Goal: Task Accomplishment & Management: Manage account settings

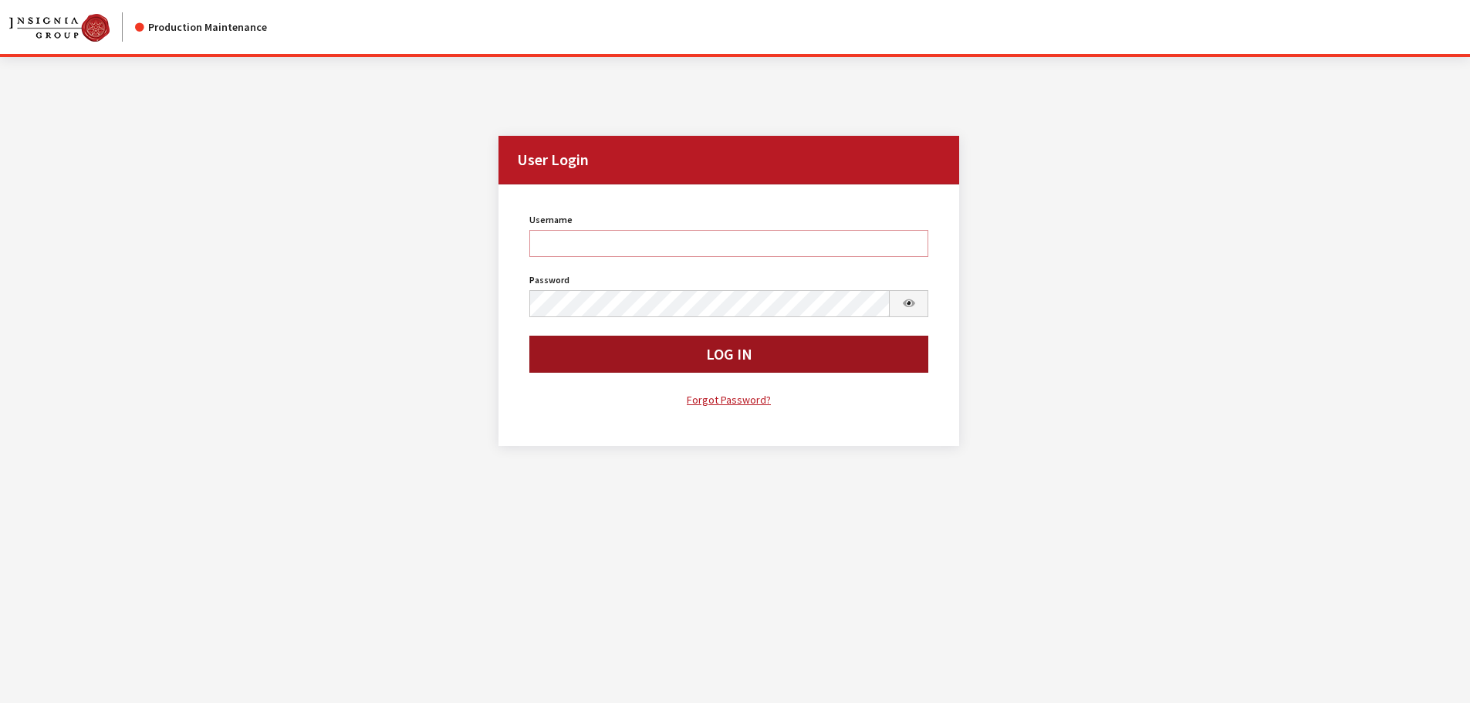
type input "kdorton"
click at [619, 358] on button "Log In" at bounding box center [729, 354] width 400 height 37
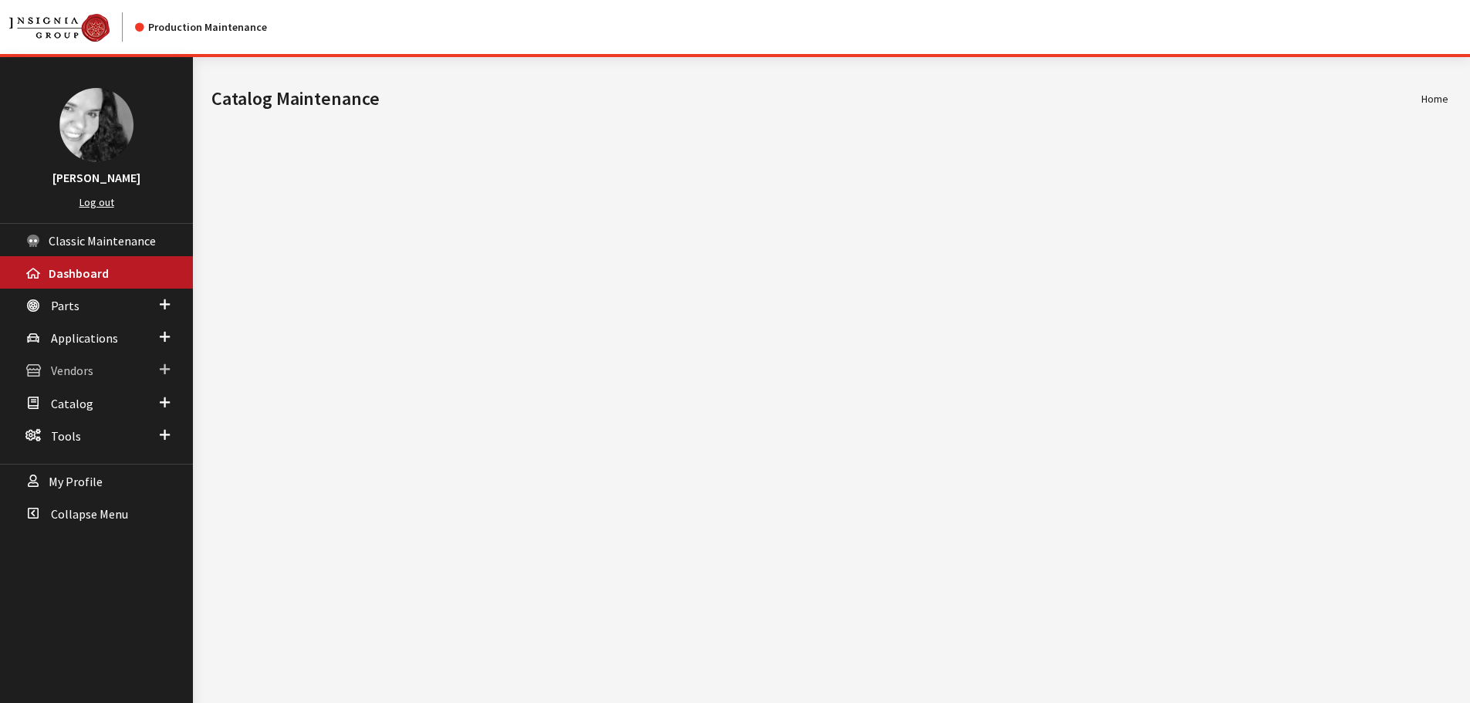
click at [93, 373] on span "Vendors" at bounding box center [72, 370] width 42 height 15
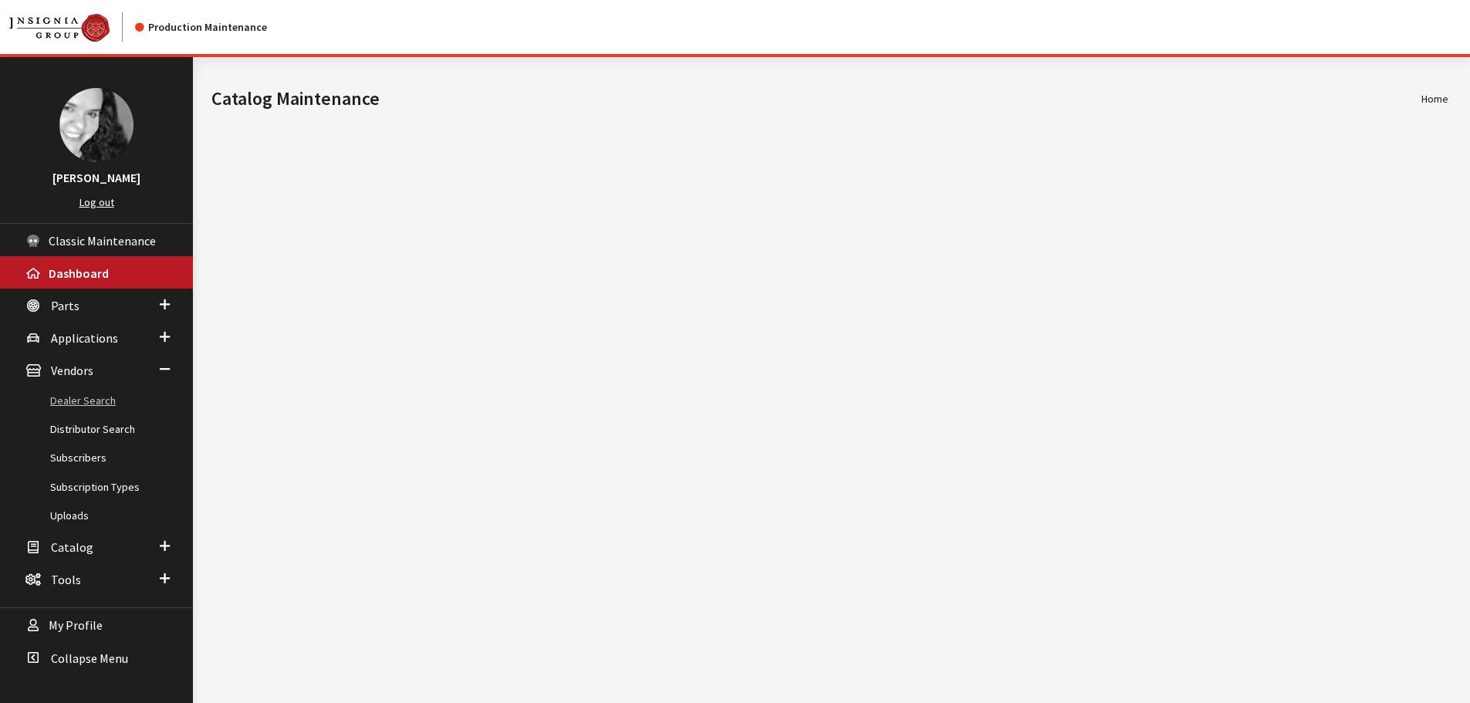
click at [90, 397] on link "Dealer Search" at bounding box center [96, 401] width 193 height 29
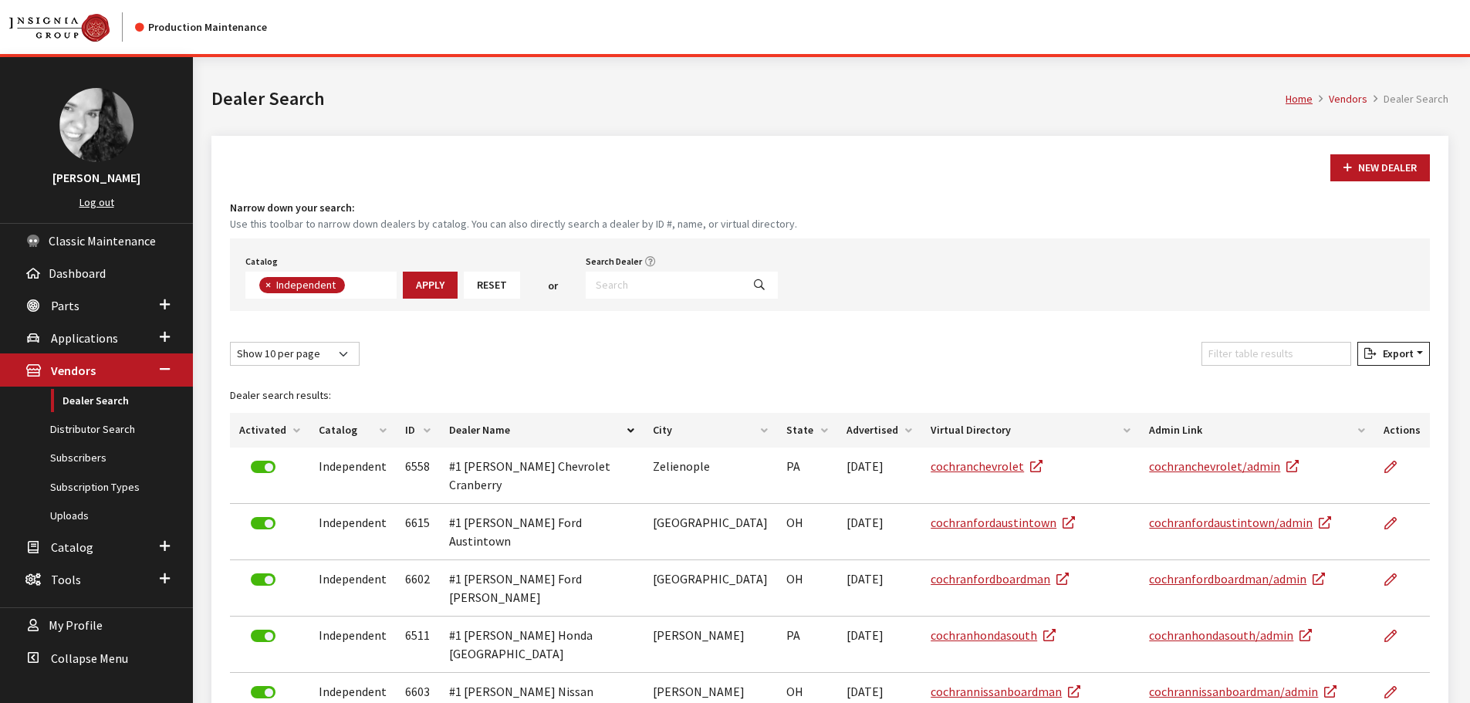
scroll to position [111, 0]
click at [620, 287] on input "Search Dealer" at bounding box center [664, 285] width 156 height 27
type input "6566"
select select
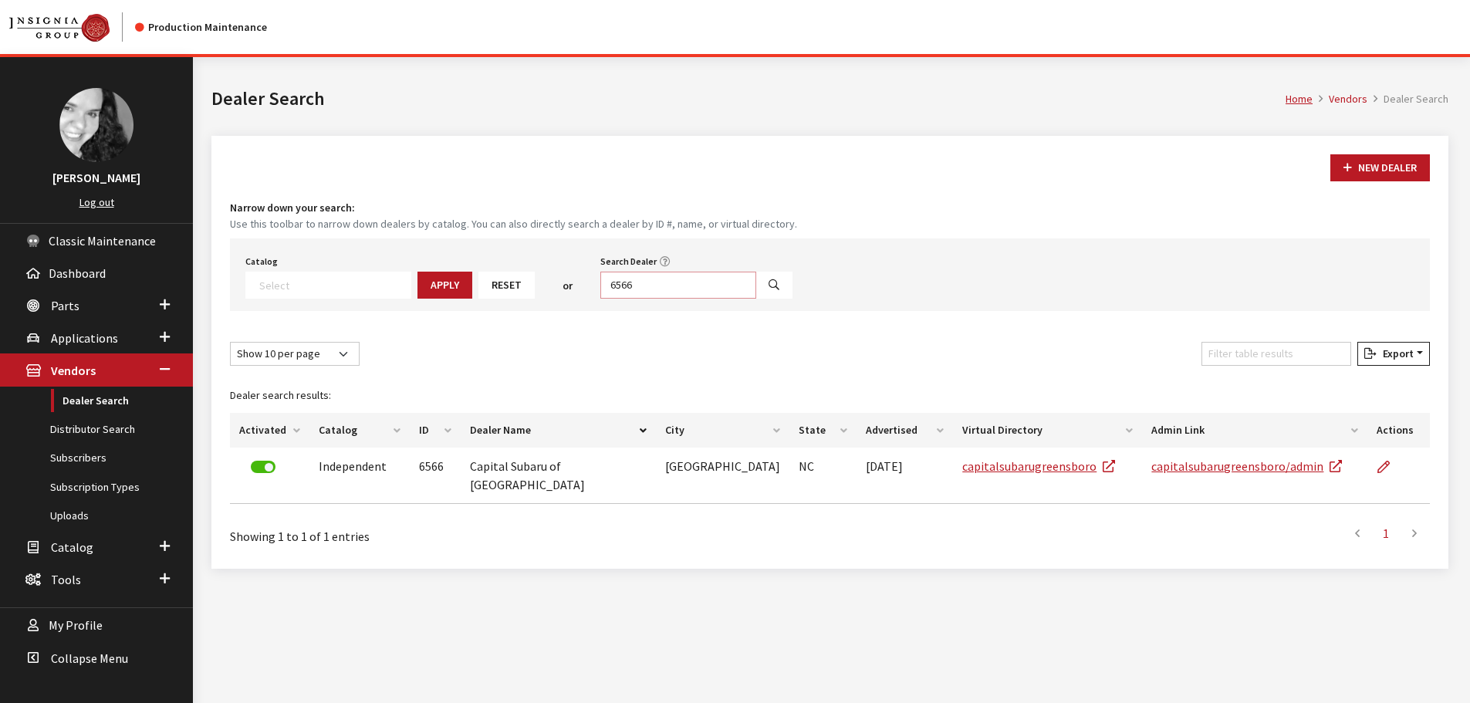
click at [642, 285] on input "6566" at bounding box center [678, 285] width 156 height 27
type input "6567"
select select
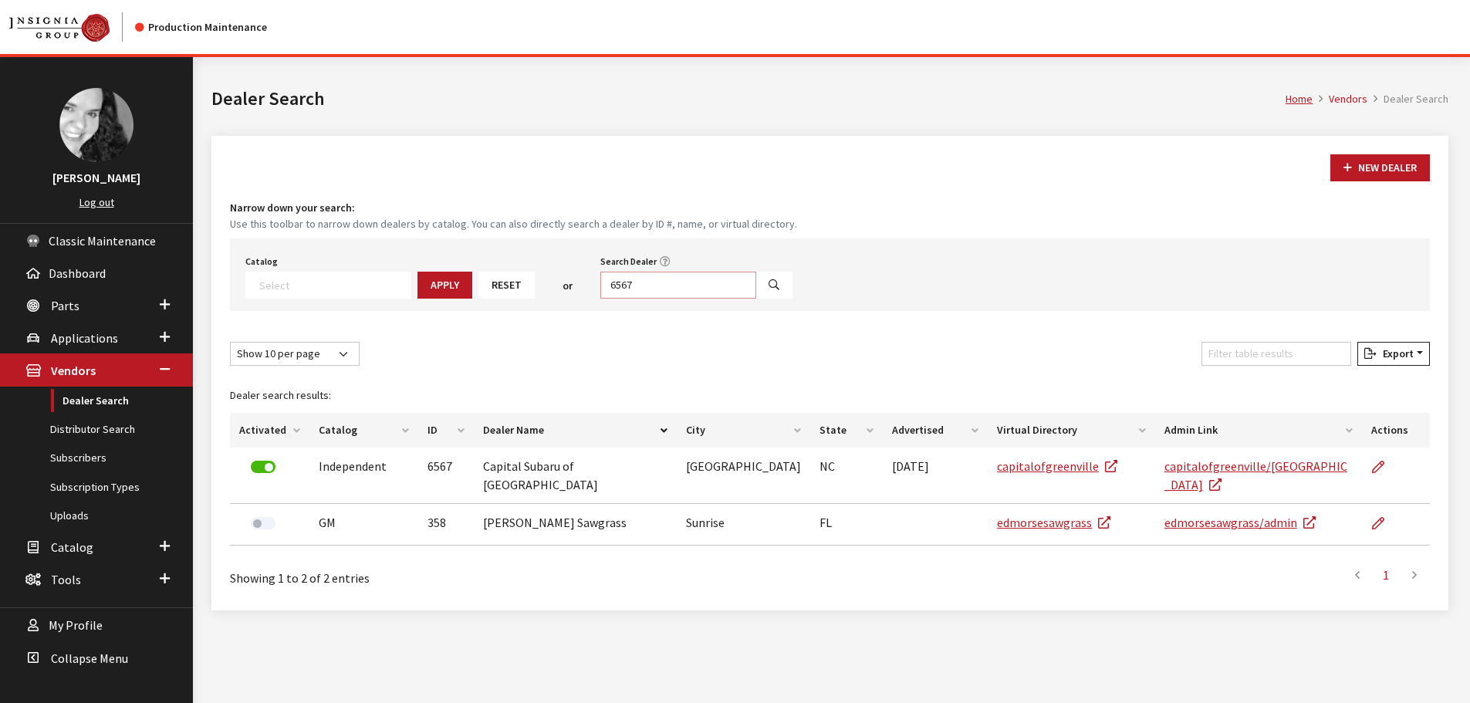
click at [642, 285] on input "6567" at bounding box center [678, 285] width 156 height 27
type input "6569"
select select
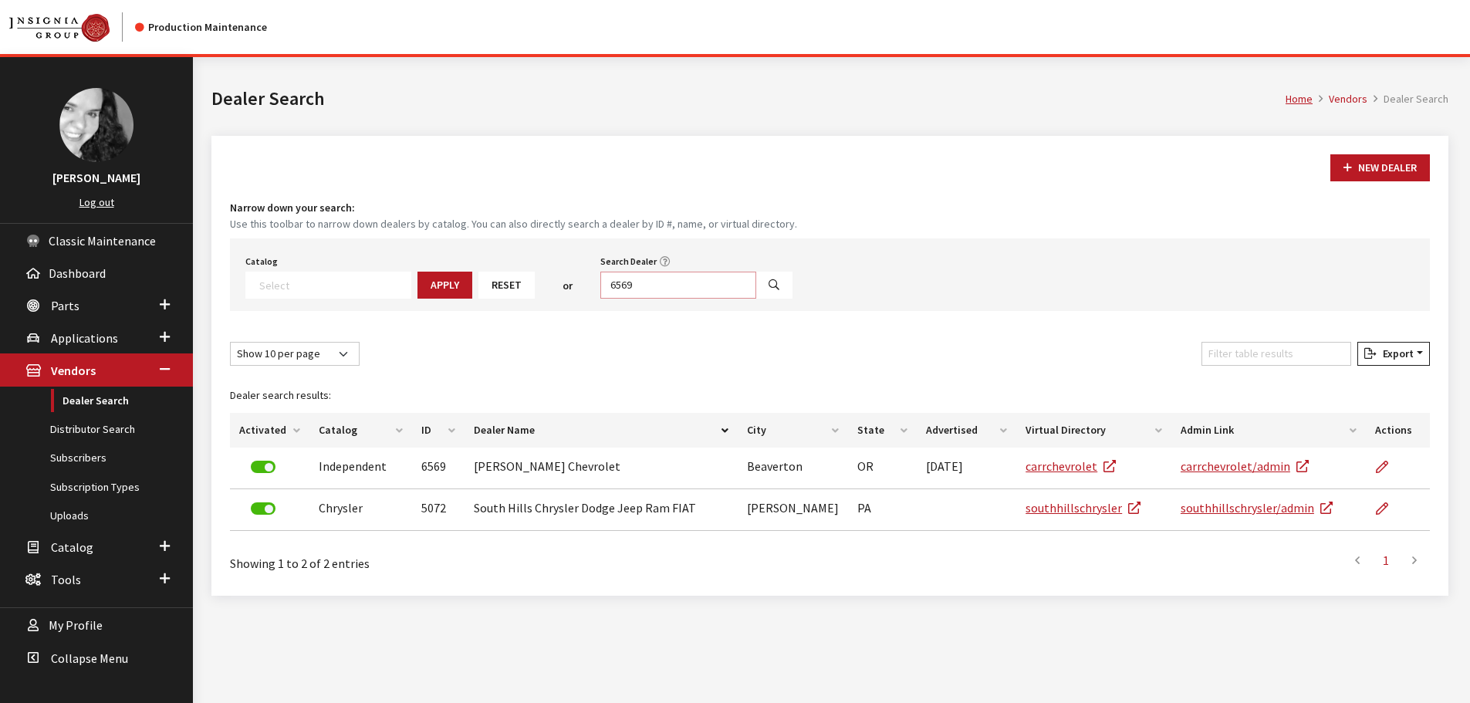
click at [642, 285] on input "6569" at bounding box center [678, 285] width 156 height 27
type input "6571"
select select
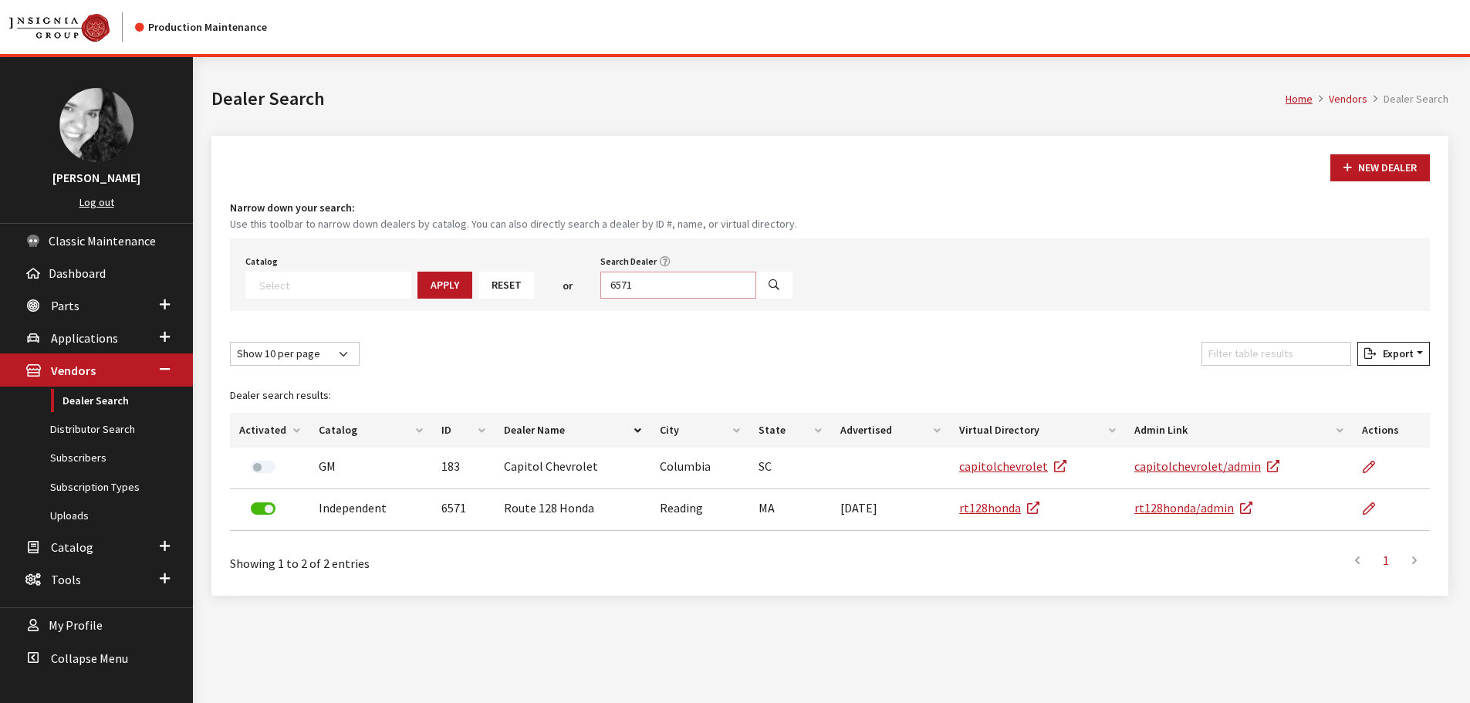
click at [642, 285] on input "6571" at bounding box center [678, 285] width 156 height 27
type input "6572"
select select
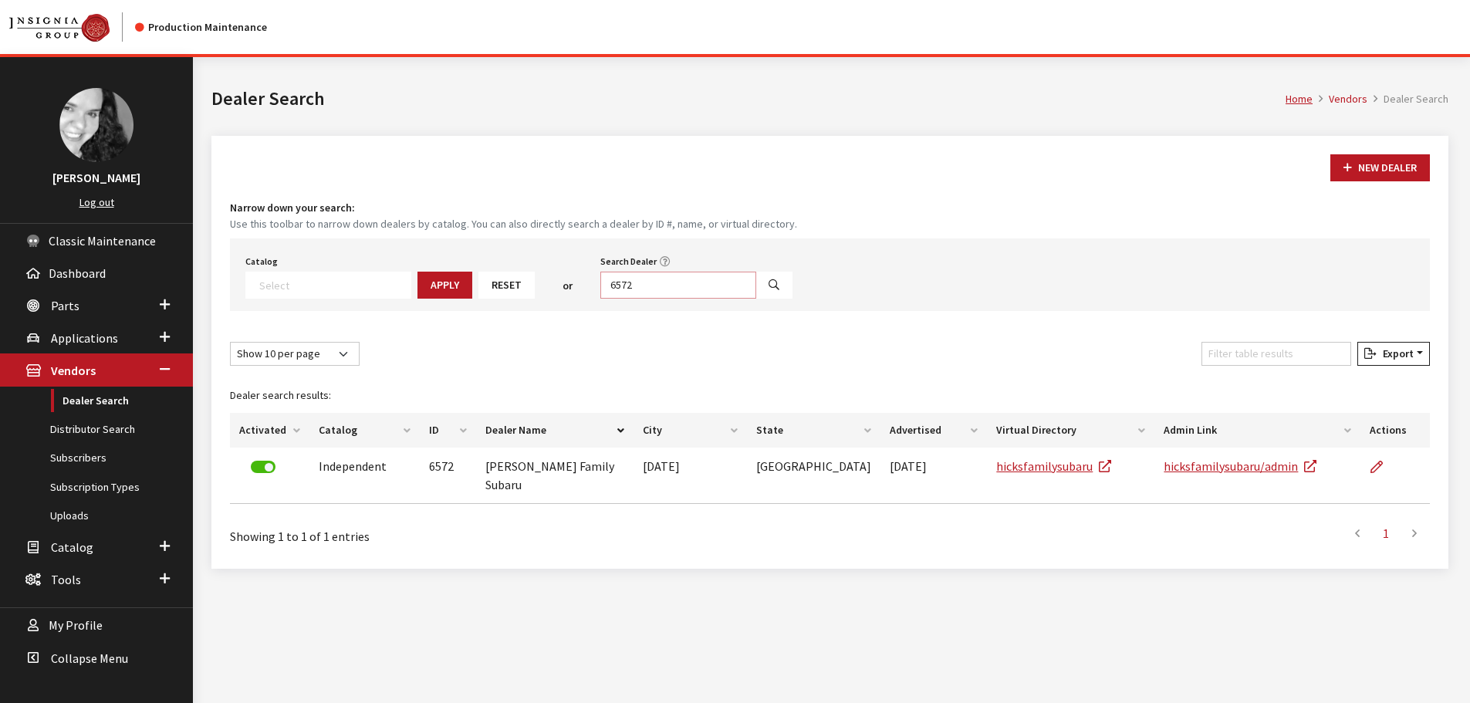
click at [642, 285] on input "6572" at bounding box center [678, 285] width 156 height 27
type input "6573"
select select
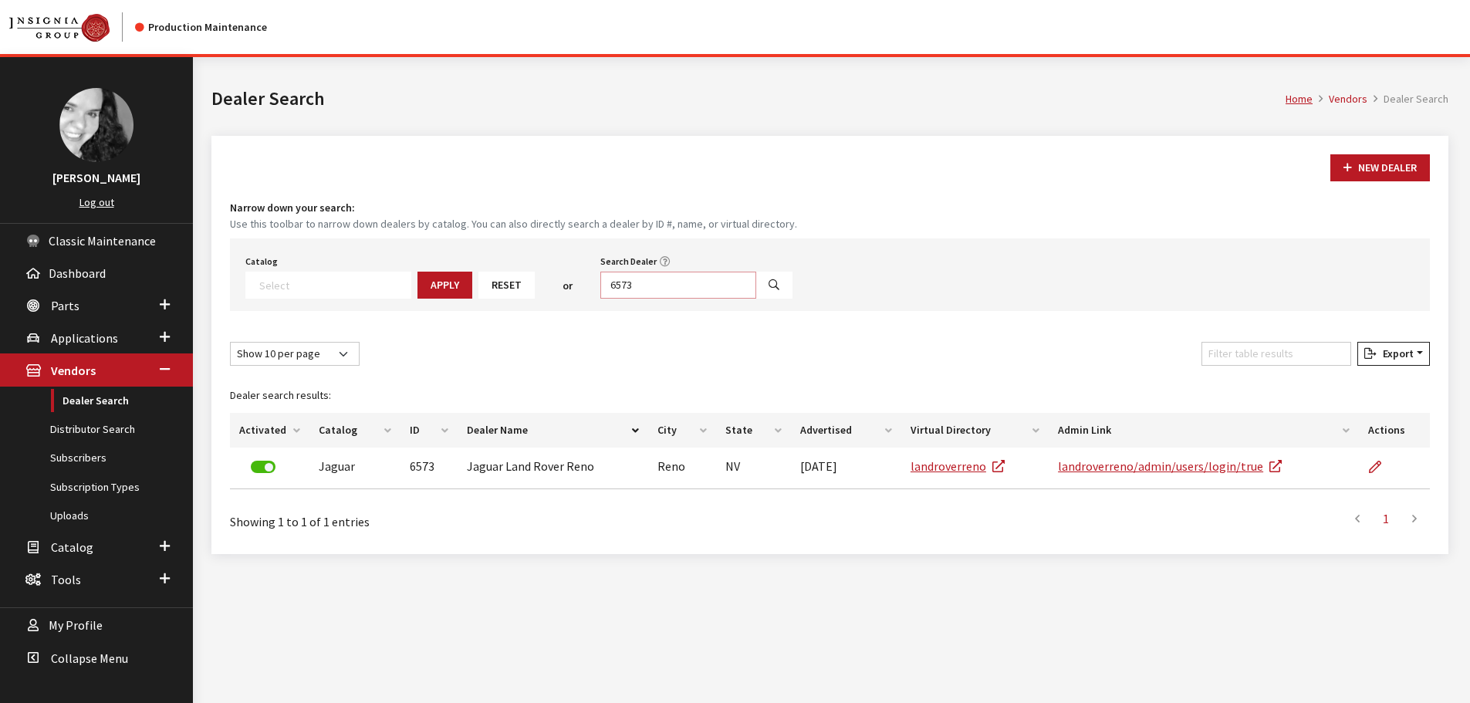
click at [642, 285] on input "6573" at bounding box center [678, 285] width 156 height 27
type input "6574"
select select
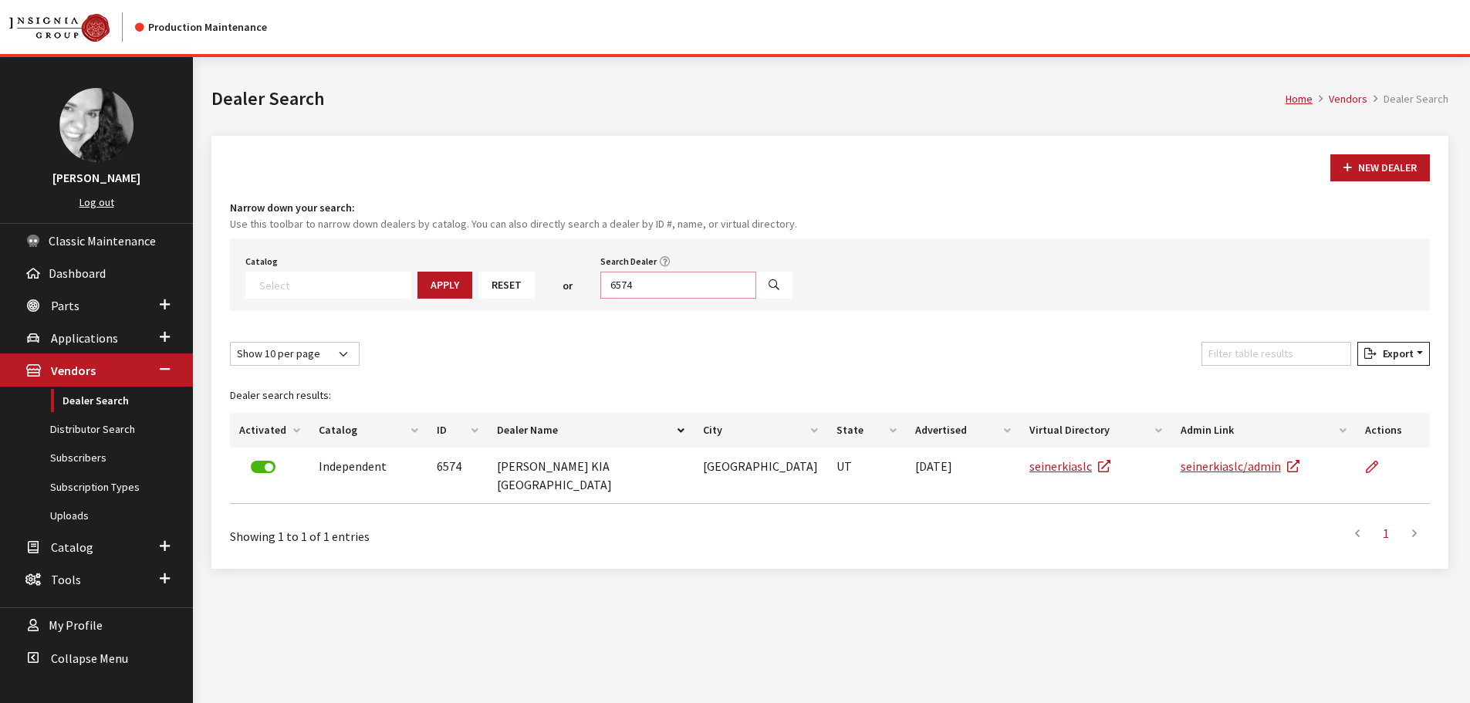
click at [642, 285] on input "6574" at bounding box center [678, 285] width 156 height 27
type input "6575"
select select
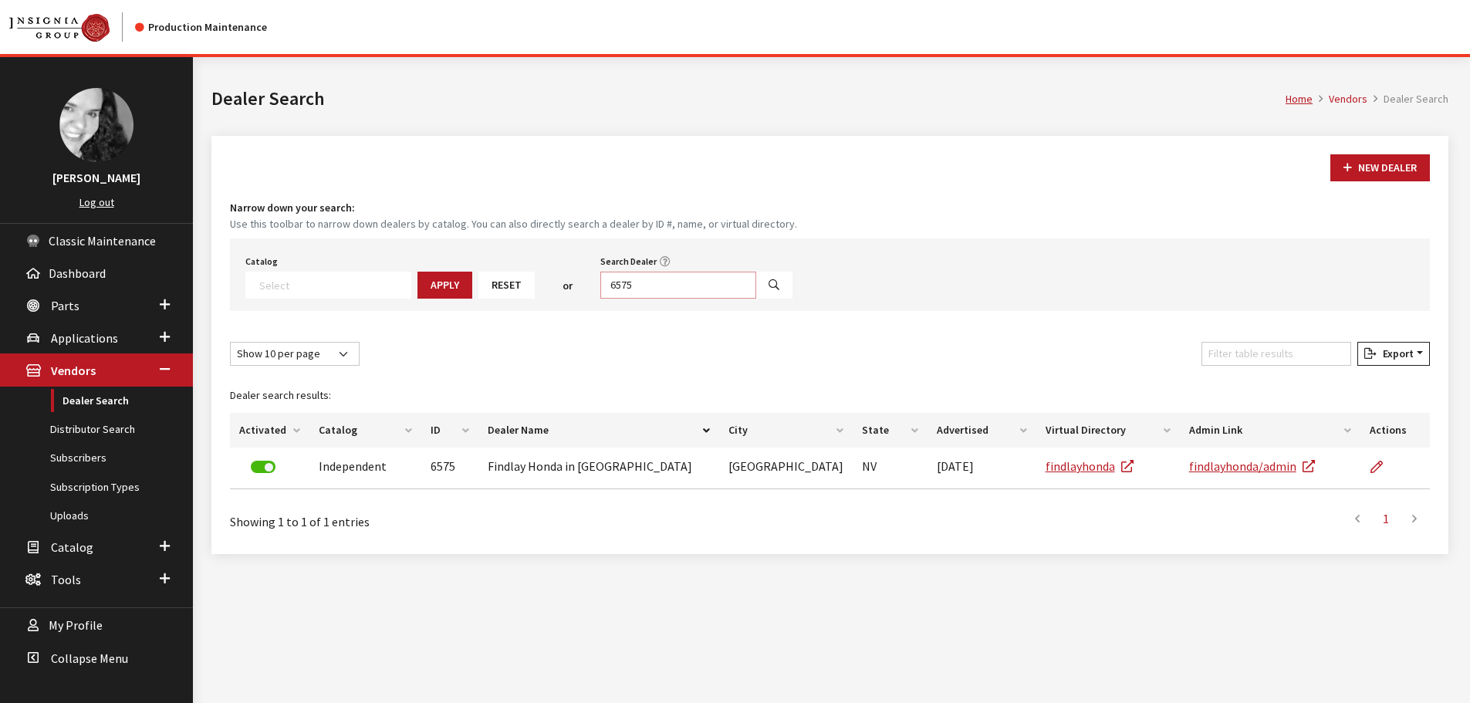
click at [642, 285] on input "6575" at bounding box center [678, 285] width 156 height 27
type input "6576"
select select
click at [642, 285] on input "6576" at bounding box center [678, 285] width 156 height 27
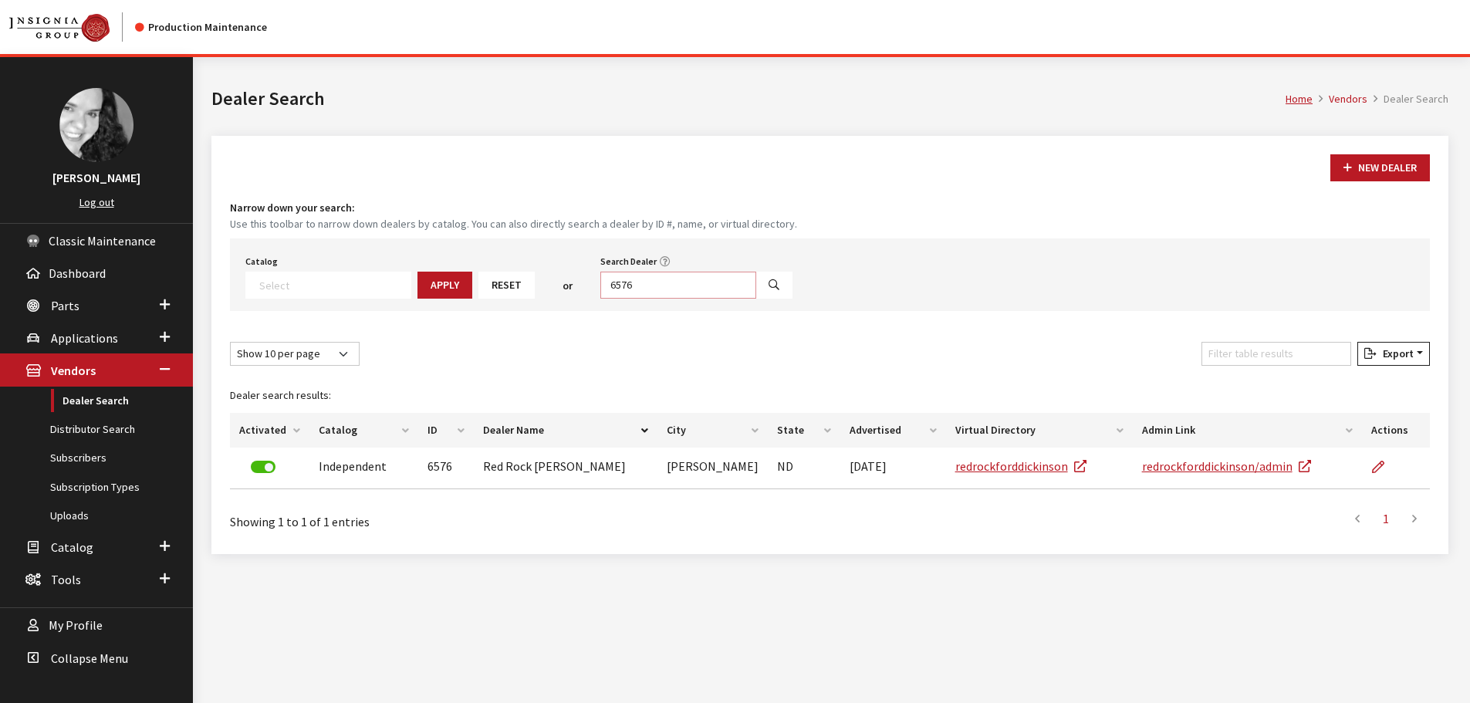
click at [642, 285] on input "6576" at bounding box center [678, 285] width 156 height 27
type input "6578"
select select
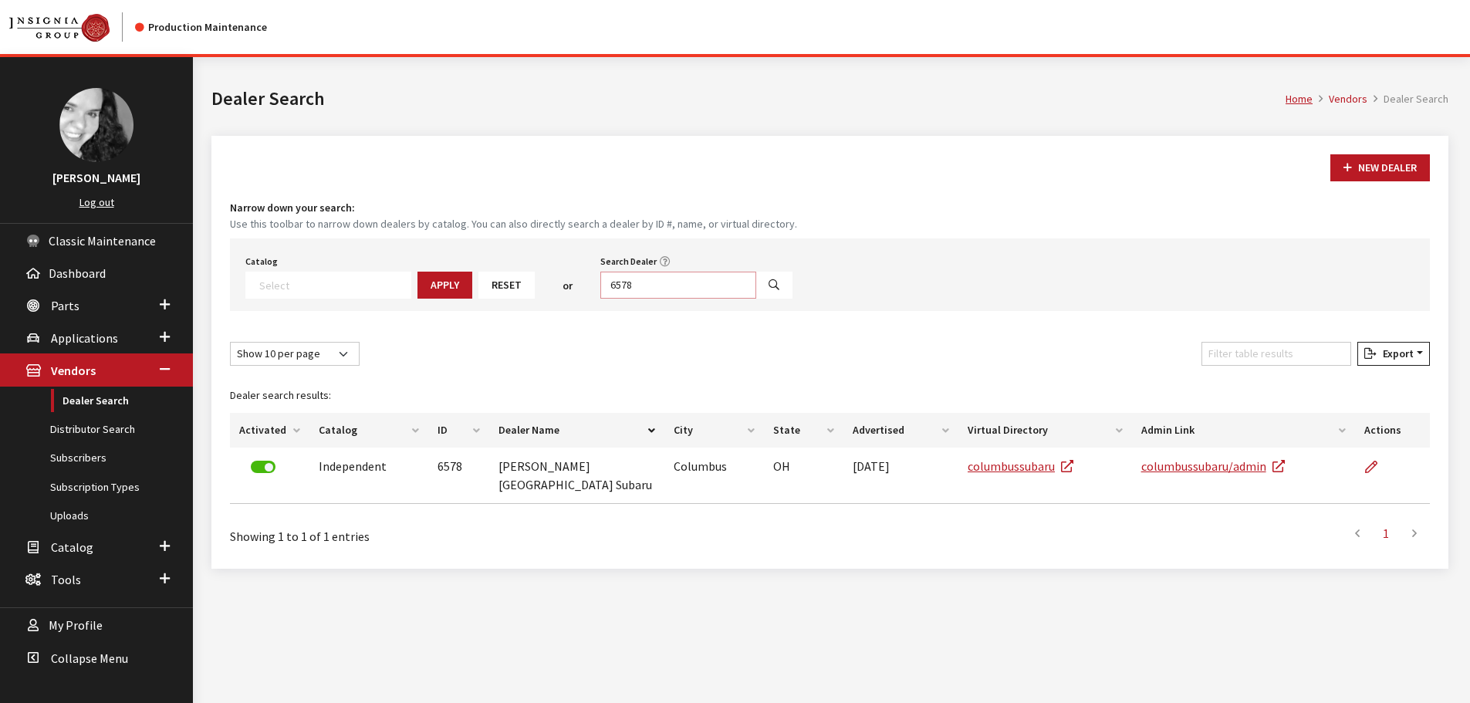
click at [642, 285] on input "6578" at bounding box center [678, 285] width 156 height 27
type input "6579"
select select
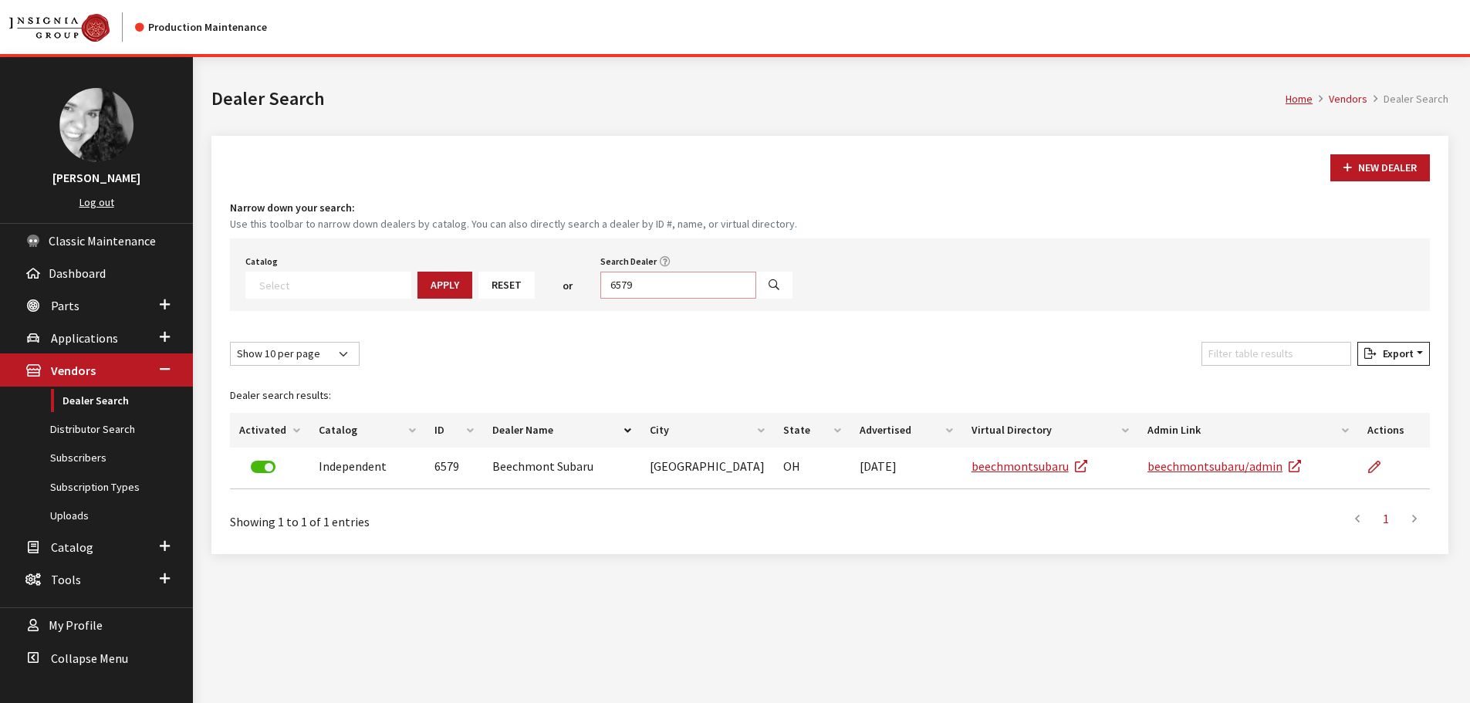
click at [642, 285] on input "6579" at bounding box center [678, 285] width 156 height 27
type input "3497"
select select
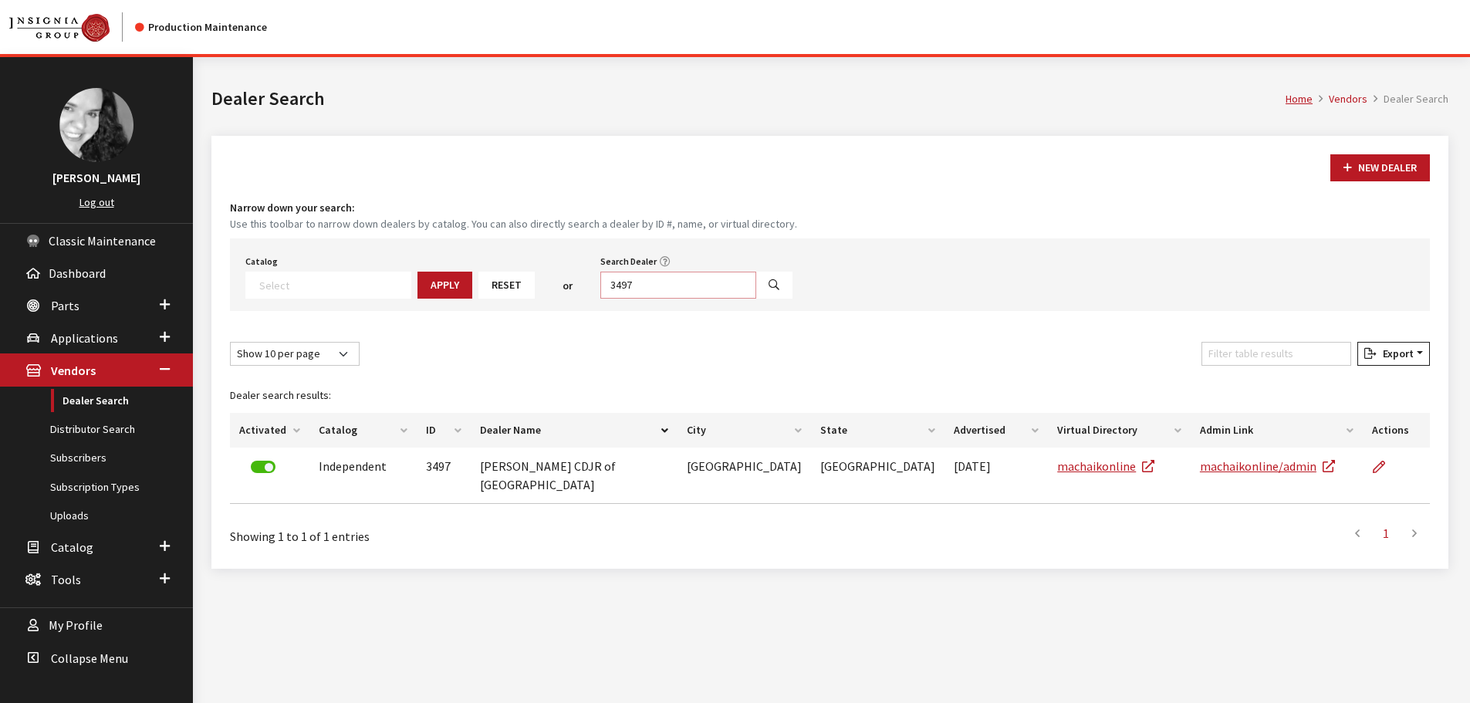
click at [642, 285] on input "3497" at bounding box center [678, 285] width 156 height 27
type input "6582"
select select
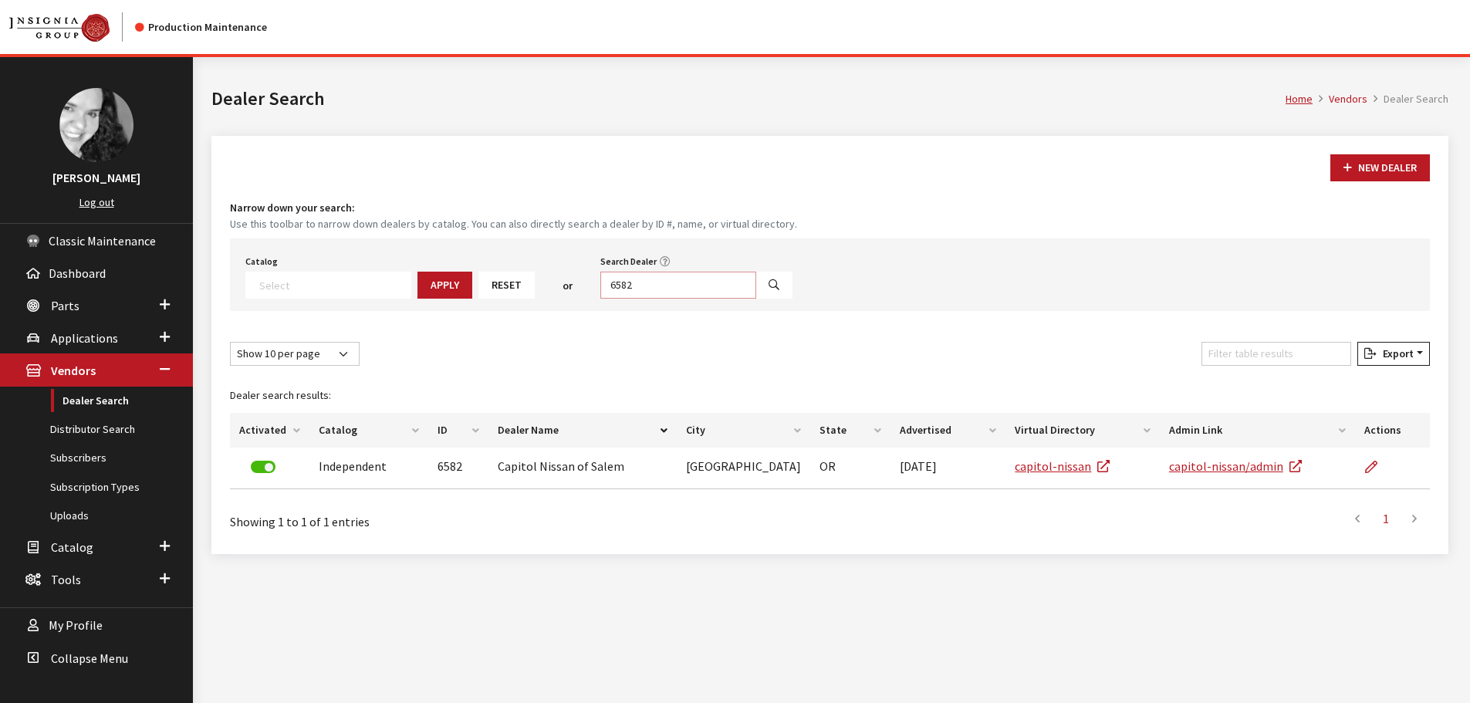
click at [642, 285] on input "6582" at bounding box center [678, 285] width 156 height 27
type input "4801"
select select
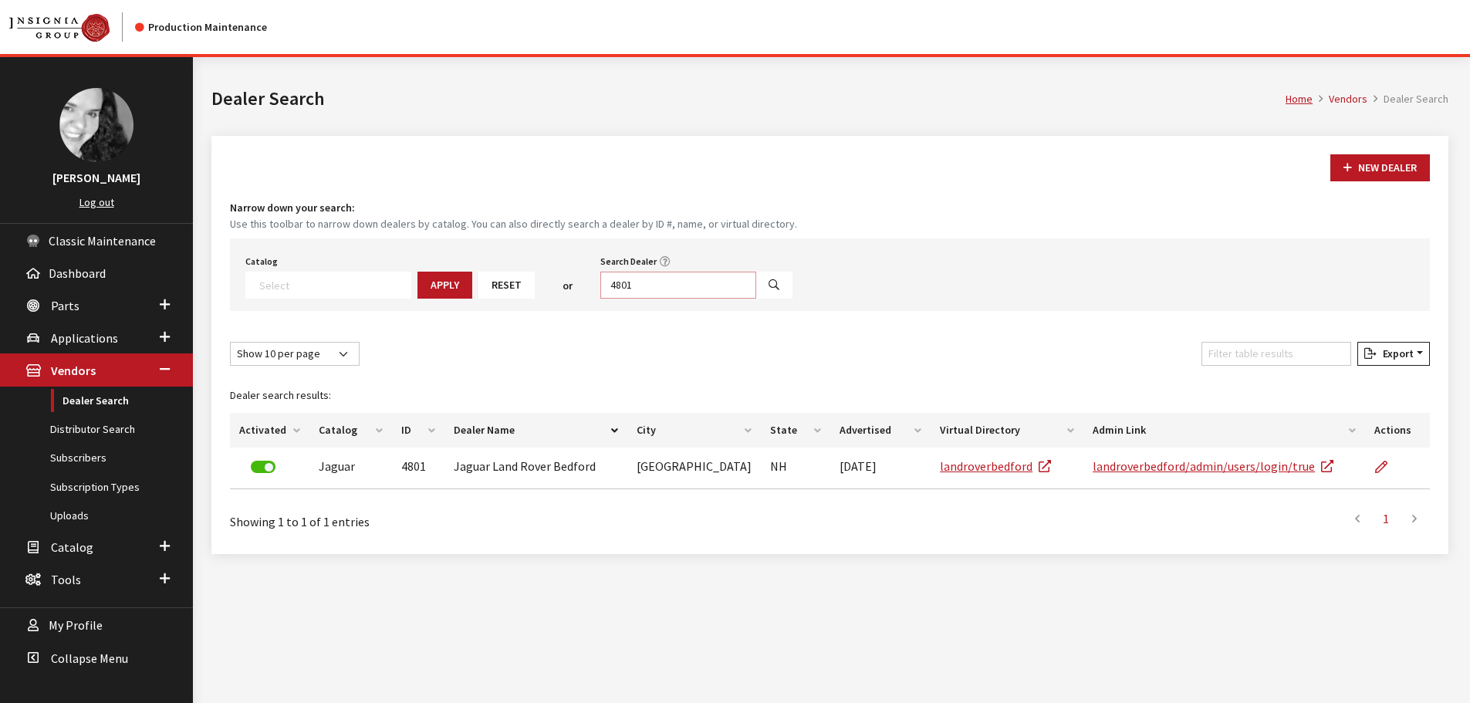
click at [642, 285] on input "4801" at bounding box center [678, 285] width 156 height 27
type input "4802"
select select
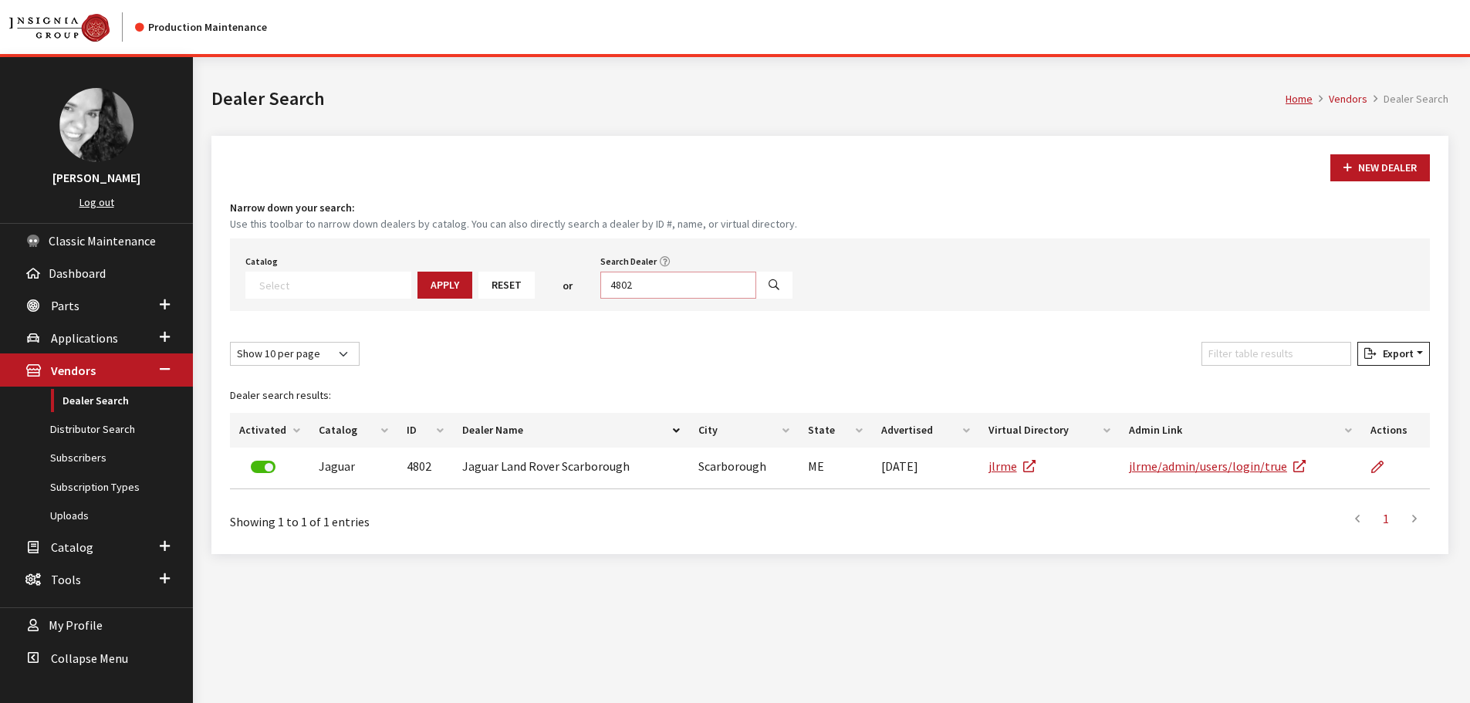
click at [642, 285] on input "4802" at bounding box center [678, 285] width 156 height 27
type input "6583"
select select
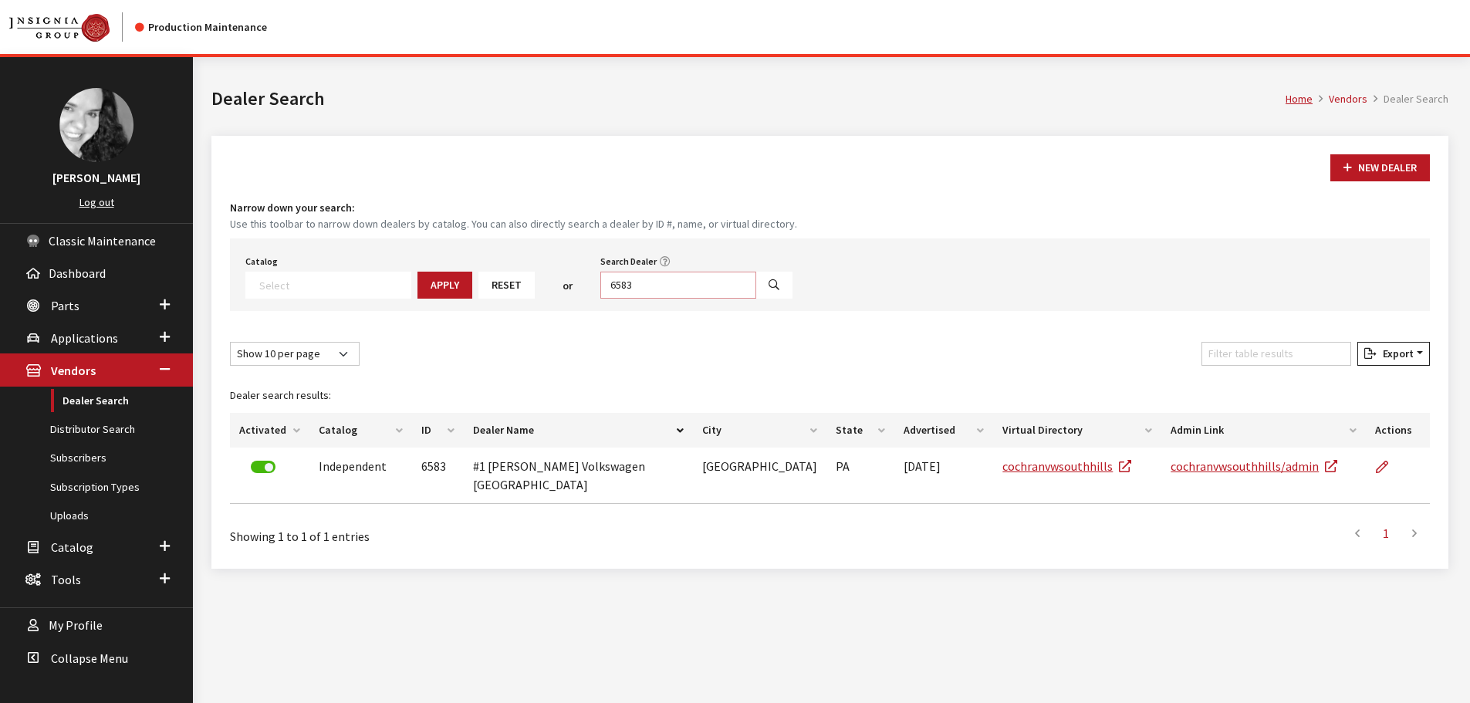
click at [642, 285] on input "6583" at bounding box center [678, 285] width 156 height 27
type input "6584"
select select
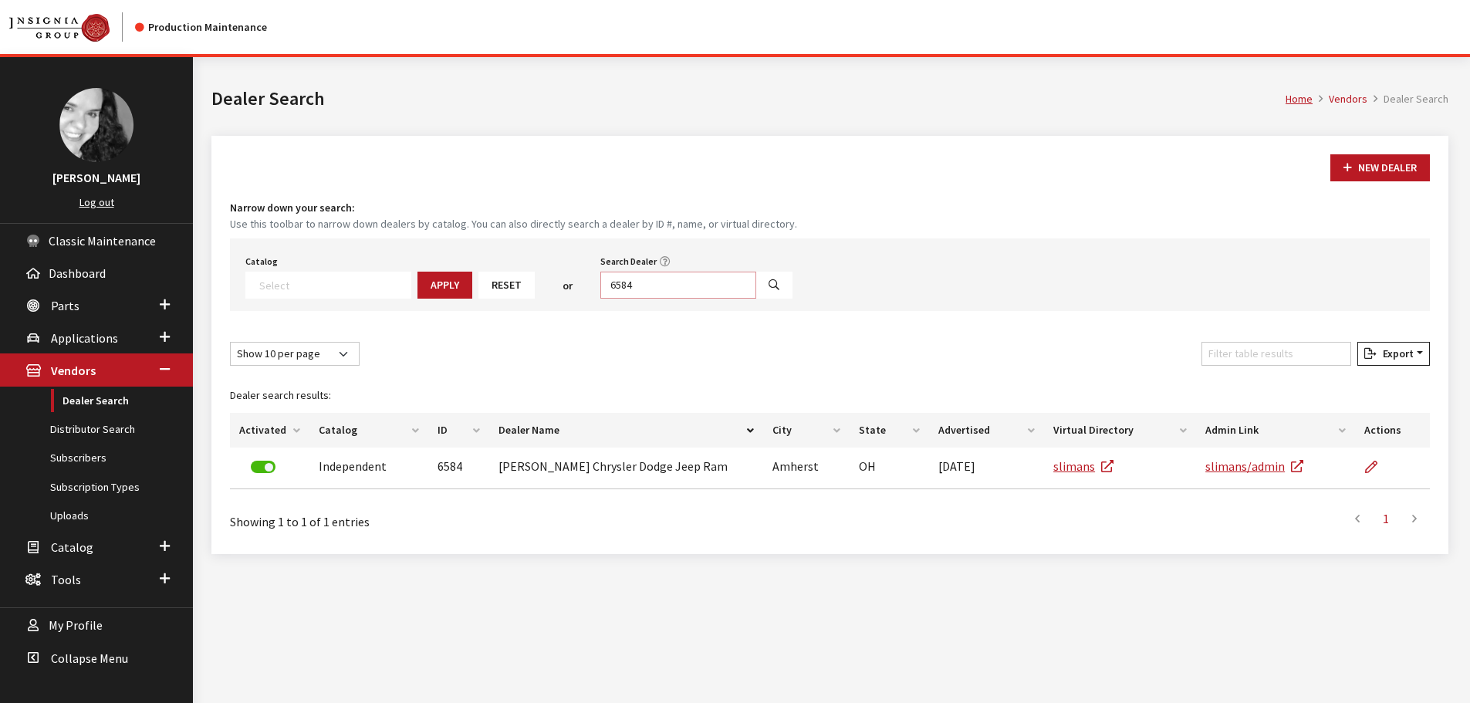
click at [642, 285] on input "6584" at bounding box center [678, 285] width 156 height 27
type input "6588"
select select
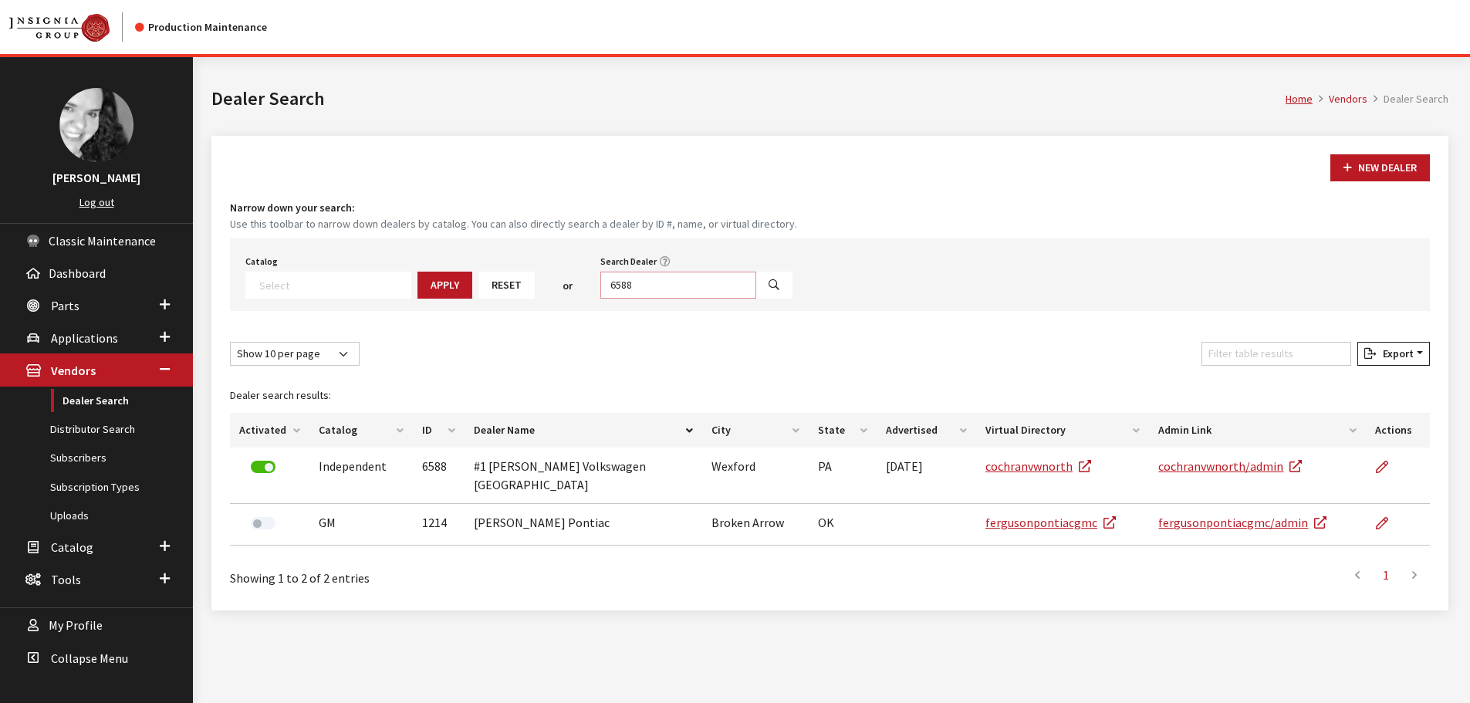
click at [642, 285] on input "6588" at bounding box center [678, 285] width 156 height 27
type input "6587"
select select
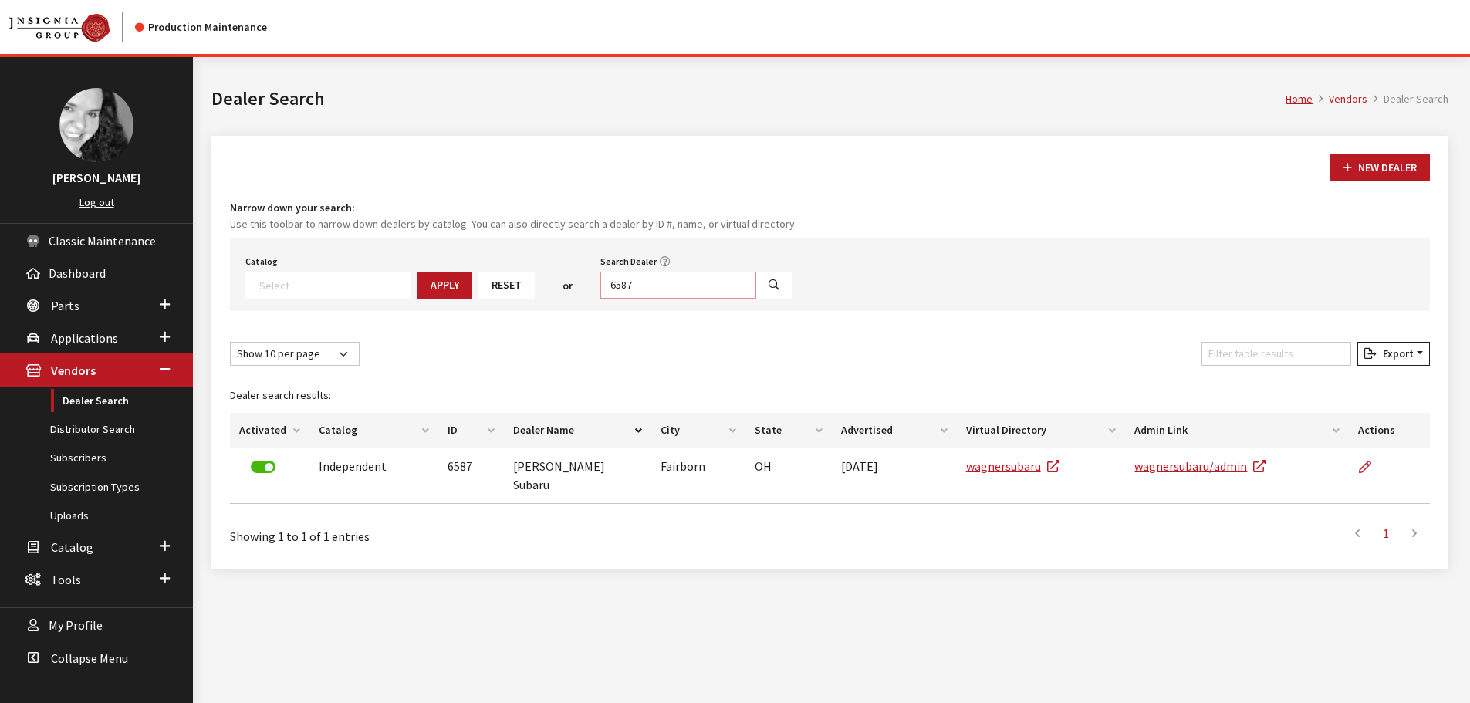
click at [642, 285] on input "6587" at bounding box center [678, 285] width 156 height 27
type input "6591"
select select
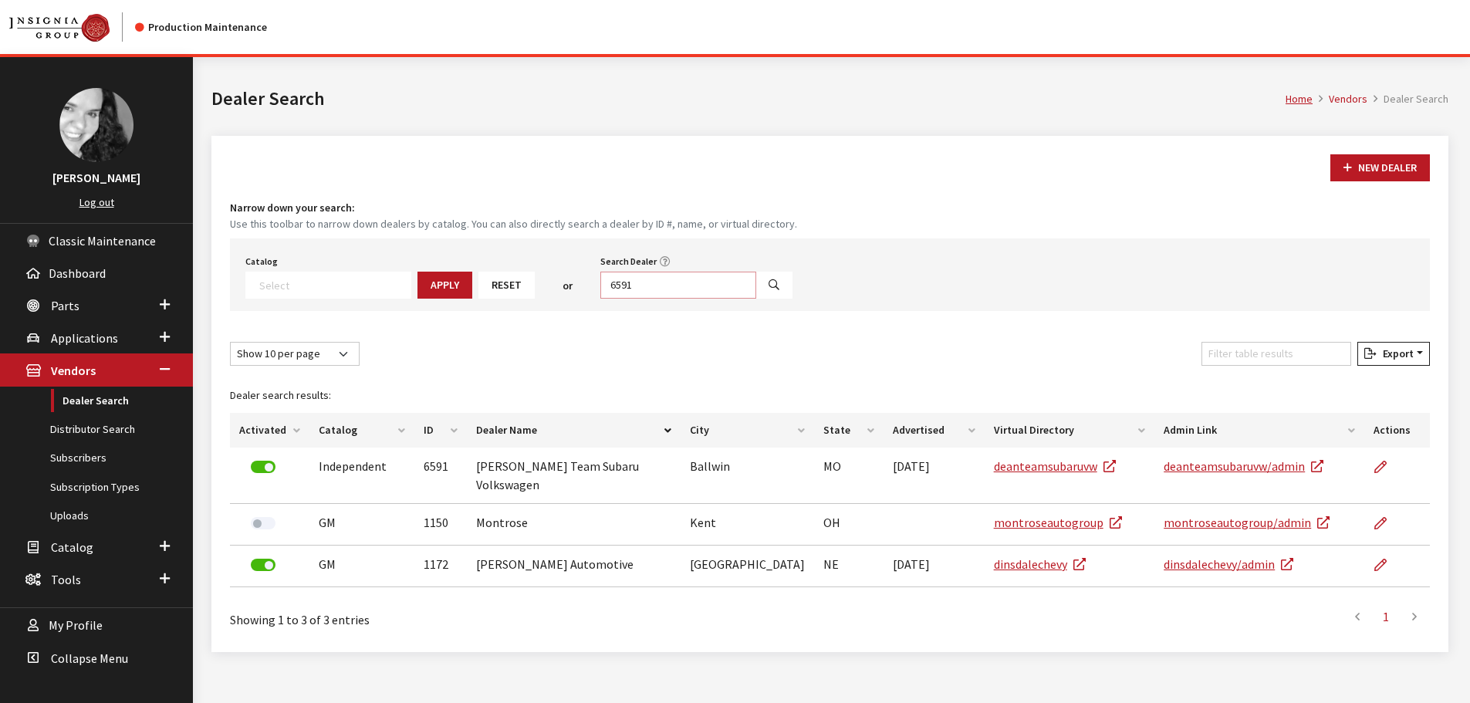
click at [642, 285] on input "6591" at bounding box center [678, 285] width 156 height 27
type input "6593"
select select
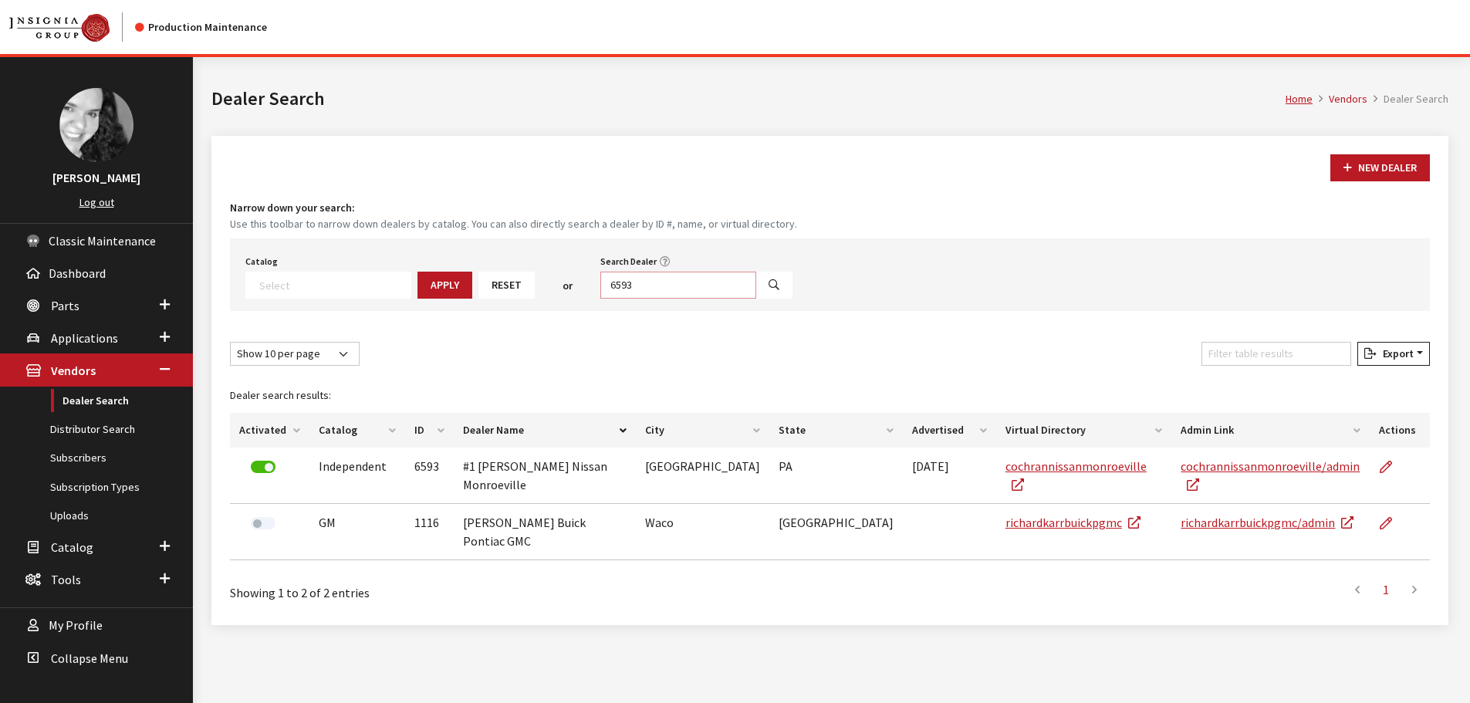
click at [642, 285] on input "6593" at bounding box center [678, 285] width 156 height 27
type input "6594"
select select
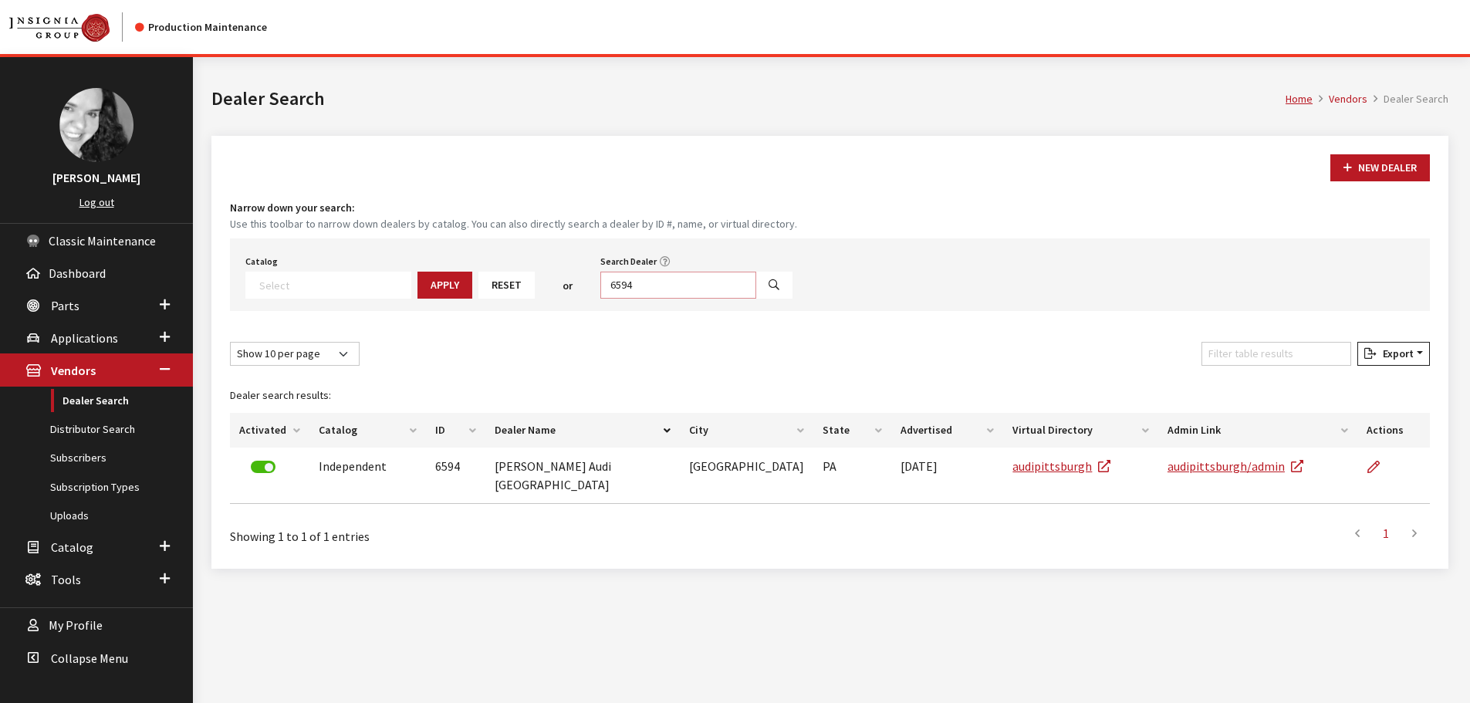
click at [642, 285] on input "6594" at bounding box center [678, 285] width 156 height 27
type input "6596"
select select
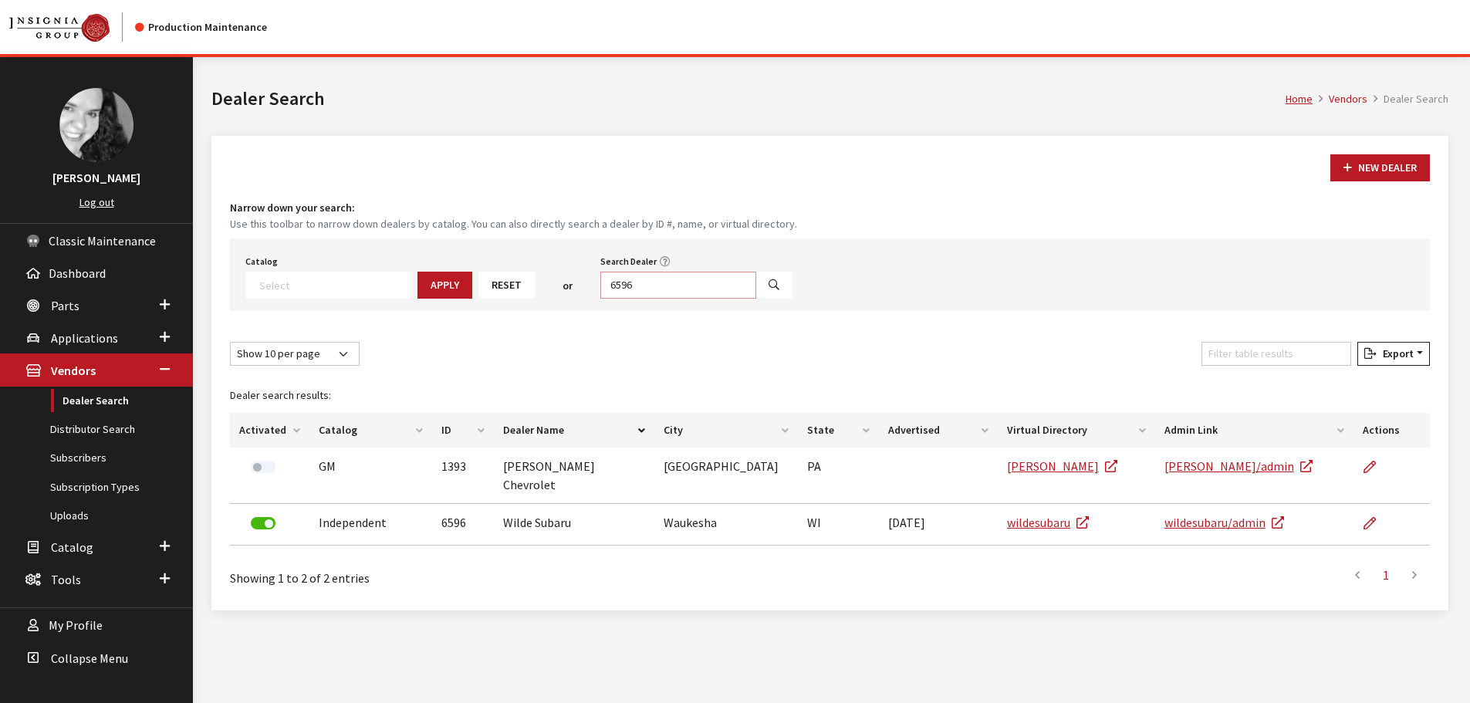
click at [642, 285] on input "6596" at bounding box center [678, 285] width 156 height 27
type input "6597"
select select
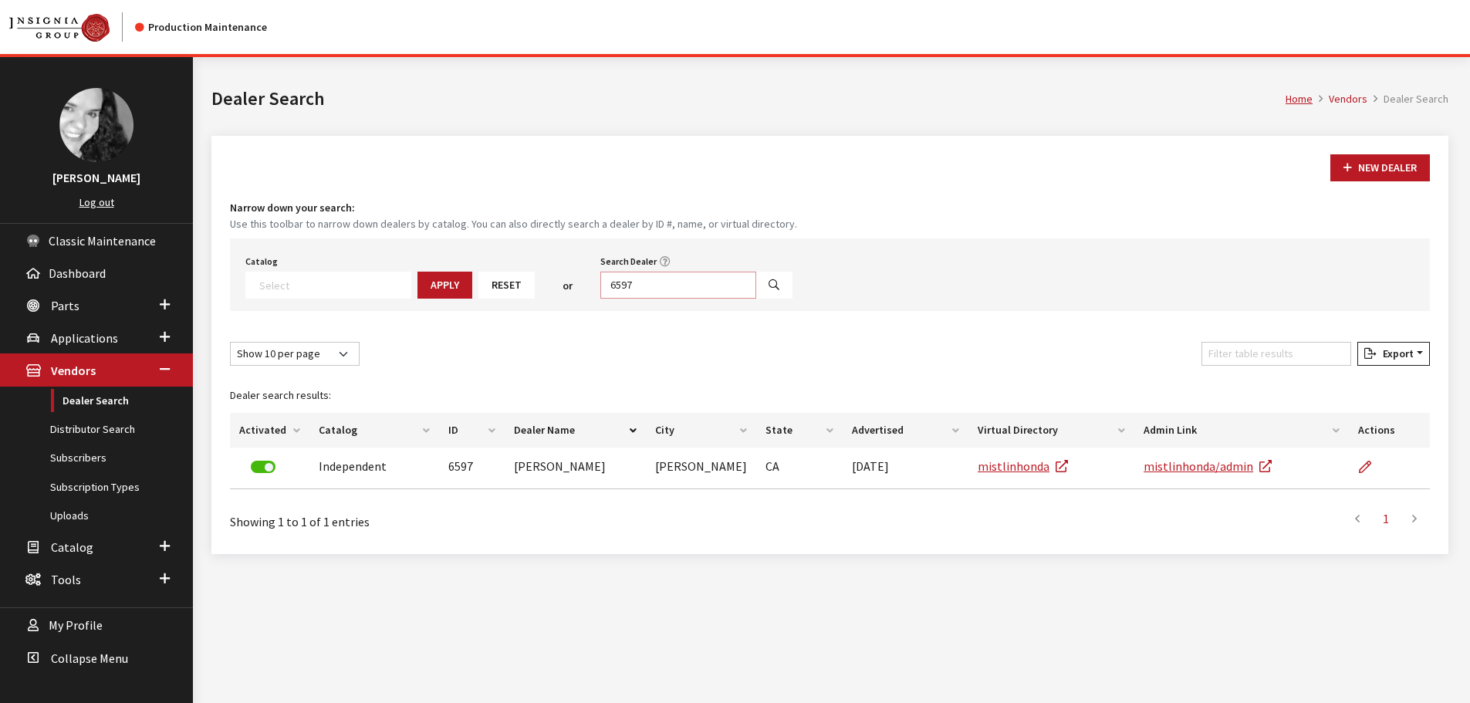
click at [642, 285] on input "6597" at bounding box center [678, 285] width 156 height 27
type input "6598"
select select
click at [642, 285] on input "6598" at bounding box center [678, 285] width 156 height 27
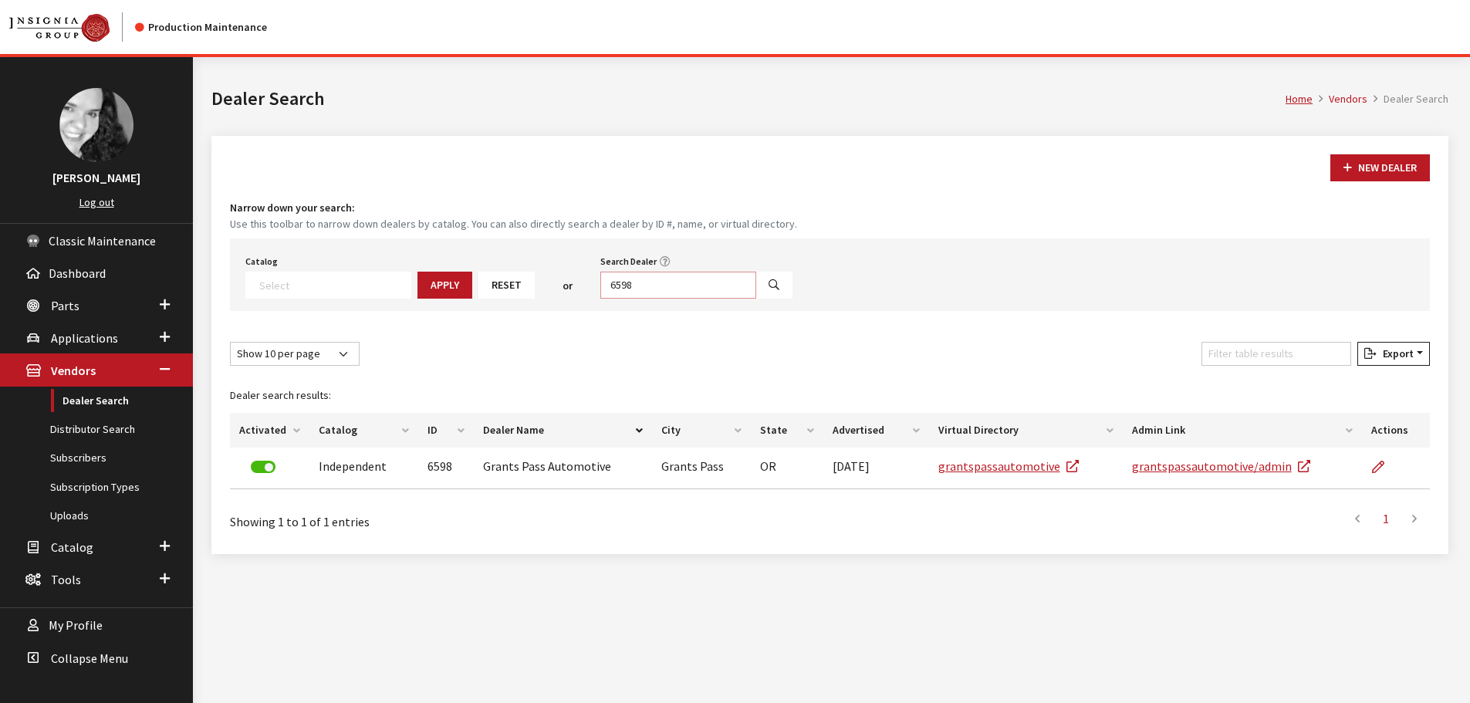
click at [642, 285] on input "6598" at bounding box center [678, 285] width 156 height 27
type input "6600"
select select
click at [642, 285] on input "6600" at bounding box center [678, 285] width 156 height 27
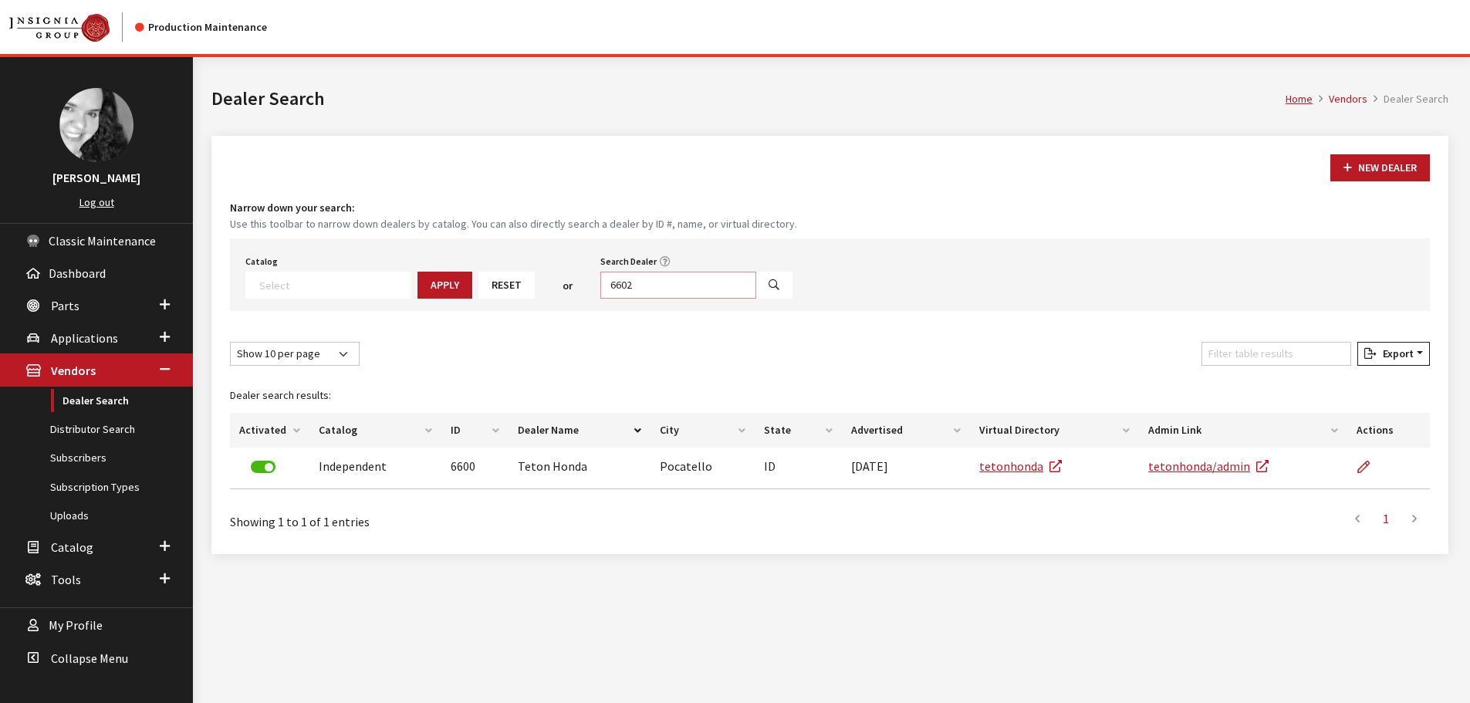
type input "6602"
select select
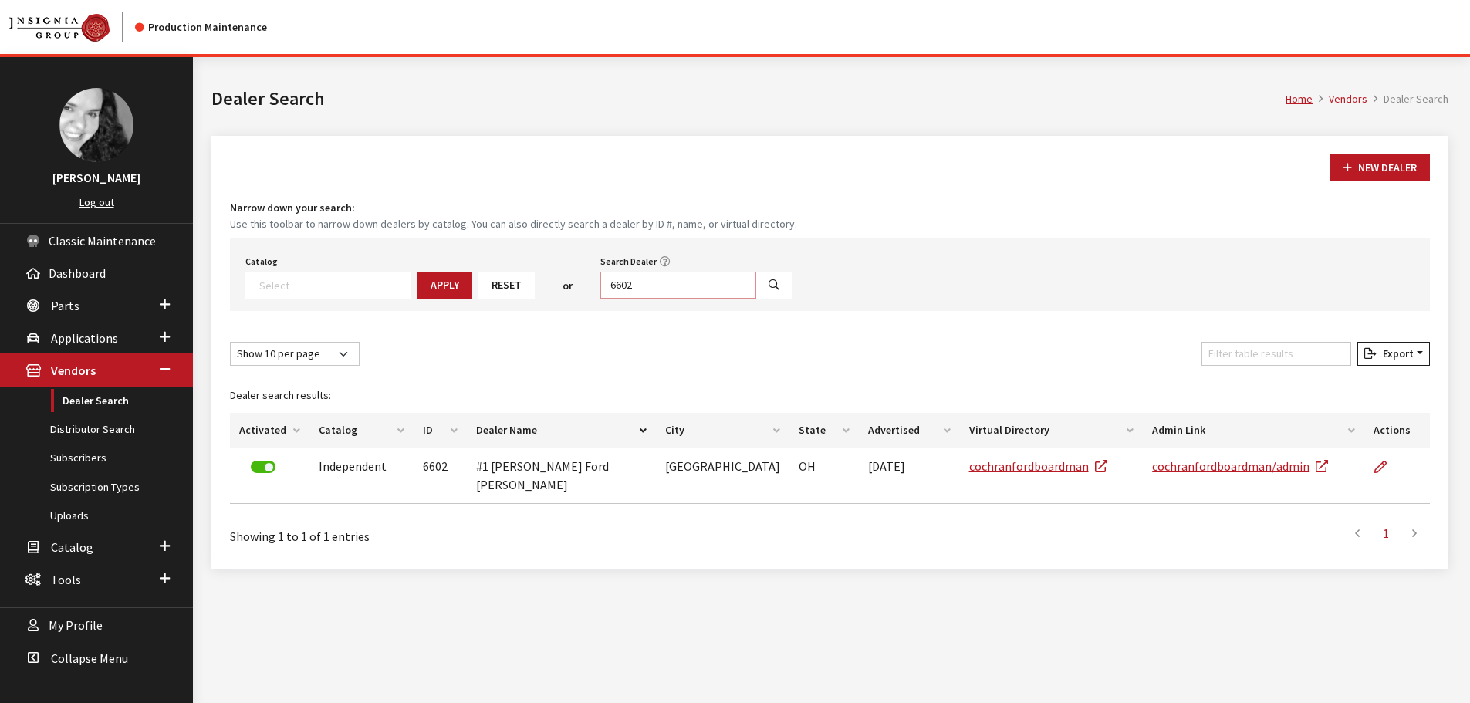
click at [642, 285] on input "6602" at bounding box center [678, 285] width 156 height 27
type input "6603"
select select
click at [642, 285] on input "6603" at bounding box center [678, 285] width 156 height 27
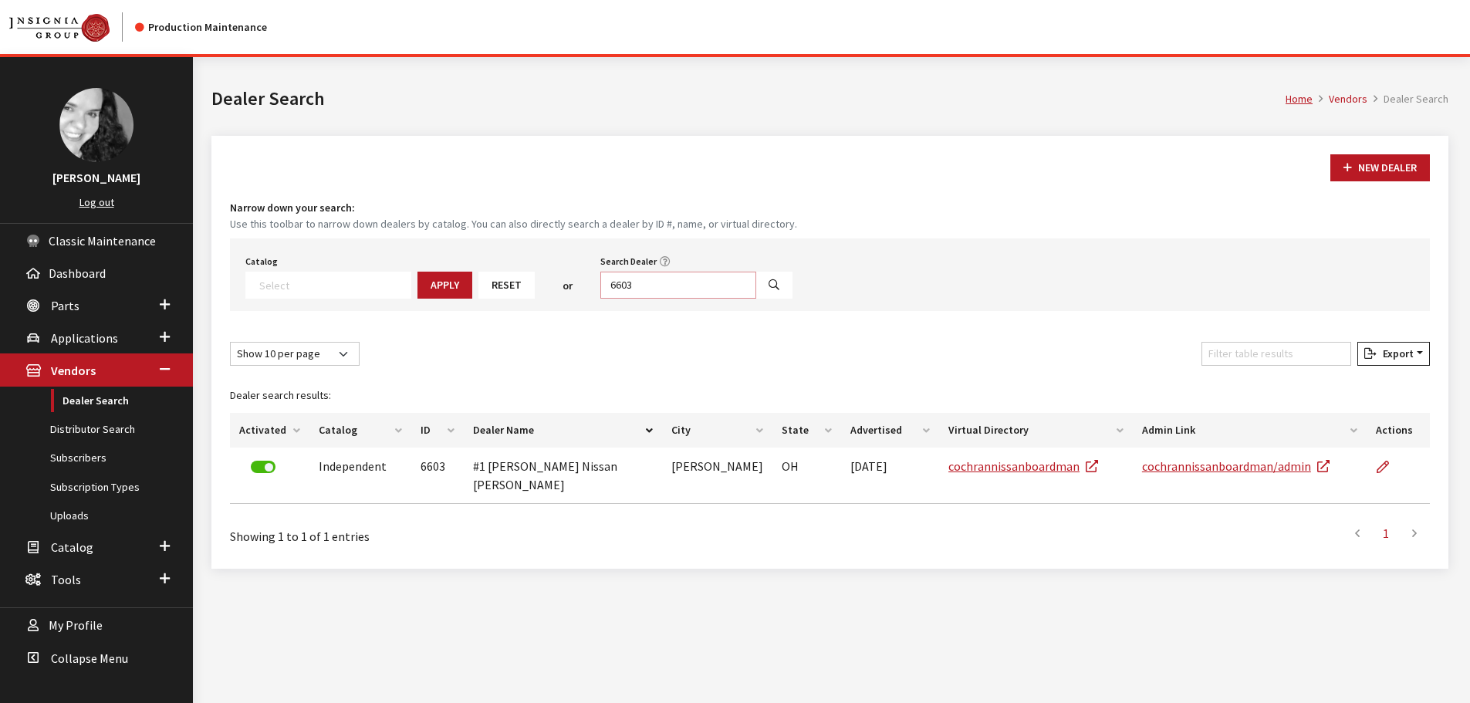
click at [642, 285] on input "6603" at bounding box center [678, 285] width 156 height 27
type input "6607"
select select
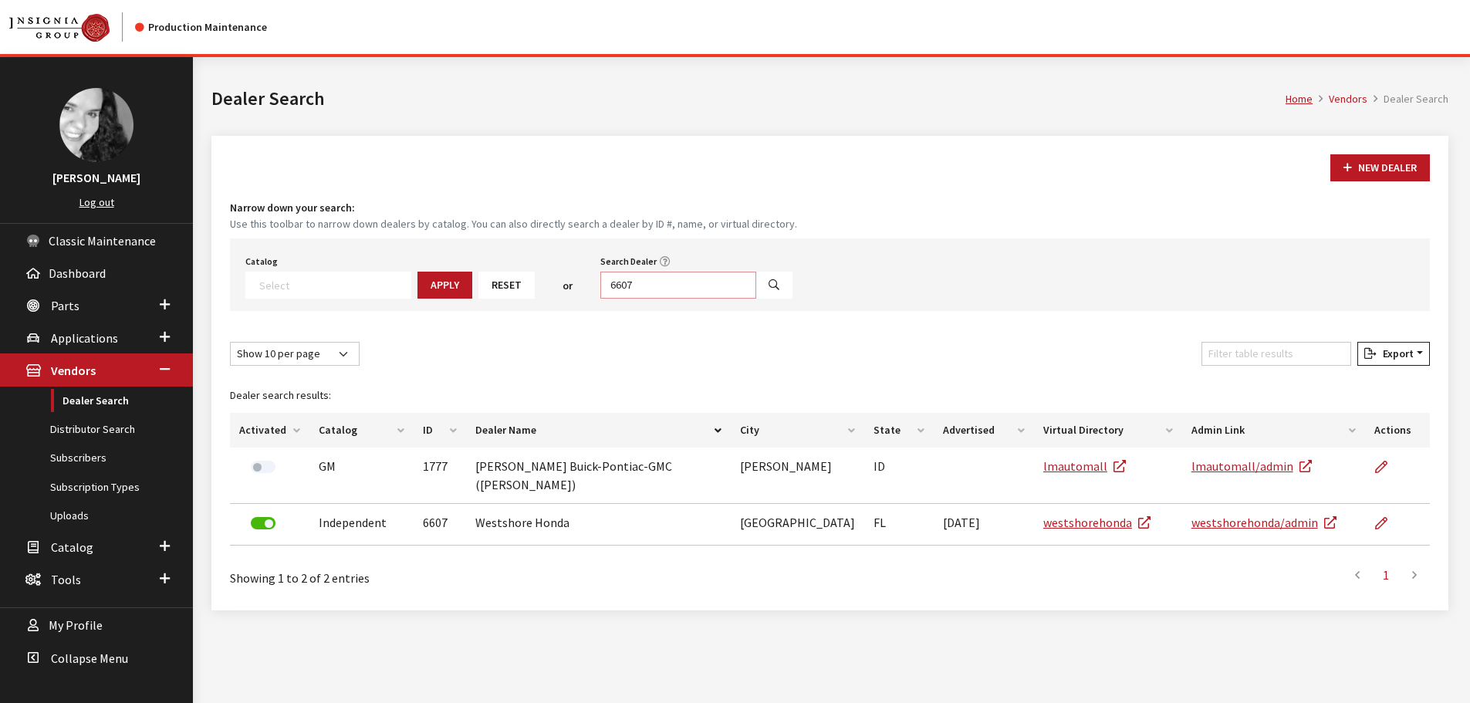
click at [642, 285] on input "6607" at bounding box center [678, 285] width 156 height 27
type input "6610"
select select
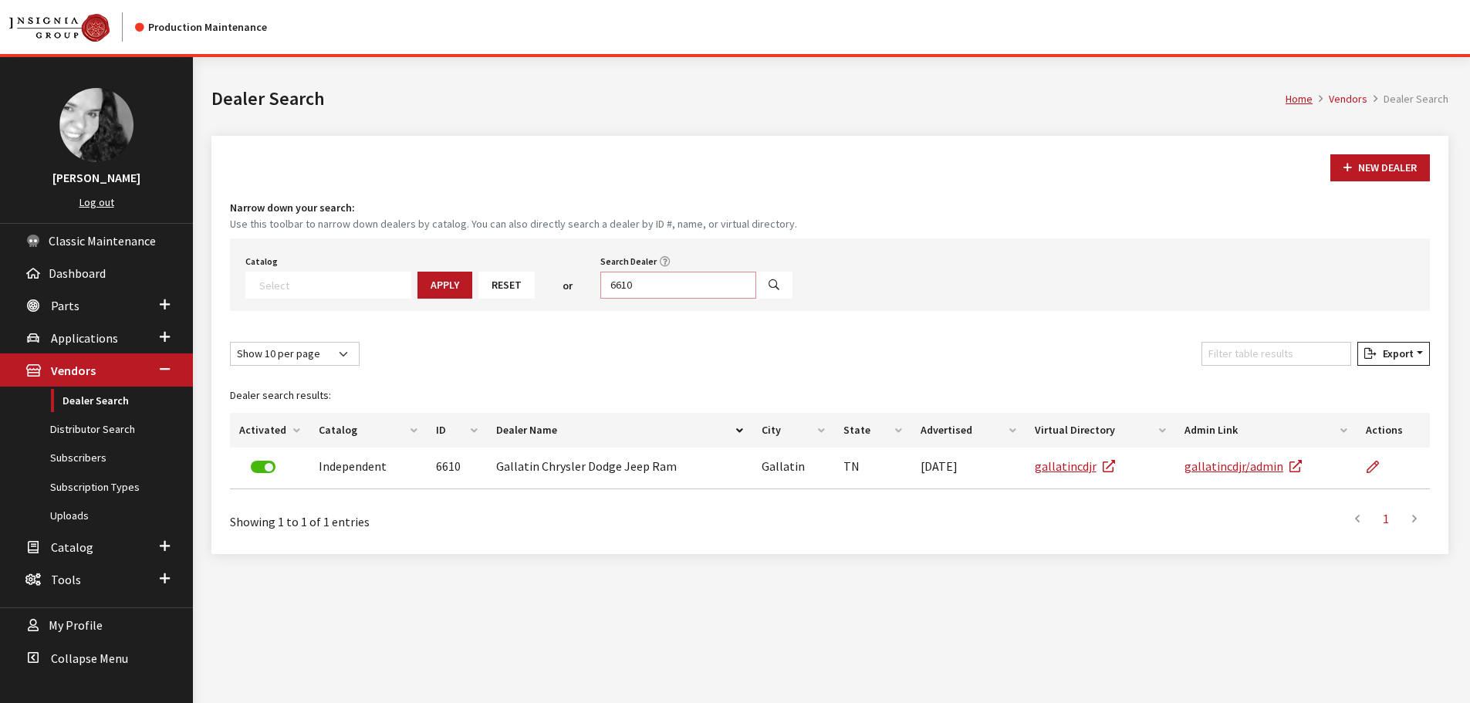
click at [642, 285] on input "6610" at bounding box center [678, 285] width 156 height 27
type input "6609"
select select
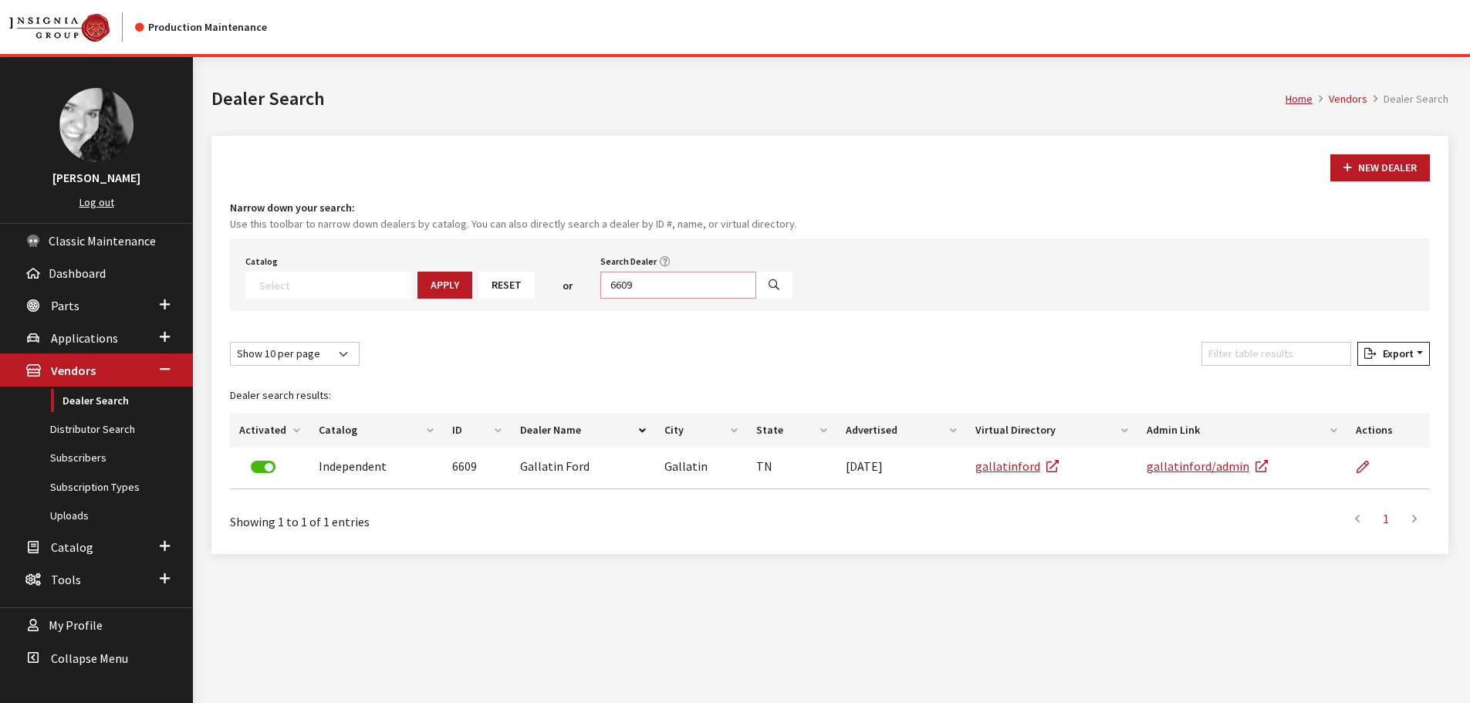
click at [642, 285] on input "6609" at bounding box center [678, 285] width 156 height 27
type input "6612"
select select
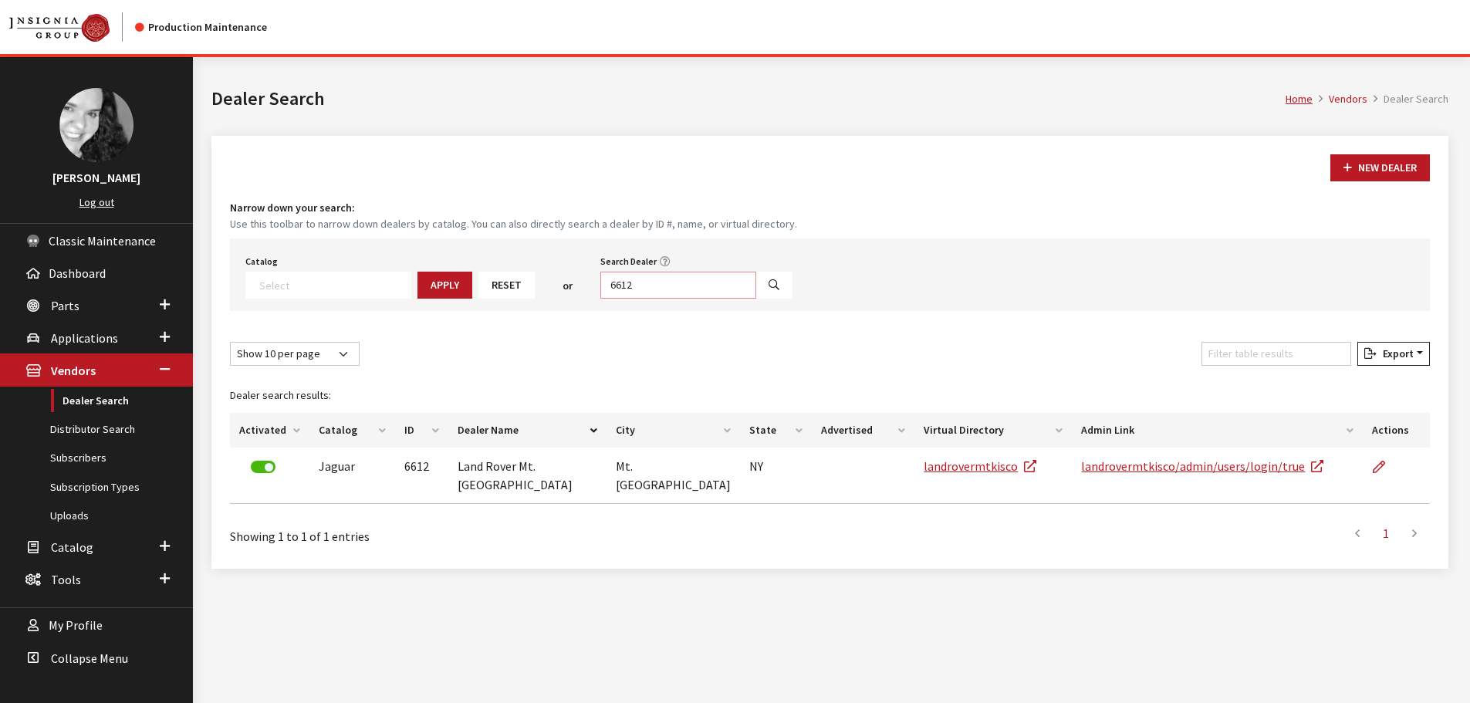
click at [642, 285] on input "6612" at bounding box center [678, 285] width 156 height 27
type input "6614"
select select
click at [642, 285] on input "6614" at bounding box center [678, 285] width 156 height 27
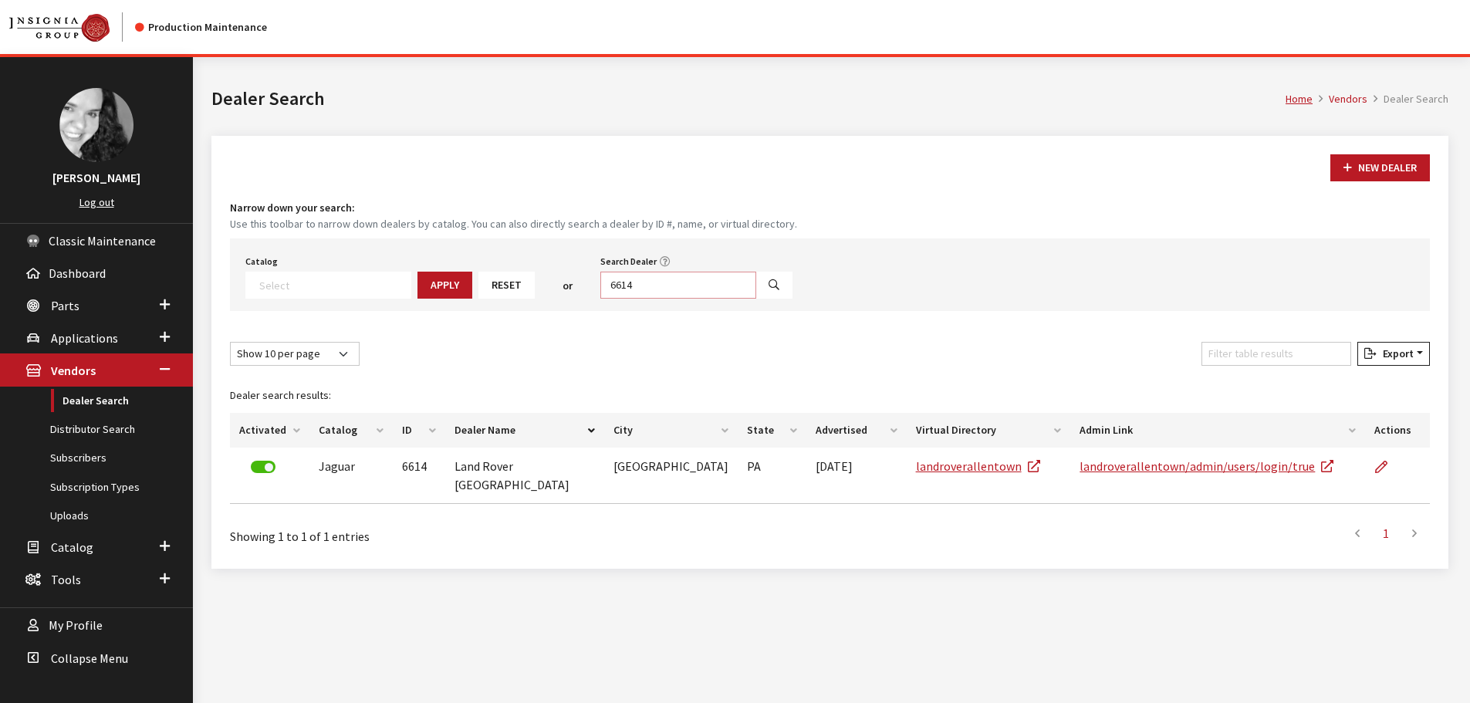
click at [642, 285] on input "6614" at bounding box center [678, 285] width 156 height 27
type input "6615"
select select
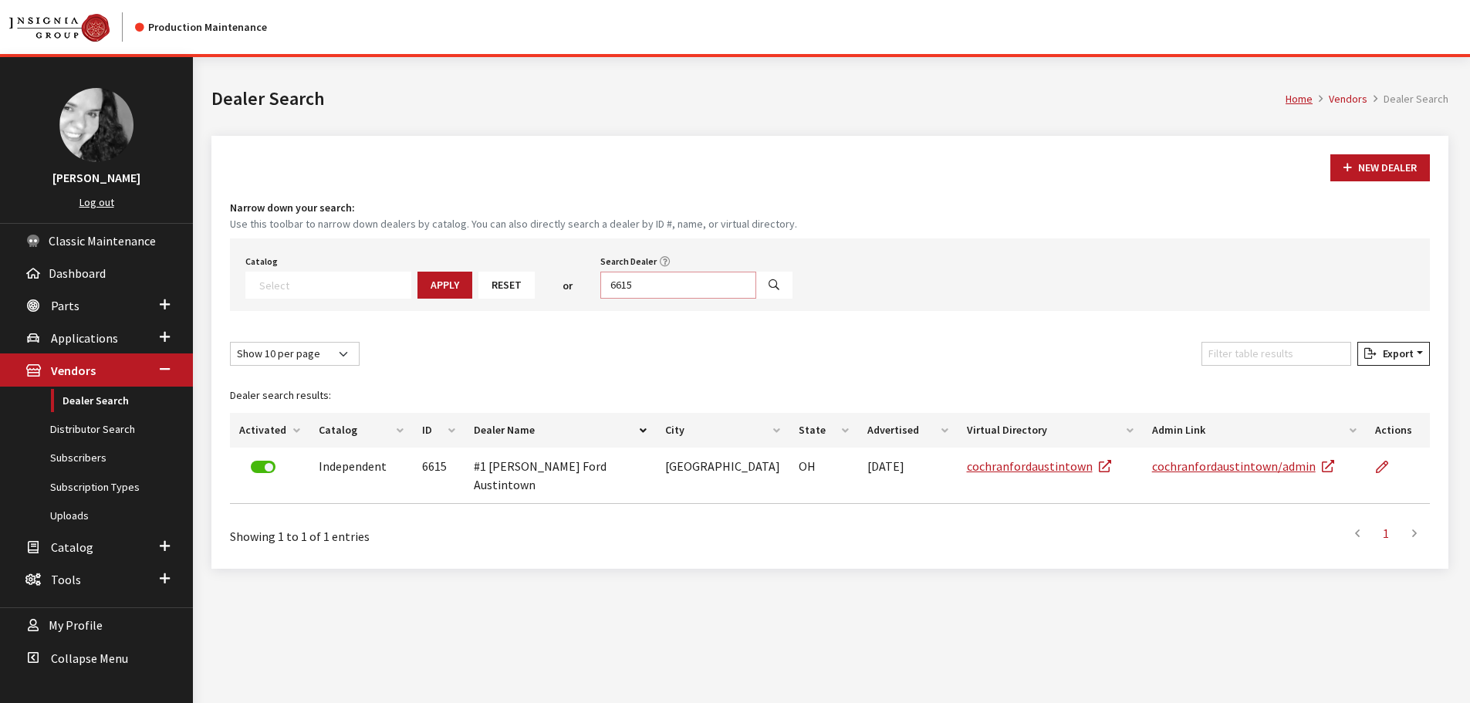
click at [642, 285] on input "6615" at bounding box center [678, 285] width 156 height 27
type input "6618"
select select
click at [648, 286] on input "6618" at bounding box center [678, 285] width 156 height 27
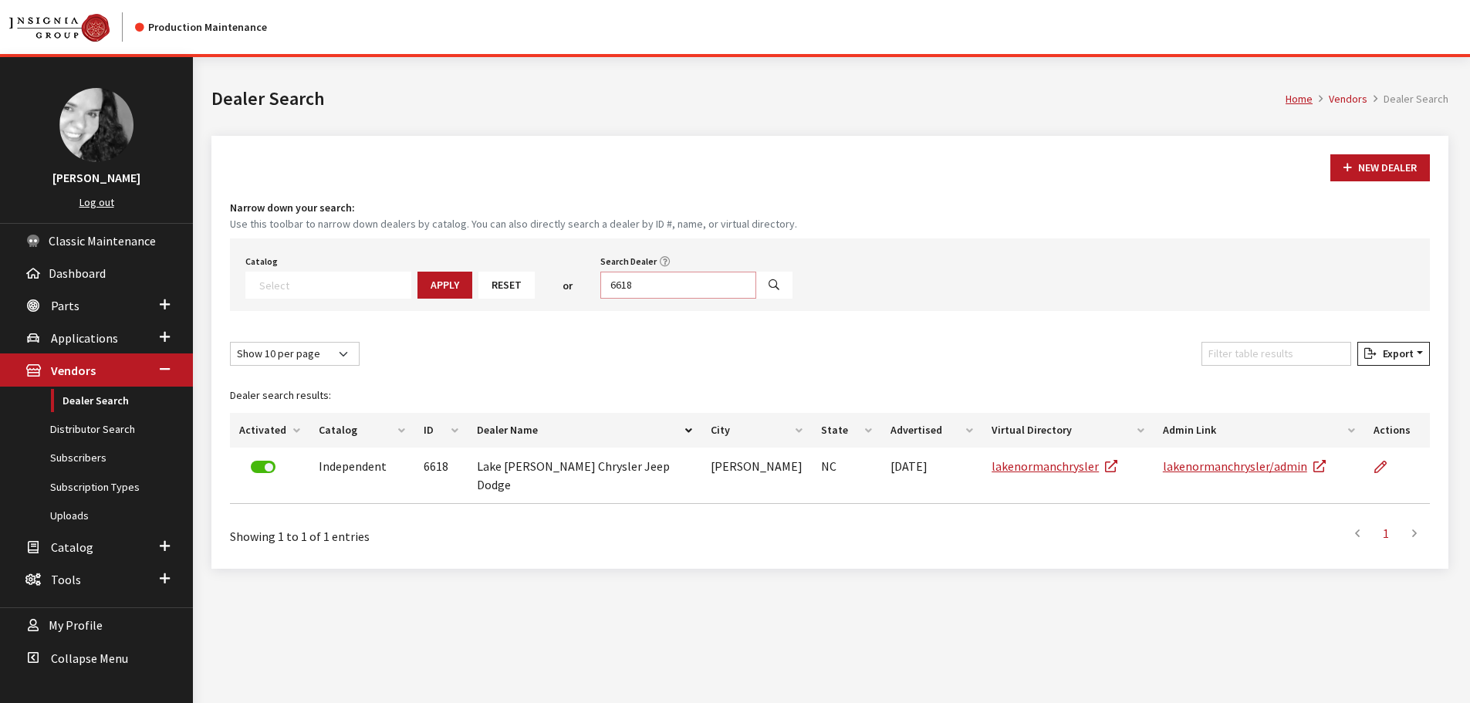
click at [648, 286] on input "6618" at bounding box center [678, 285] width 156 height 27
type input "4704"
select select
click at [648, 286] on input "4704" at bounding box center [678, 285] width 156 height 27
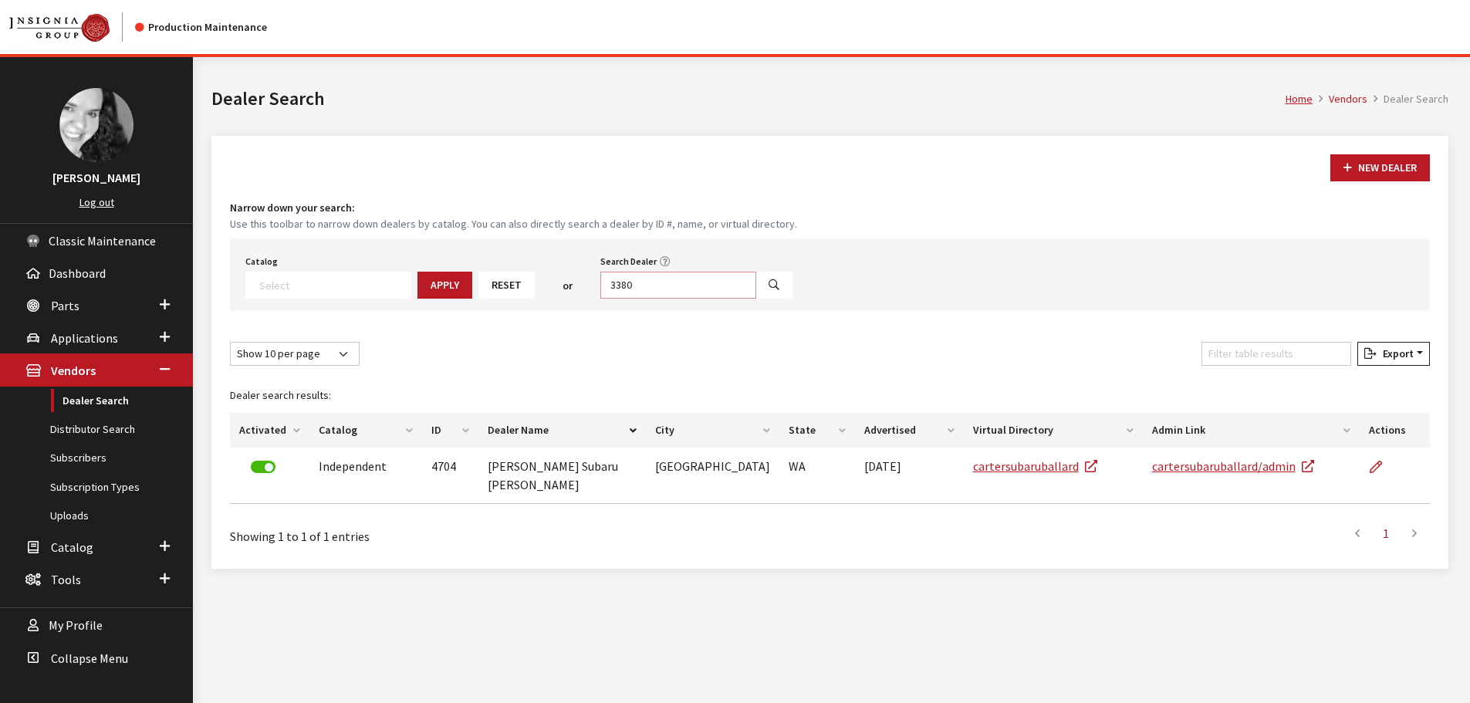
type input "3380"
select select
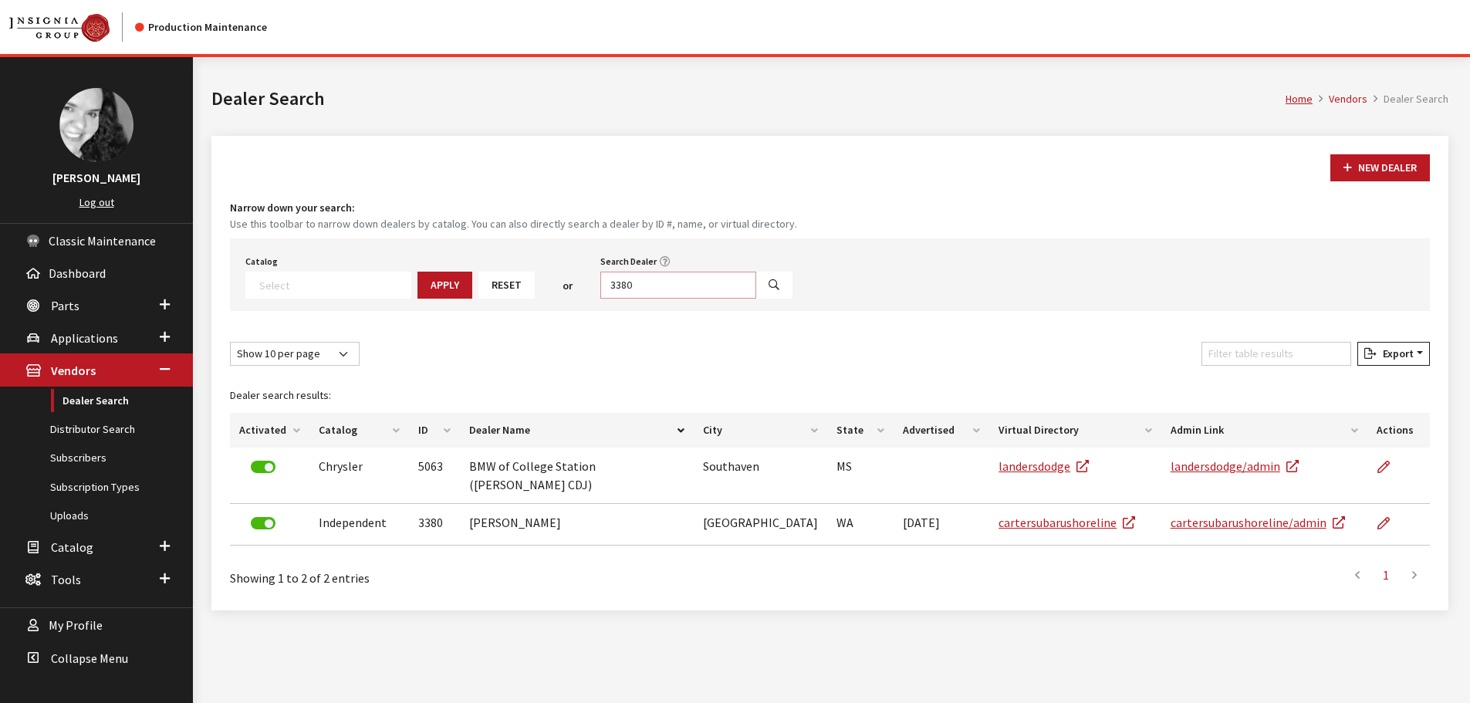
click at [648, 286] on input "3380" at bounding box center [678, 285] width 156 height 27
type input "6486"
select select
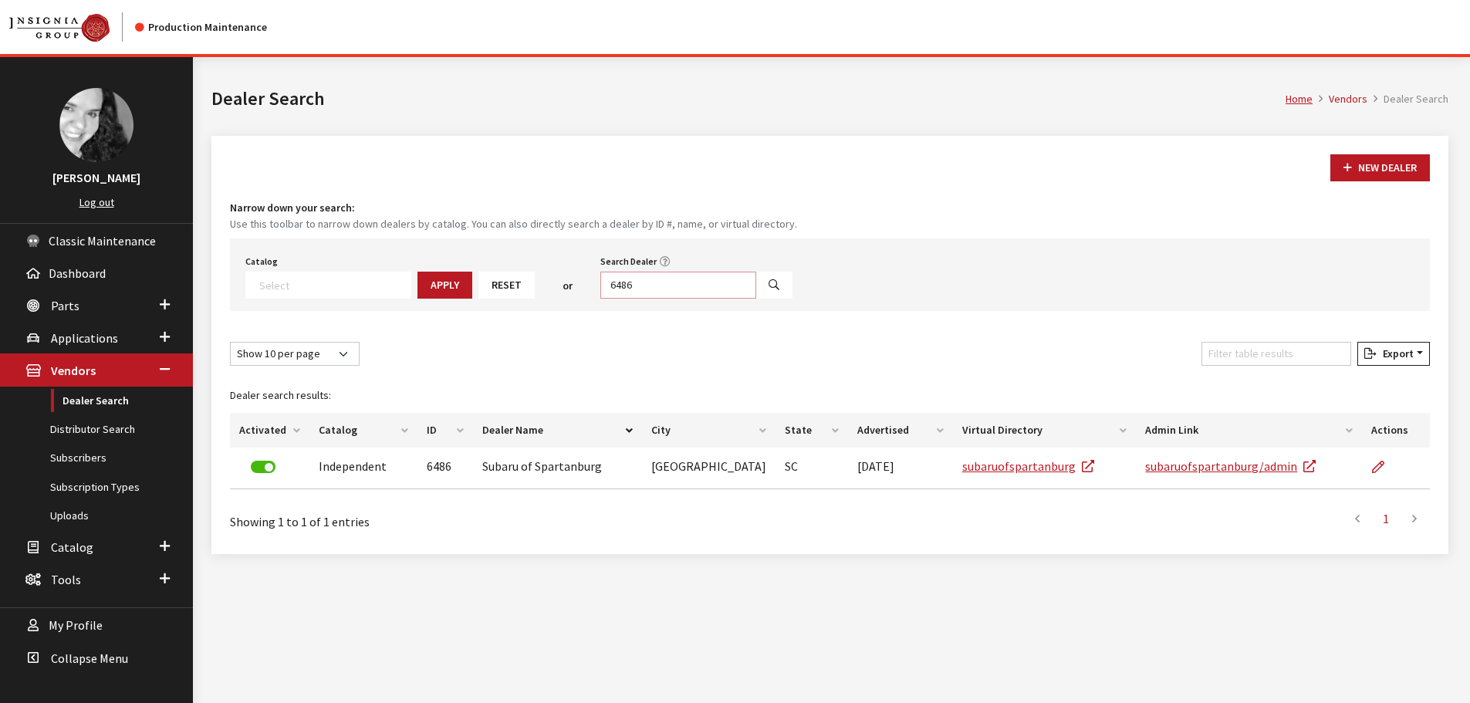
click at [648, 286] on input "6486" at bounding box center [678, 285] width 156 height 27
type input "6487"
select select
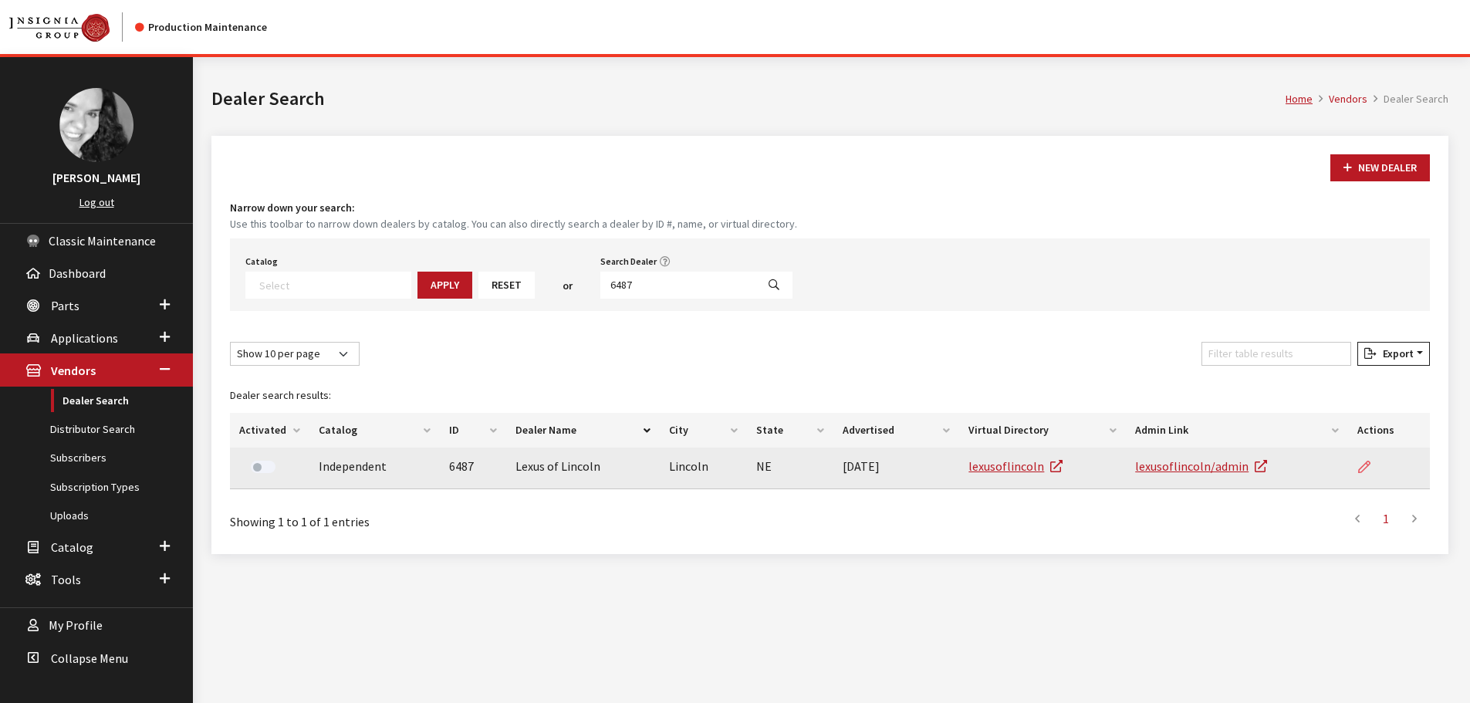
click at [1362, 468] on icon at bounding box center [1364, 467] width 12 height 12
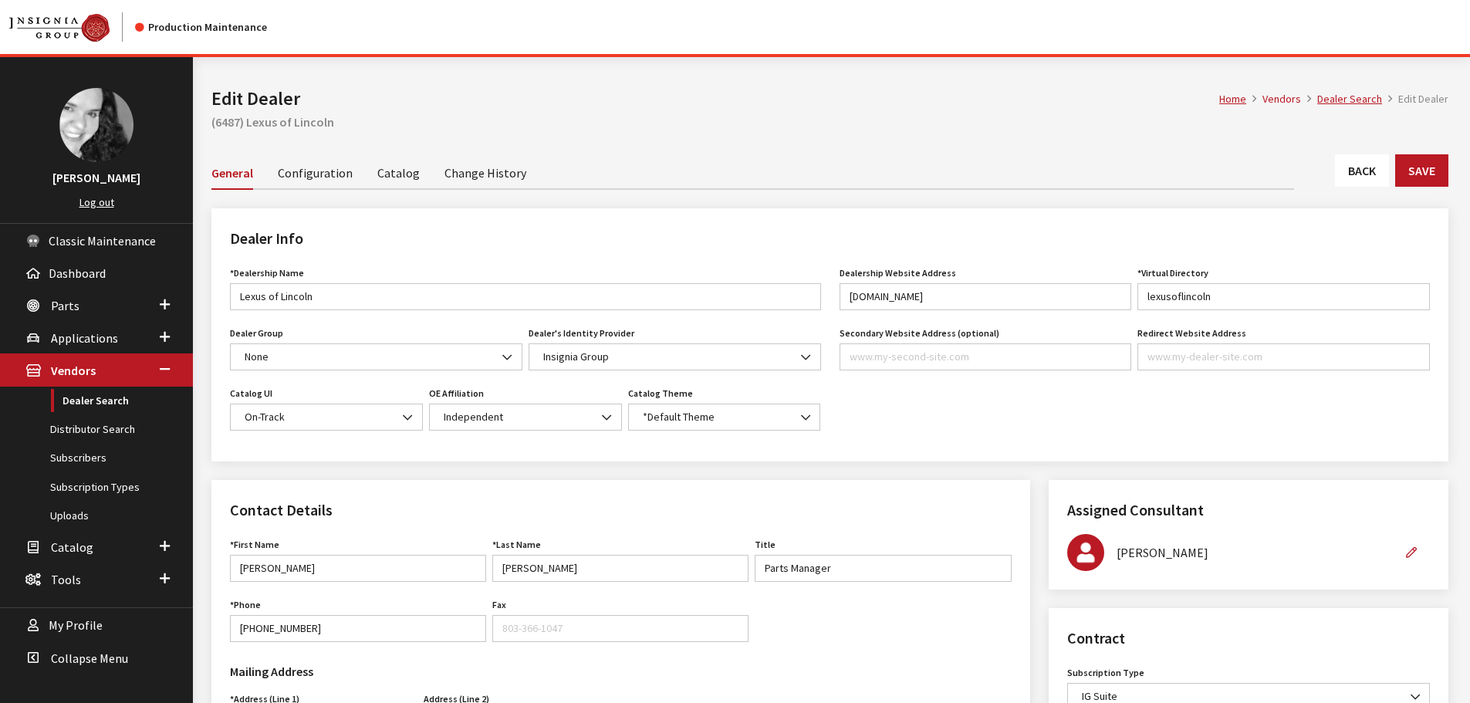
click at [1372, 170] on link "Back" at bounding box center [1362, 170] width 54 height 32
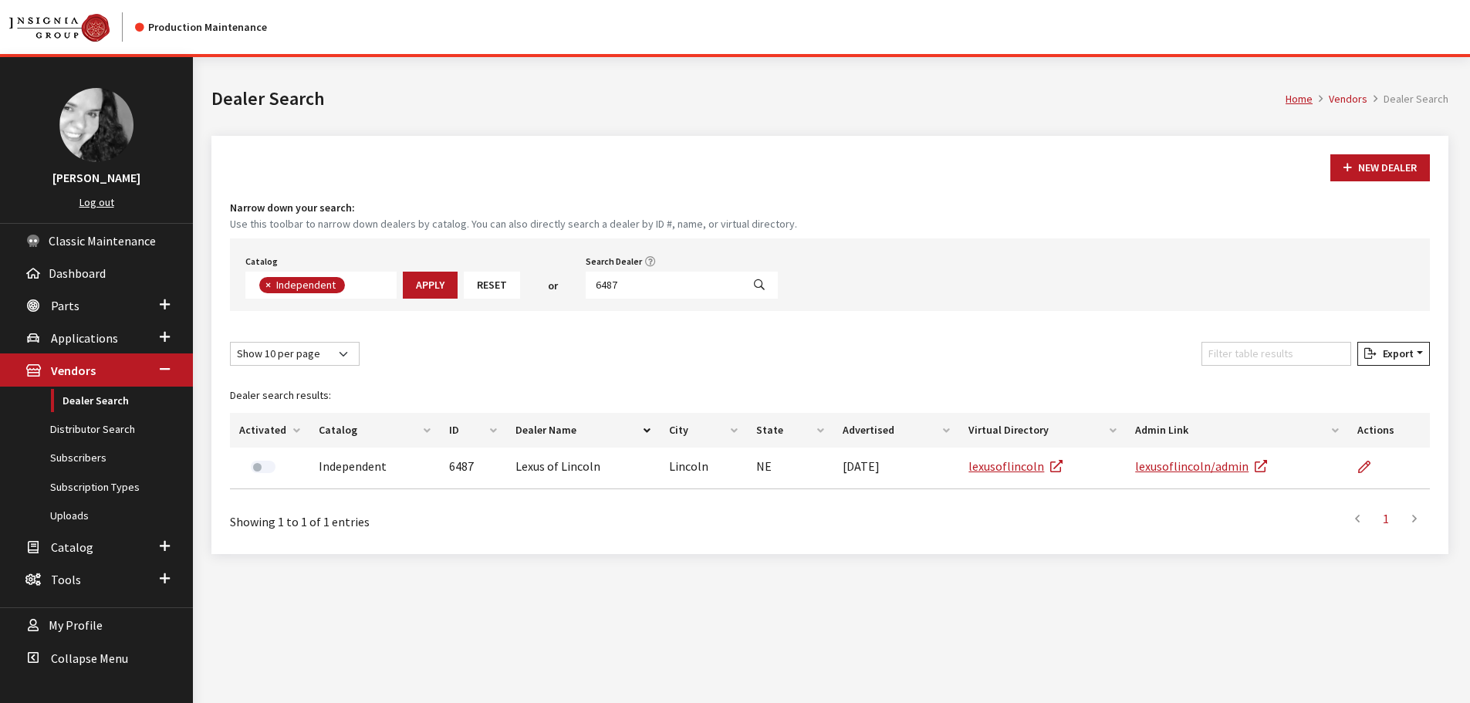
scroll to position [113, 0]
click at [626, 275] on input "6487" at bounding box center [664, 285] width 156 height 27
type input "4704"
select select
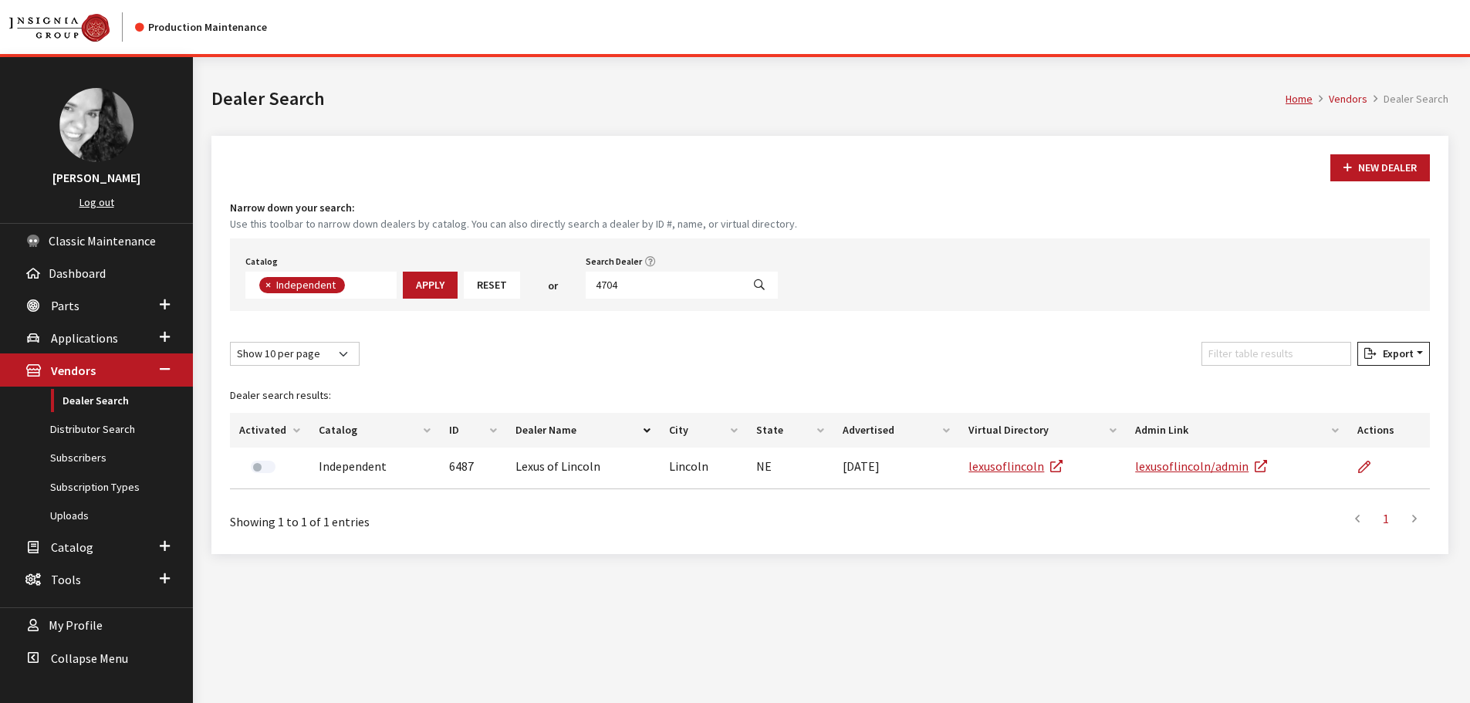
scroll to position [161, 0]
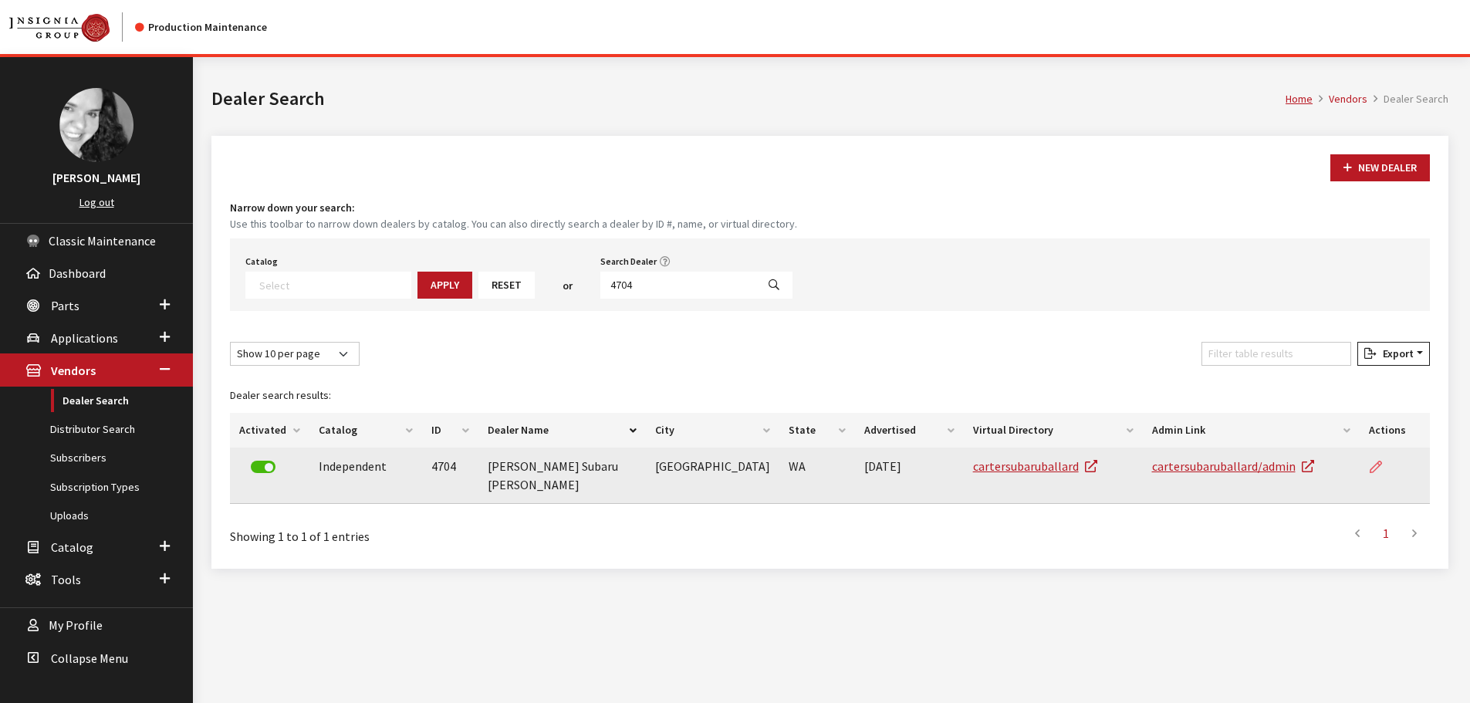
click at [1371, 464] on icon at bounding box center [1375, 467] width 12 height 12
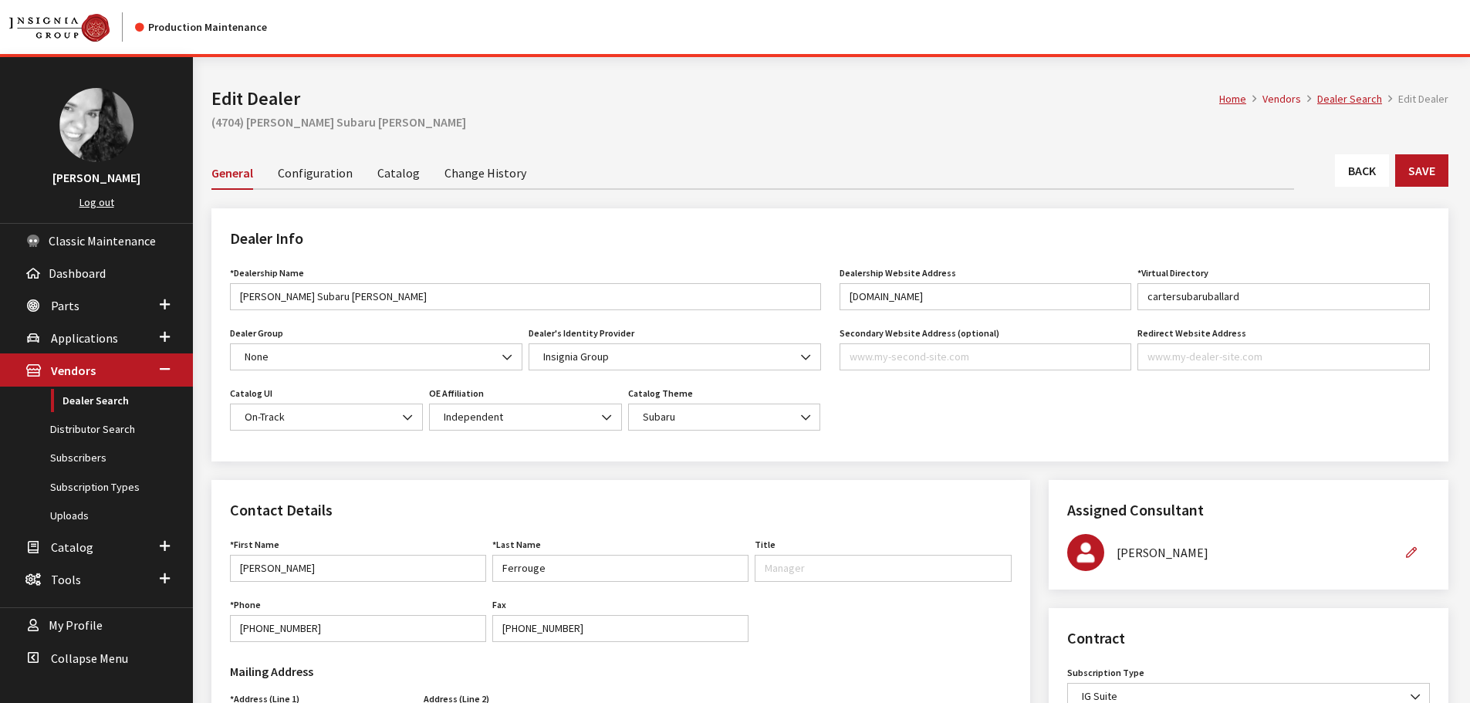
click at [1353, 185] on link "Back" at bounding box center [1362, 170] width 54 height 32
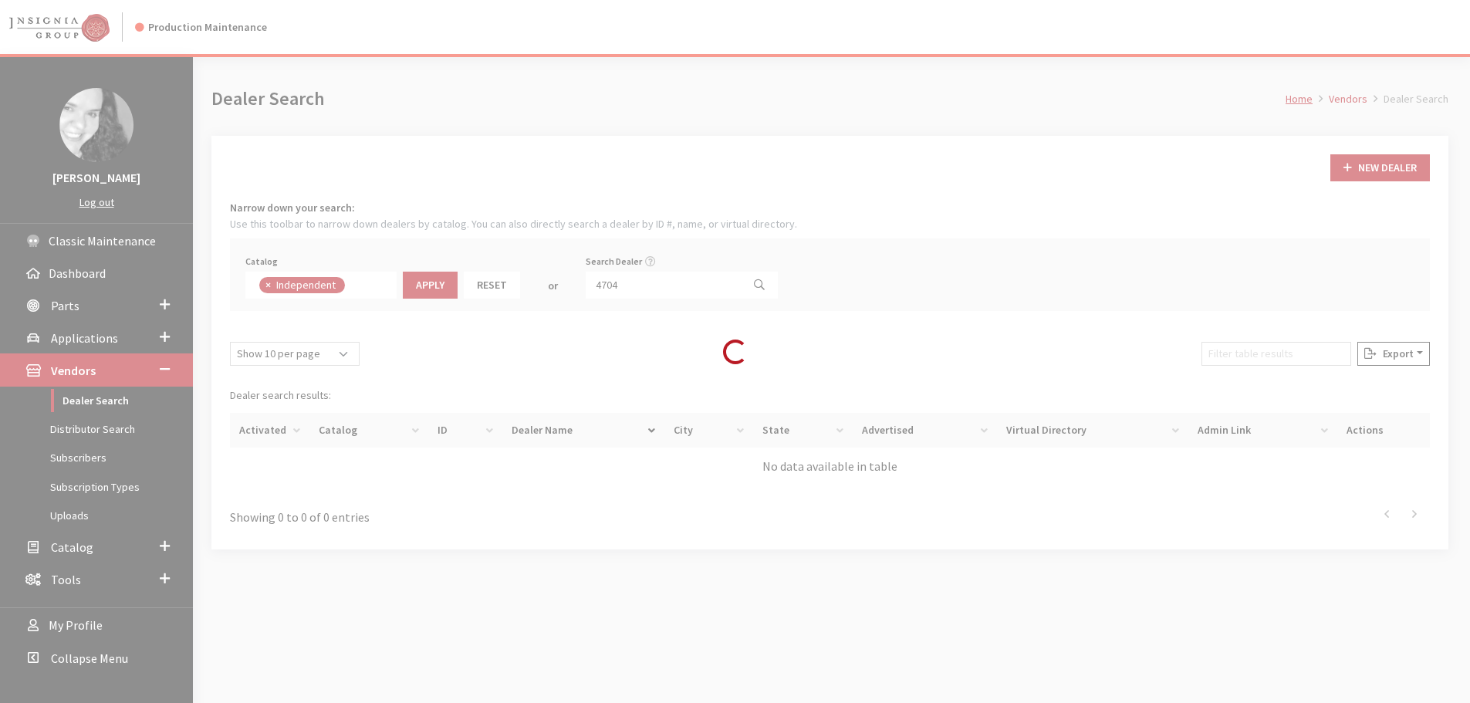
scroll to position [113, 0]
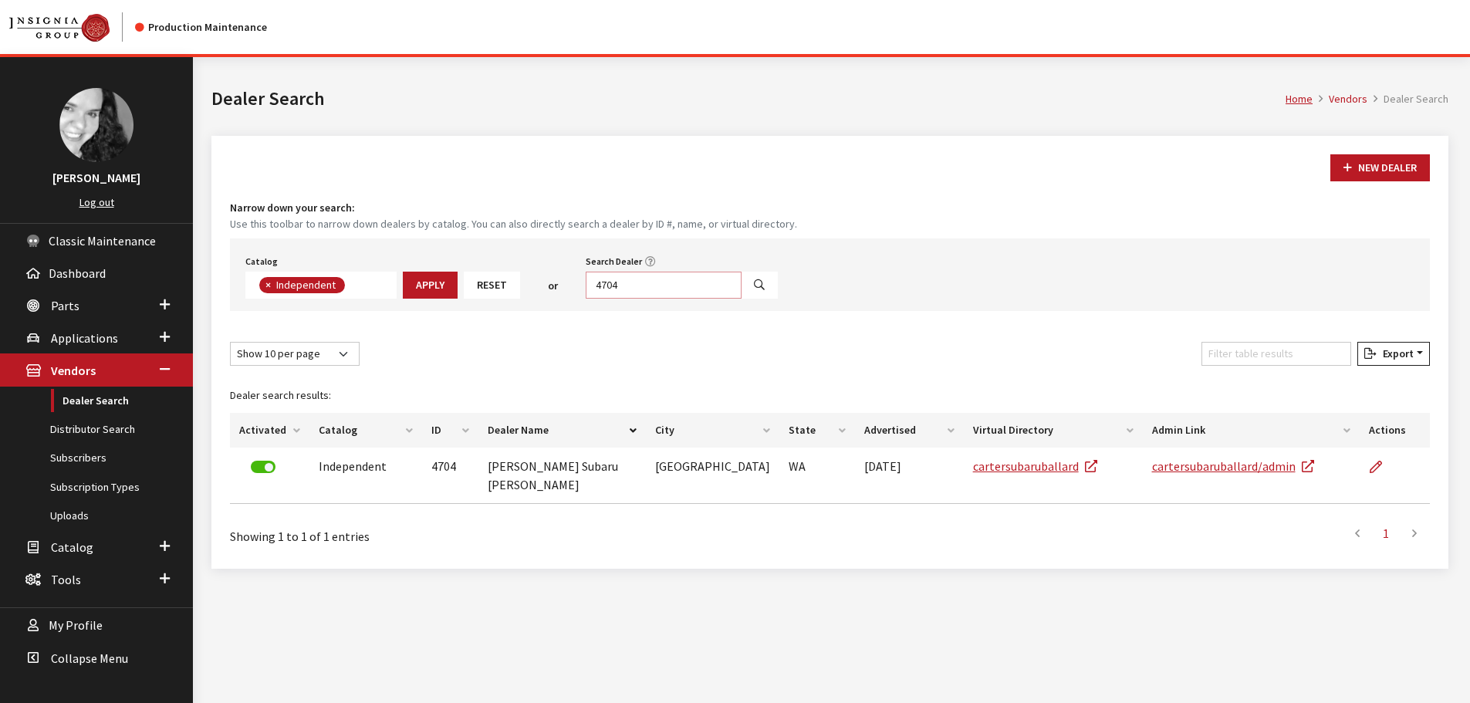
click at [645, 285] on input "4704" at bounding box center [664, 285] width 156 height 27
type input "6486"
select select
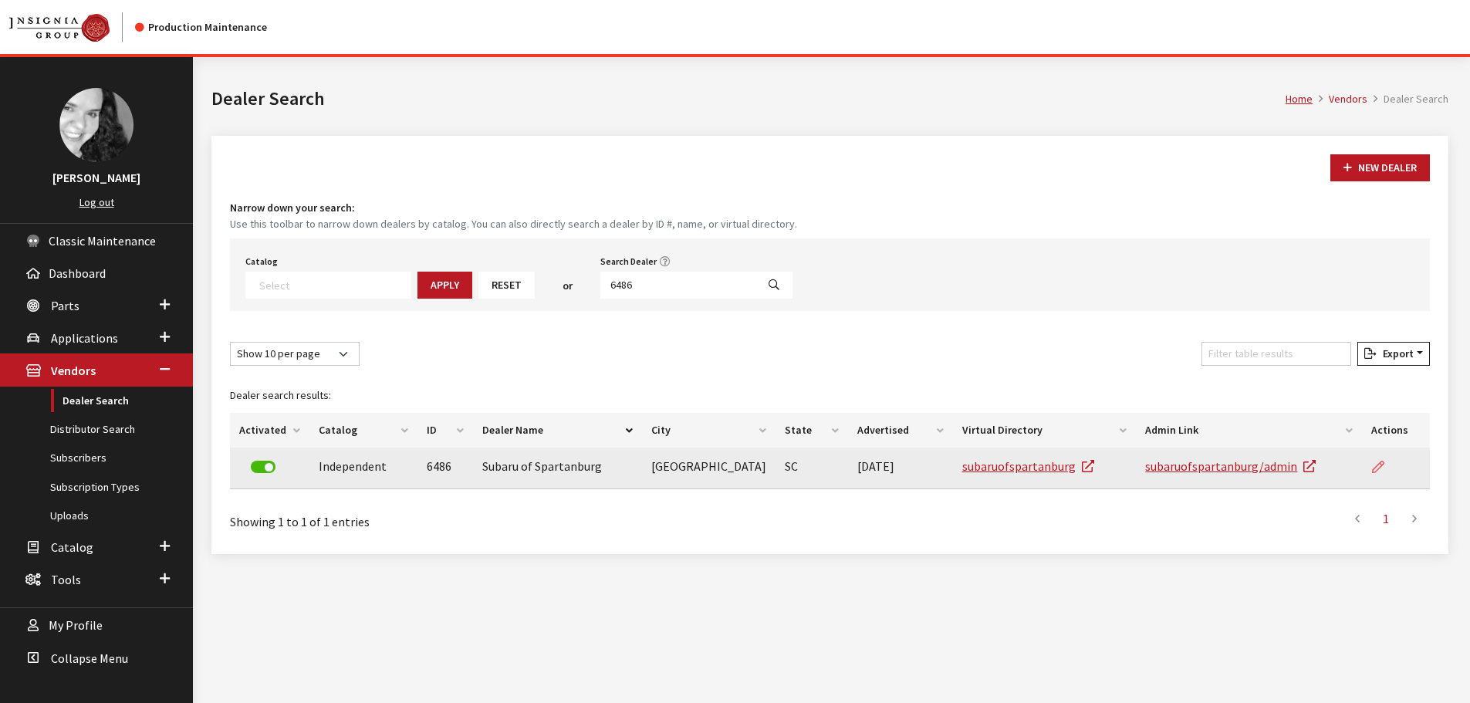
click at [1376, 471] on icon at bounding box center [1378, 467] width 12 height 12
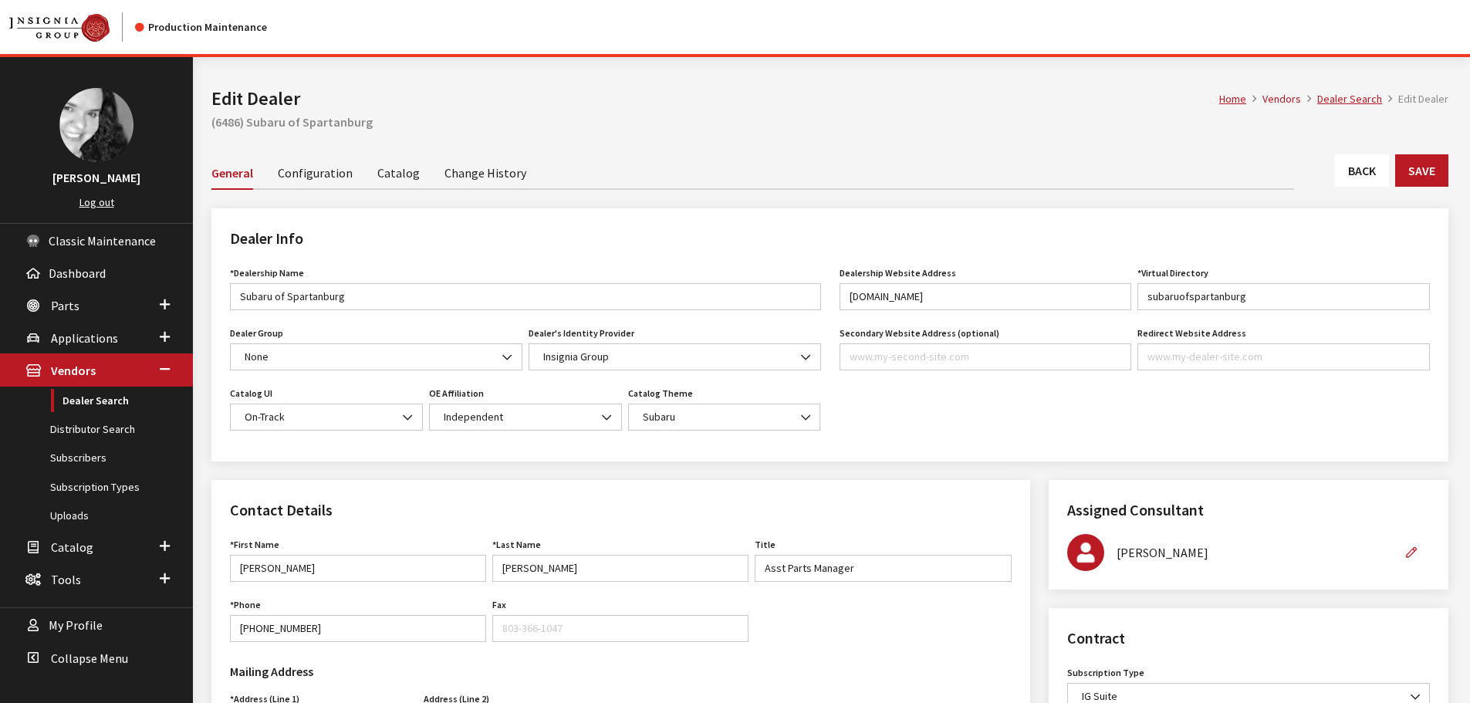
click at [1363, 179] on link "Back" at bounding box center [1362, 170] width 54 height 32
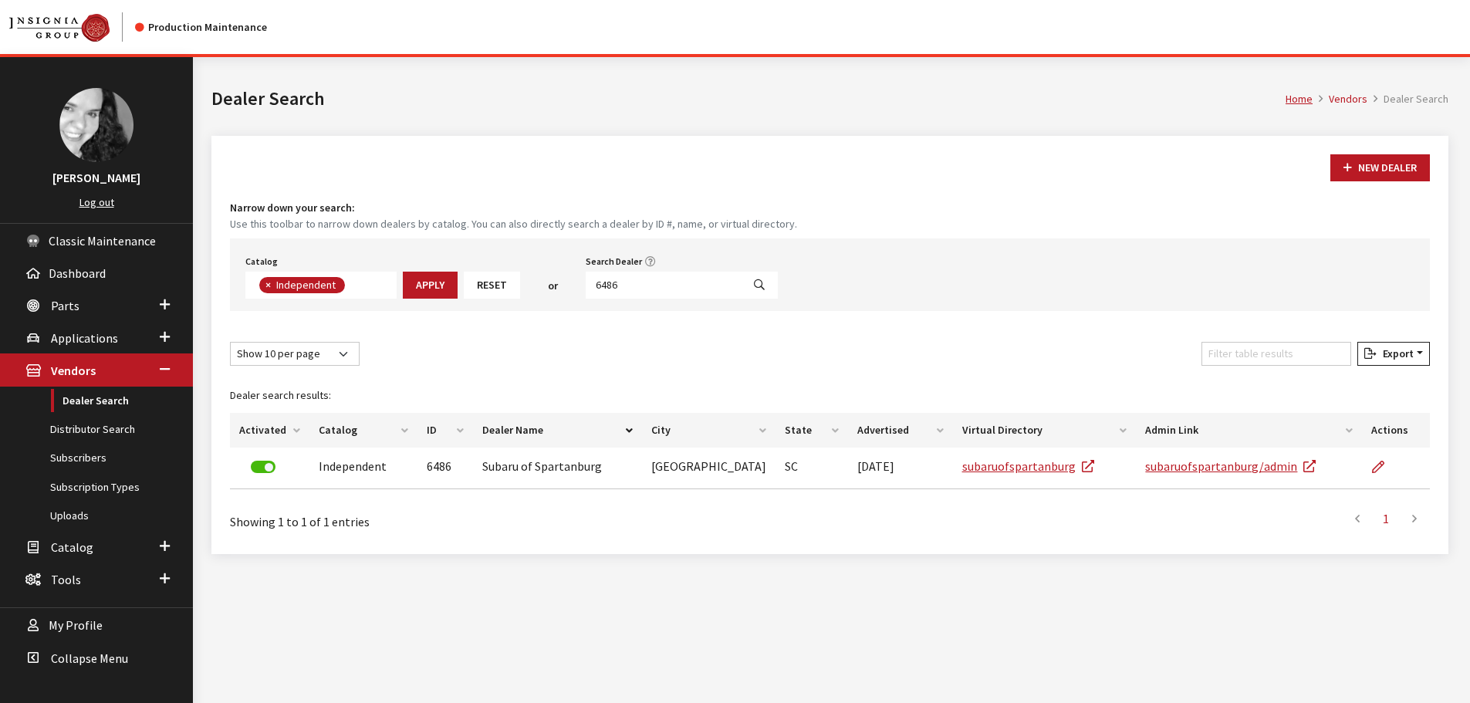
scroll to position [113, 0]
click at [645, 281] on input "6486" at bounding box center [664, 285] width 156 height 27
type input "6489"
select select
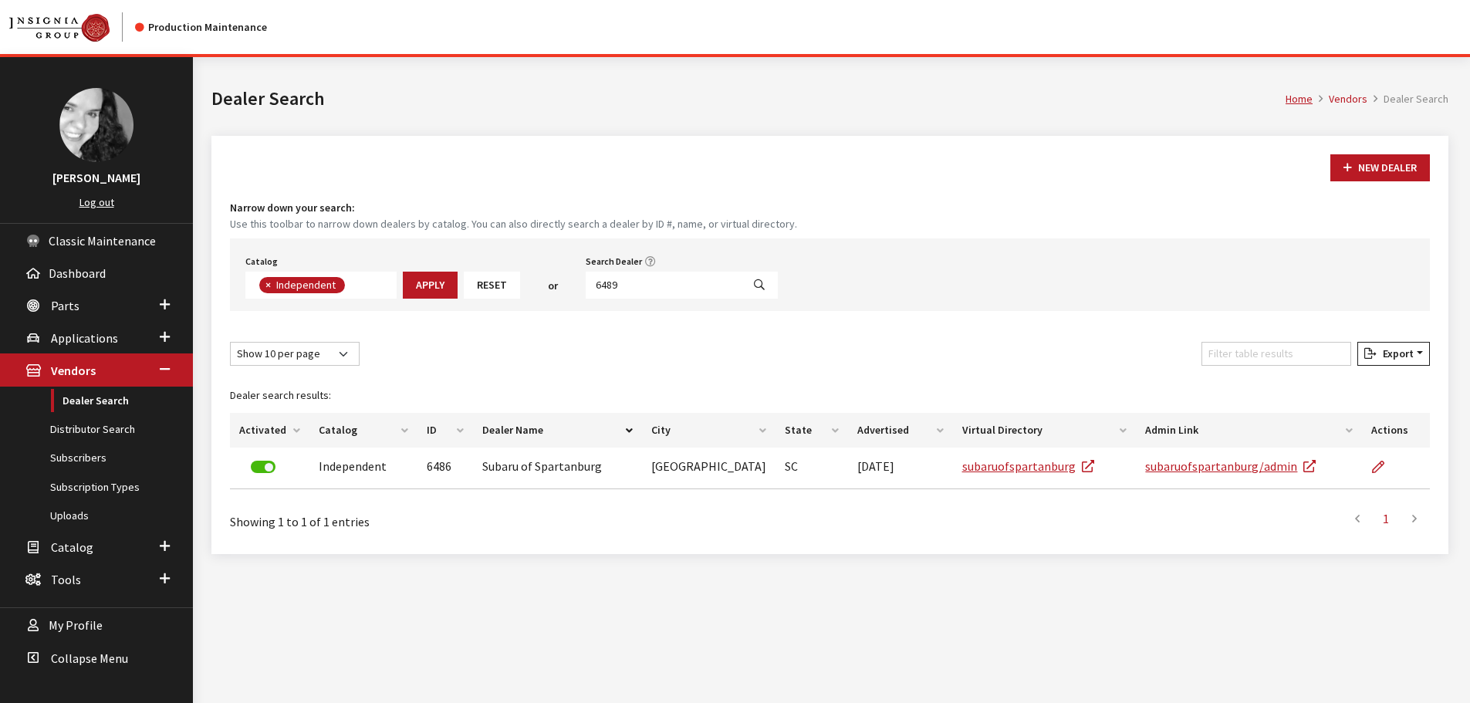
scroll to position [161, 0]
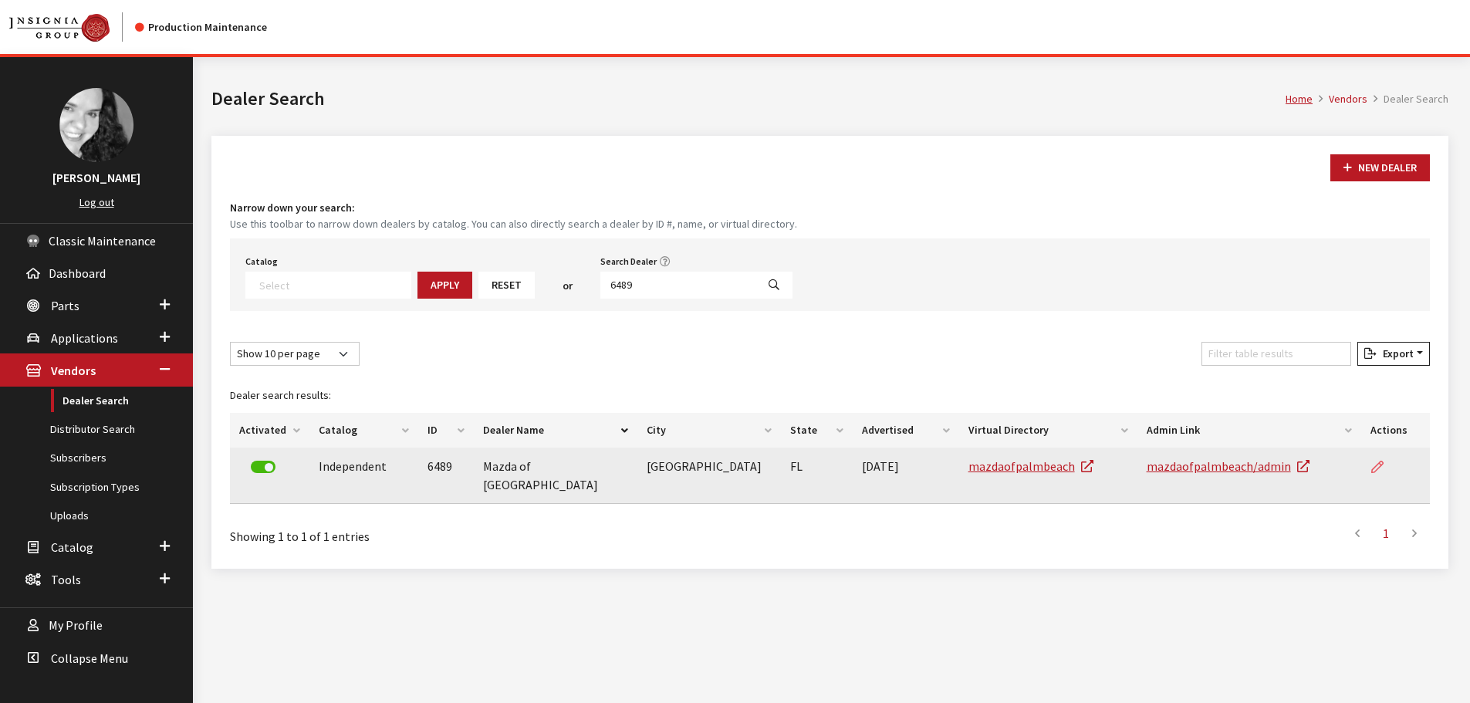
click at [1376, 468] on icon at bounding box center [1377, 467] width 12 height 12
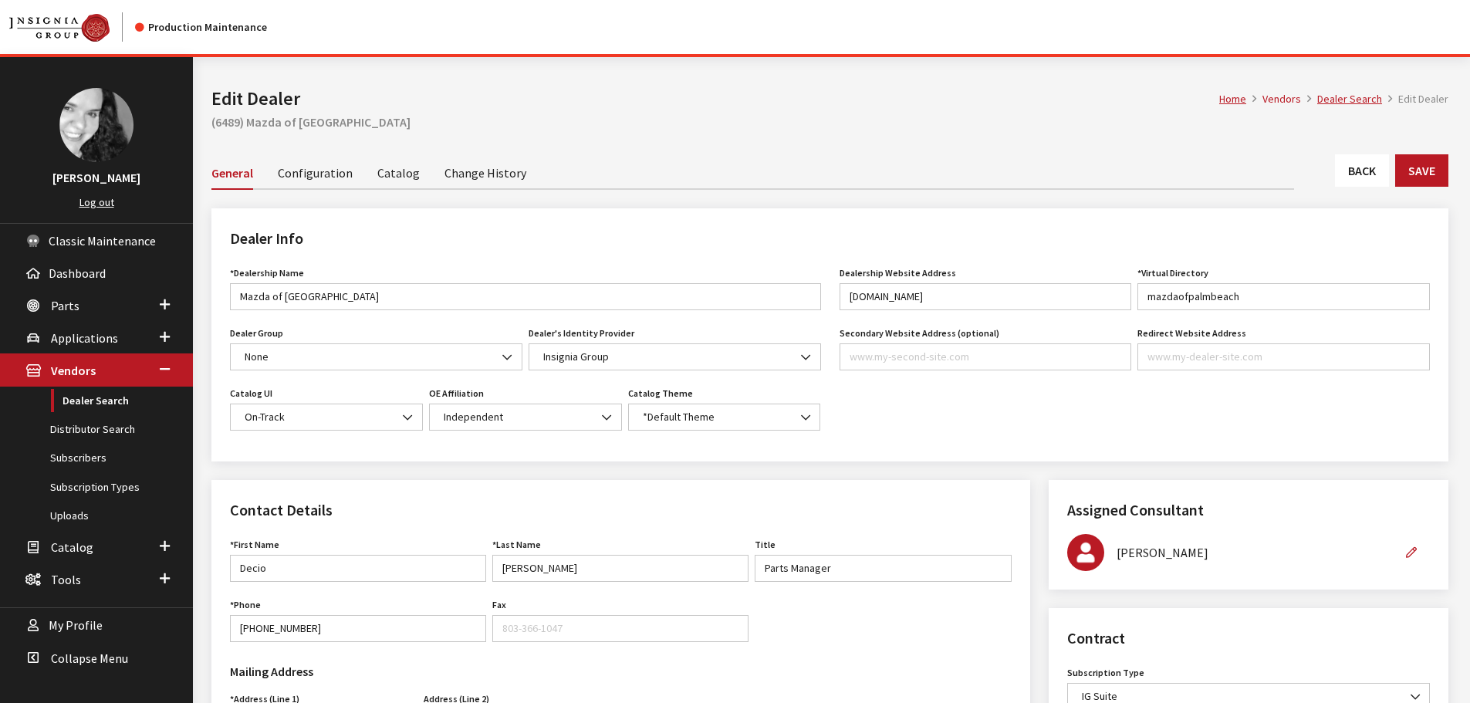
click at [1372, 164] on link "Back" at bounding box center [1362, 170] width 54 height 32
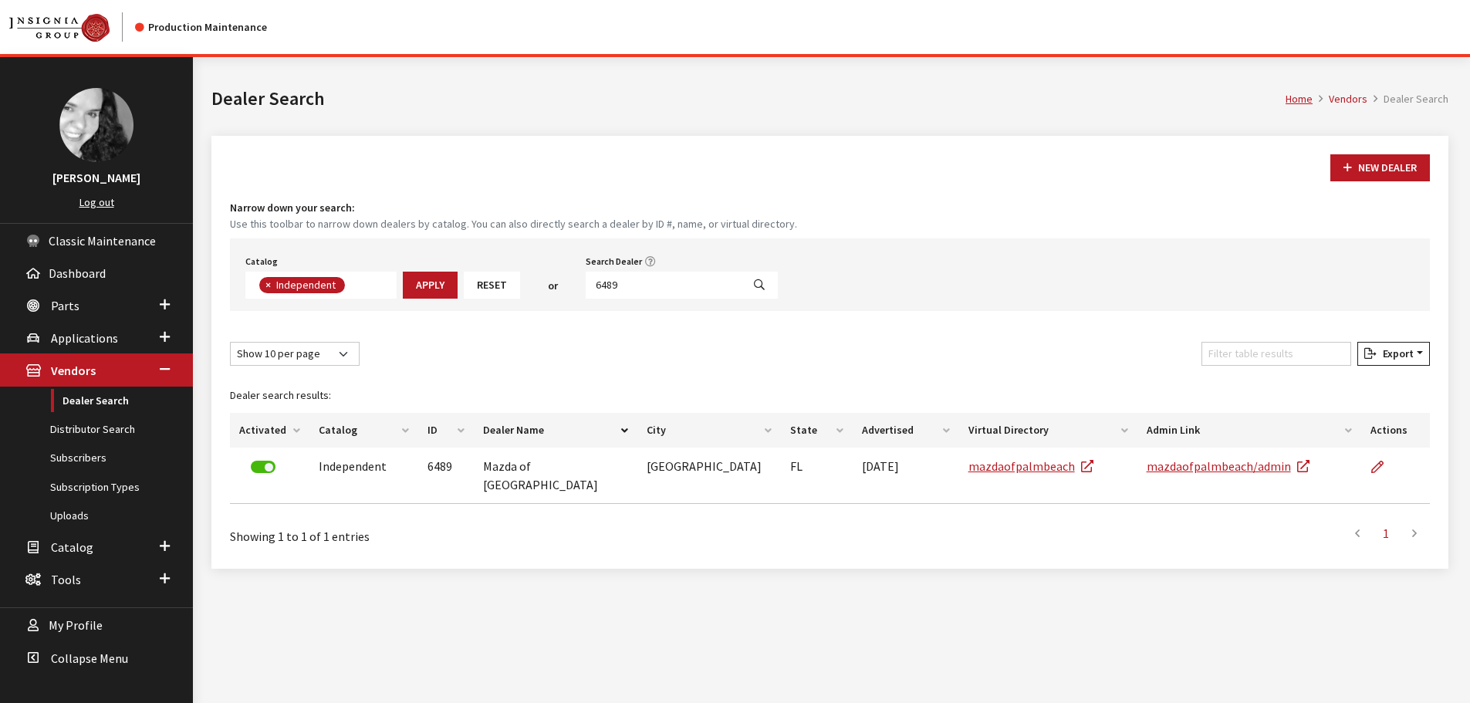
scroll to position [113, 0]
click at [628, 287] on input "6489" at bounding box center [664, 285] width 156 height 27
type input "4776"
select select
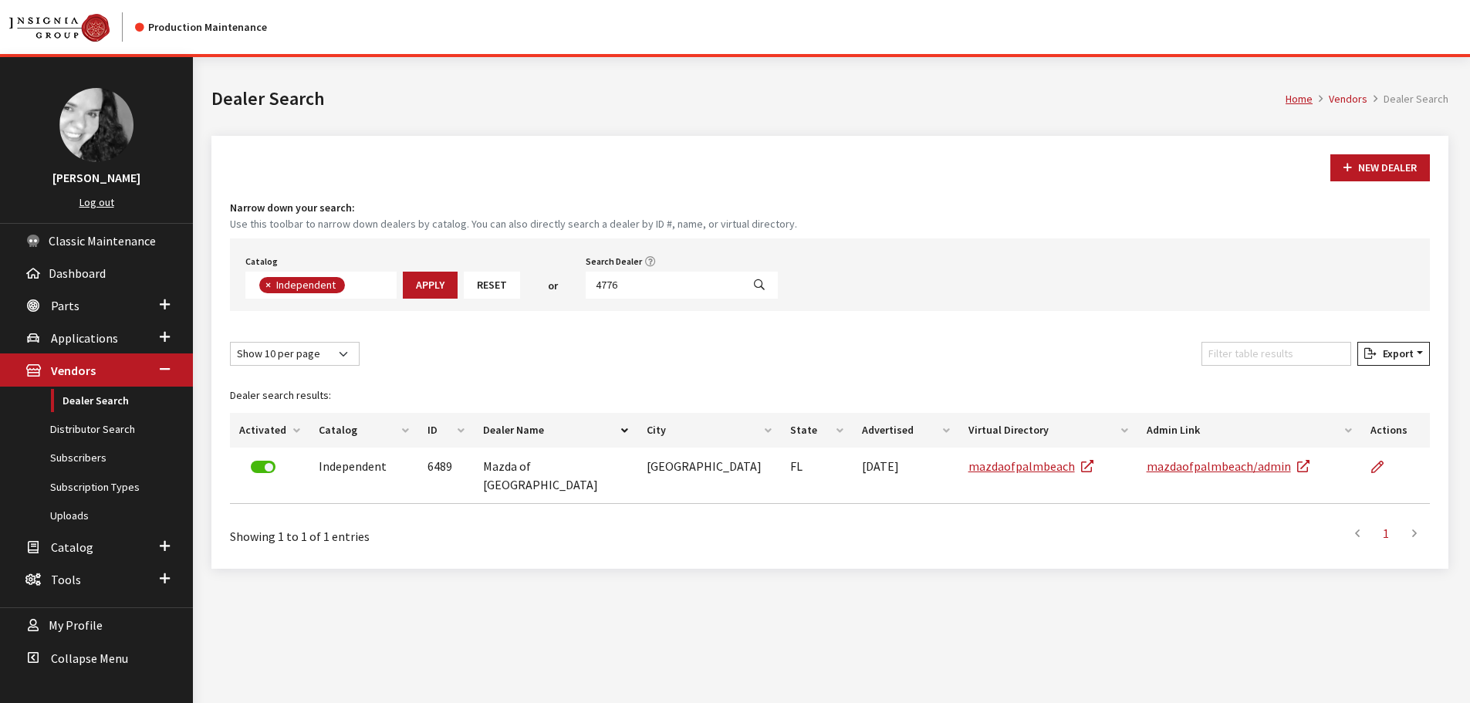
scroll to position [161, 0]
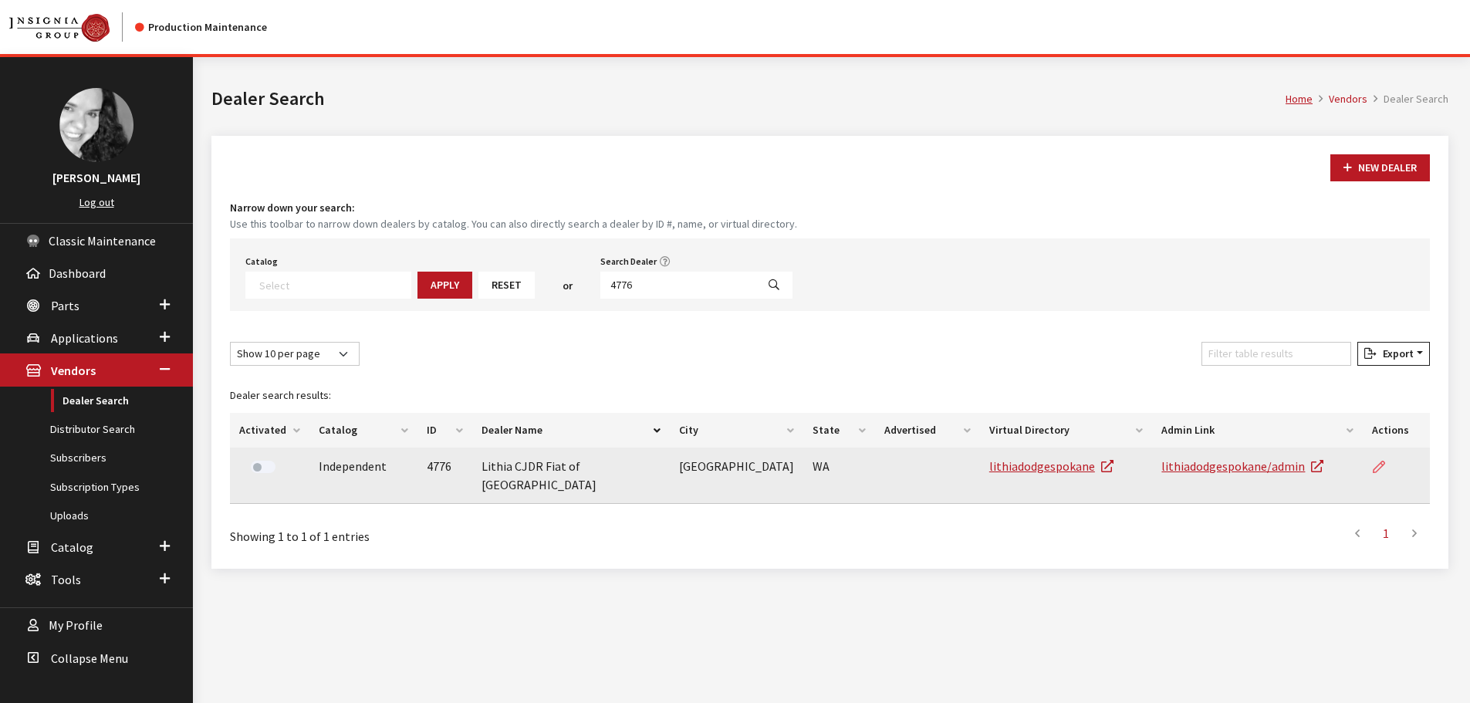
click at [1376, 466] on icon at bounding box center [1378, 467] width 12 height 12
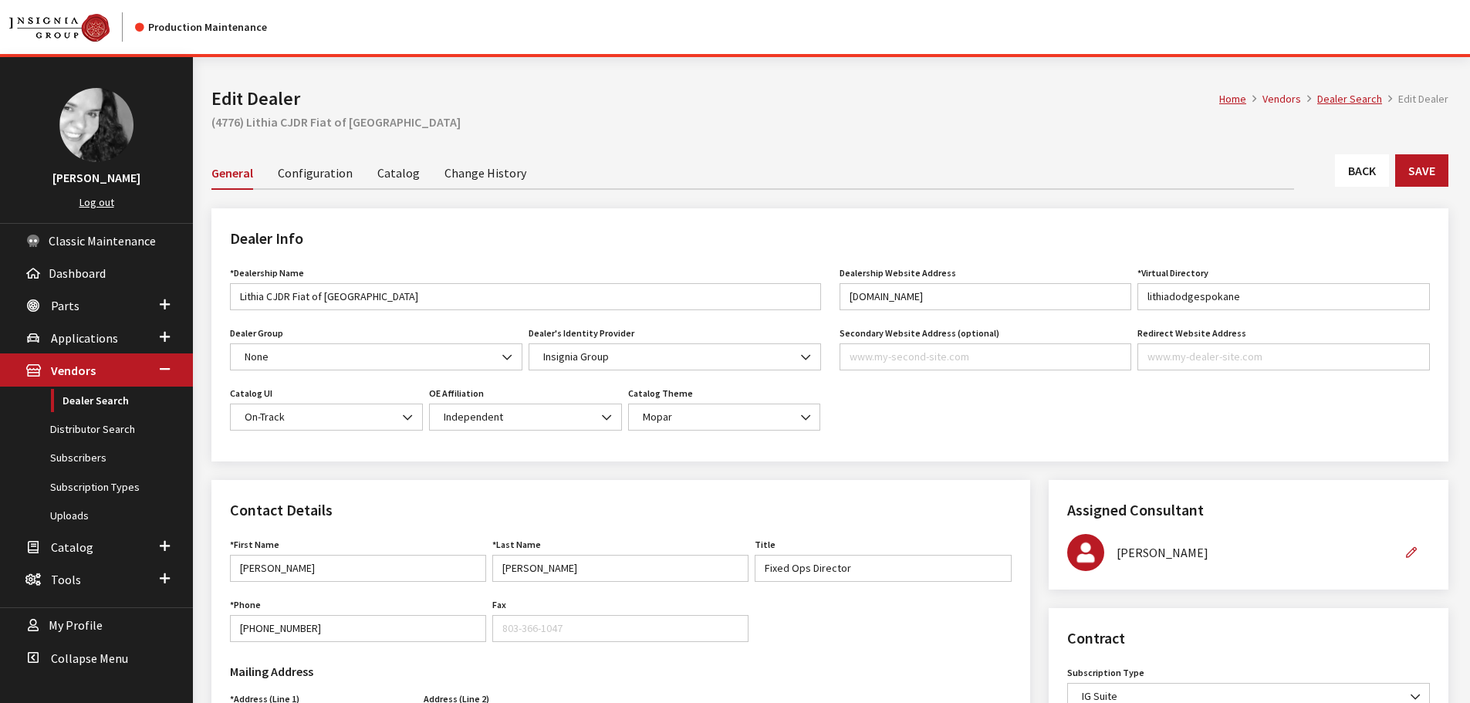
click at [1356, 164] on link "Back" at bounding box center [1362, 170] width 54 height 32
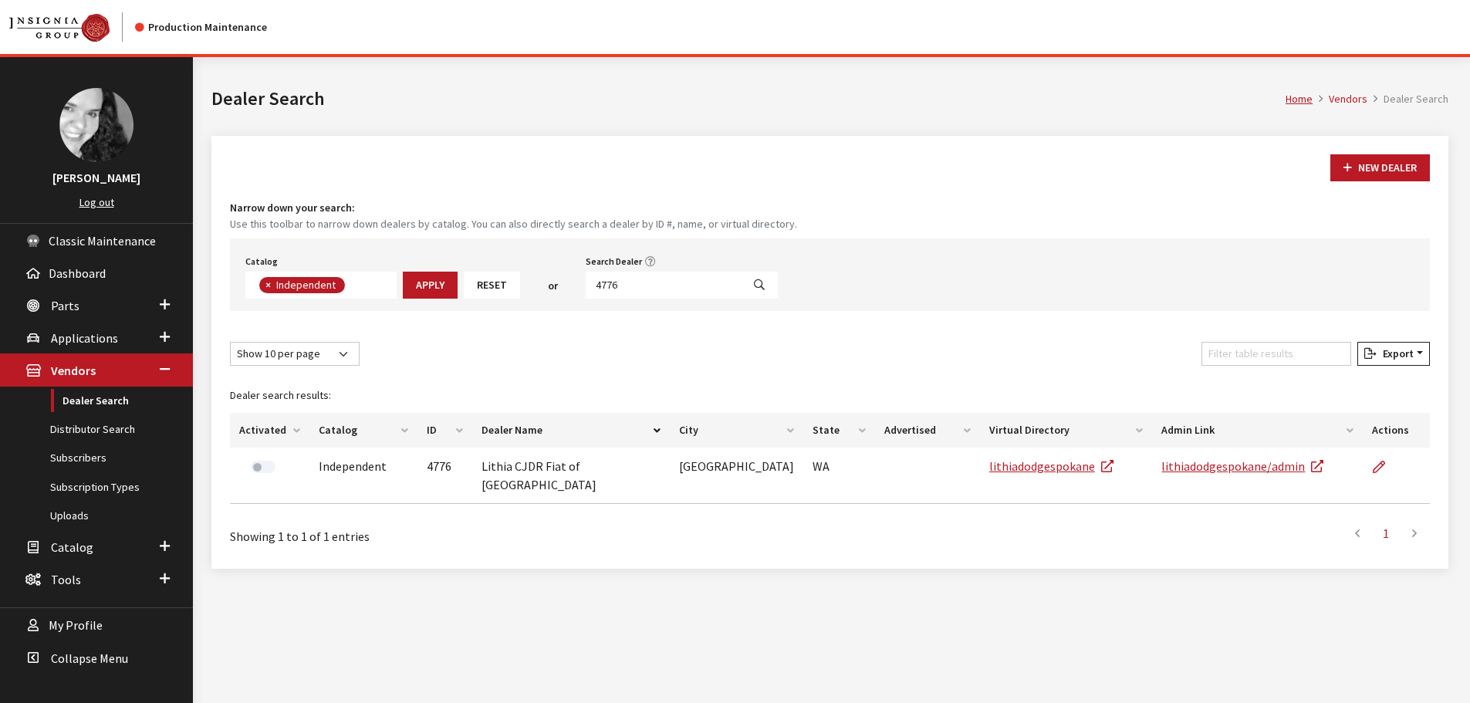
scroll to position [113, 0]
click at [648, 283] on input "4776" at bounding box center [664, 285] width 156 height 27
type input "6494"
select select
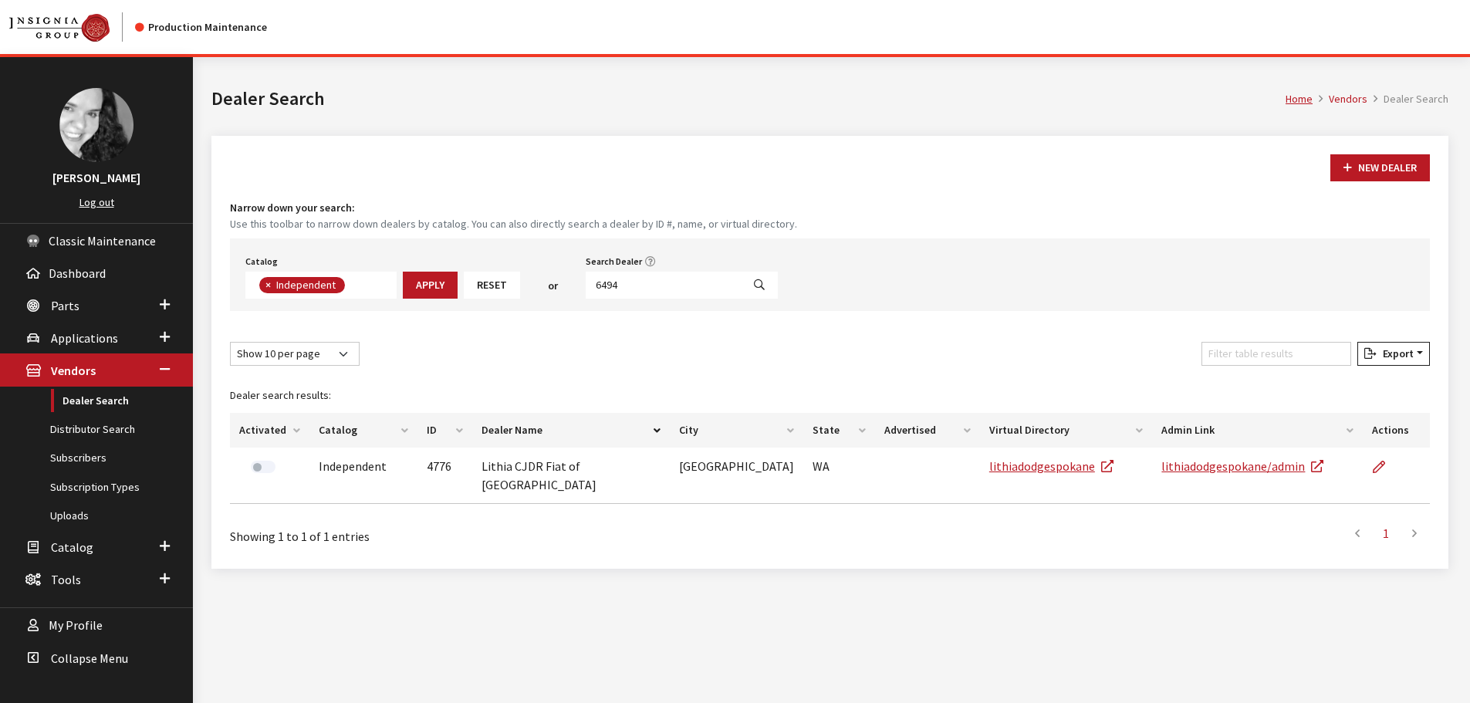
scroll to position [161, 0]
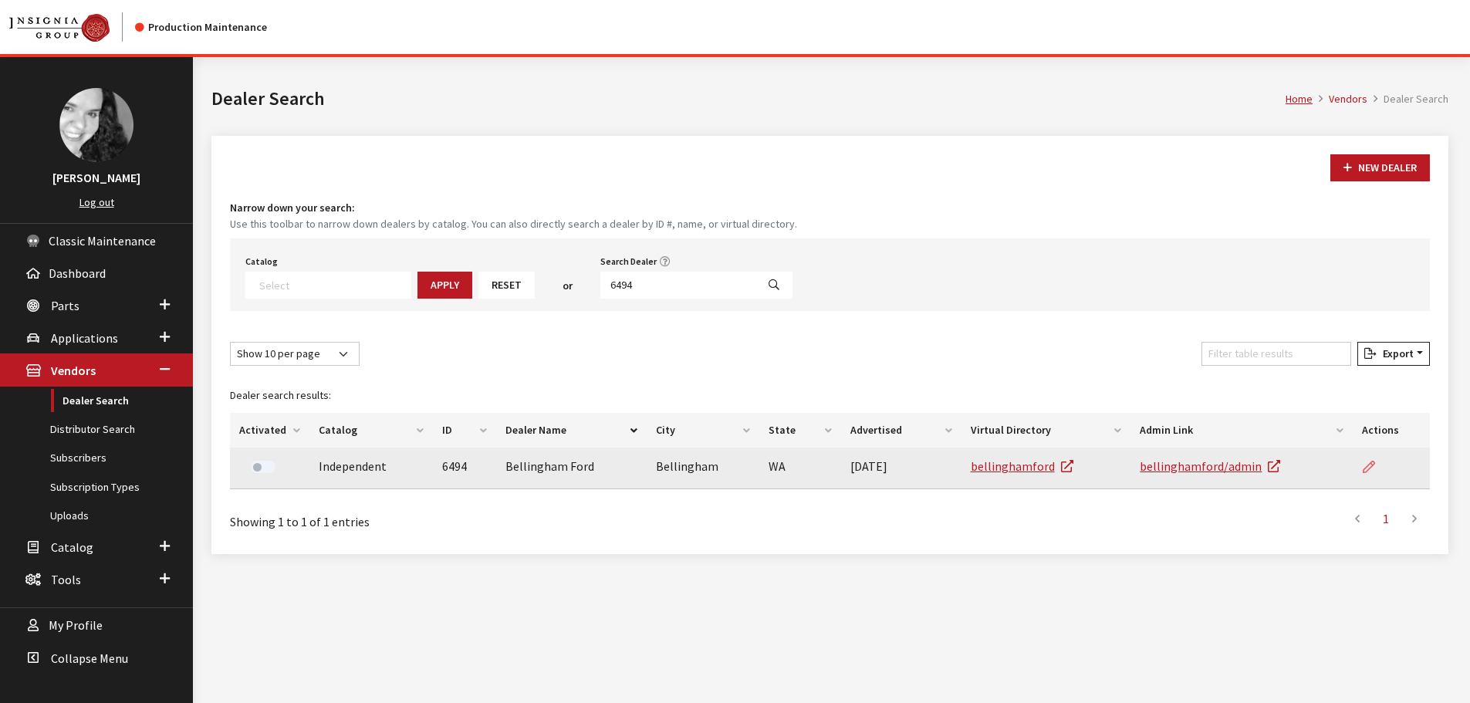
click at [1367, 464] on icon at bounding box center [1368, 467] width 12 height 12
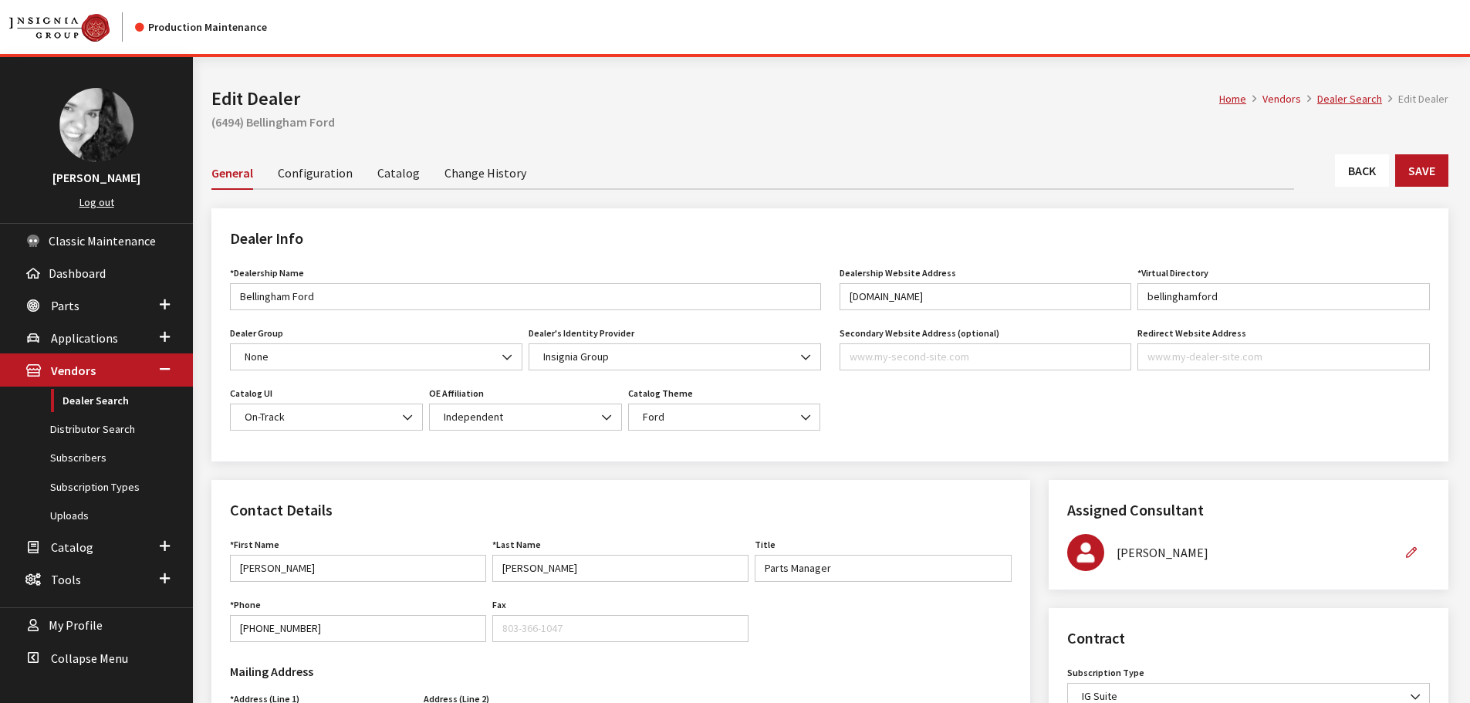
click at [1359, 184] on link "Back" at bounding box center [1362, 170] width 54 height 32
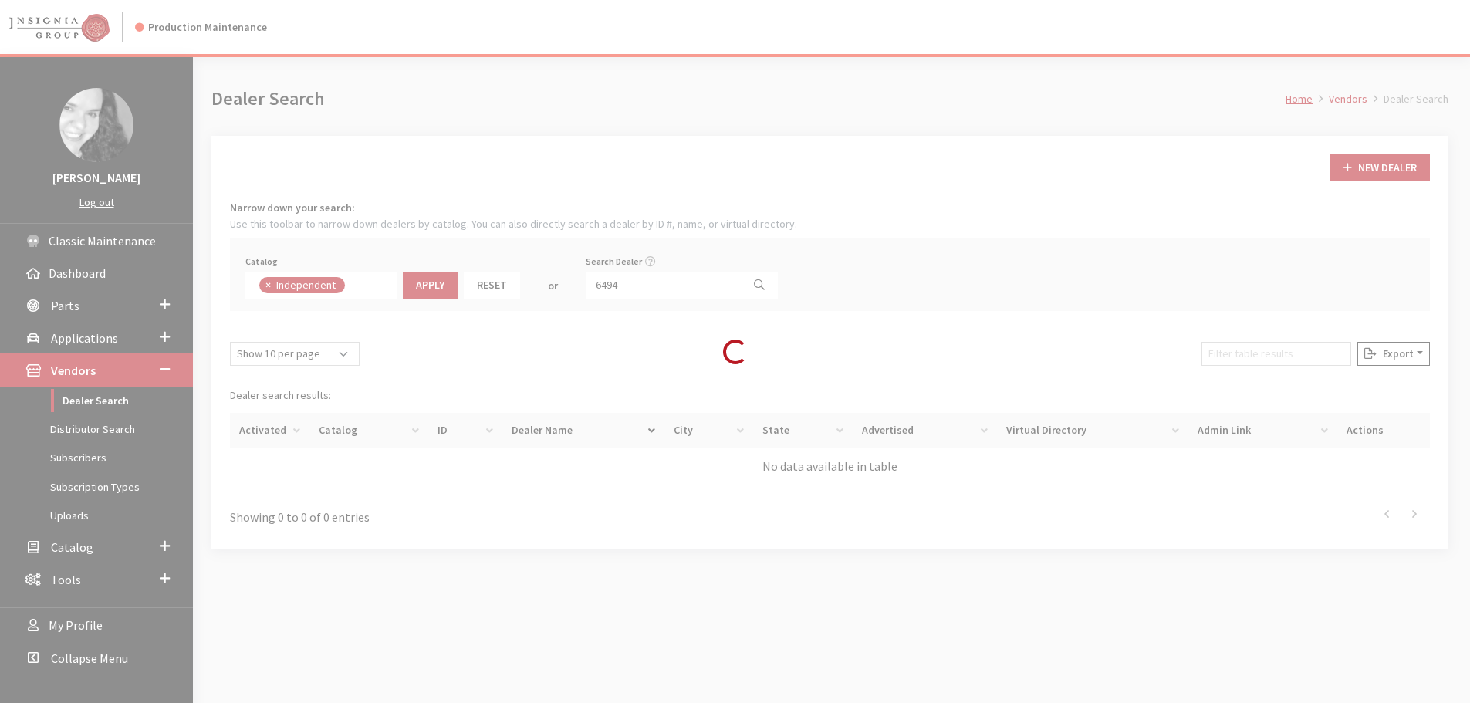
scroll to position [111, 0]
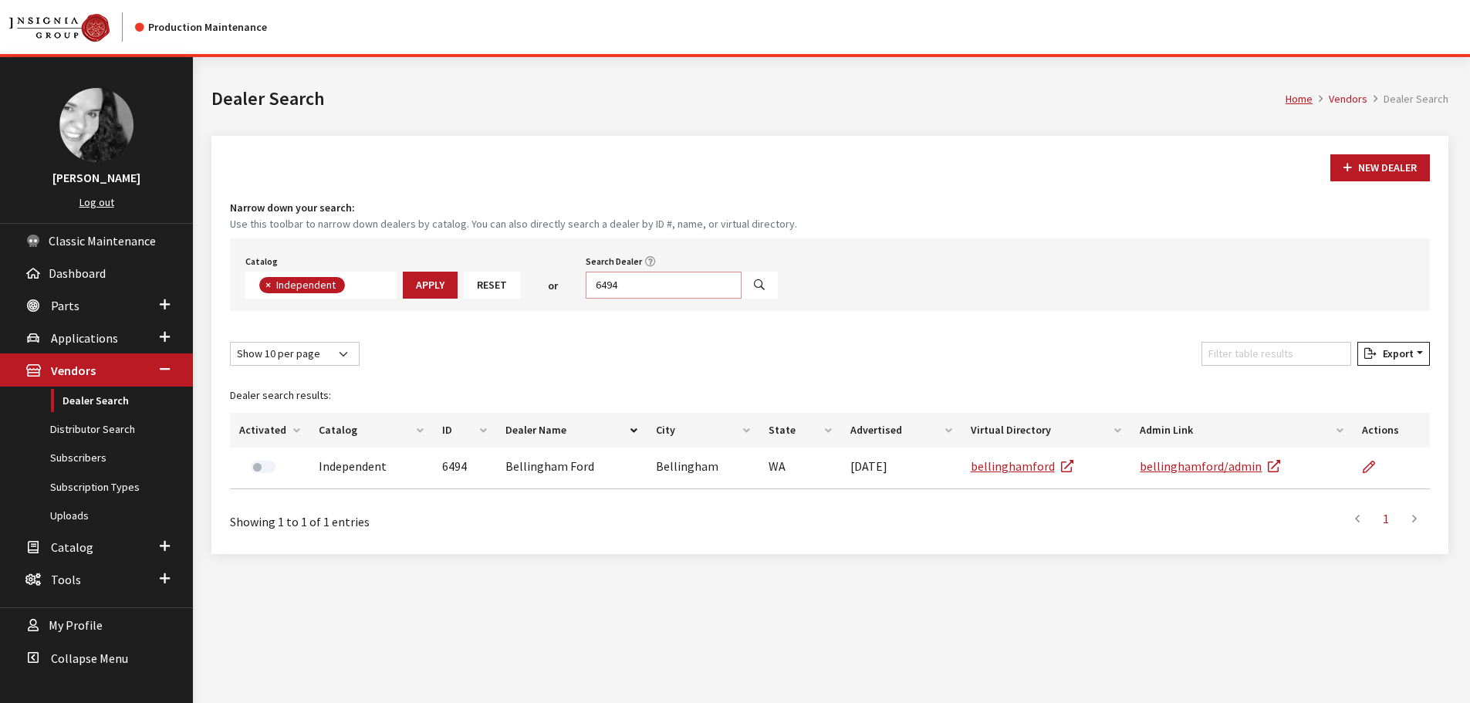
click at [623, 284] on input "6494" at bounding box center [664, 285] width 156 height 27
type input "6492"
select select
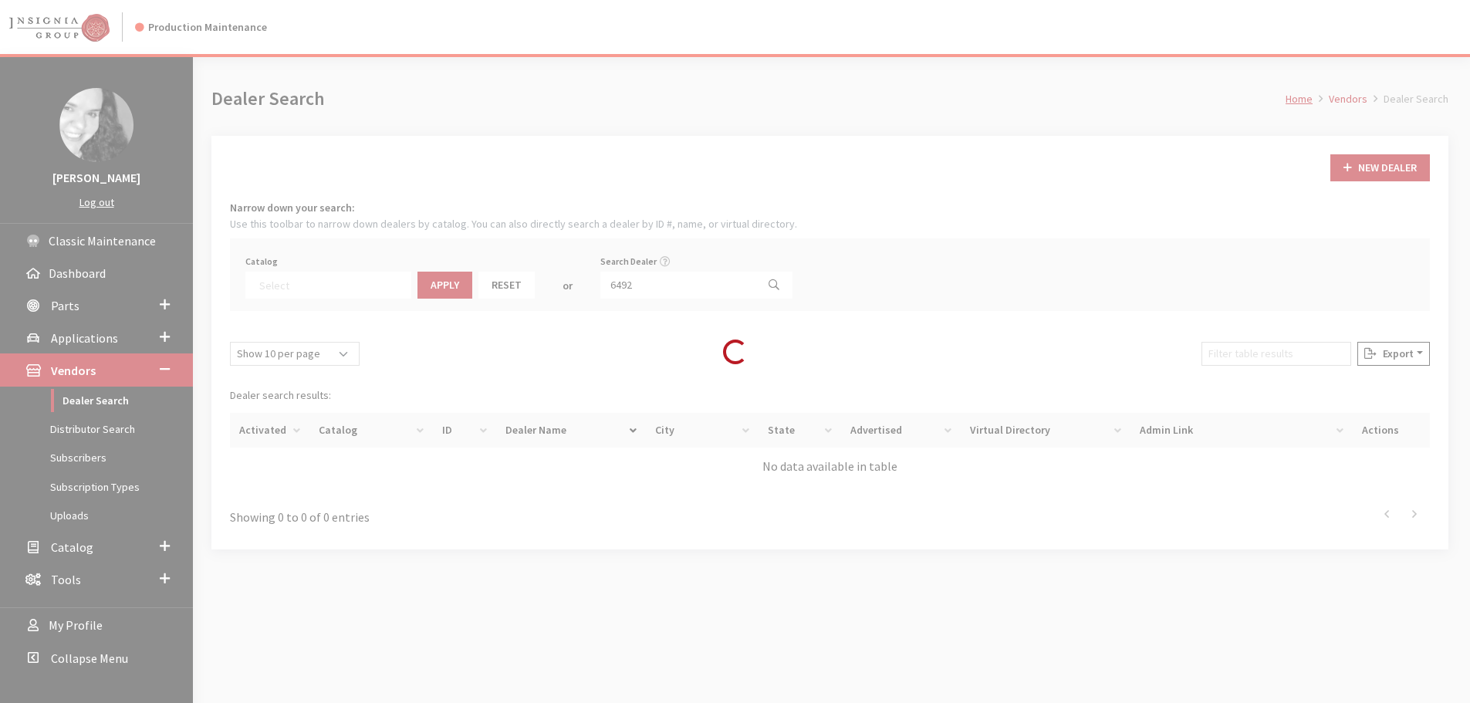
scroll to position [161, 0]
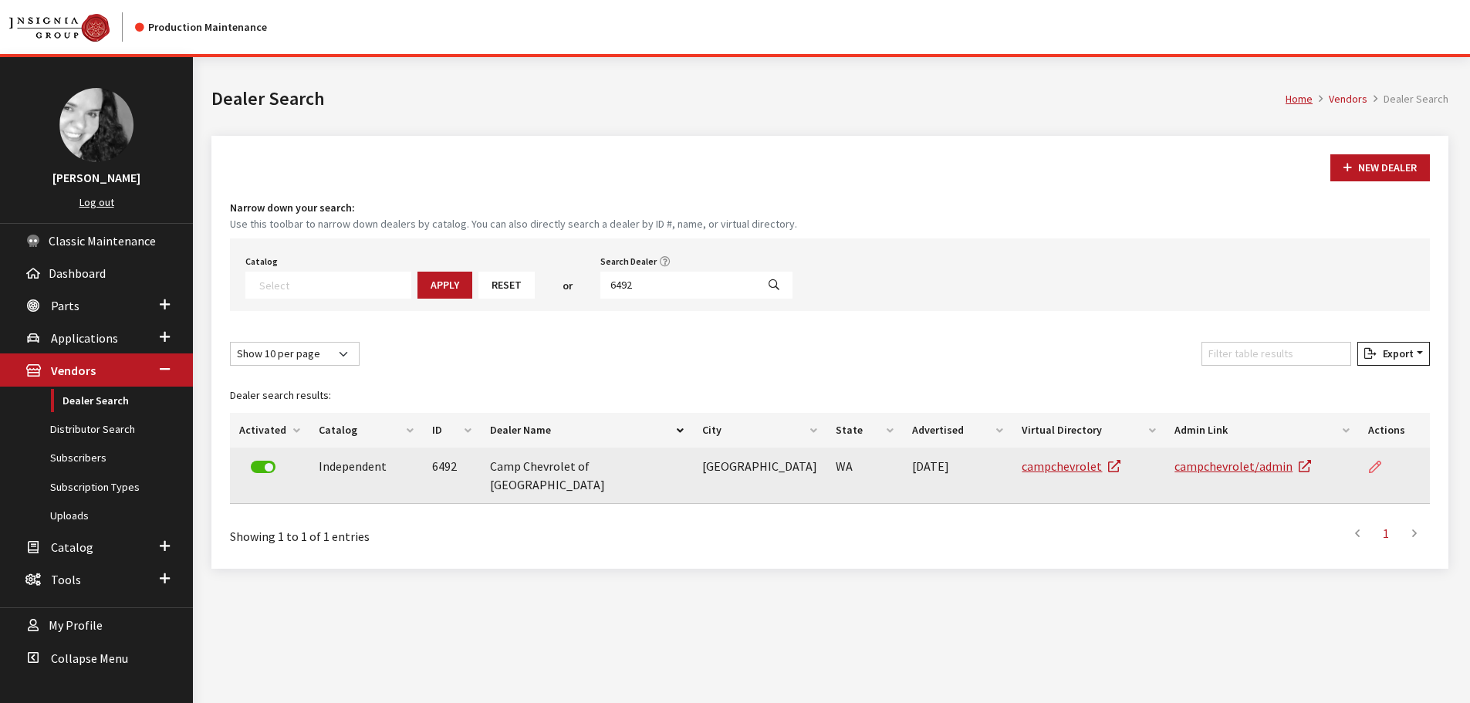
click at [1374, 461] on icon at bounding box center [1375, 467] width 12 height 12
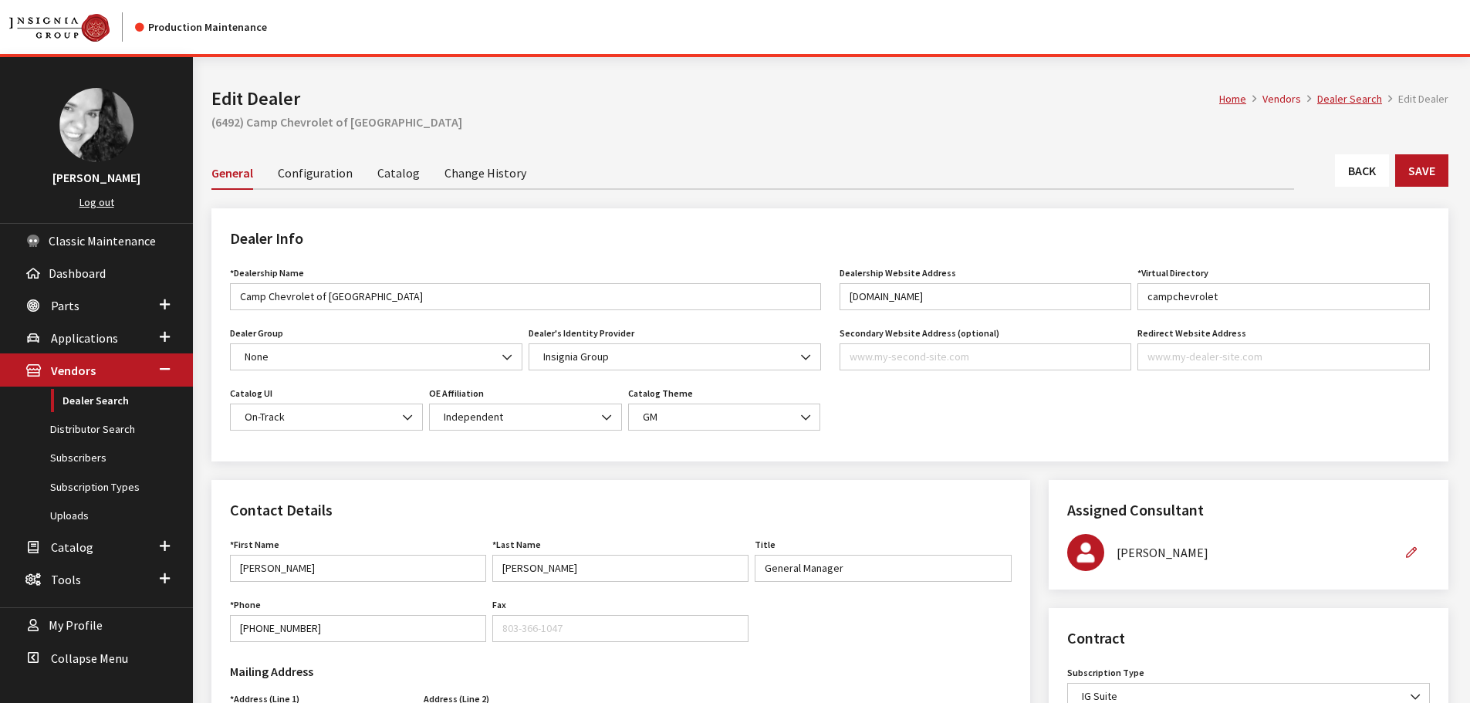
click at [1365, 171] on link "Back" at bounding box center [1362, 170] width 54 height 32
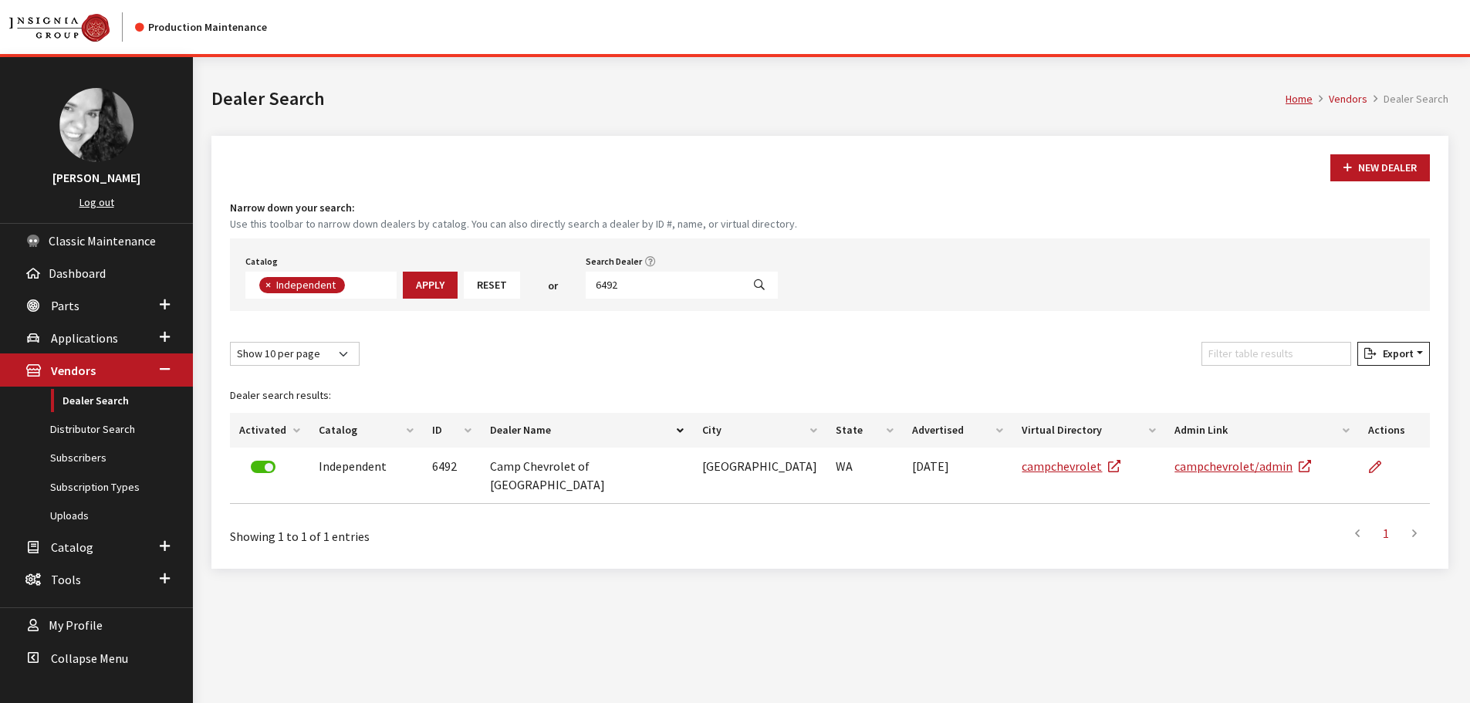
scroll to position [113, 0]
click at [626, 280] on input "6492" at bounding box center [664, 285] width 156 height 27
type input "4742"
select select
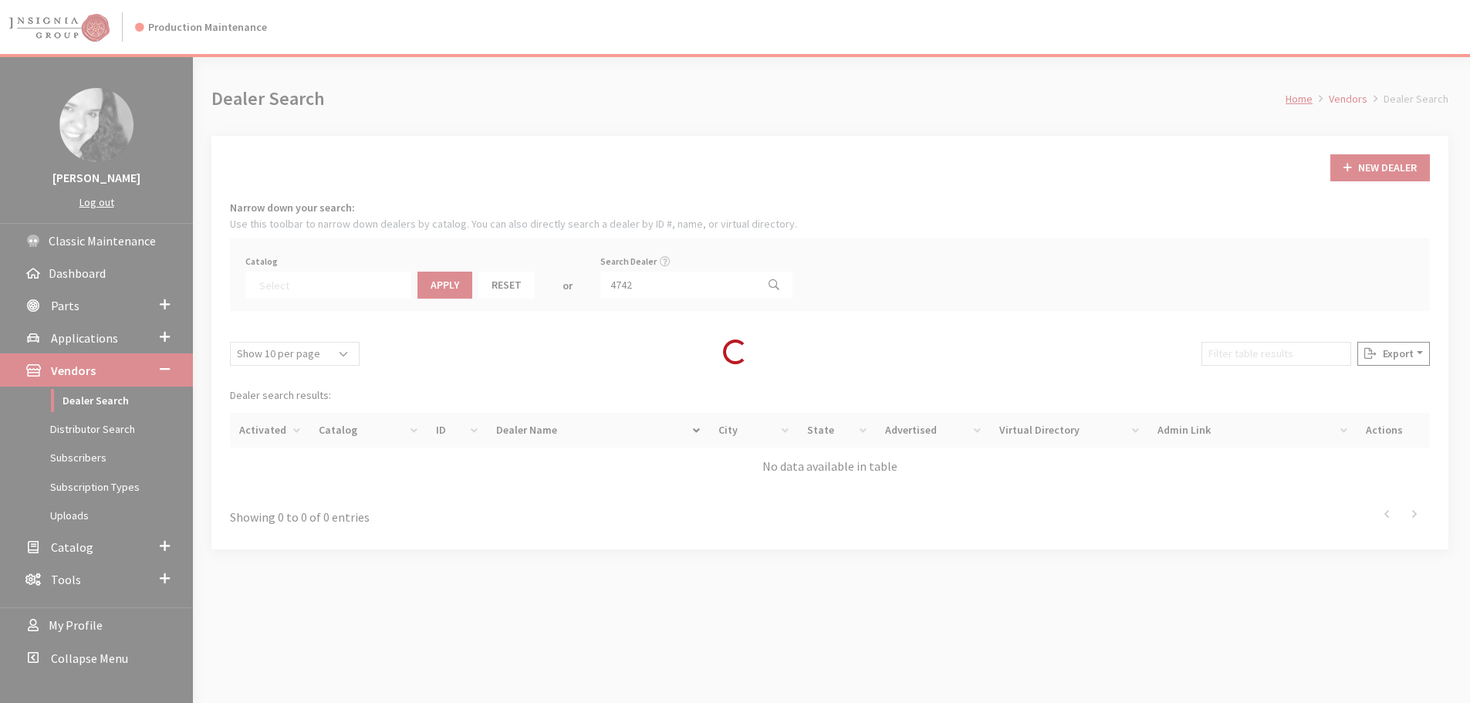
scroll to position [161, 0]
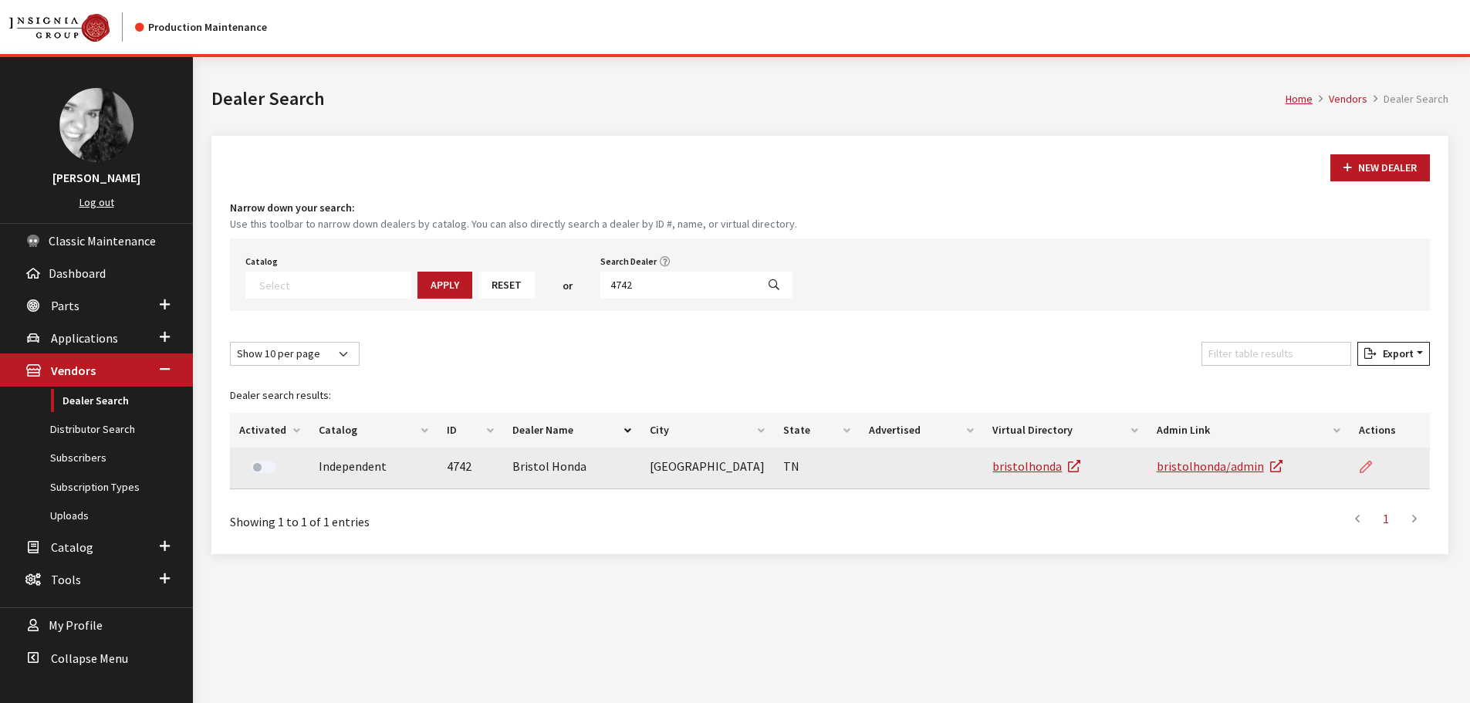
click at [1362, 466] on icon at bounding box center [1365, 467] width 12 height 12
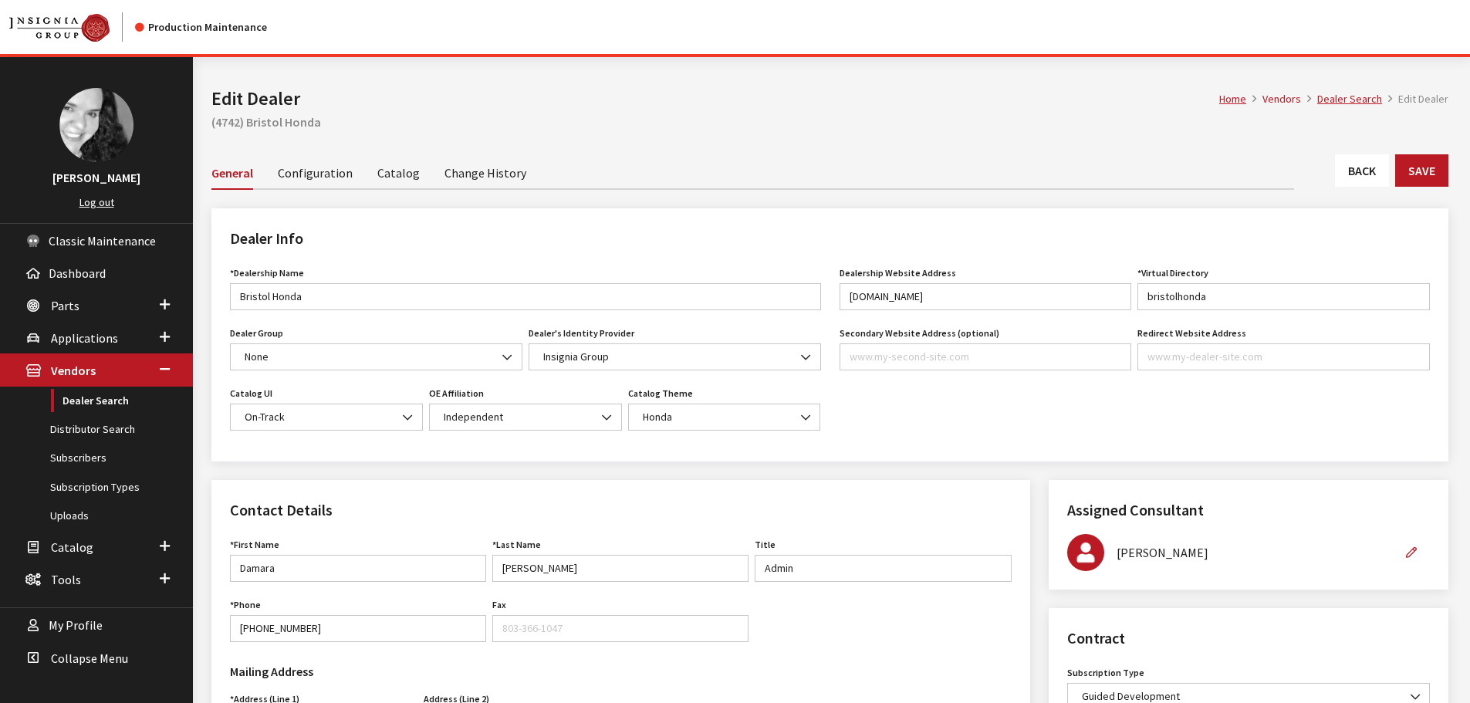
click at [1387, 183] on link "Back" at bounding box center [1362, 170] width 54 height 32
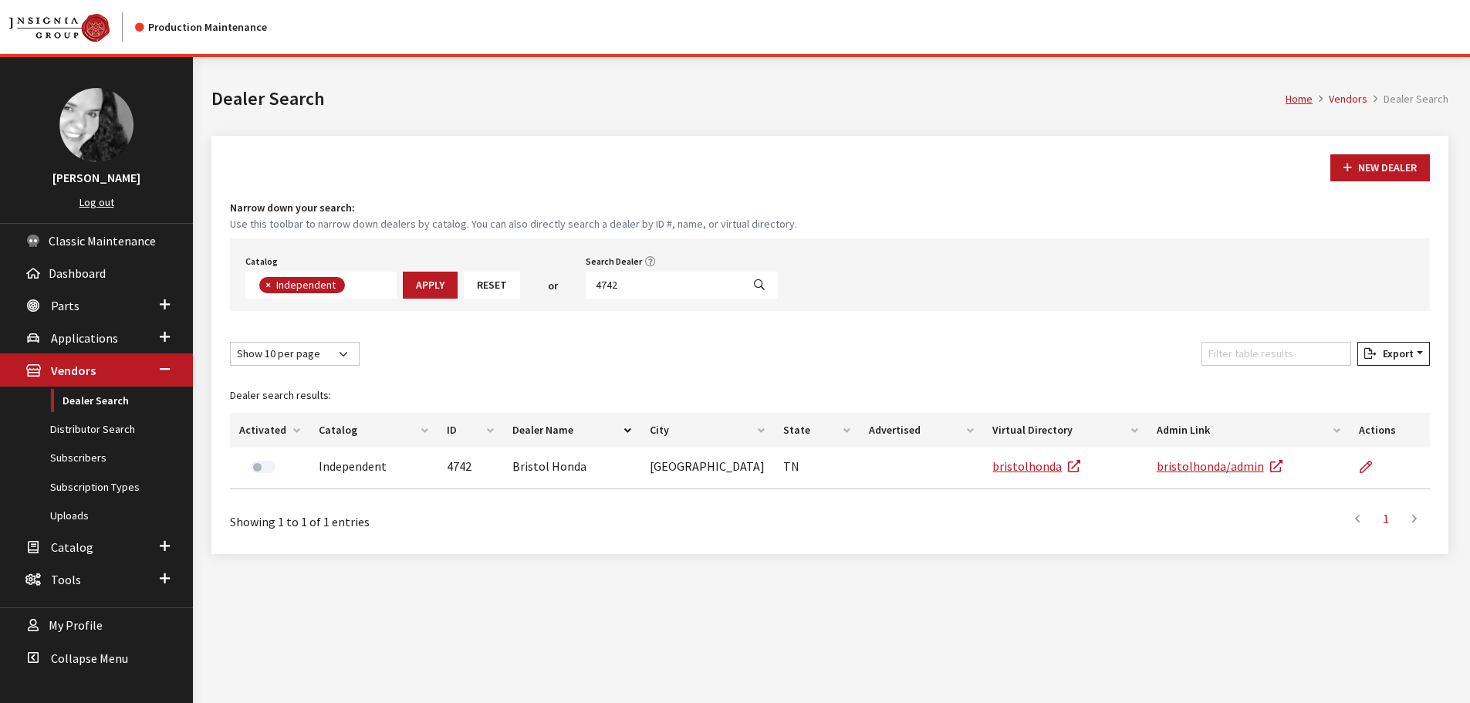
scroll to position [113, 0]
click at [640, 285] on input "4742" at bounding box center [664, 285] width 156 height 27
type input "6495"
select select
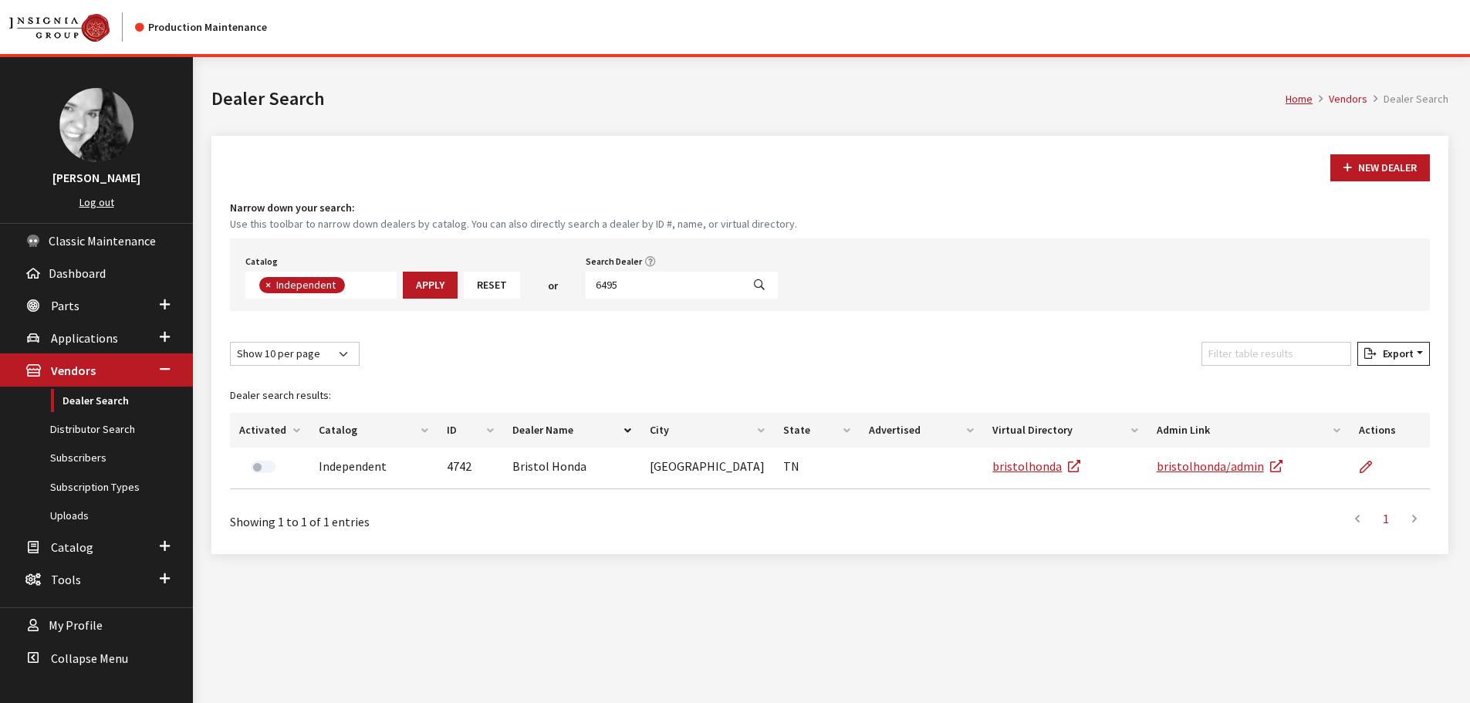
scroll to position [161, 0]
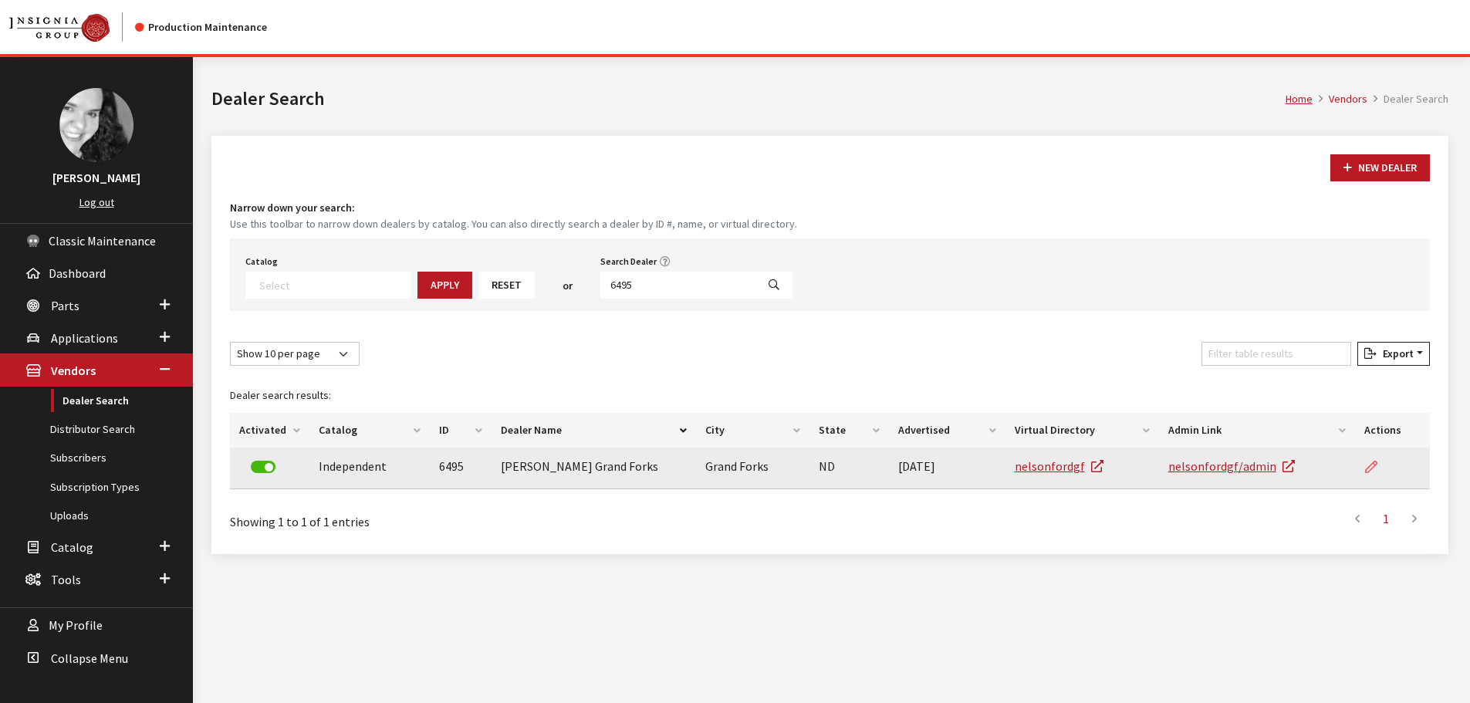
click at [1373, 468] on icon at bounding box center [1371, 467] width 12 height 12
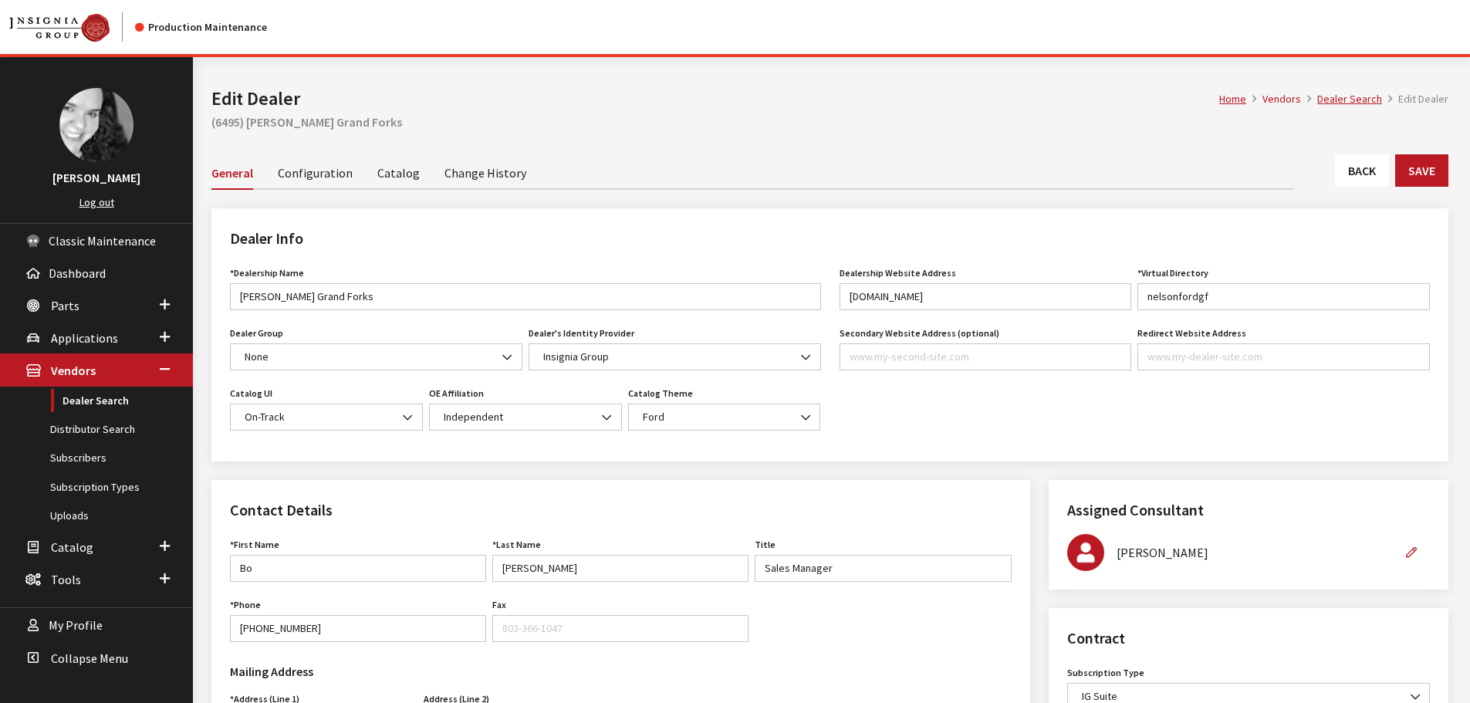
click at [1362, 170] on link "Back" at bounding box center [1362, 170] width 54 height 32
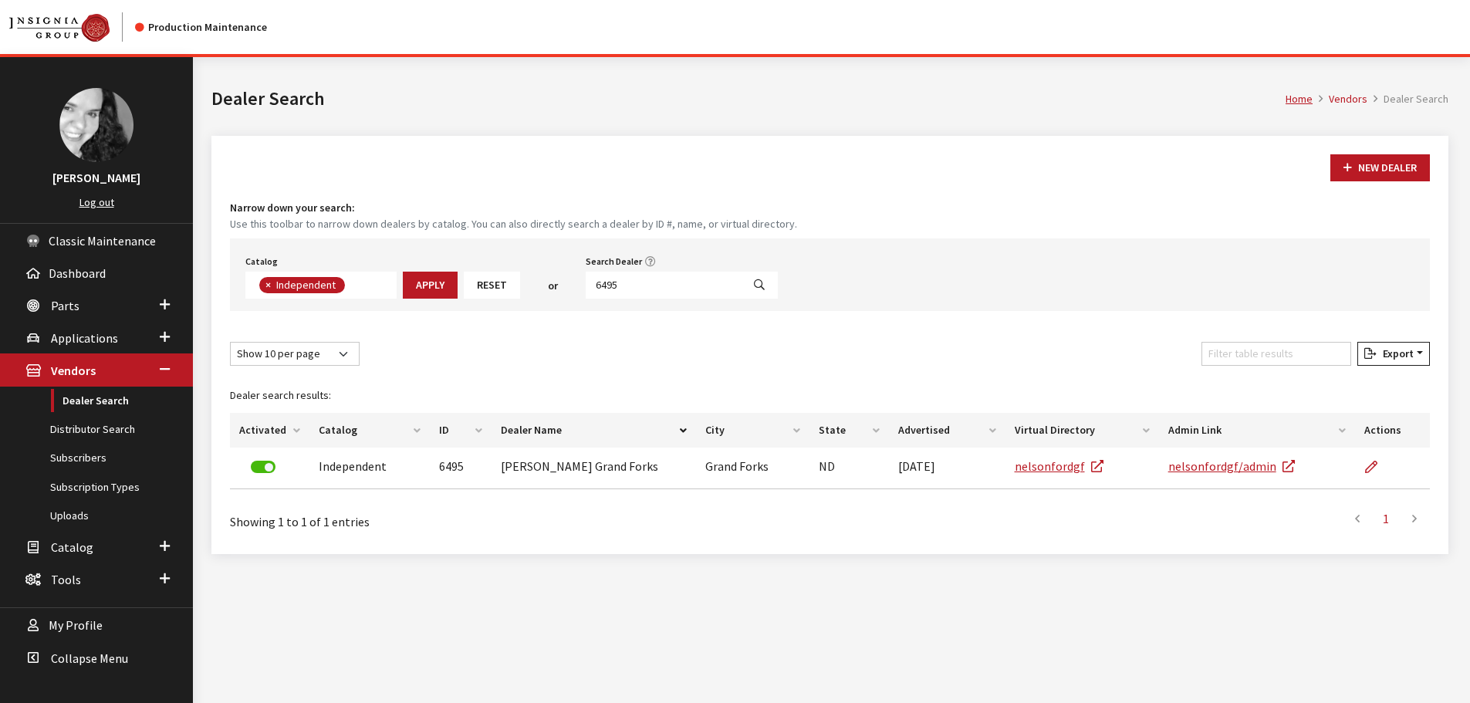
scroll to position [113, 0]
click at [625, 283] on input "6495" at bounding box center [664, 285] width 156 height 27
type input "3124"
select select
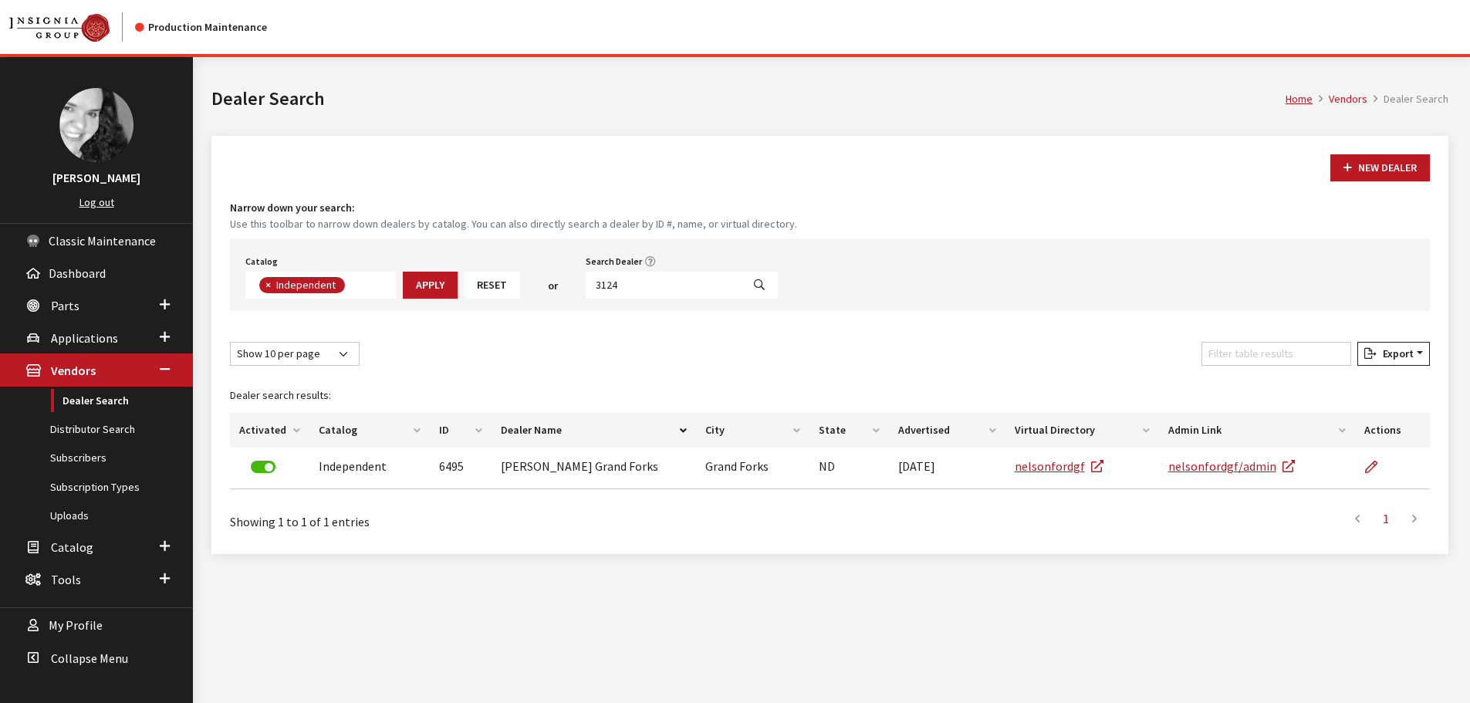
scroll to position [161, 0]
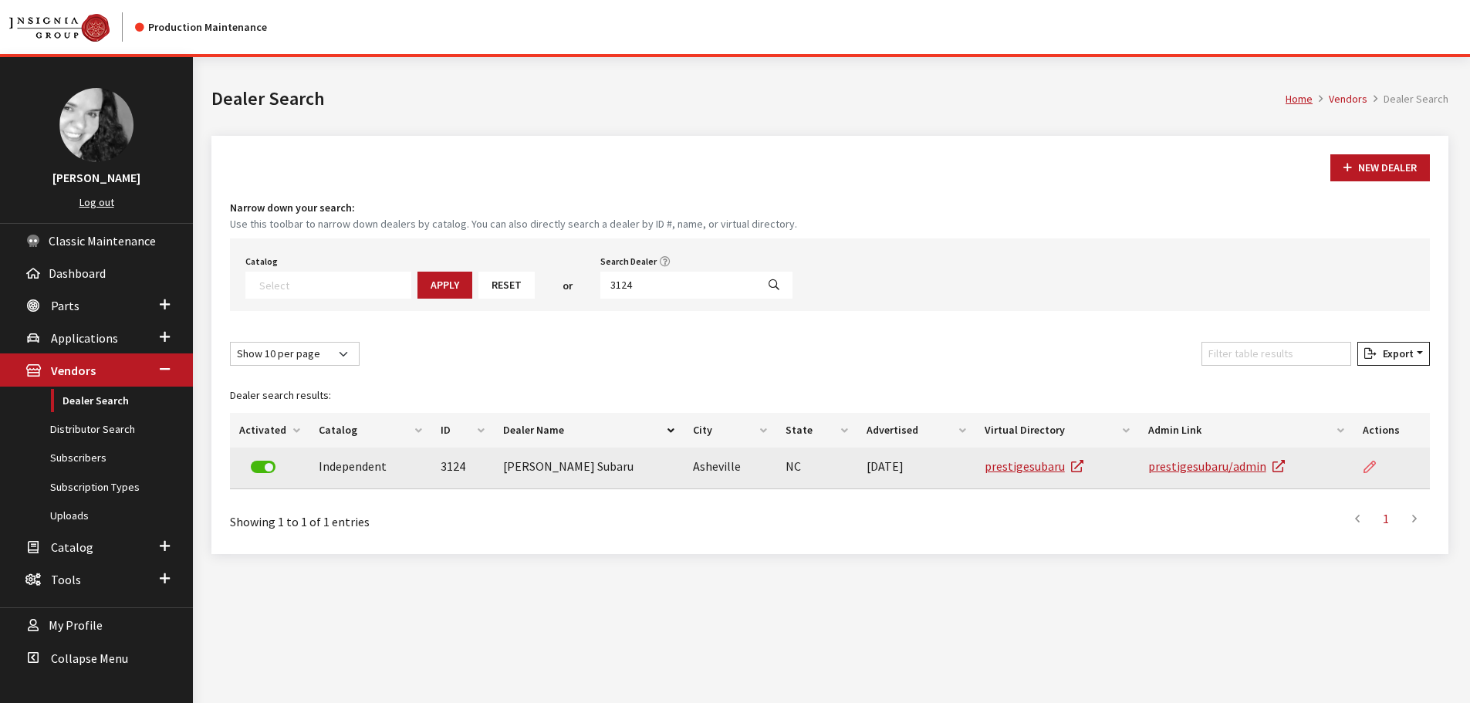
click at [1370, 471] on icon at bounding box center [1369, 467] width 12 height 12
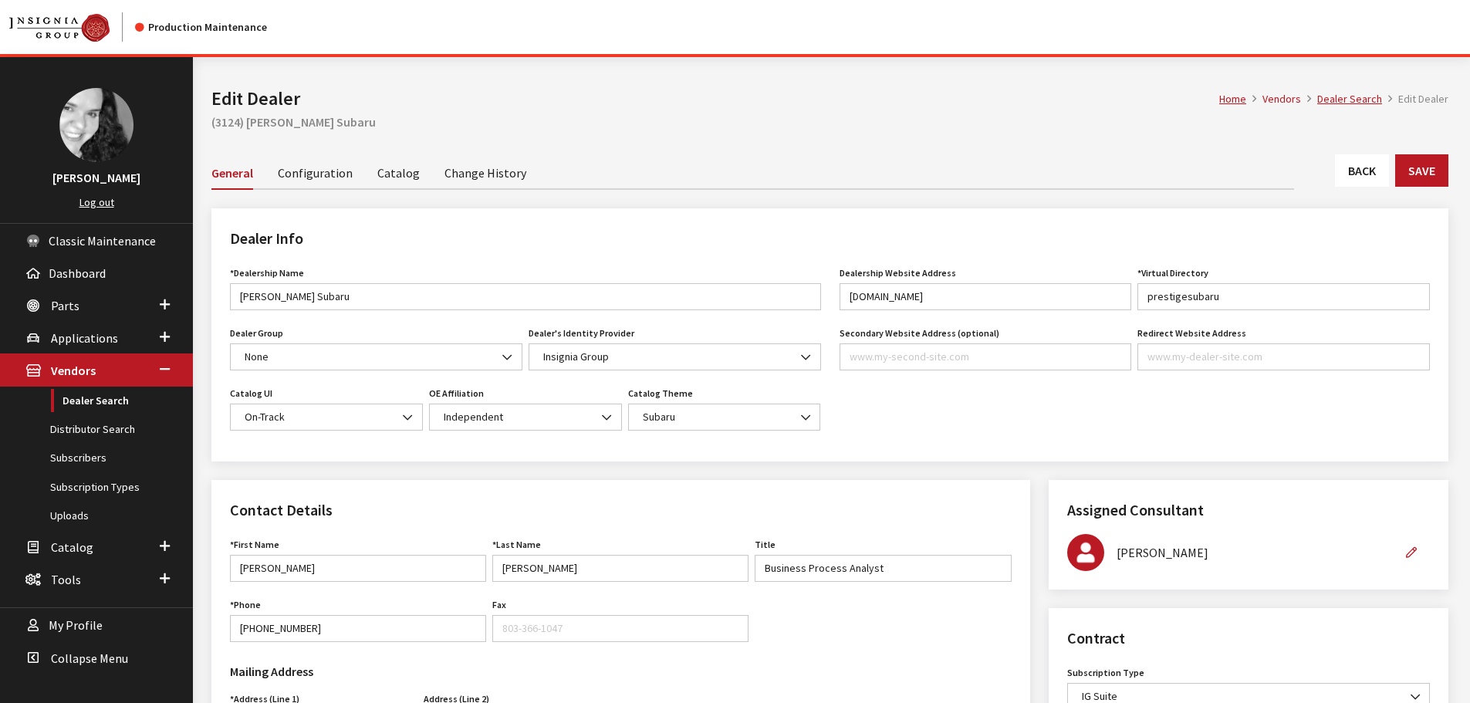
click at [1371, 169] on link "Back" at bounding box center [1362, 170] width 54 height 32
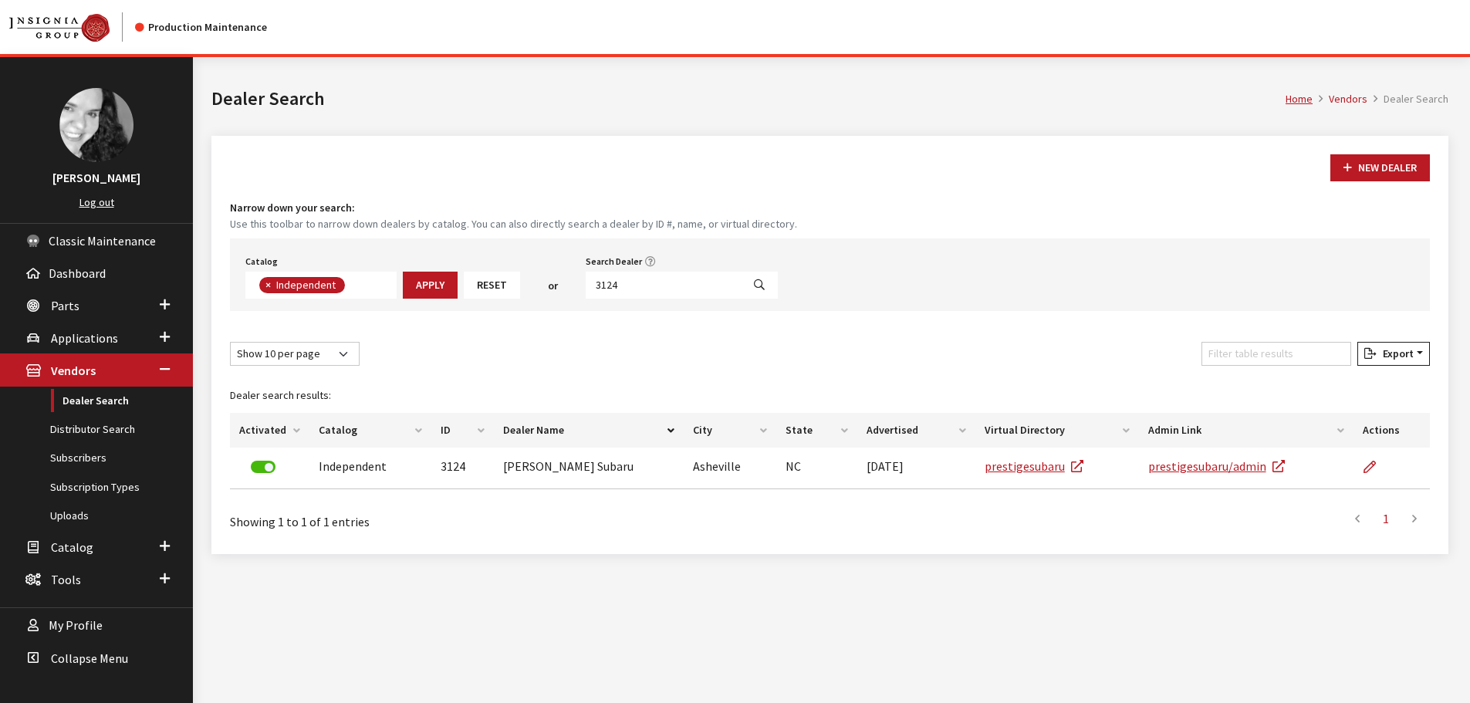
scroll to position [113, 0]
click at [626, 289] on input "3124" at bounding box center [664, 285] width 156 height 27
type input "6496"
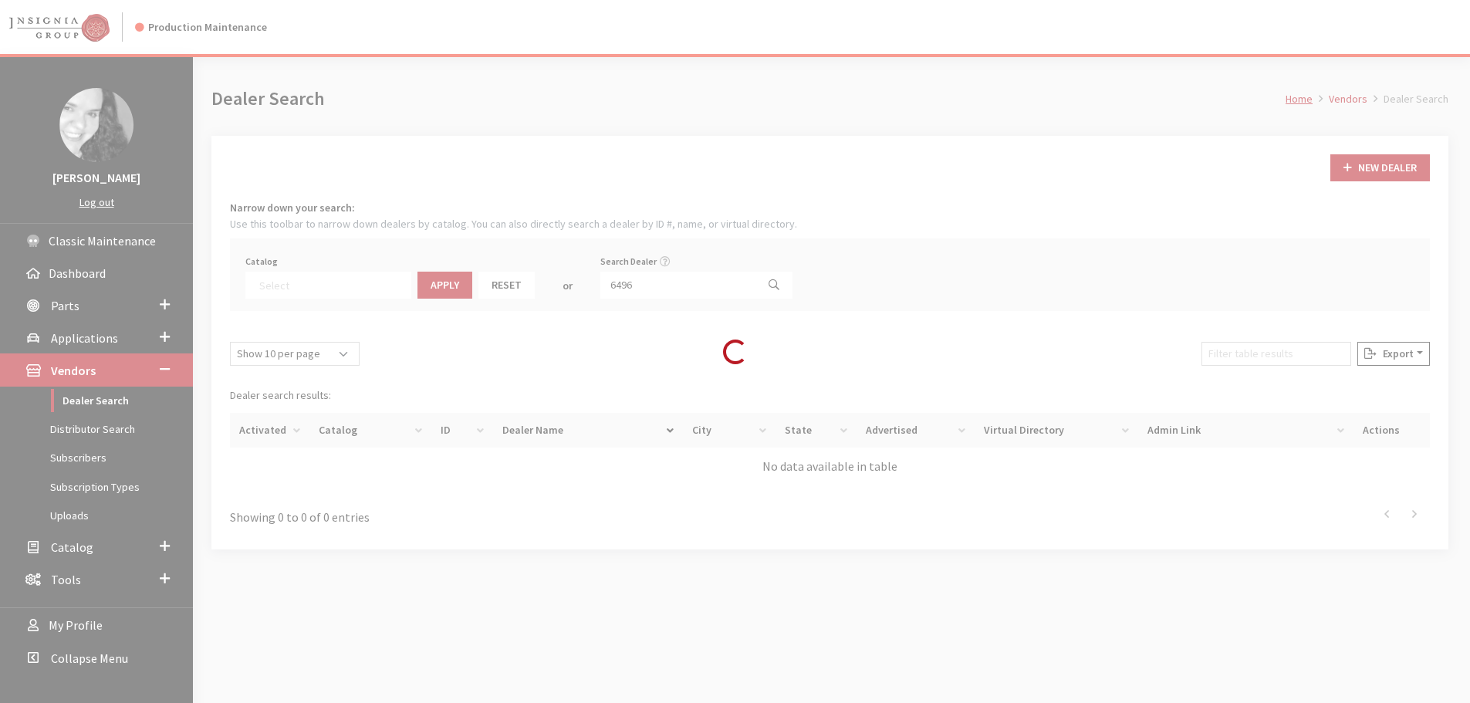
select select
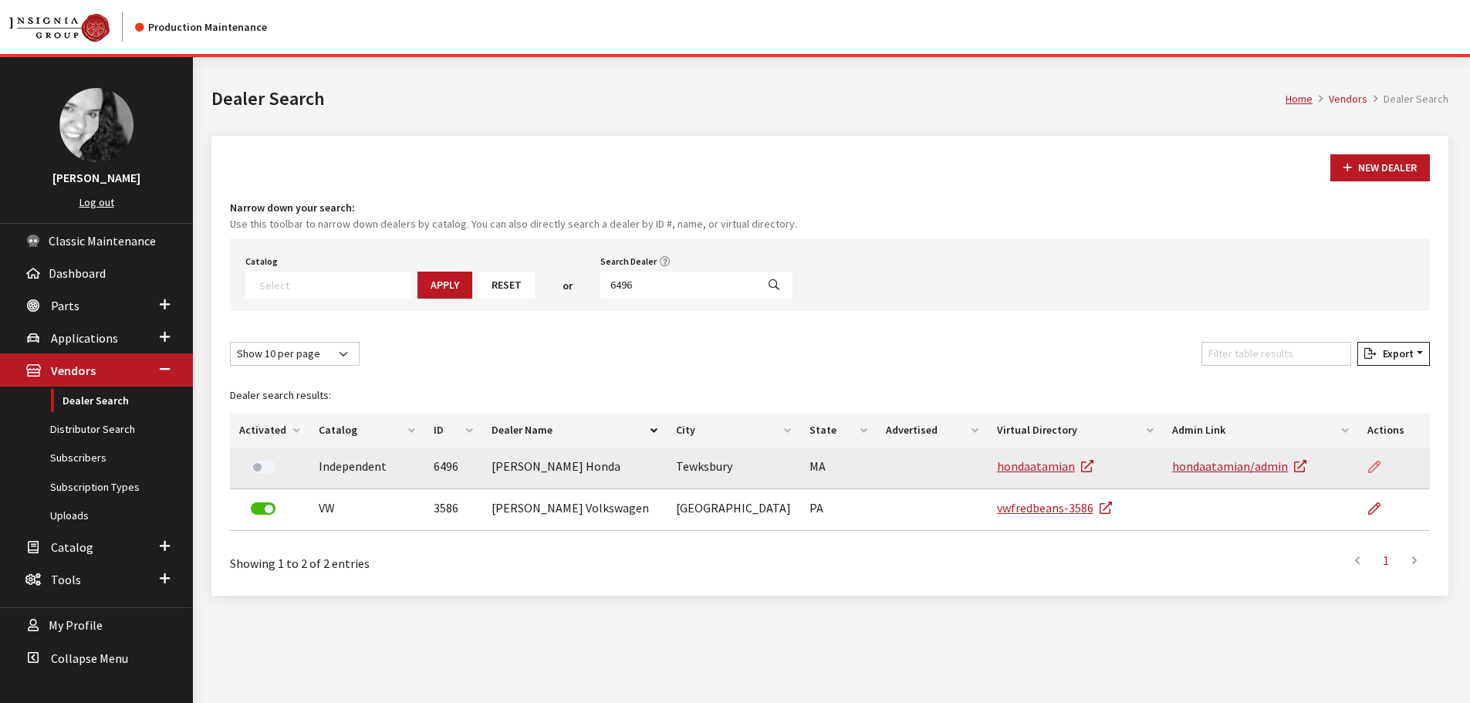
click at [1369, 468] on icon at bounding box center [1374, 467] width 12 height 12
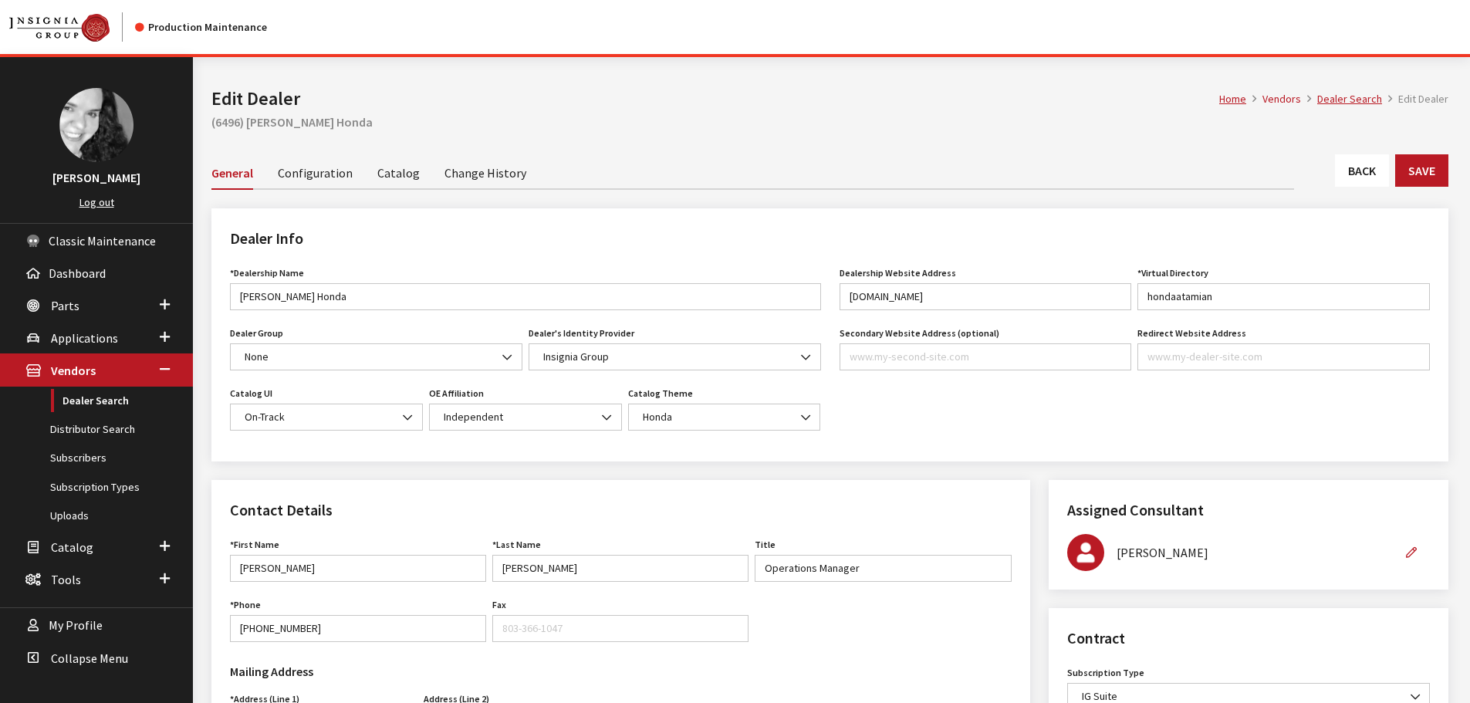
click at [1354, 169] on link "Back" at bounding box center [1362, 170] width 54 height 32
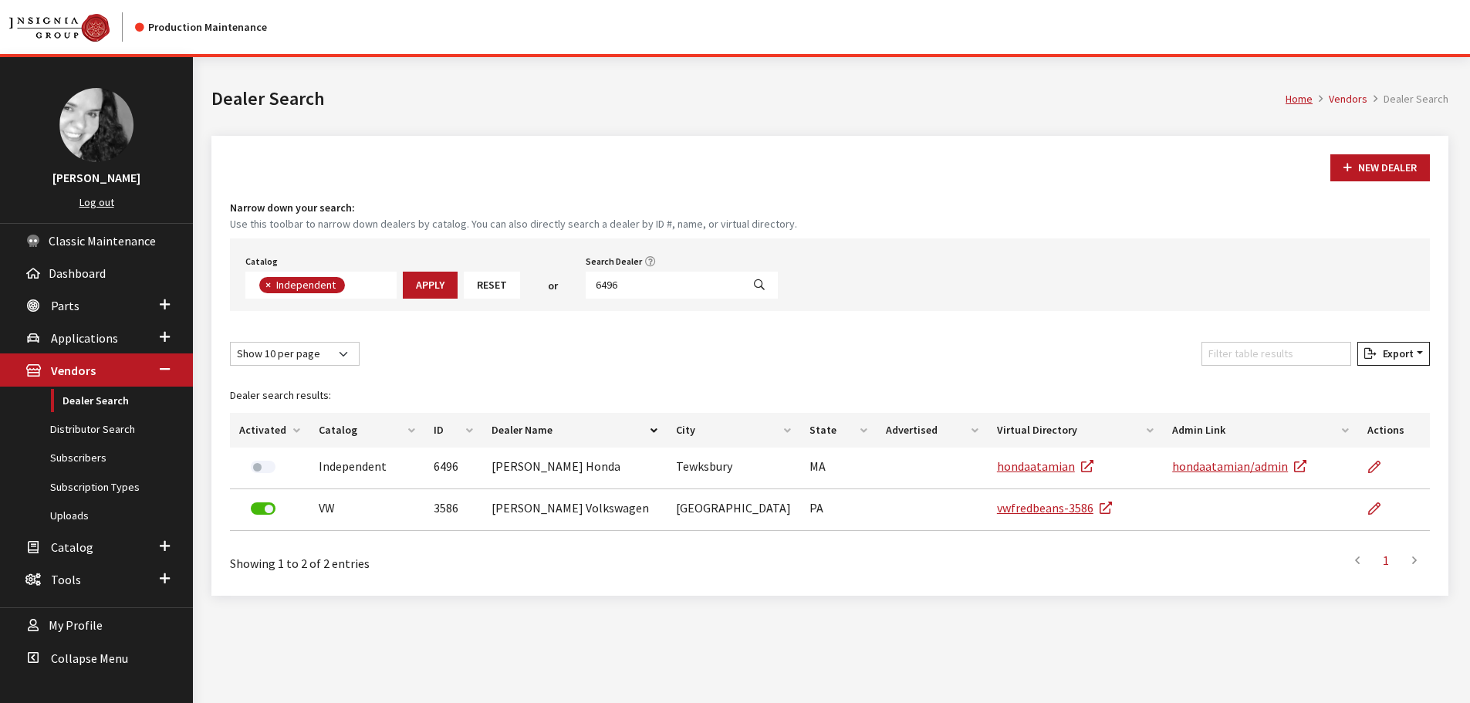
scroll to position [113, 0]
click at [629, 288] on input "6496" at bounding box center [664, 285] width 156 height 27
type input "5177"
select select
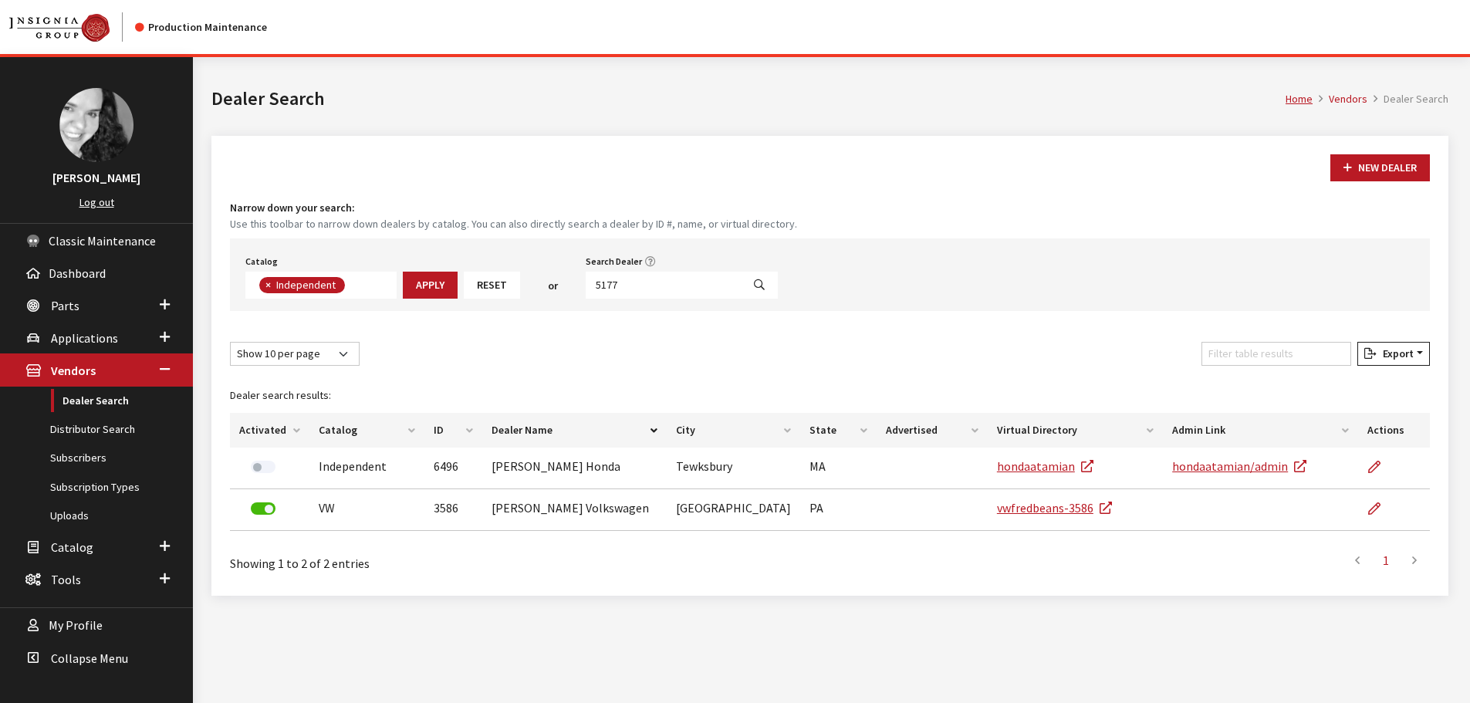
scroll to position [161, 0]
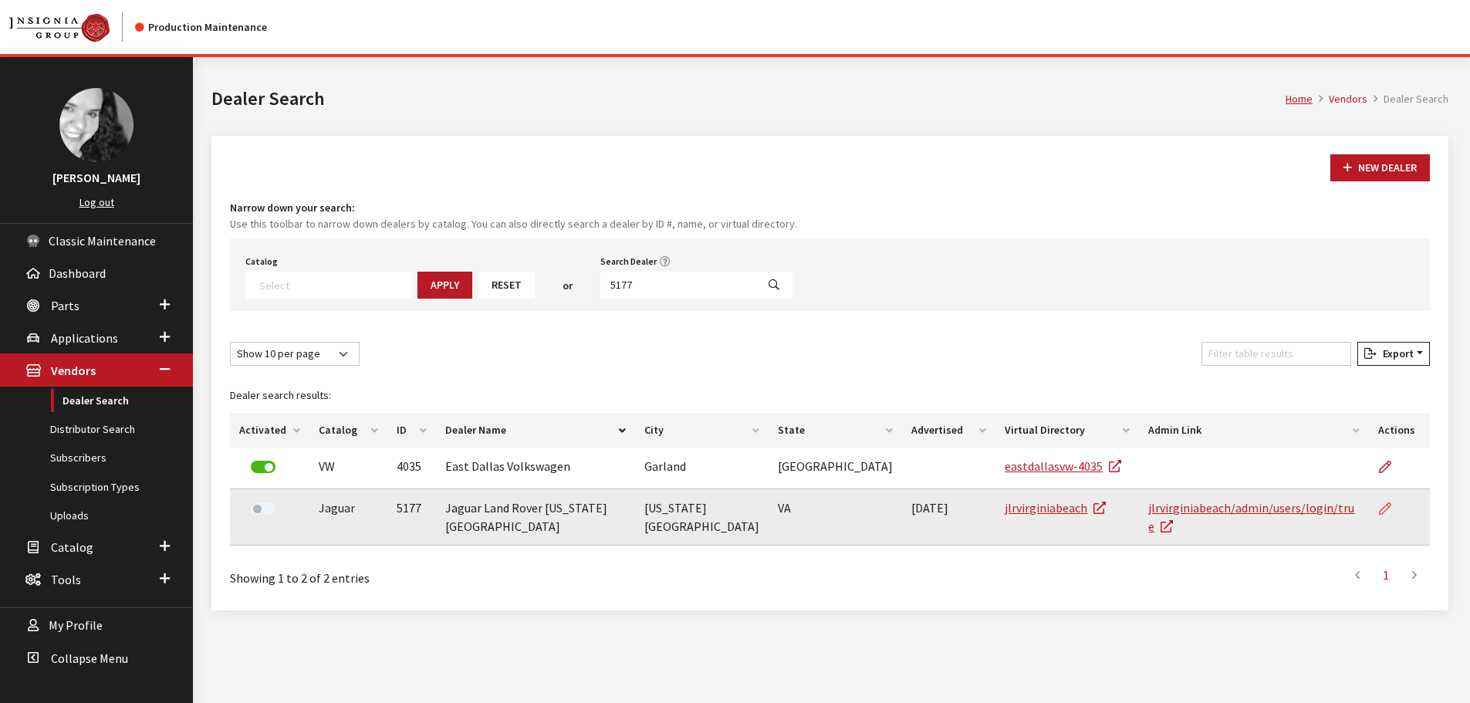
click at [1392, 509] on link at bounding box center [1391, 508] width 26 height 39
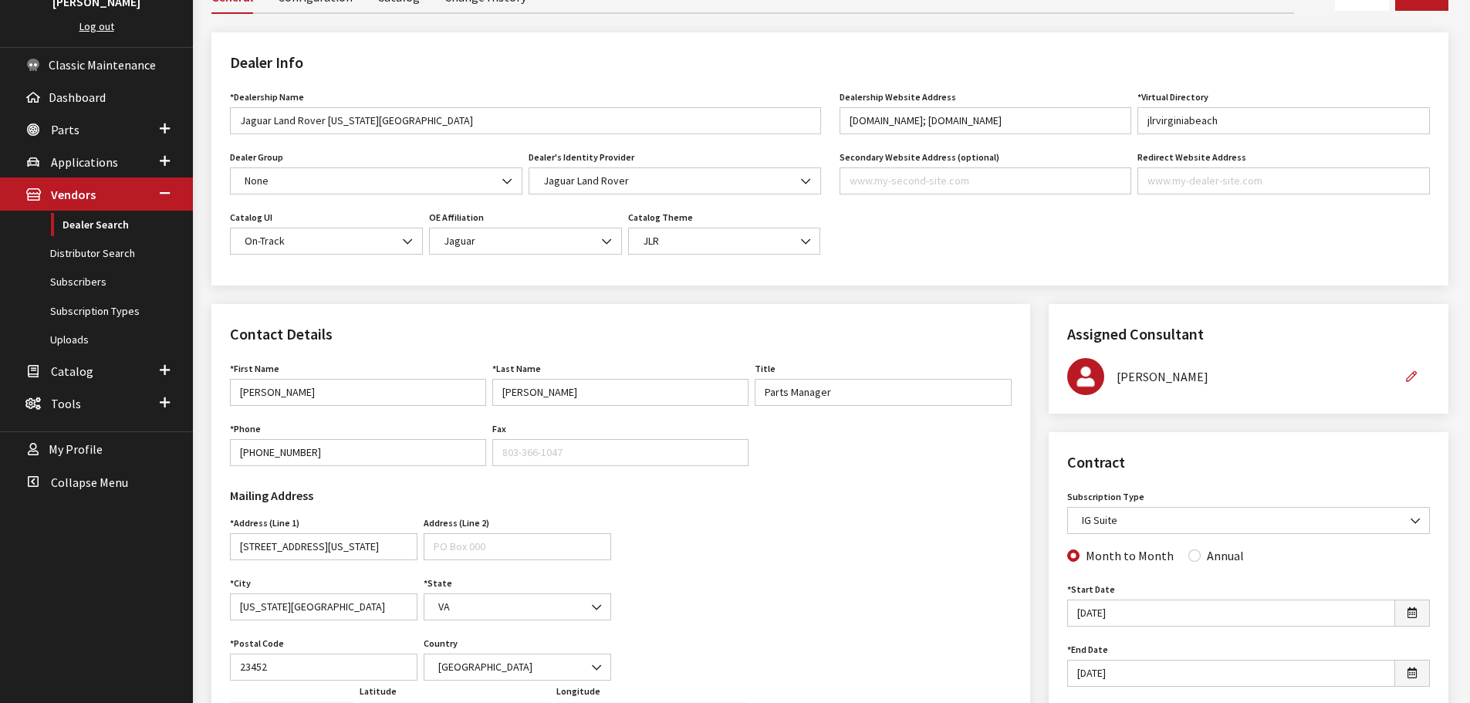
scroll to position [77, 0]
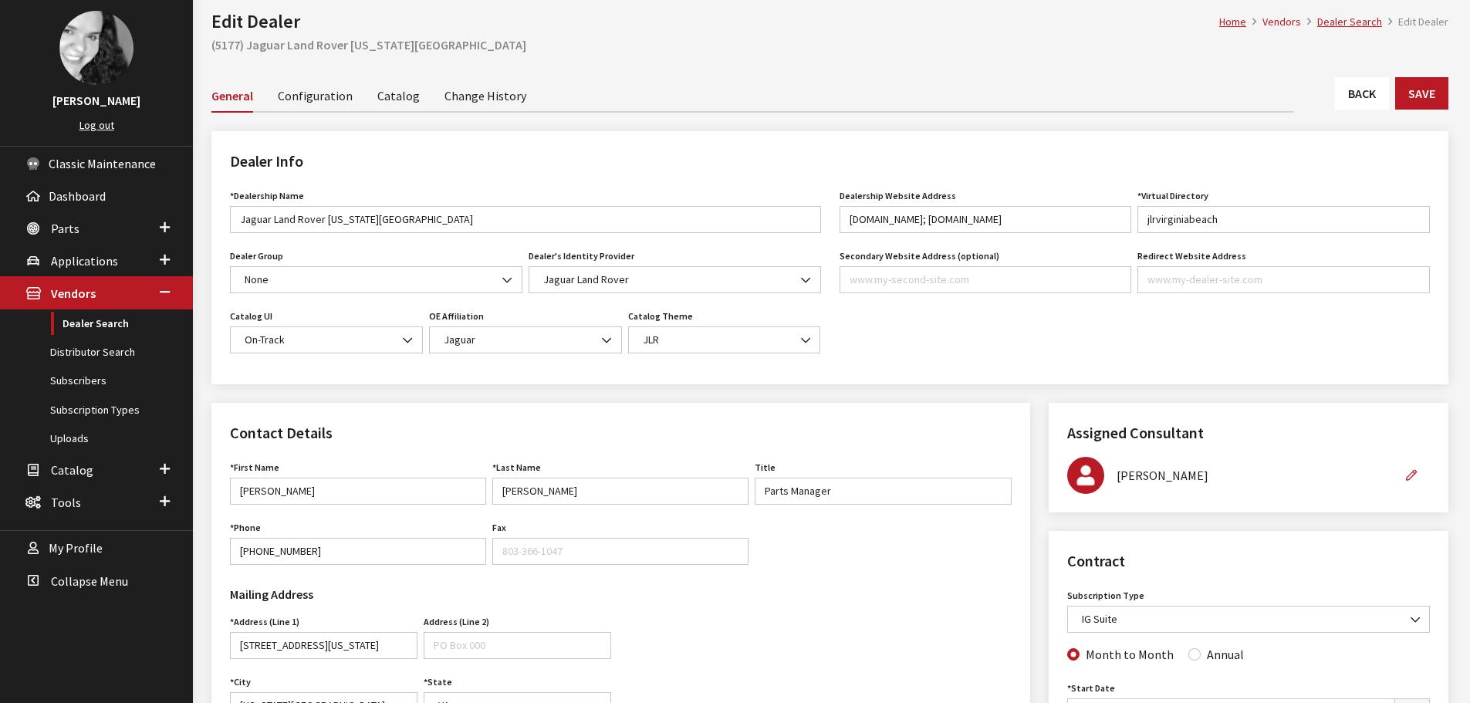
click at [1348, 93] on link "Back" at bounding box center [1362, 93] width 54 height 32
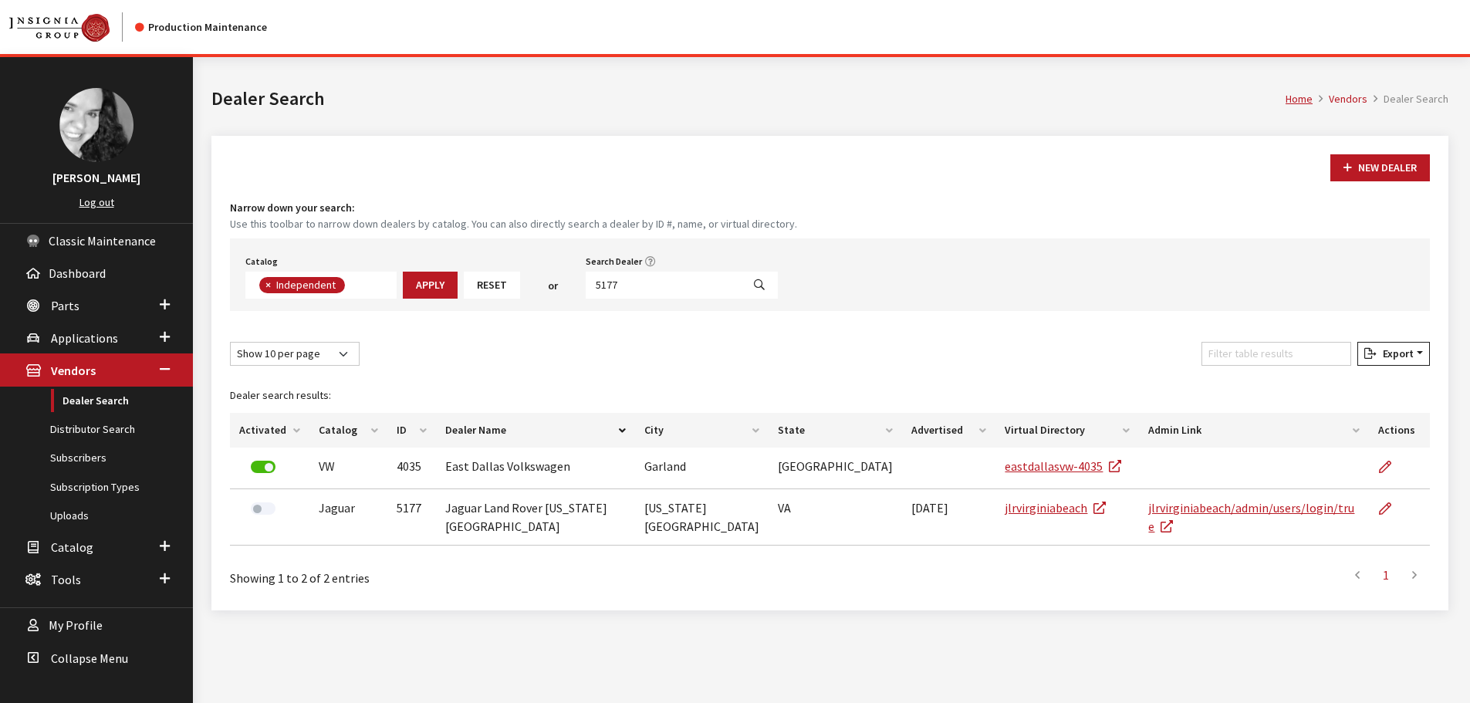
scroll to position [113, 0]
click at [630, 282] on input "5177" at bounding box center [664, 285] width 156 height 27
type input "s"
type input "6498"
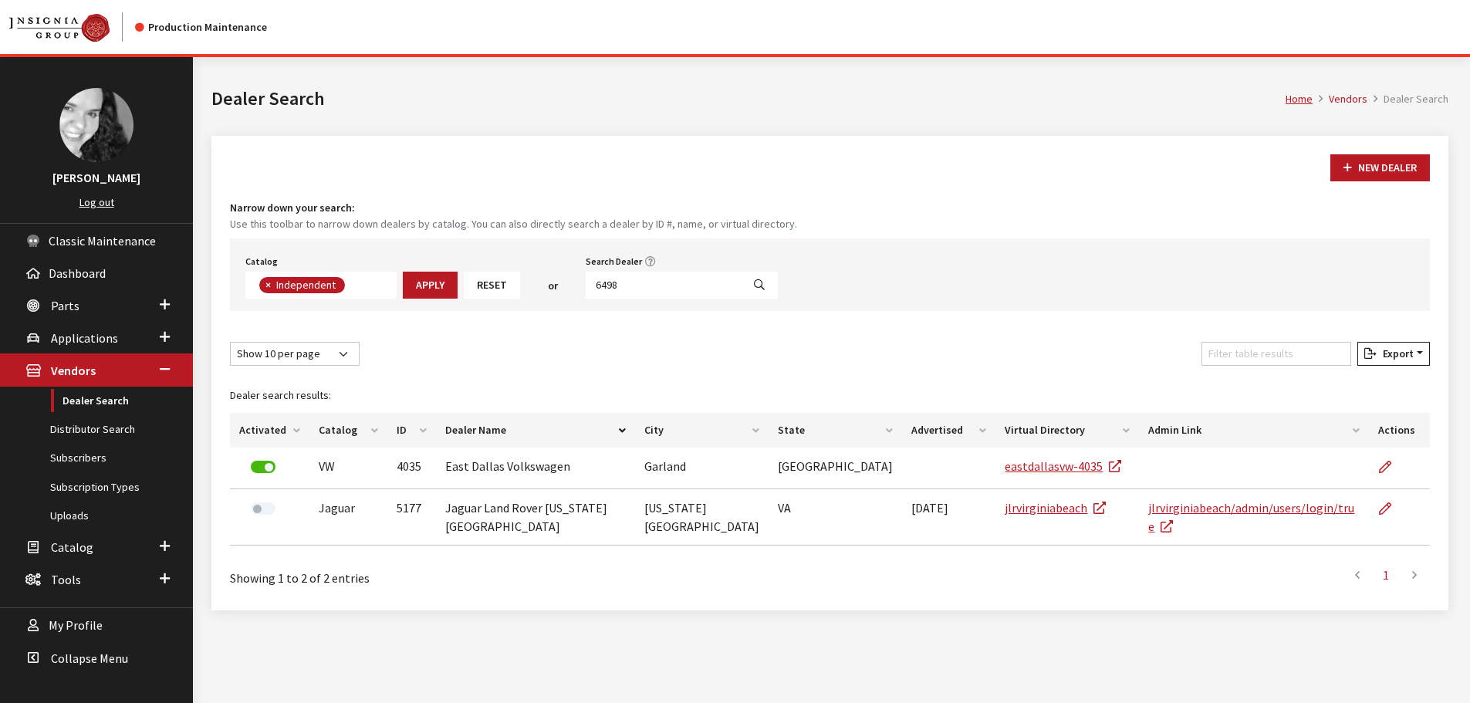
select select
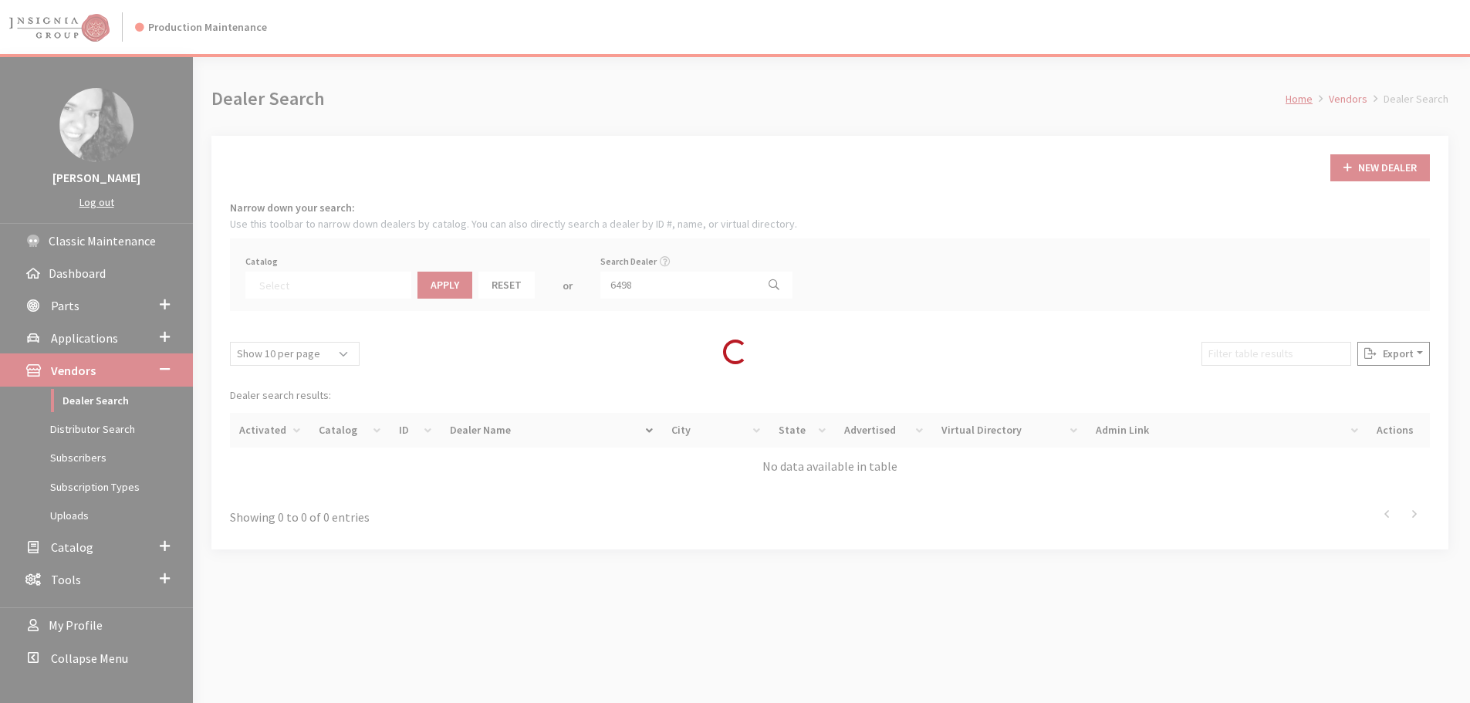
scroll to position [161, 0]
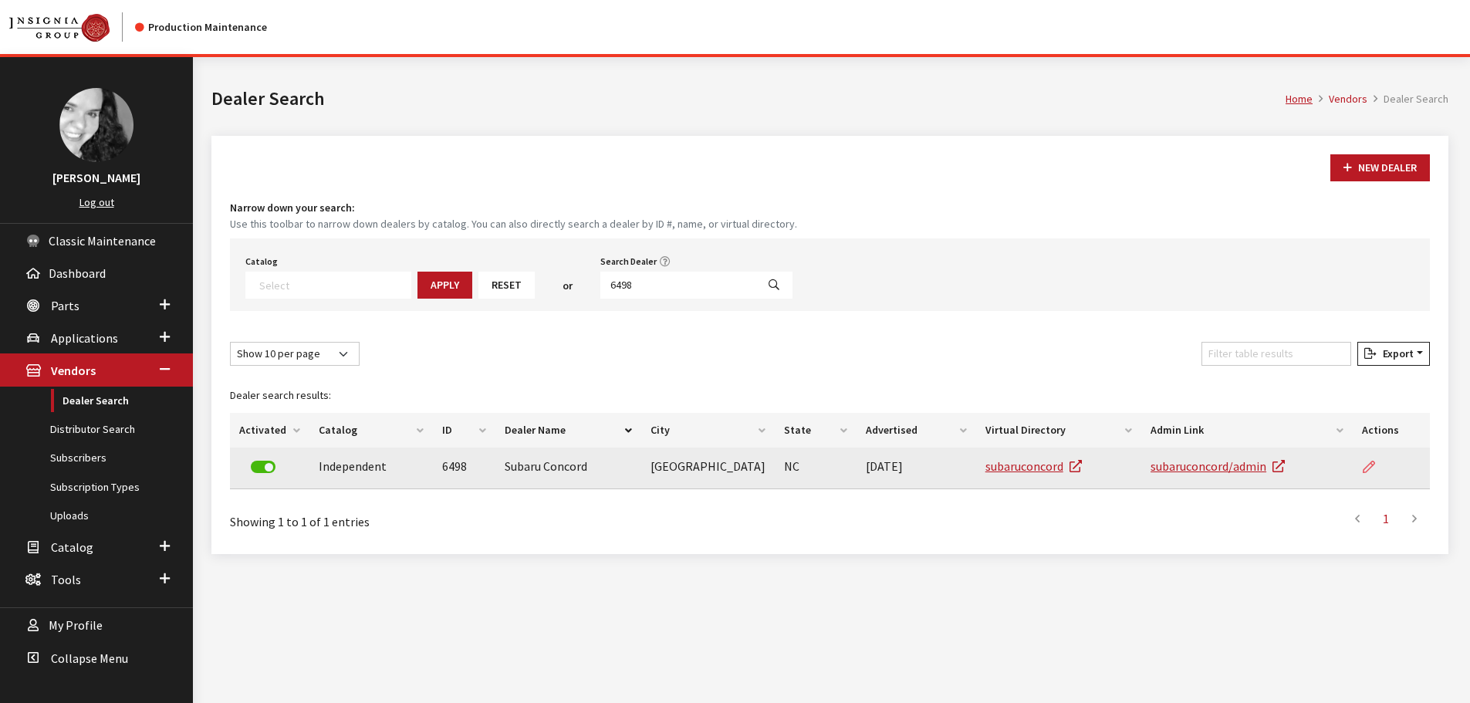
click at [1365, 465] on icon at bounding box center [1368, 467] width 12 height 12
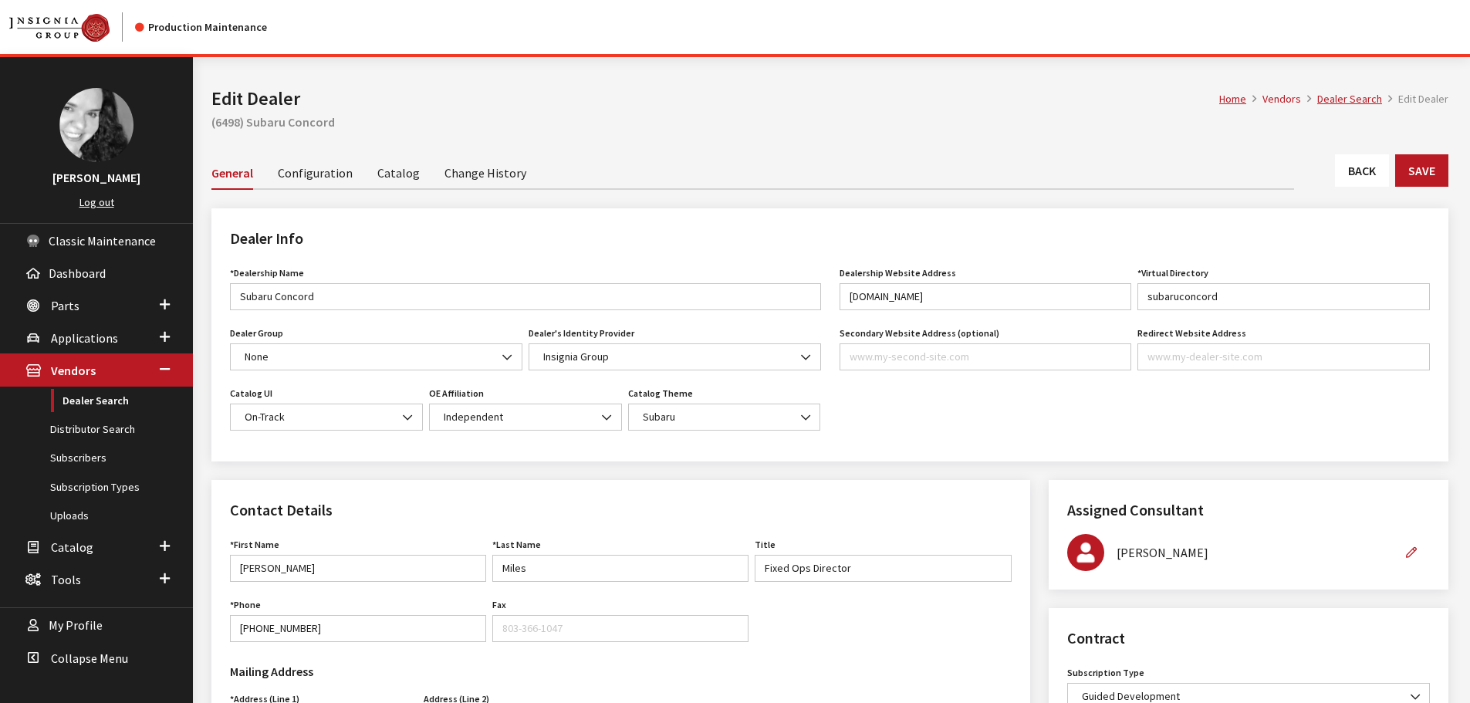
click at [1376, 173] on link "Back" at bounding box center [1362, 170] width 54 height 32
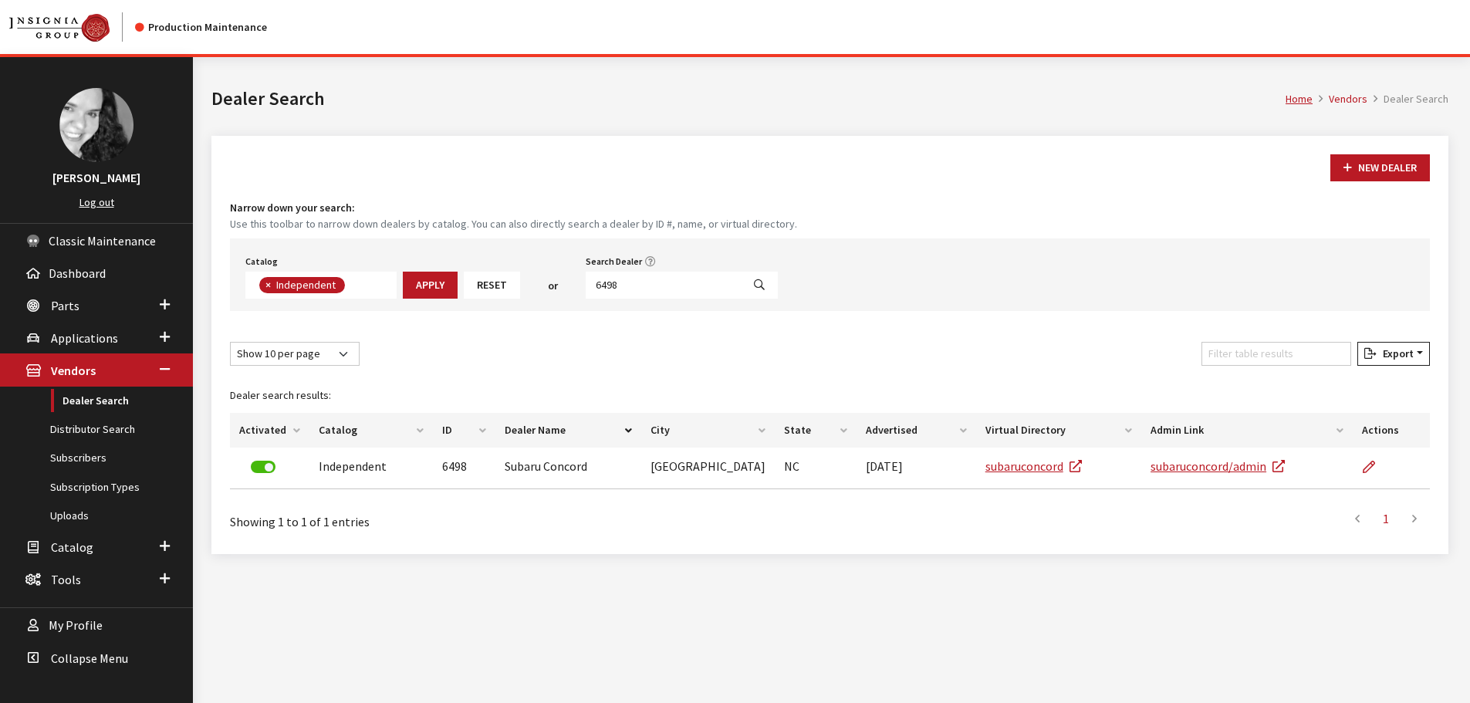
scroll to position [113, 0]
click at [640, 281] on input "6498" at bounding box center [664, 285] width 156 height 27
type input "6499"
select select
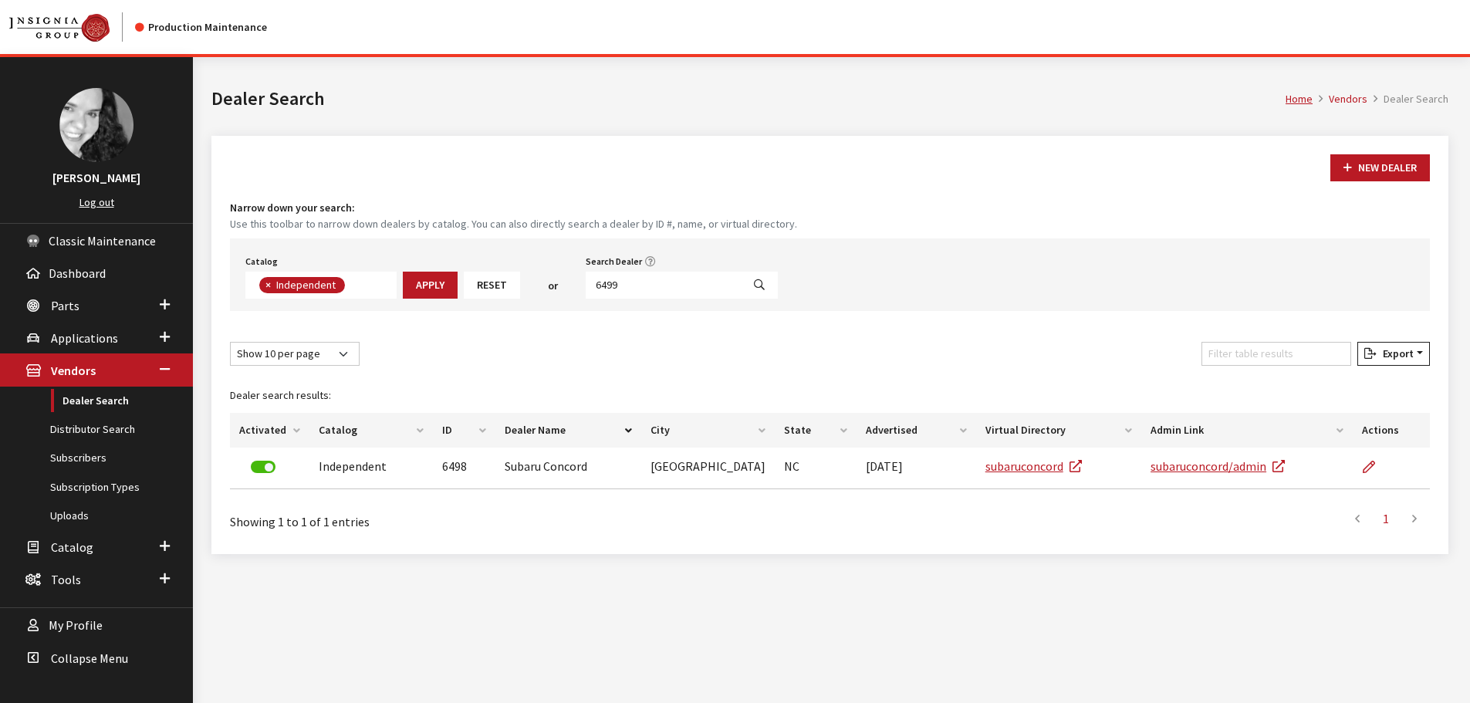
scroll to position [161, 0]
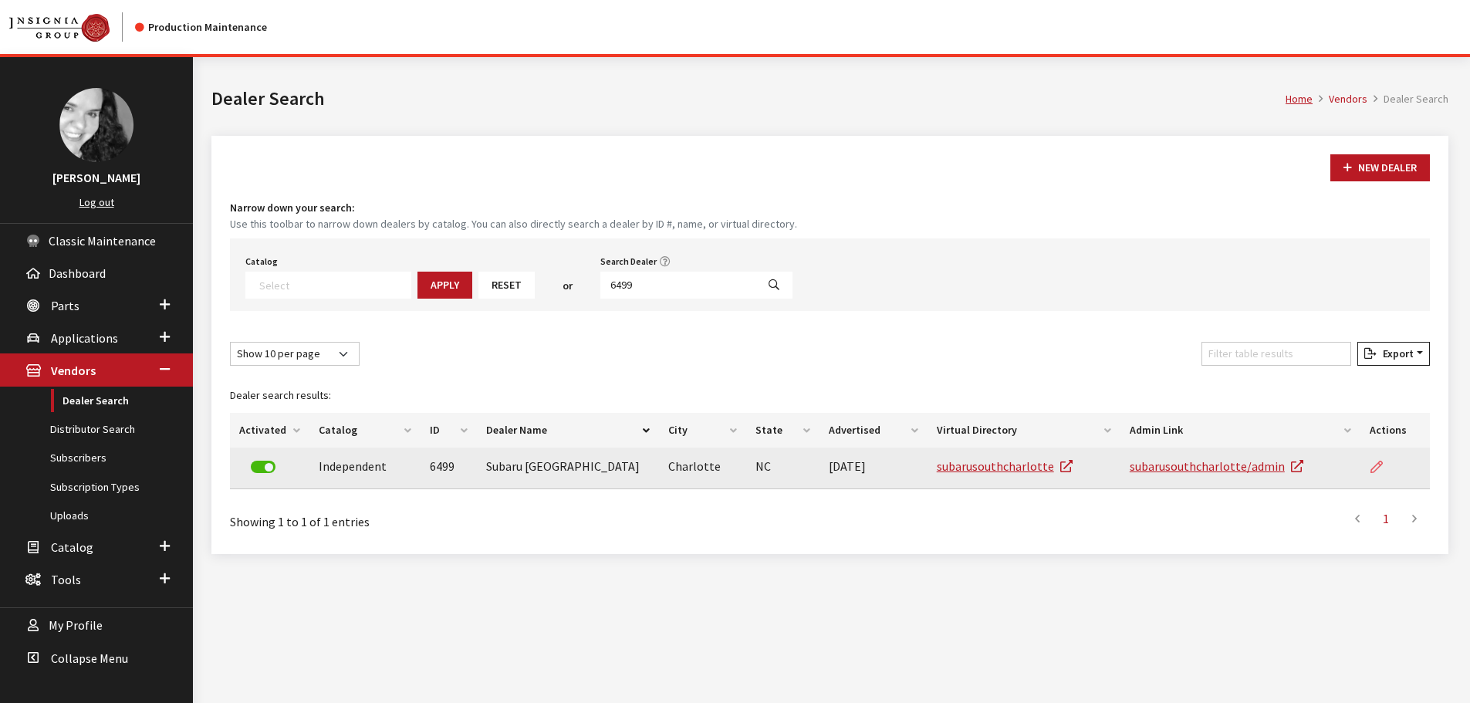
click at [1374, 466] on icon at bounding box center [1376, 467] width 12 height 12
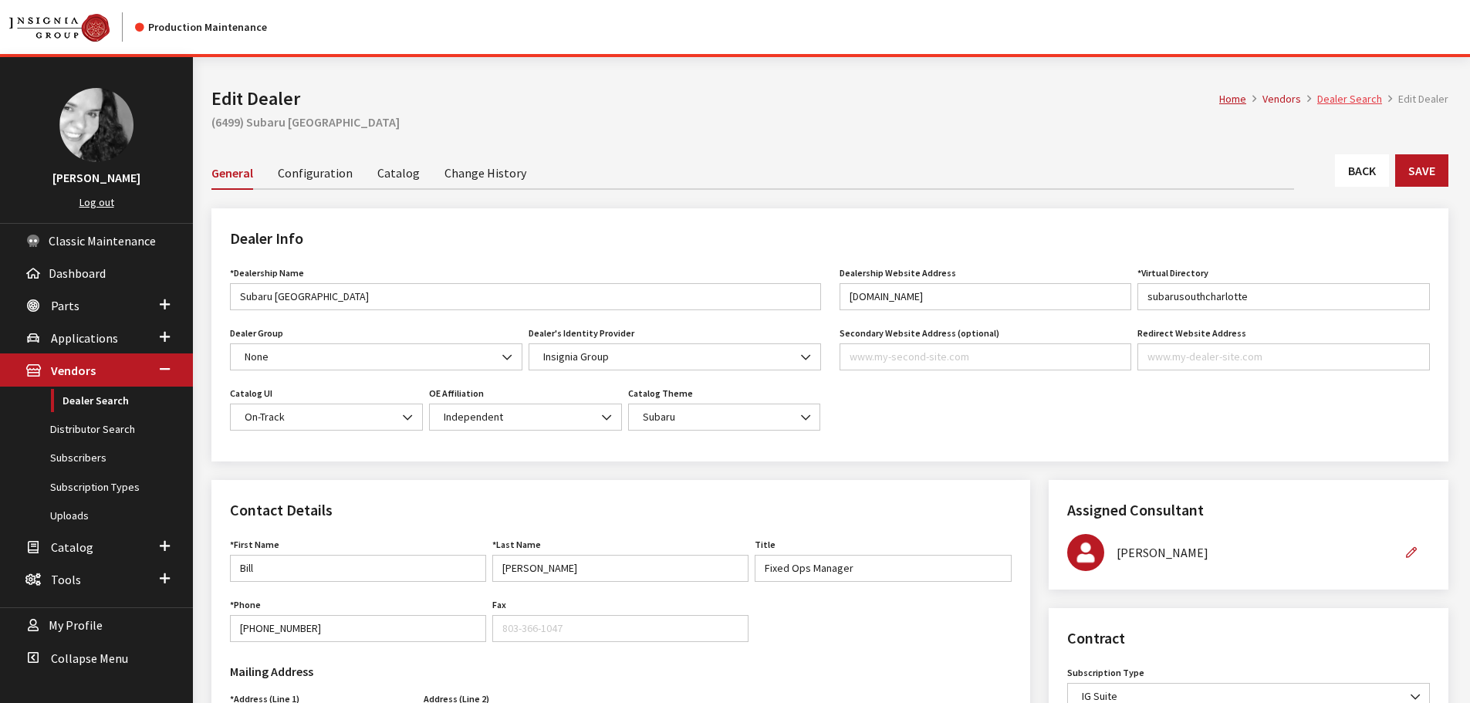
click at [1352, 103] on link "Dealer Search" at bounding box center [1349, 99] width 65 height 14
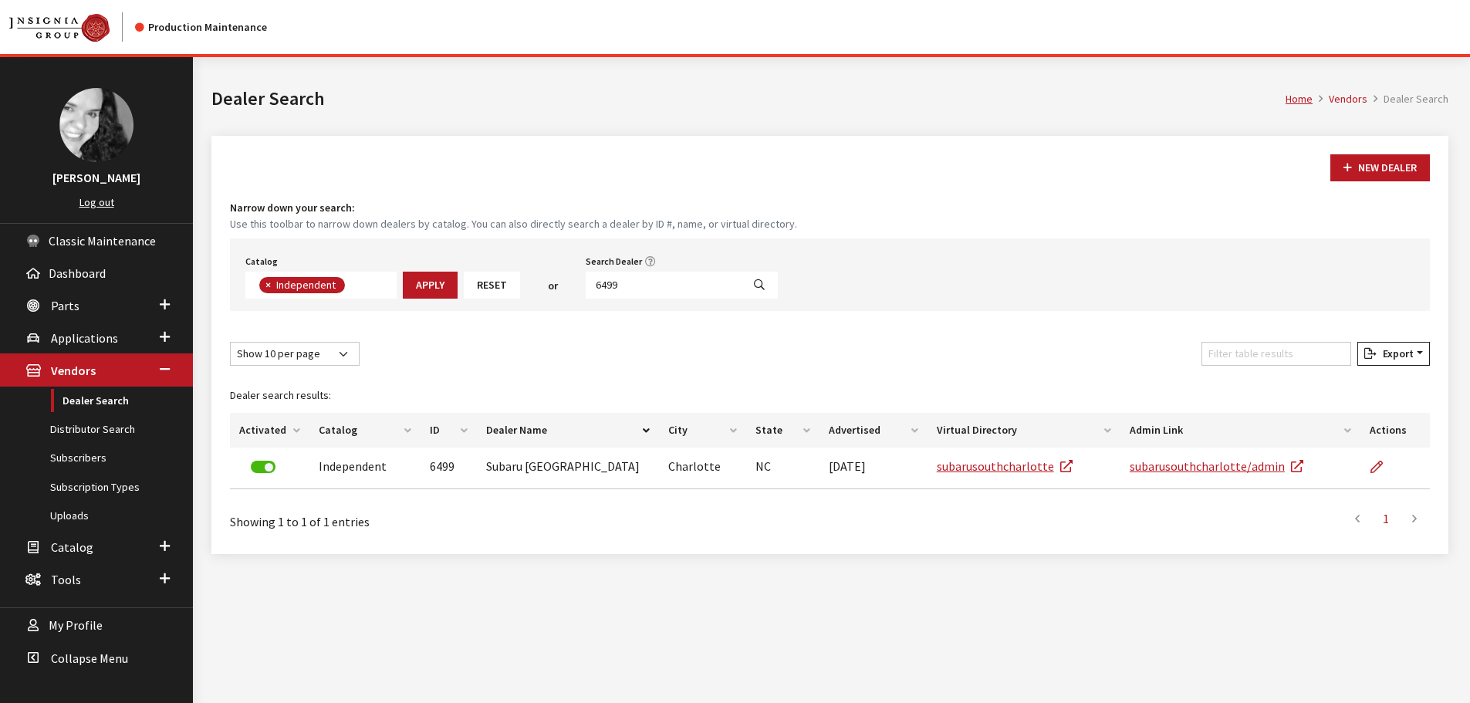
scroll to position [113, 0]
click at [628, 290] on input "6499" at bounding box center [664, 285] width 156 height 27
type input "6501"
select select
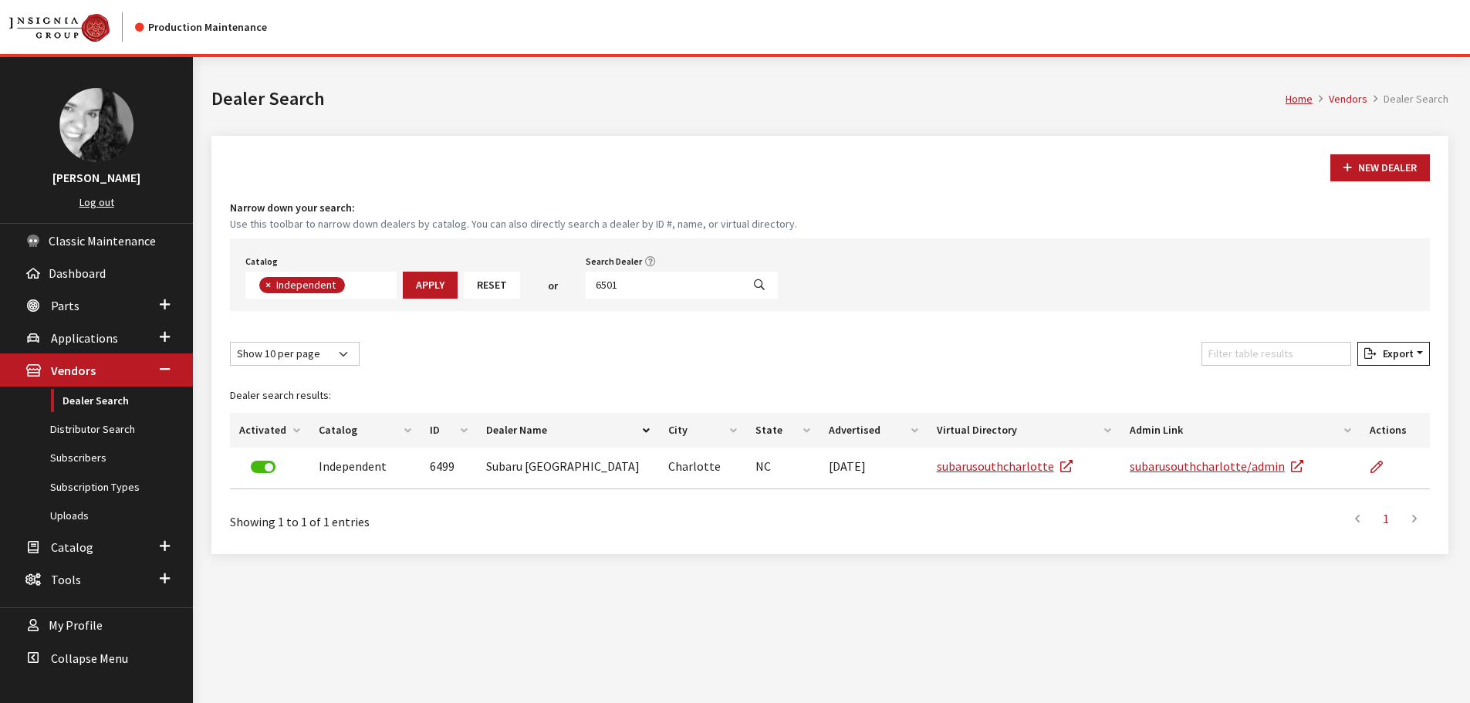
scroll to position [161, 0]
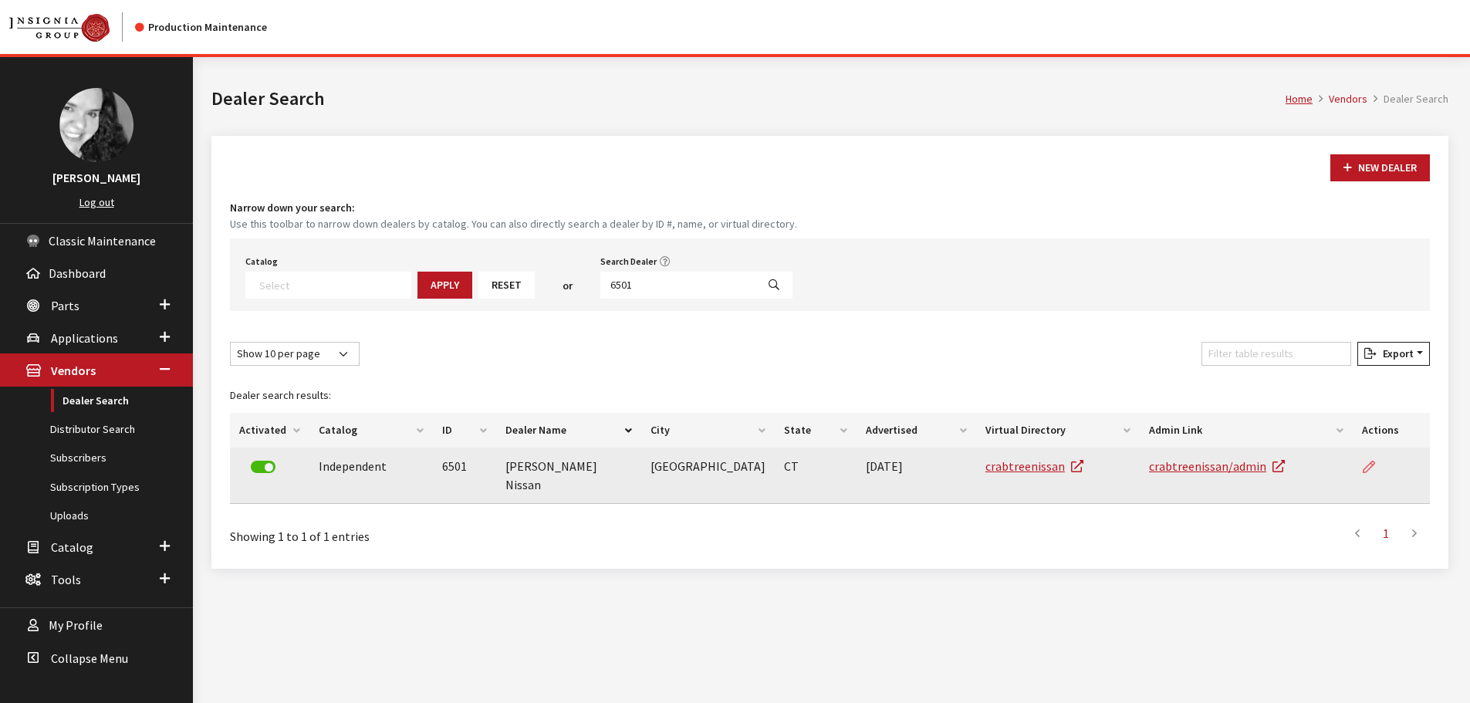
click at [1369, 464] on icon at bounding box center [1368, 467] width 12 height 12
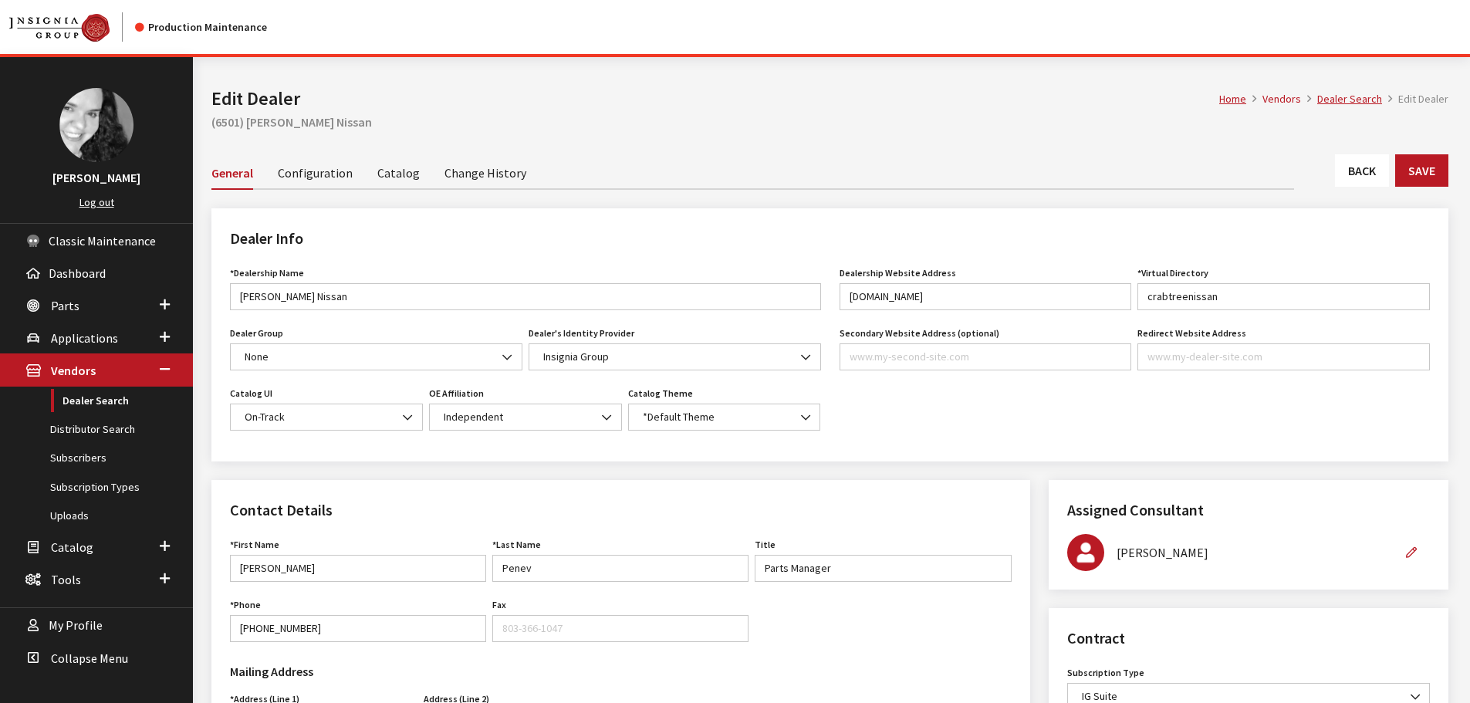
click at [1363, 173] on link "Back" at bounding box center [1362, 170] width 54 height 32
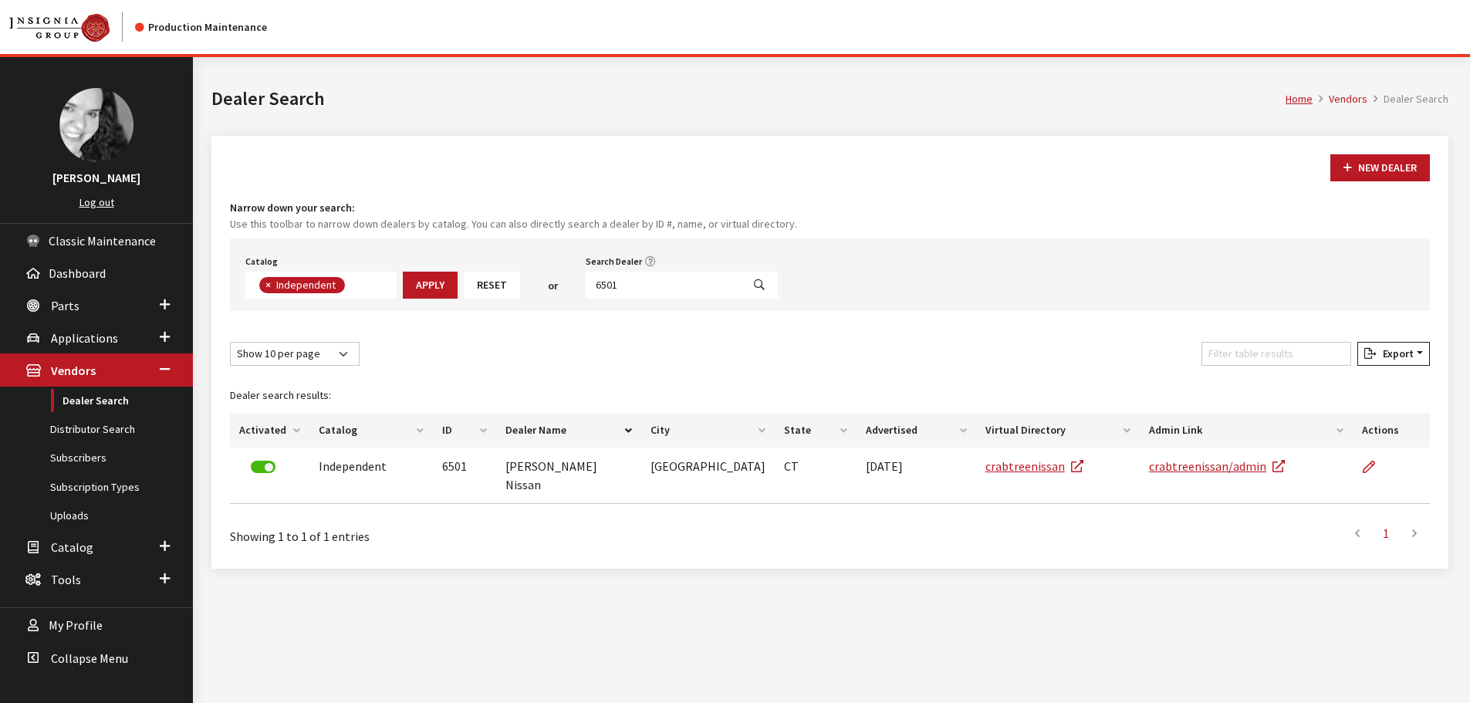
scroll to position [113, 0]
click at [635, 278] on input "6501" at bounding box center [664, 285] width 156 height 27
type input "6500"
select select
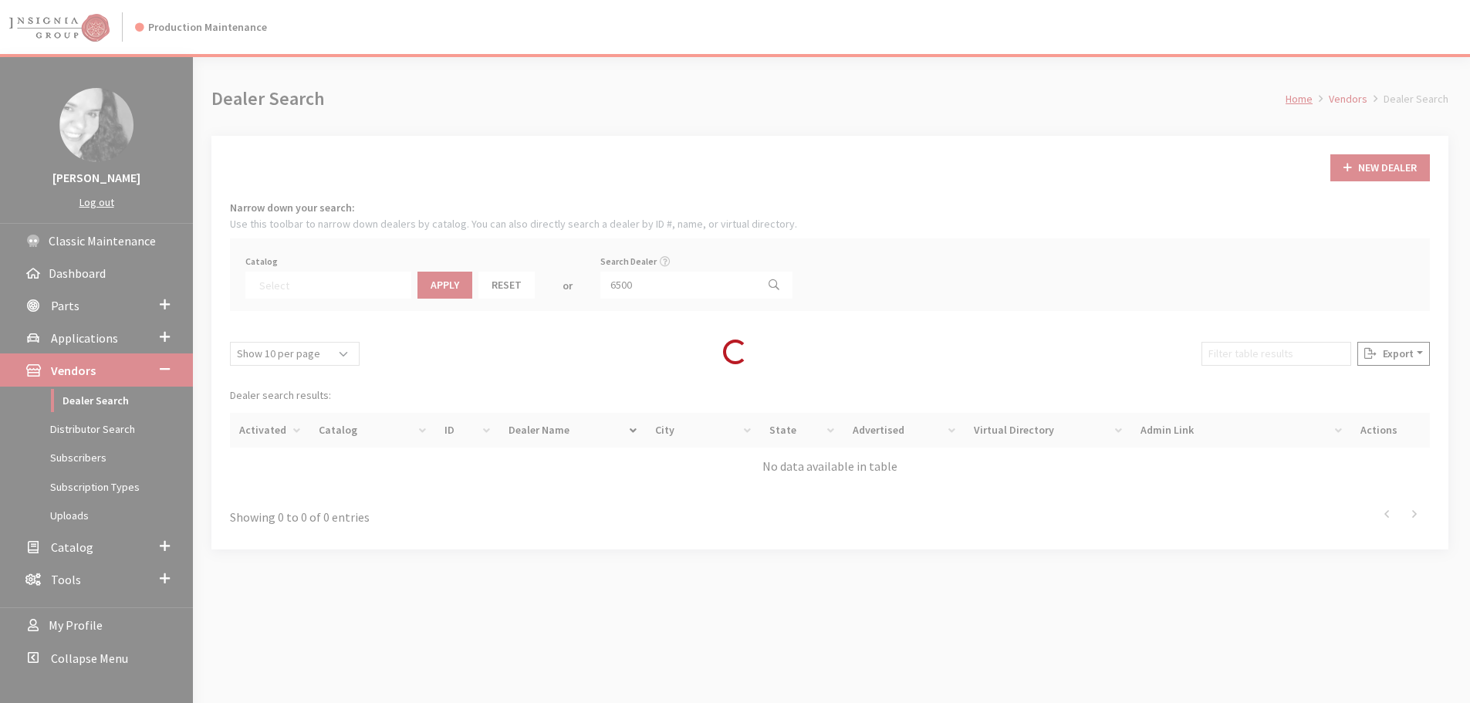
scroll to position [161, 0]
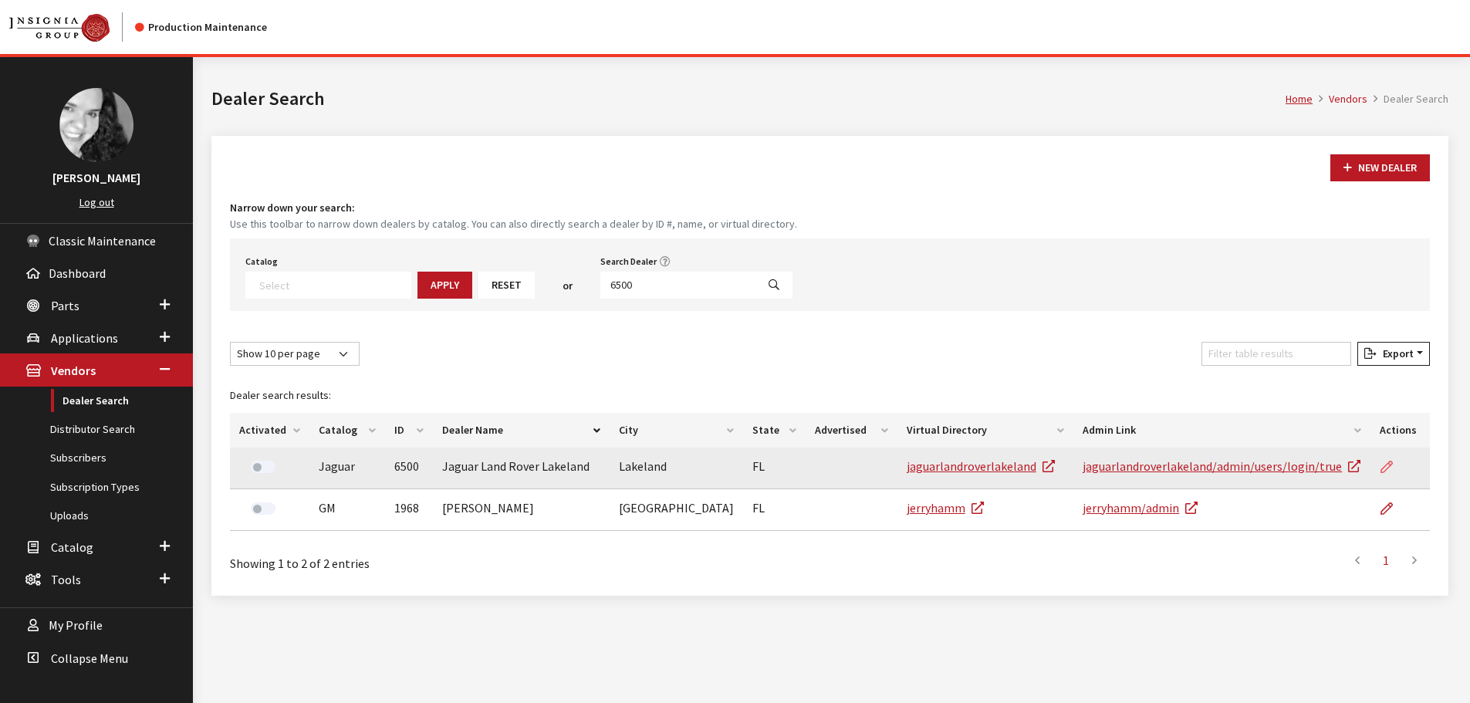
click at [1386, 467] on icon at bounding box center [1386, 467] width 12 height 12
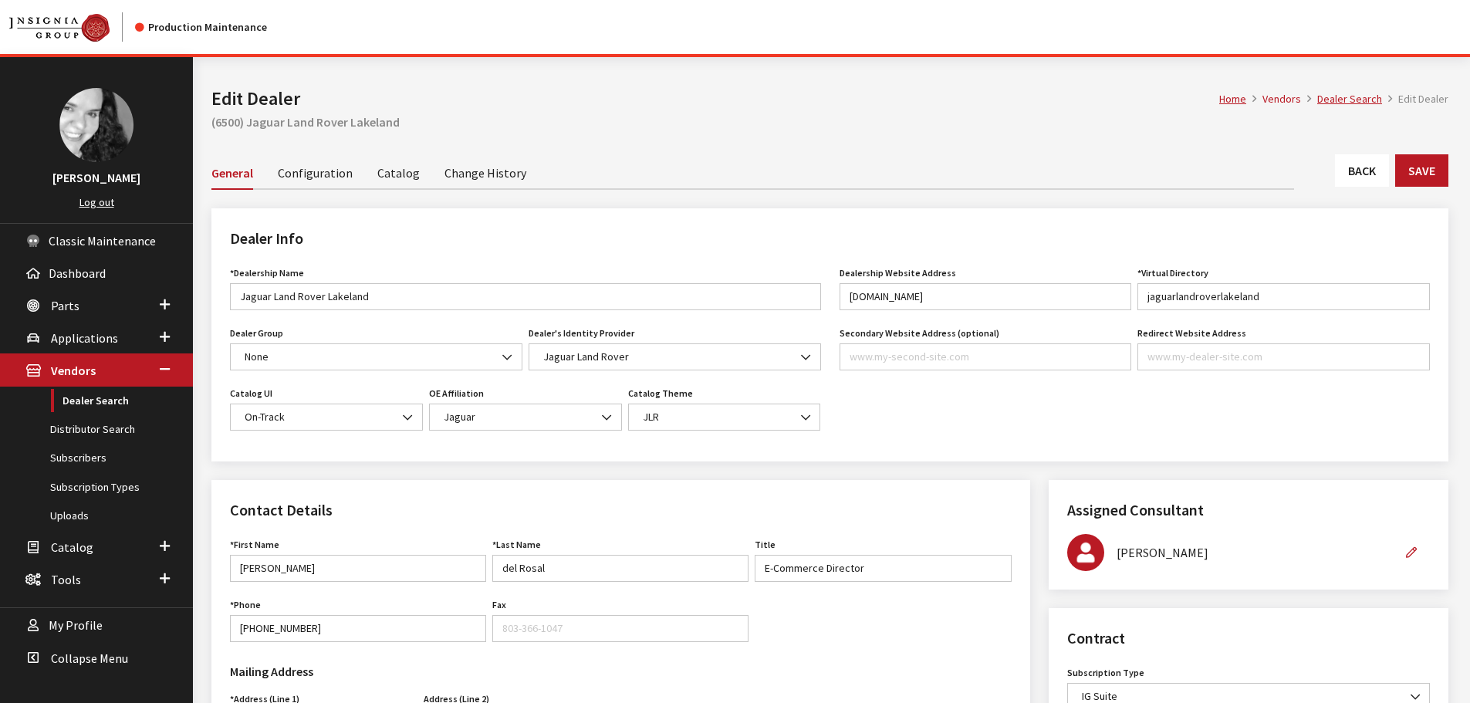
click at [1362, 169] on link "Back" at bounding box center [1362, 170] width 54 height 32
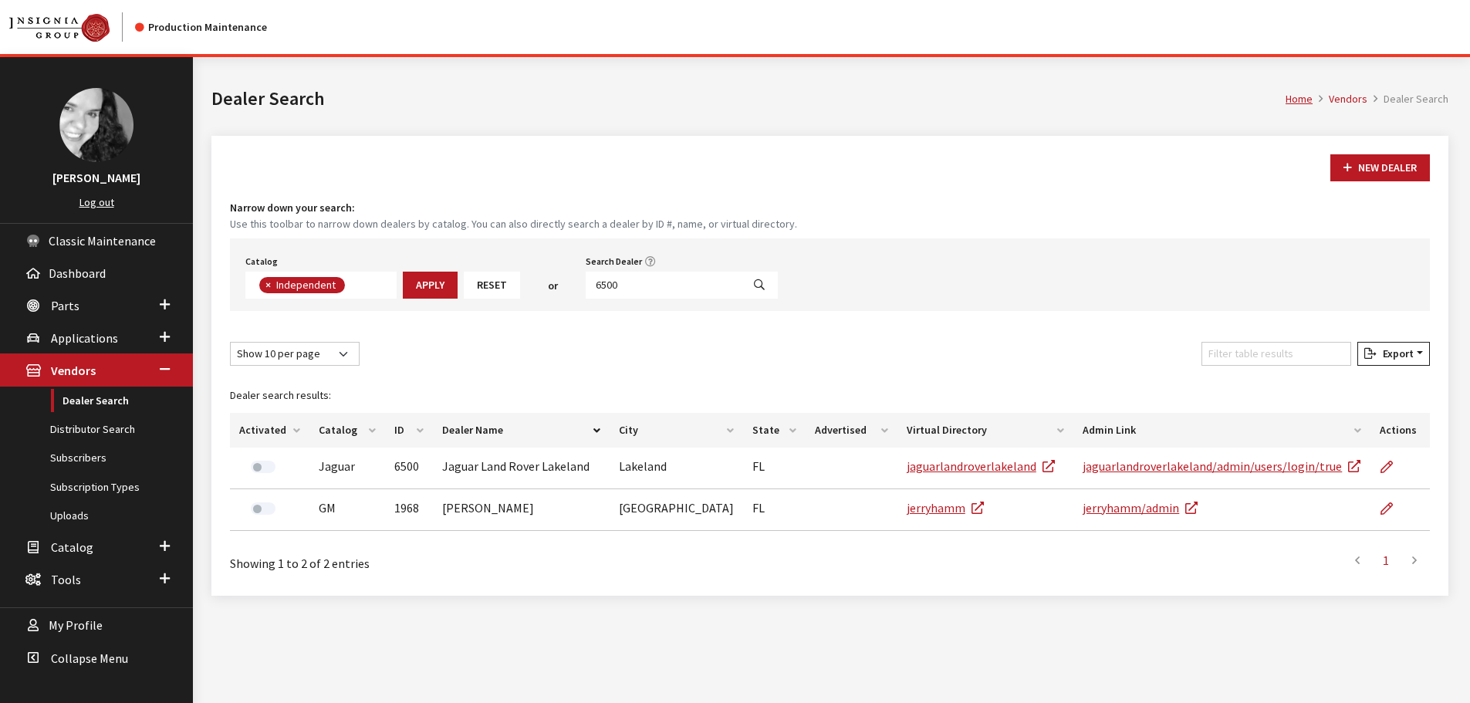
scroll to position [113, 0]
click at [636, 285] on input "6500" at bounding box center [664, 285] width 156 height 27
type input "6505"
select select
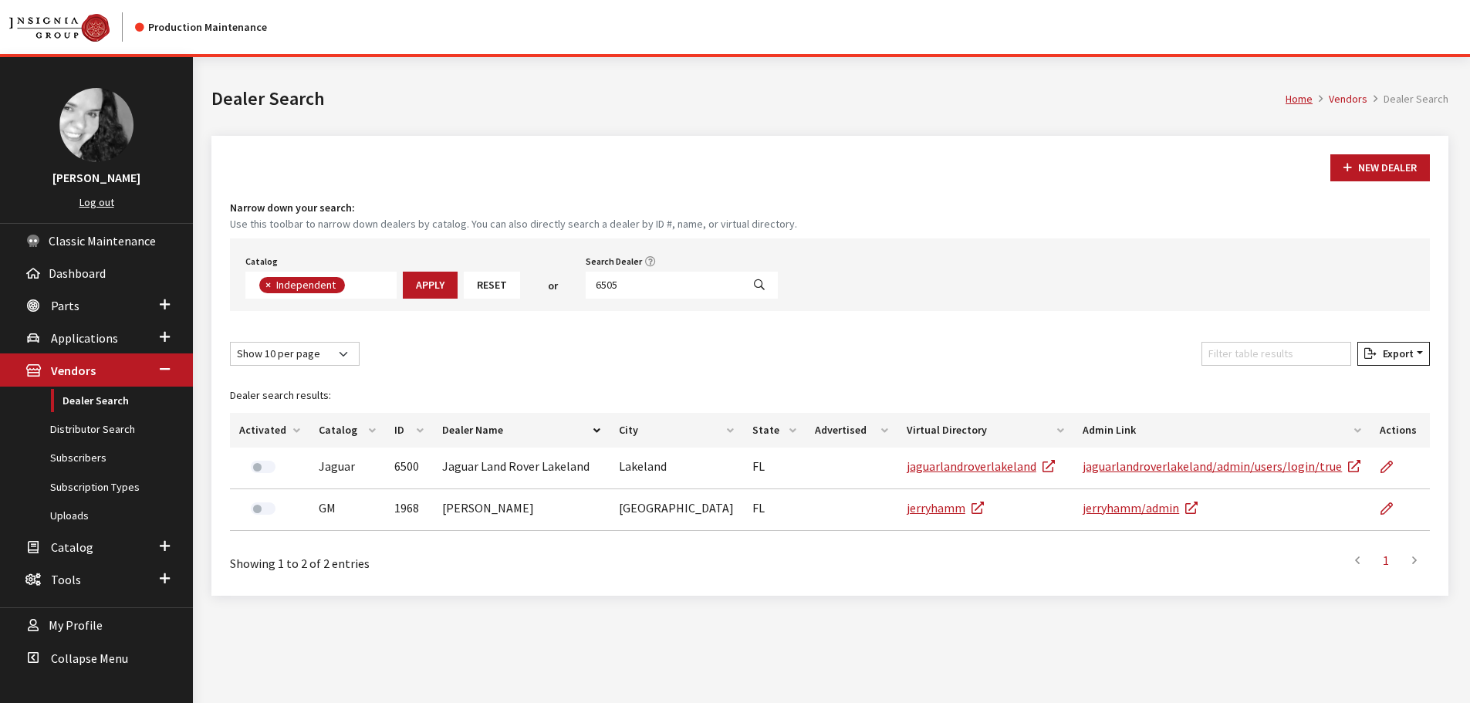
scroll to position [161, 0]
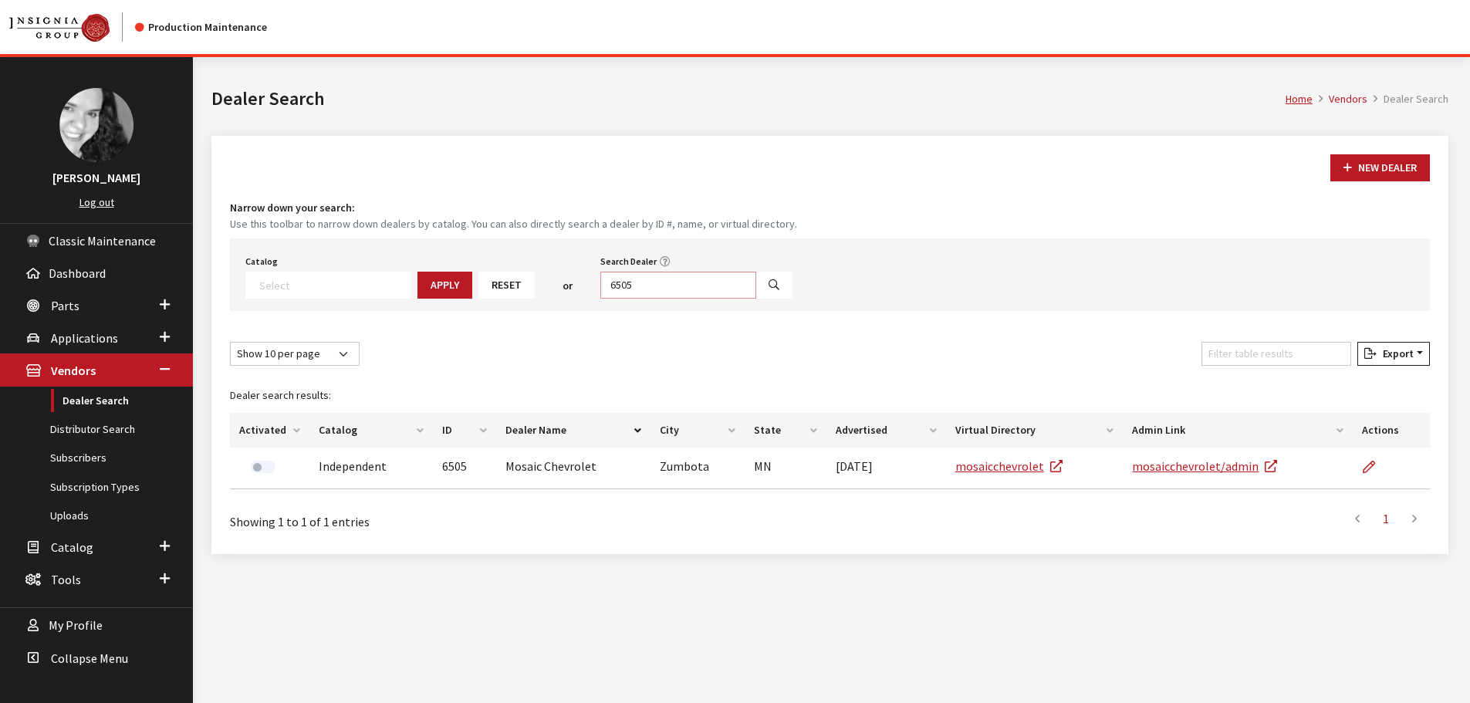
click at [652, 282] on input "6505" at bounding box center [678, 285] width 156 height 27
type input "6504"
select select
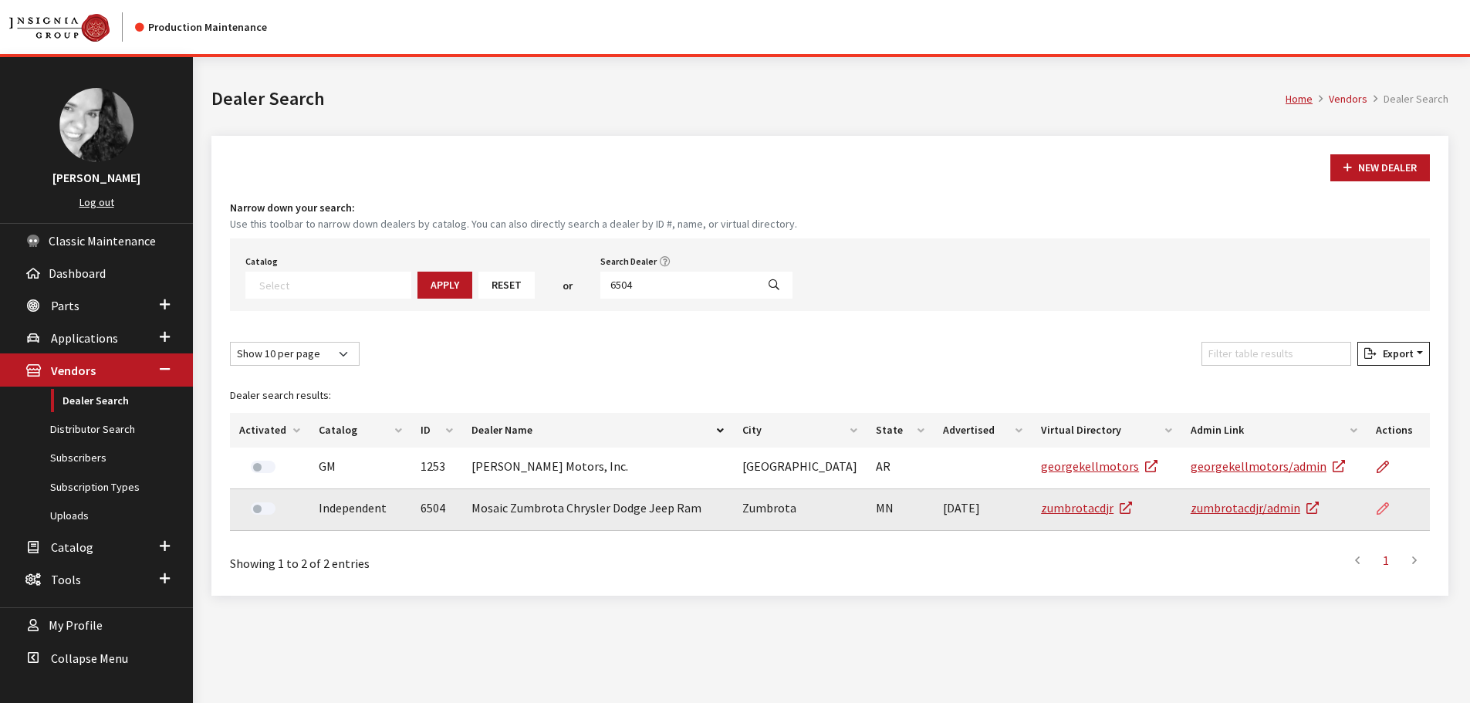
click at [1386, 505] on icon at bounding box center [1382, 509] width 12 height 12
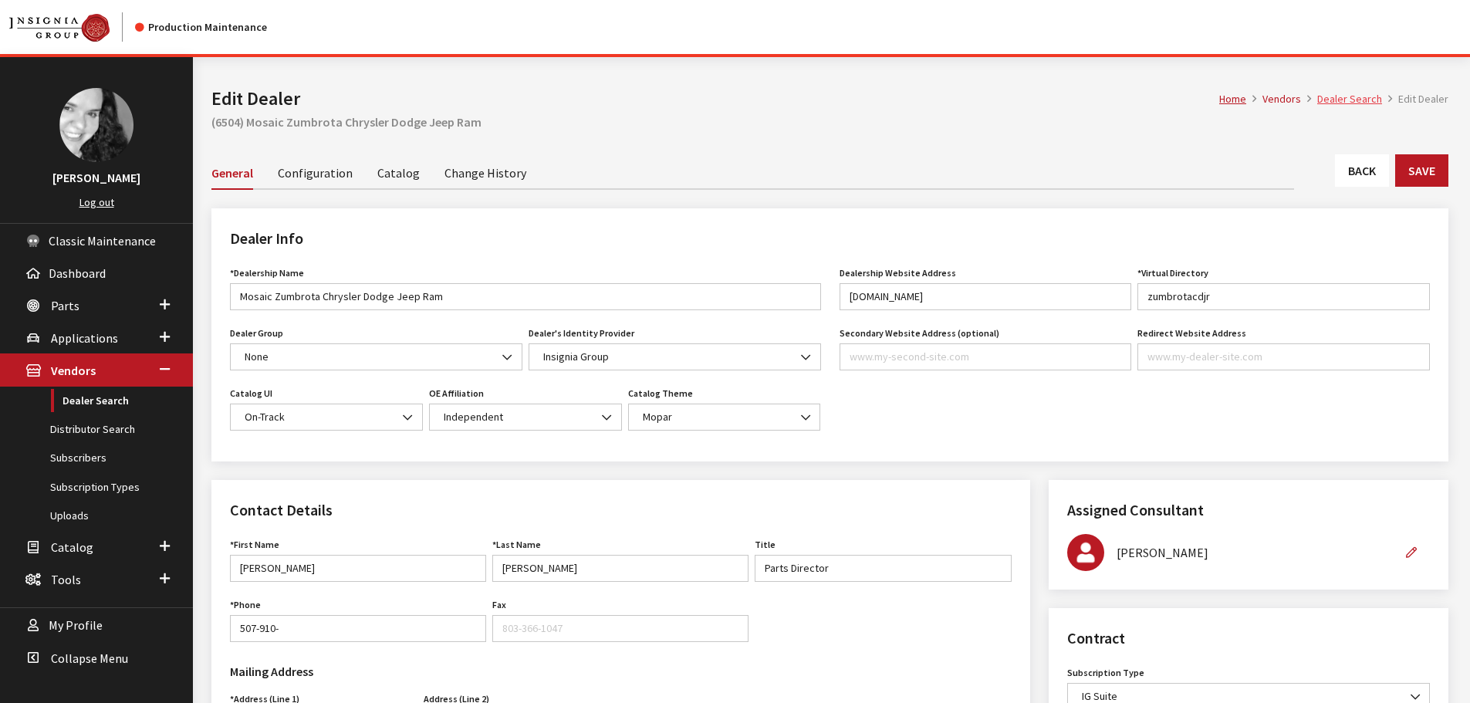
click at [1351, 101] on link "Dealer Search" at bounding box center [1349, 99] width 65 height 14
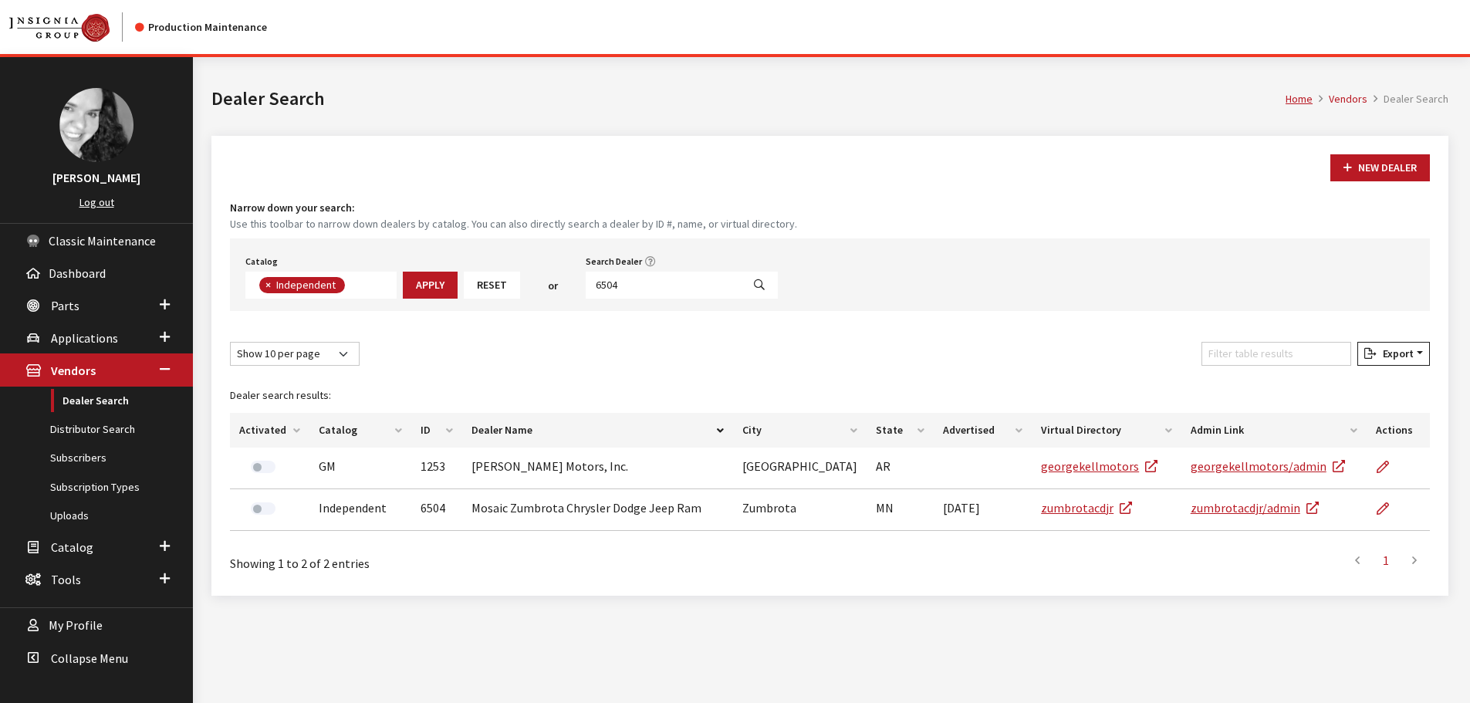
scroll to position [113, 0]
click at [625, 287] on input "6504" at bounding box center [664, 285] width 156 height 27
type input "5163"
select select
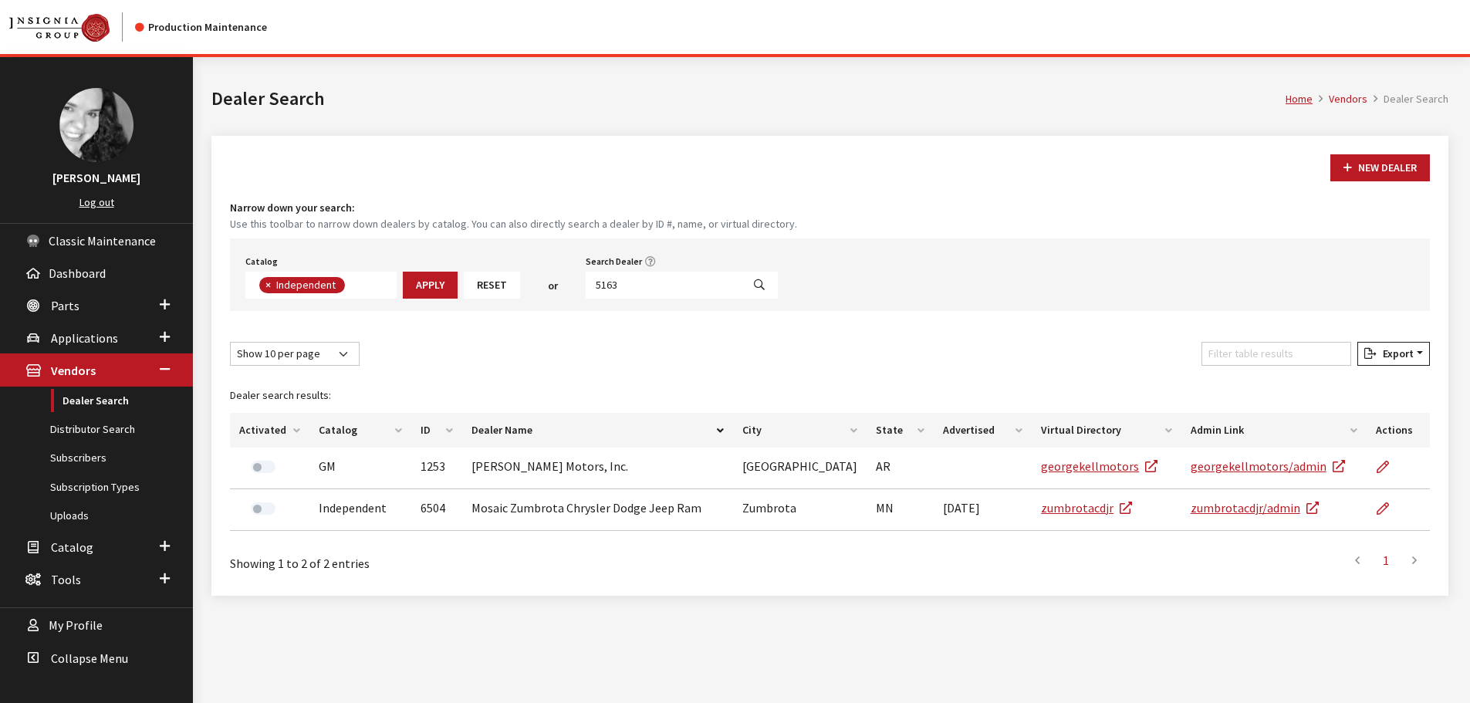
scroll to position [161, 0]
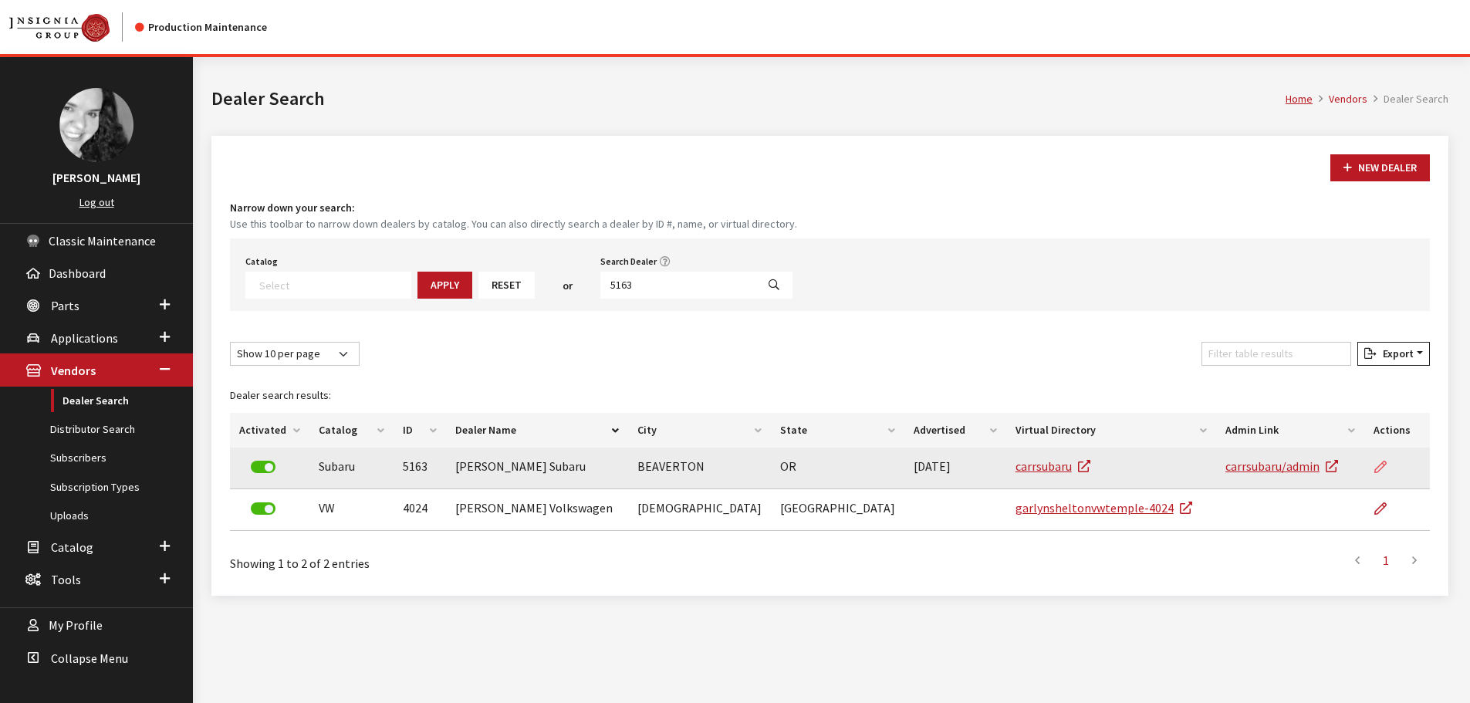
click at [1378, 464] on icon at bounding box center [1380, 467] width 12 height 12
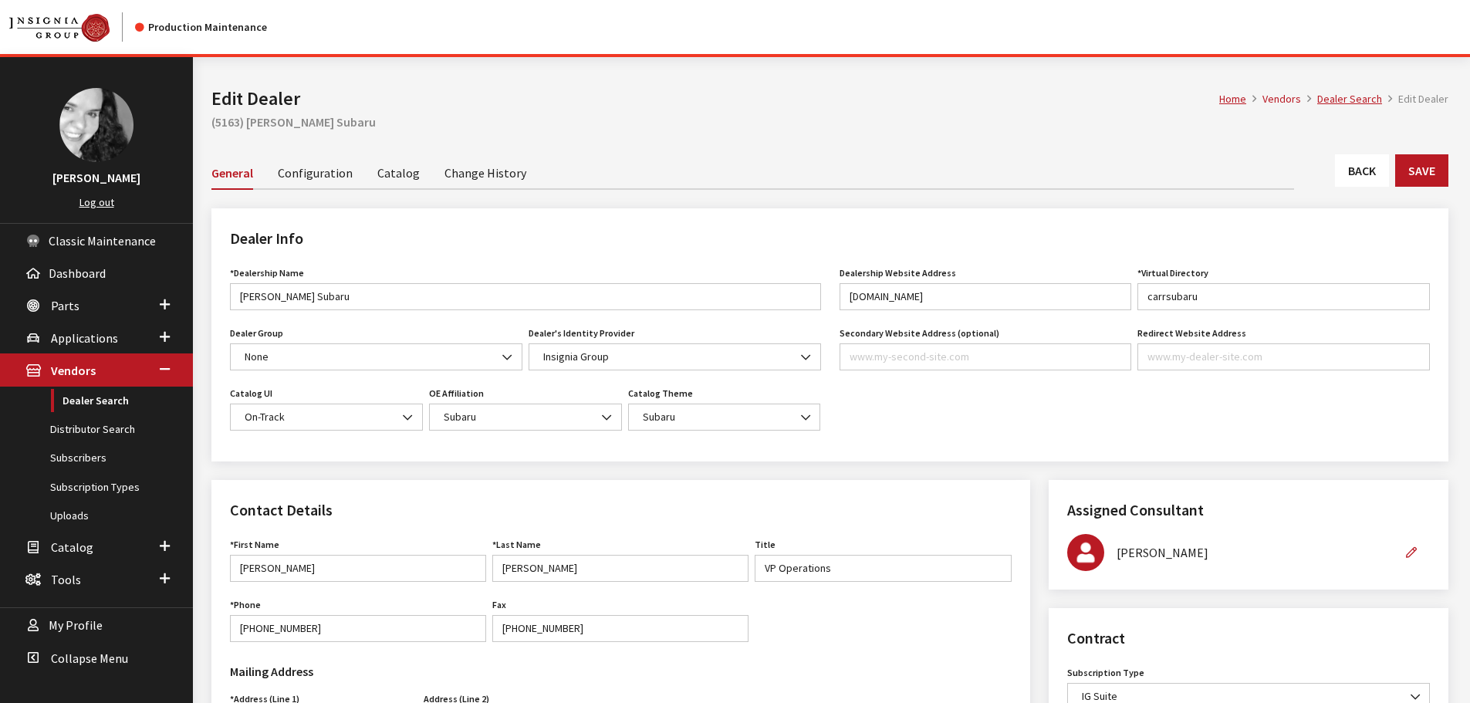
click at [1378, 165] on link "Back" at bounding box center [1362, 170] width 54 height 32
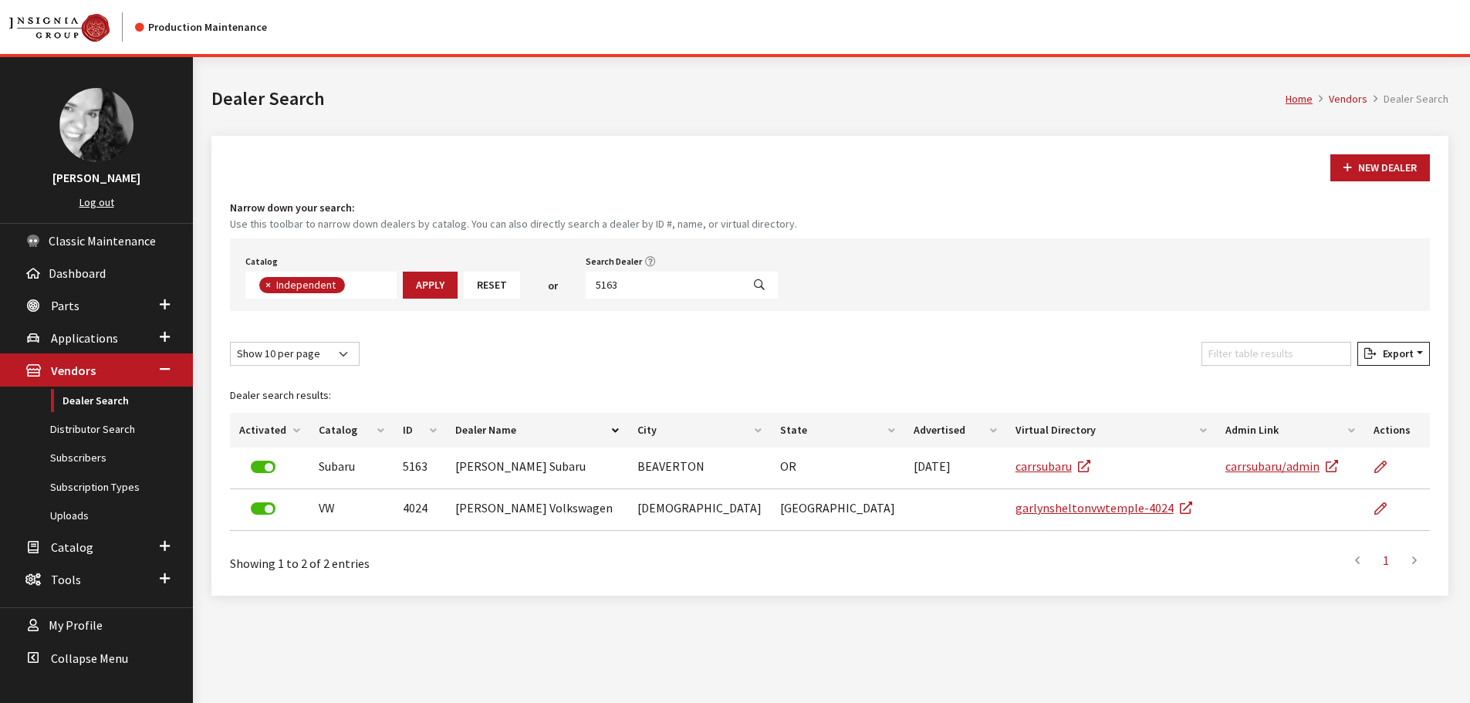
scroll to position [113, 0]
click at [636, 280] on input "5163" at bounding box center [664, 285] width 156 height 27
type input "6508"
select select
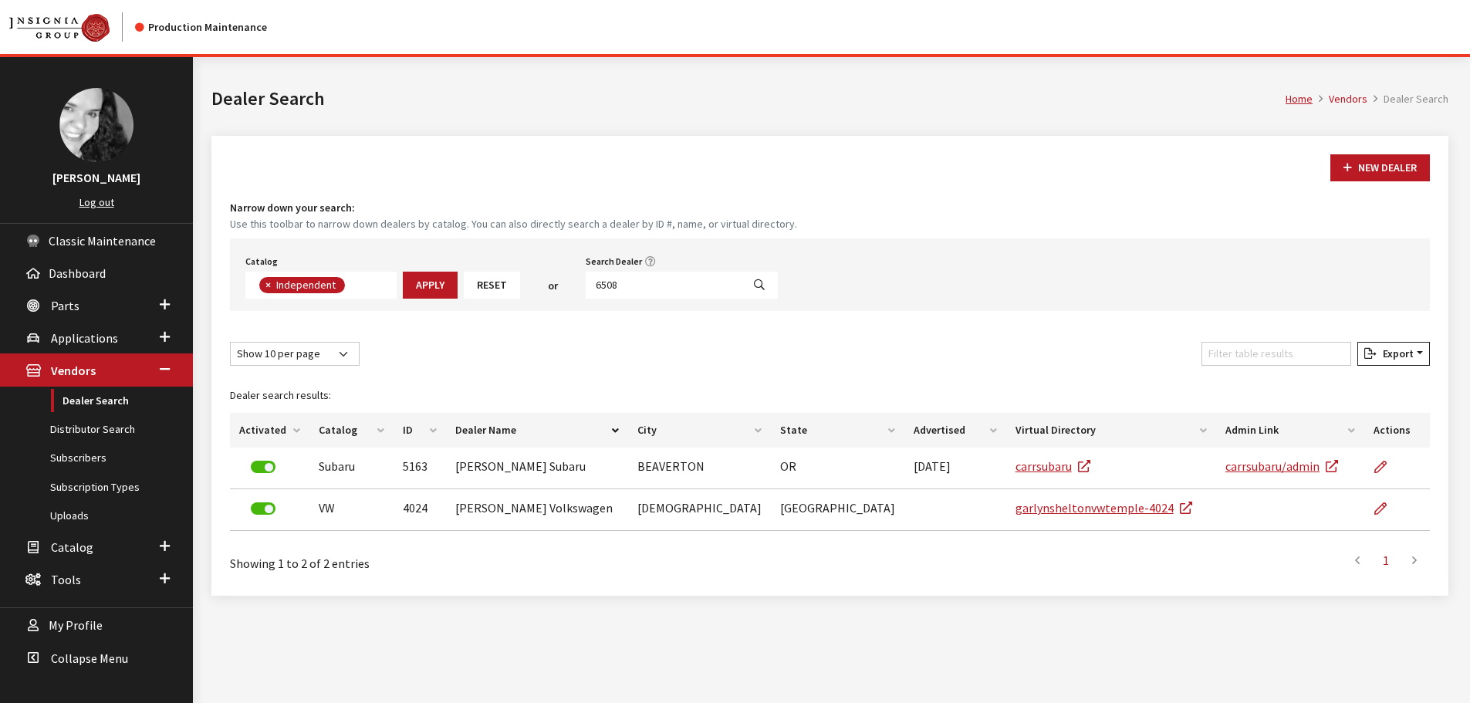
scroll to position [161, 0]
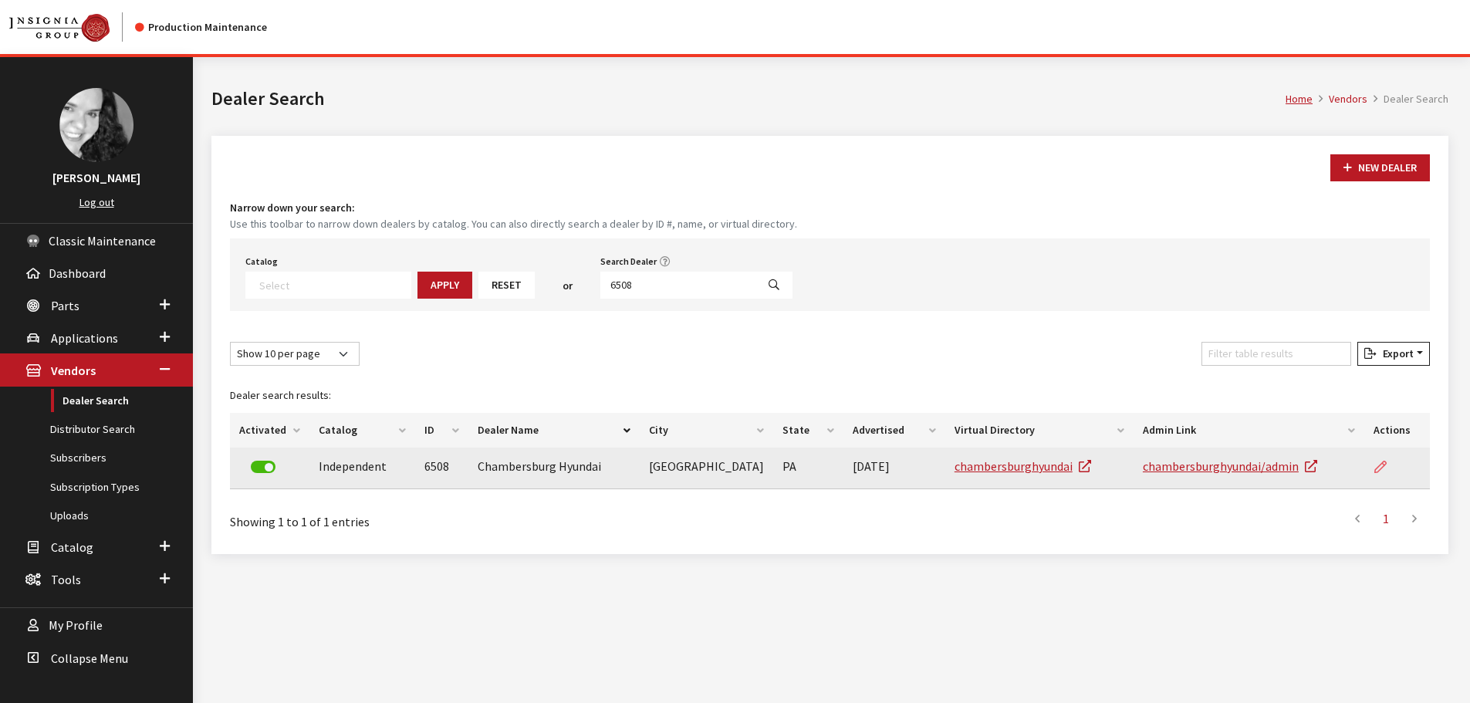
click at [1377, 468] on icon at bounding box center [1380, 467] width 12 height 12
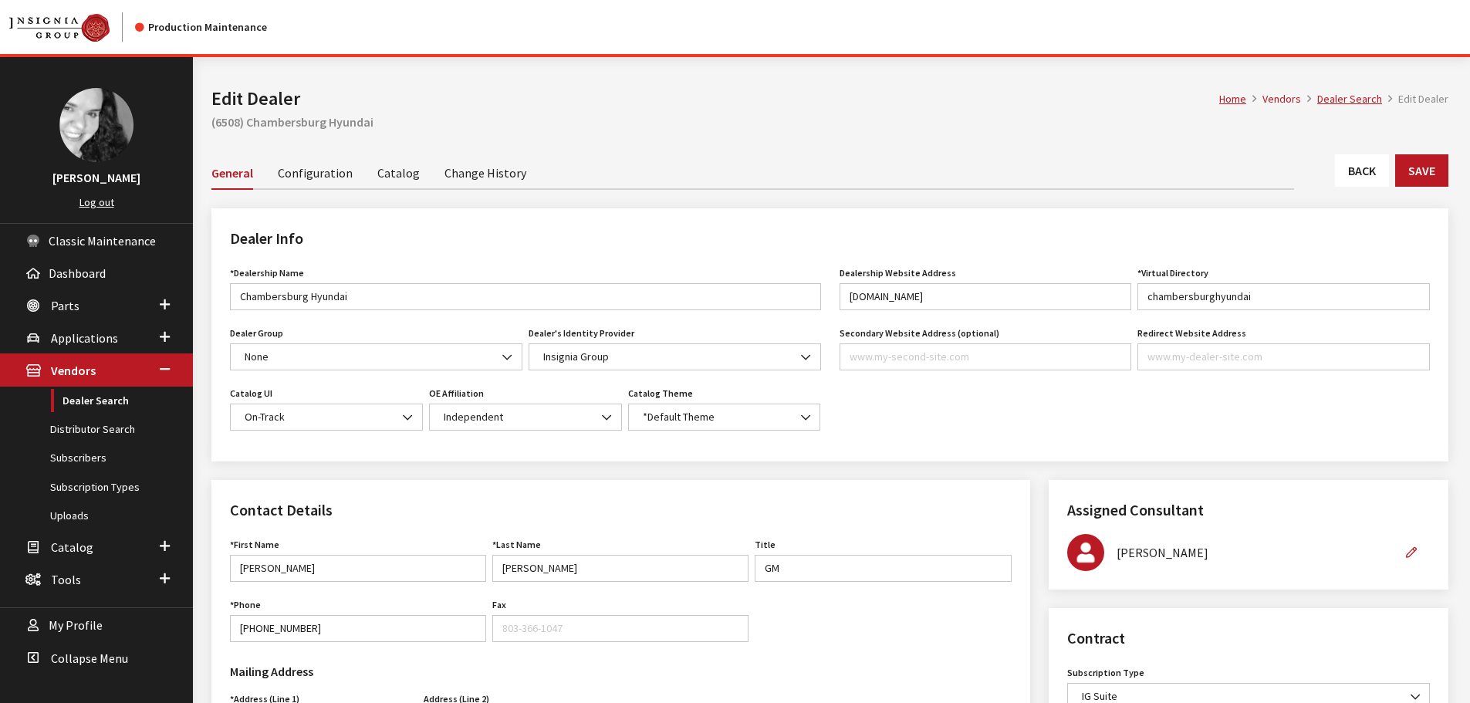
click at [1369, 184] on link "Back" at bounding box center [1362, 170] width 54 height 32
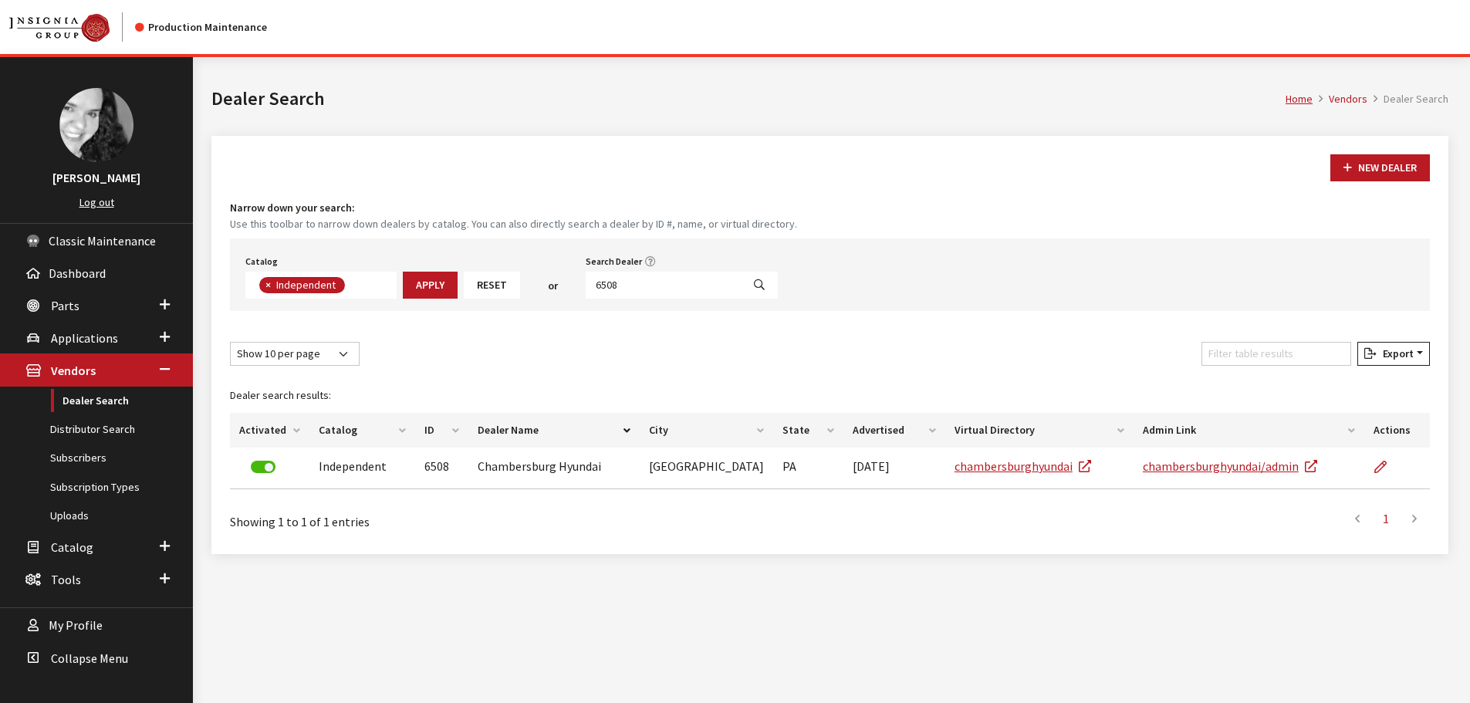
scroll to position [113, 0]
click at [640, 283] on input "6508" at bounding box center [664, 285] width 156 height 27
type input "5163"
select select
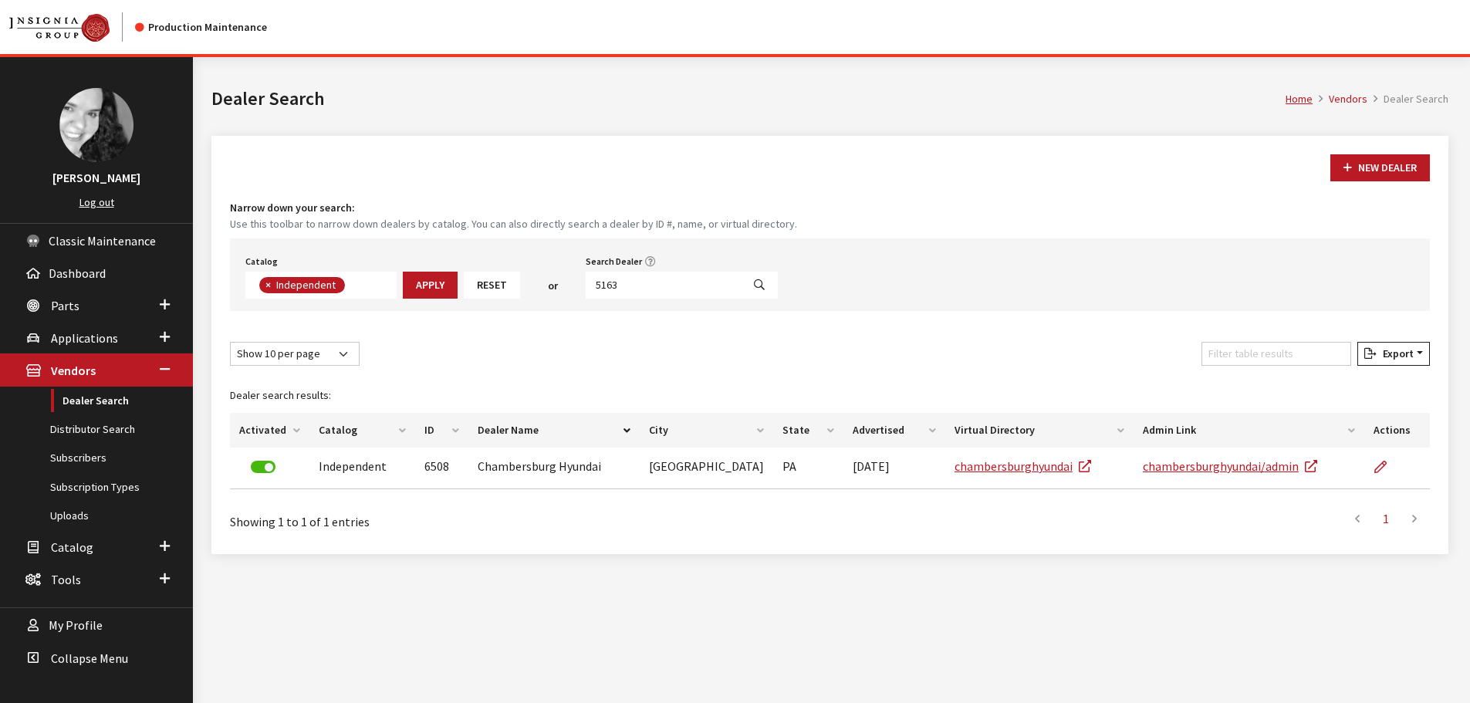
scroll to position [161, 0]
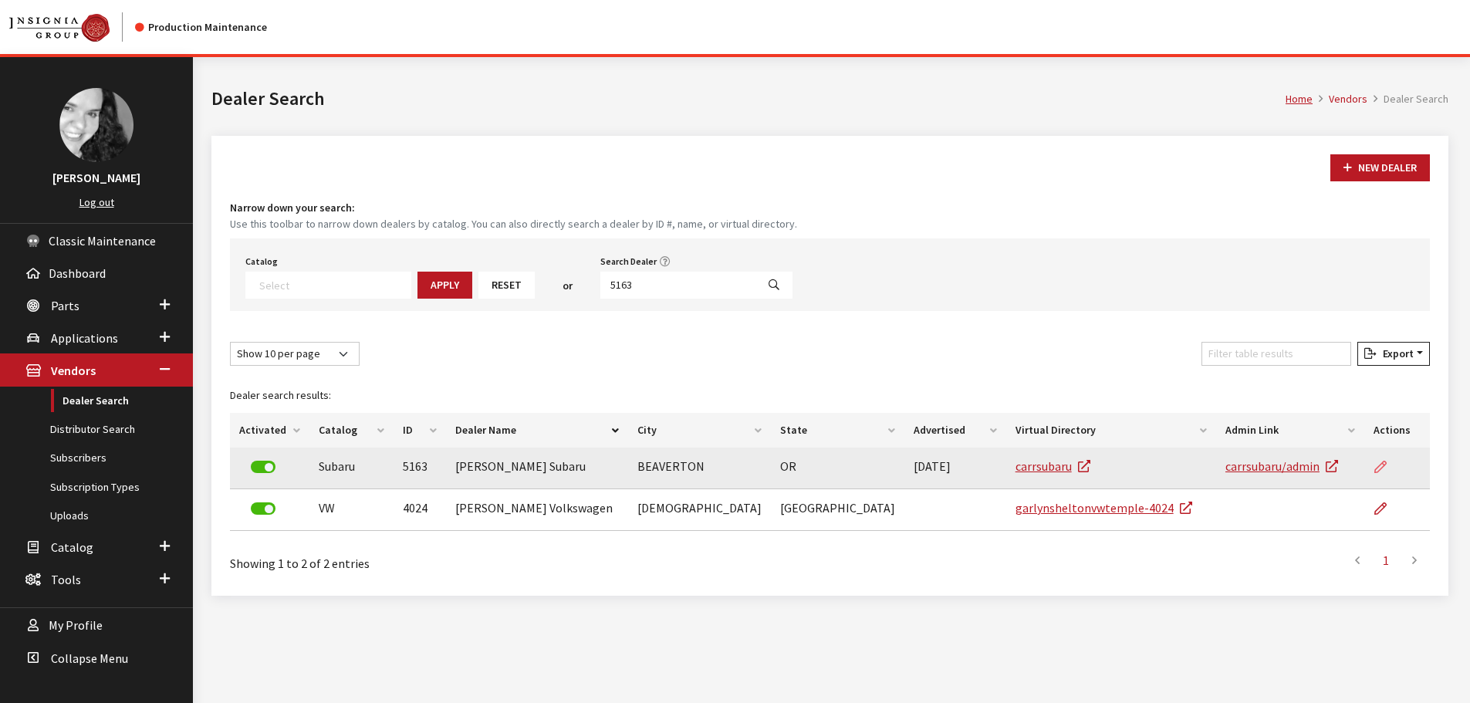
click at [1377, 472] on icon at bounding box center [1380, 467] width 12 height 12
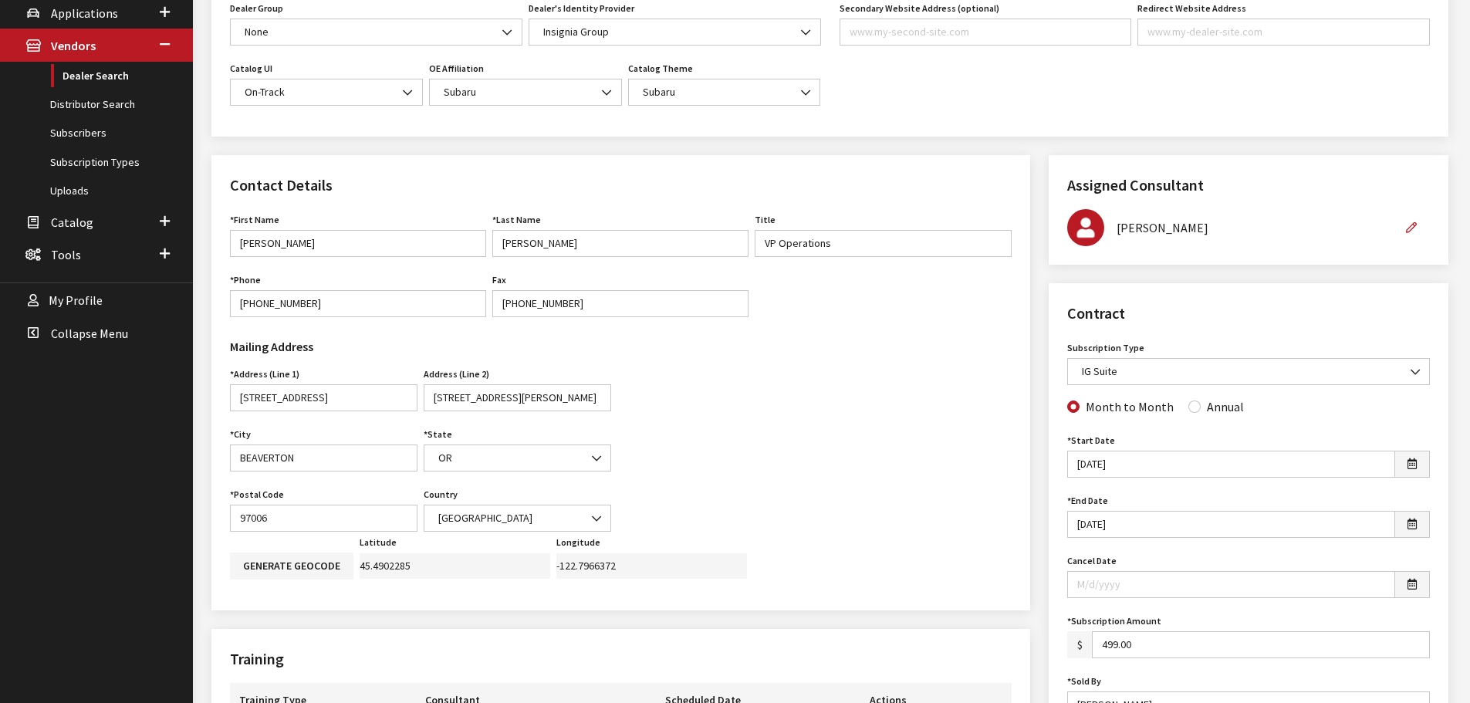
scroll to position [386, 0]
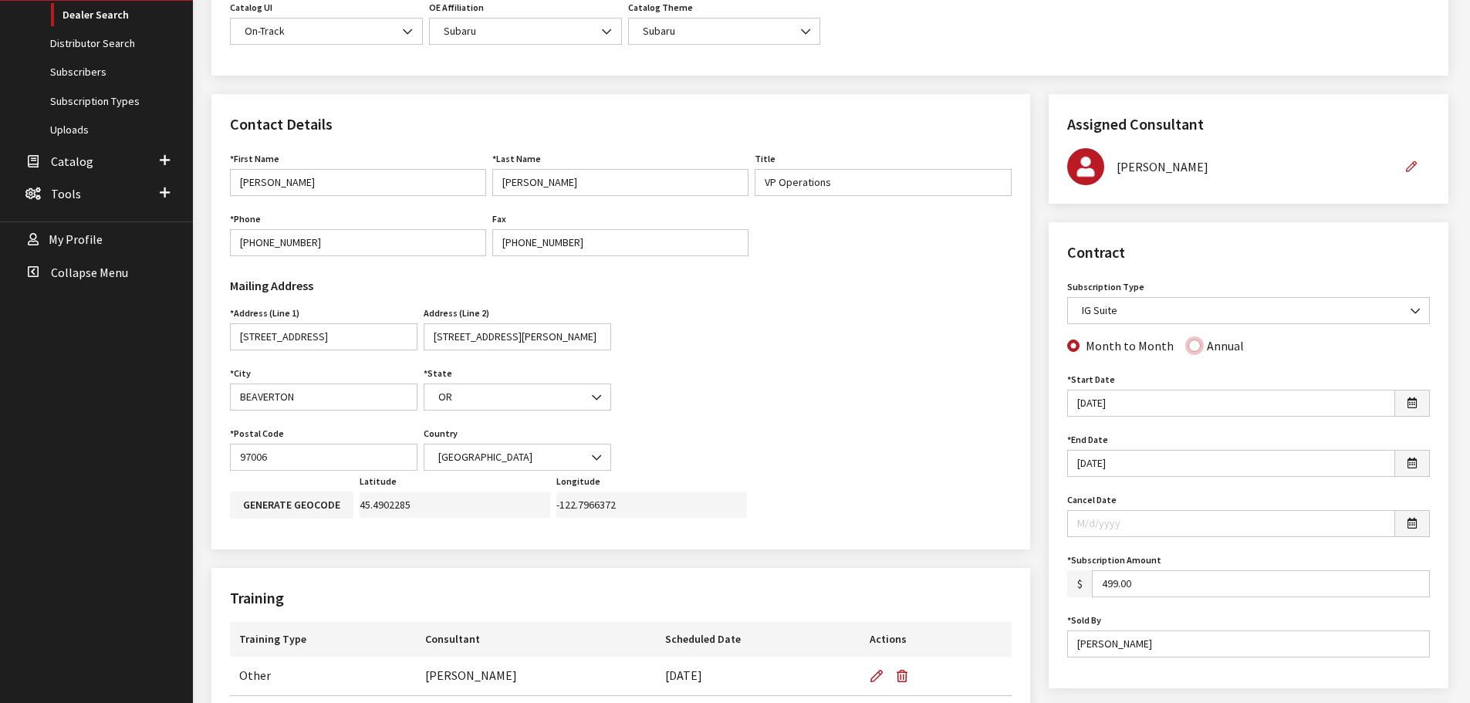
click at [1188, 342] on input "Annual" at bounding box center [1194, 345] width 12 height 12
radio input "true"
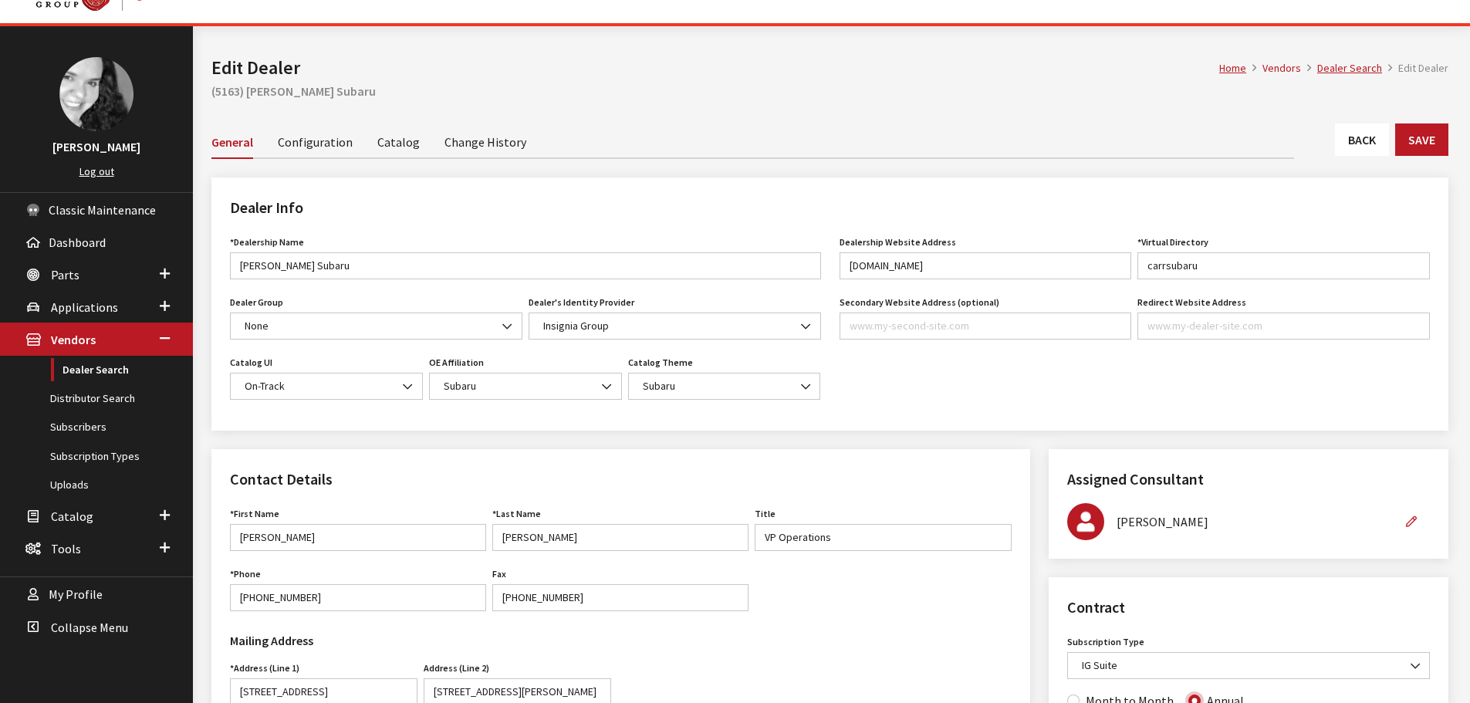
scroll to position [0, 0]
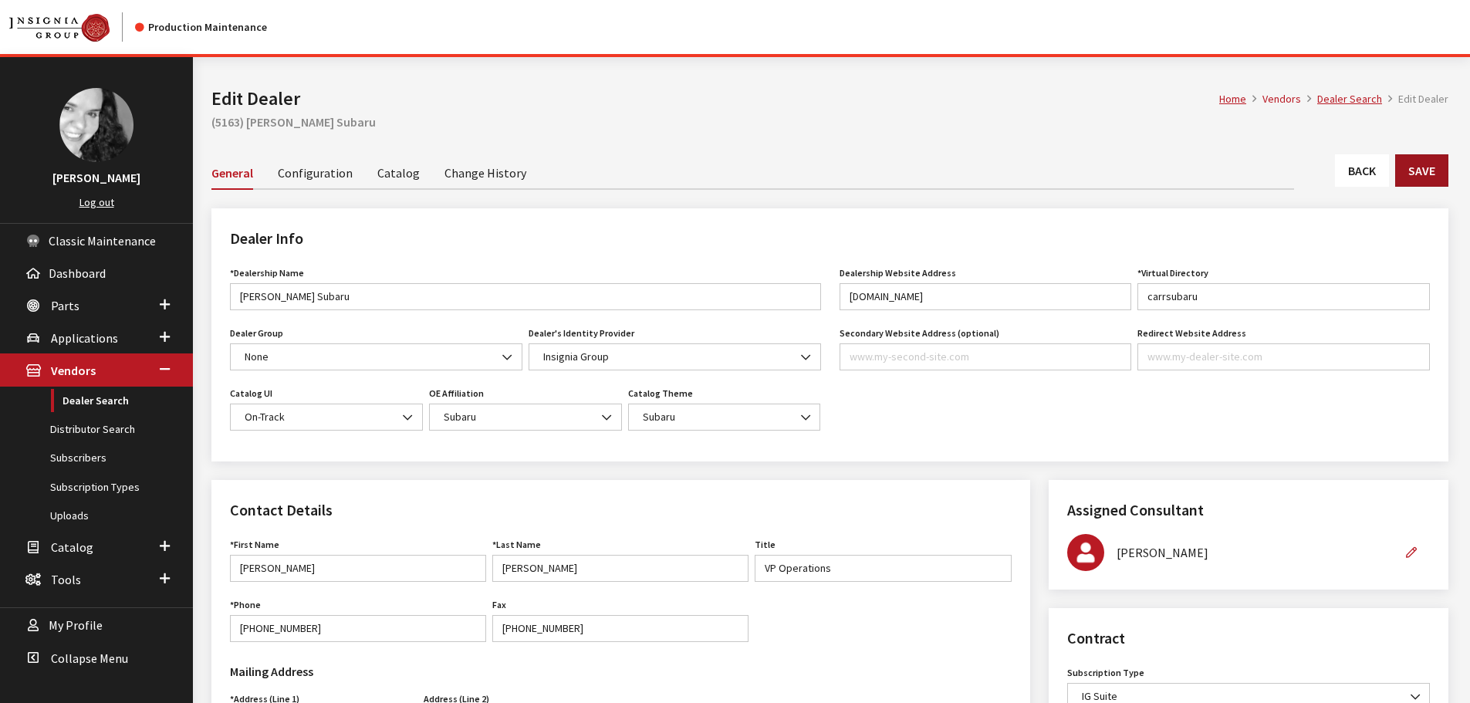
click at [1421, 179] on button "Save" at bounding box center [1421, 170] width 53 height 32
click at [1368, 167] on link "Back" at bounding box center [1362, 170] width 54 height 32
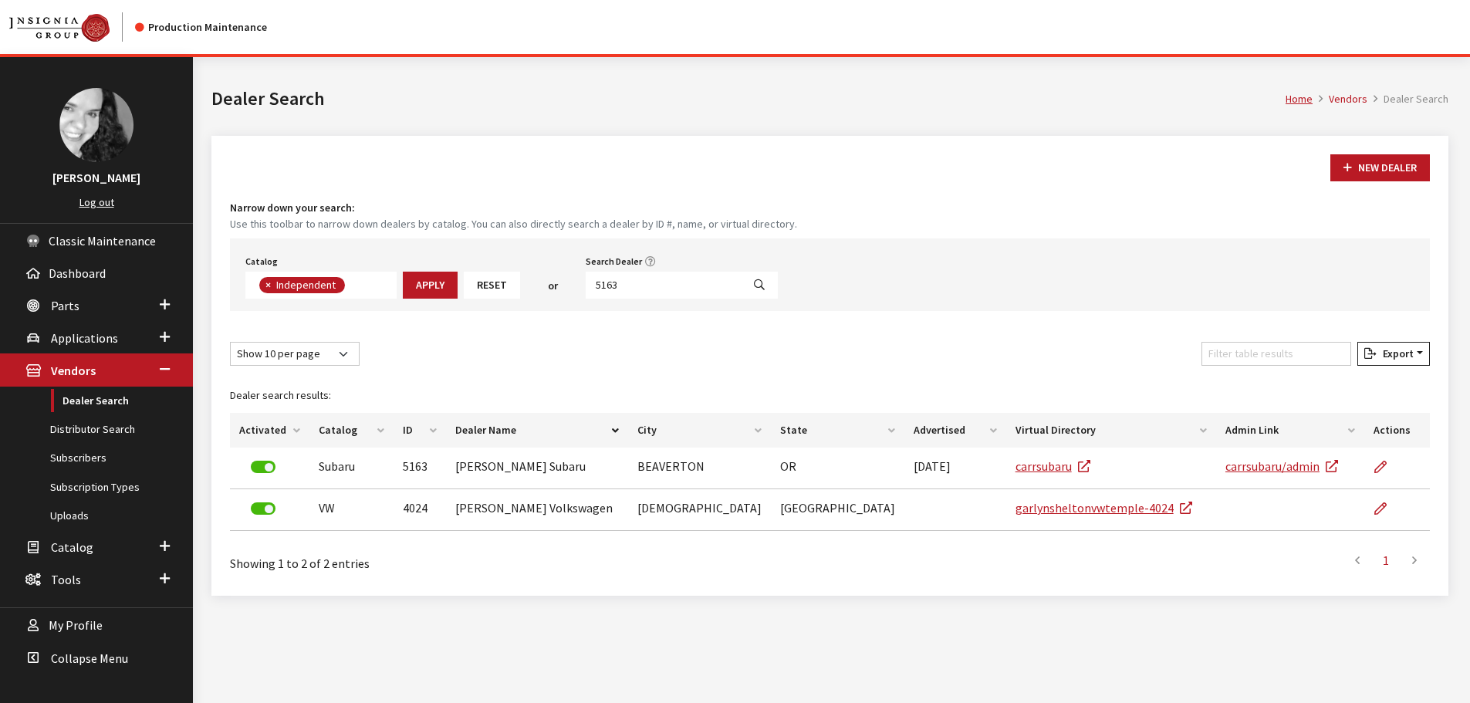
scroll to position [113, 0]
click at [626, 284] on input "5163" at bounding box center [664, 285] width 156 height 27
type input "6508"
select select
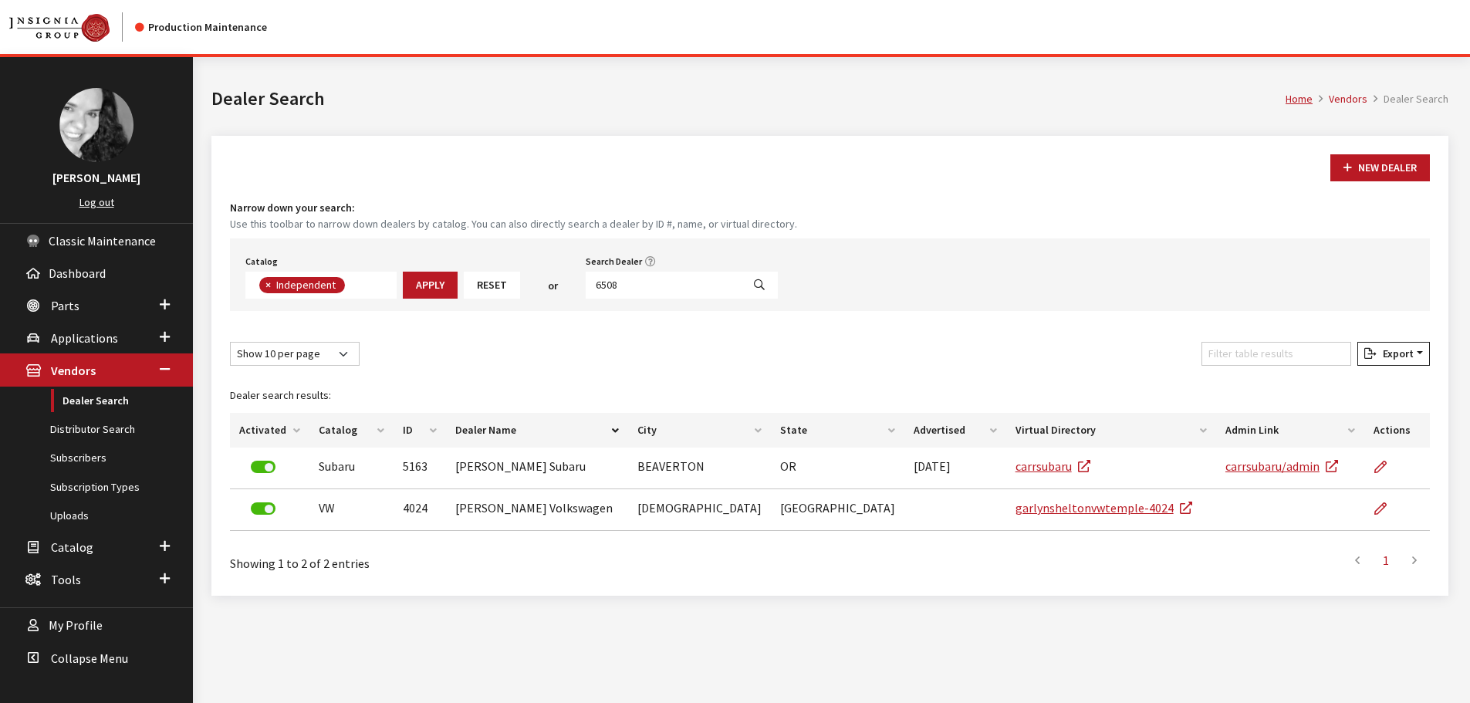
scroll to position [161, 0]
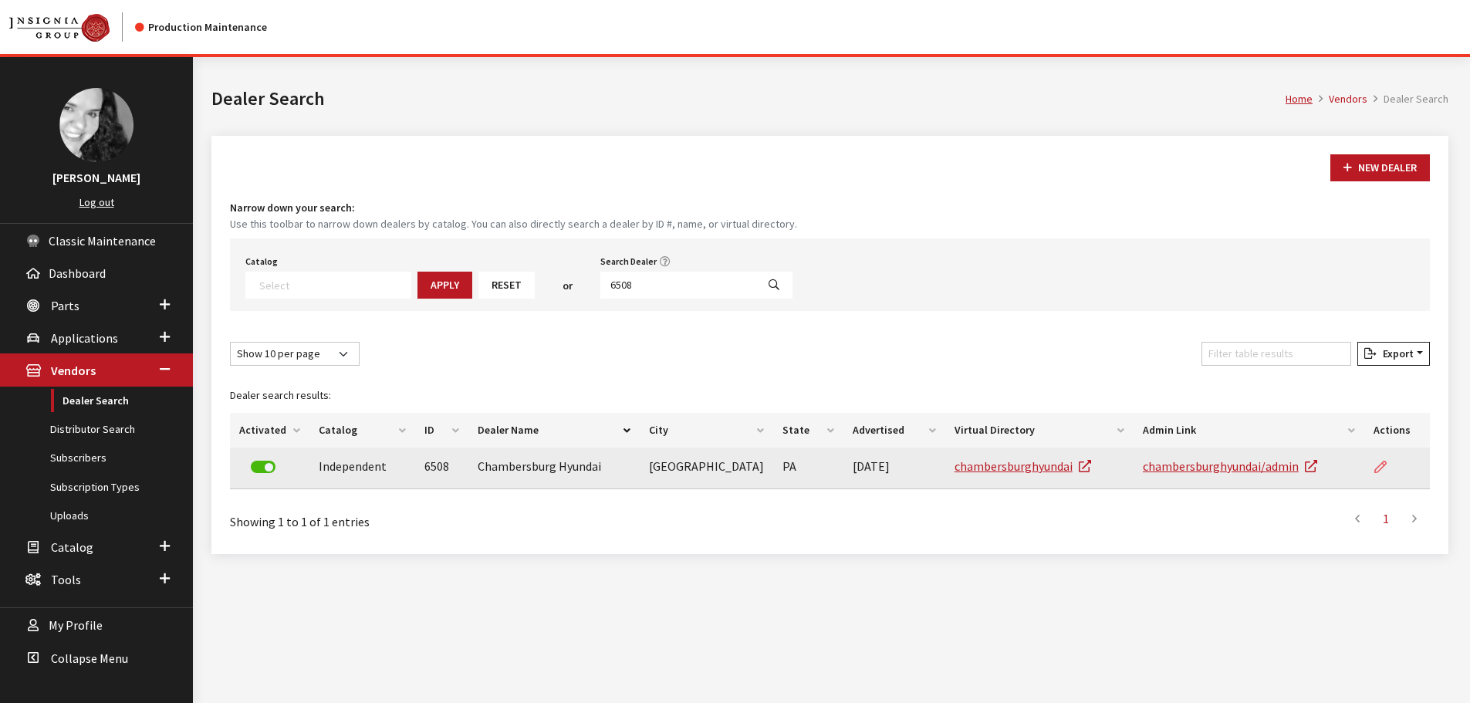
click at [1384, 464] on icon at bounding box center [1380, 467] width 12 height 12
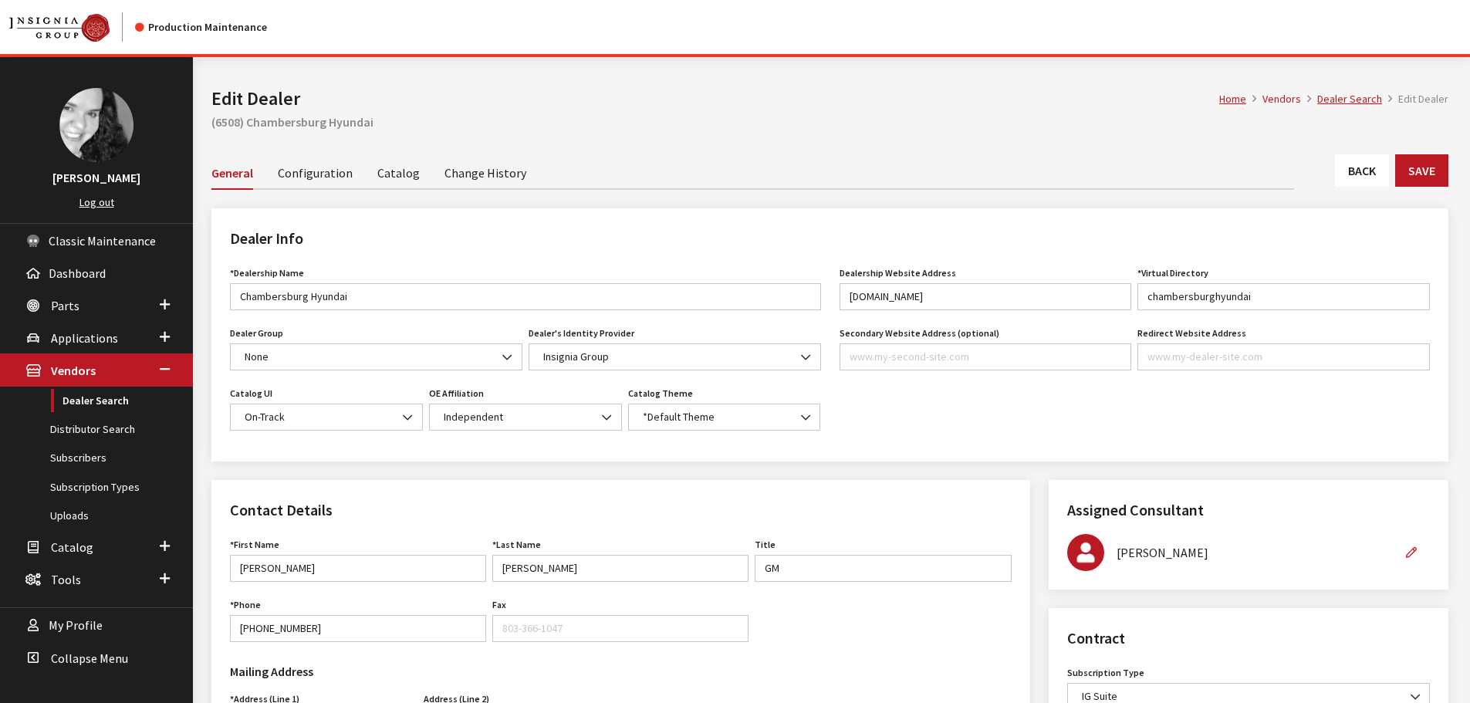
click at [1360, 181] on link "Back" at bounding box center [1362, 170] width 54 height 32
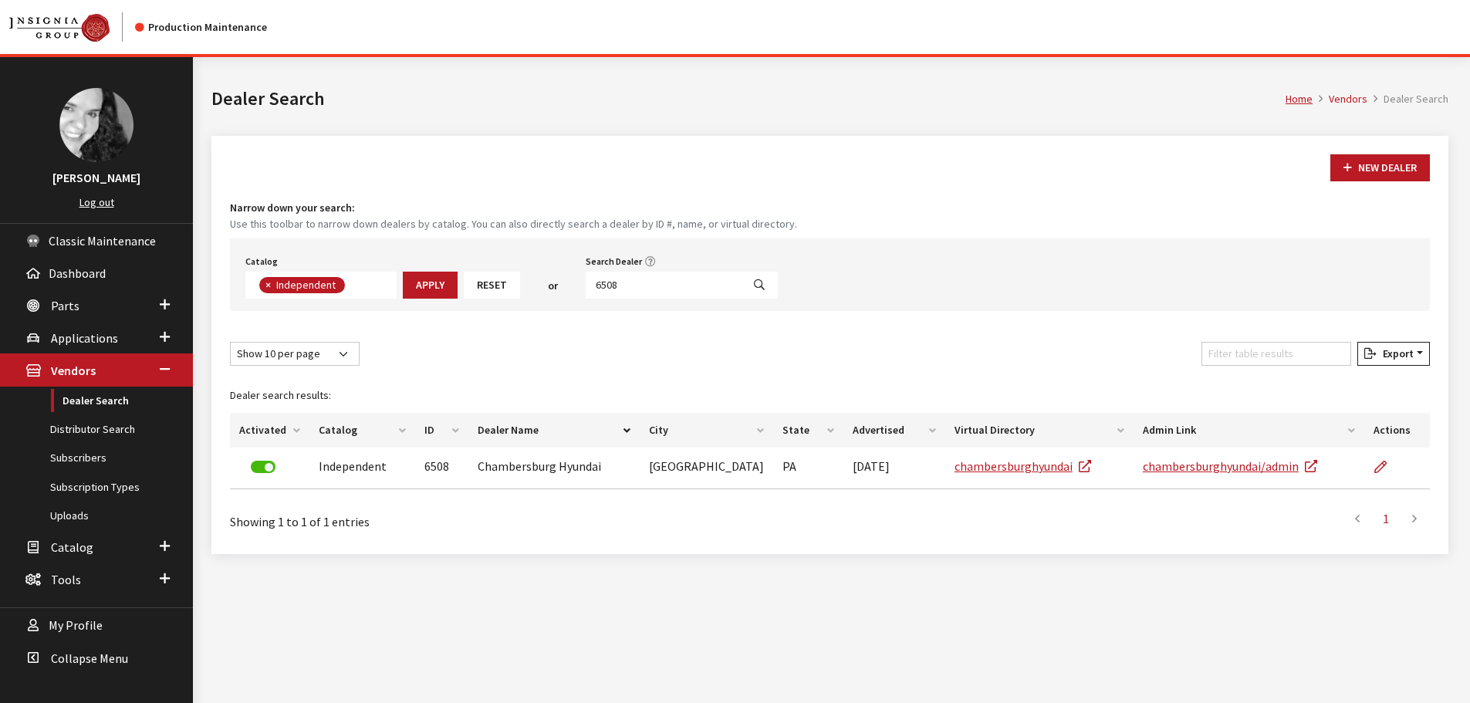
scroll to position [113, 0]
click at [630, 279] on input "6508" at bounding box center [664, 285] width 156 height 27
type input "4226"
select select
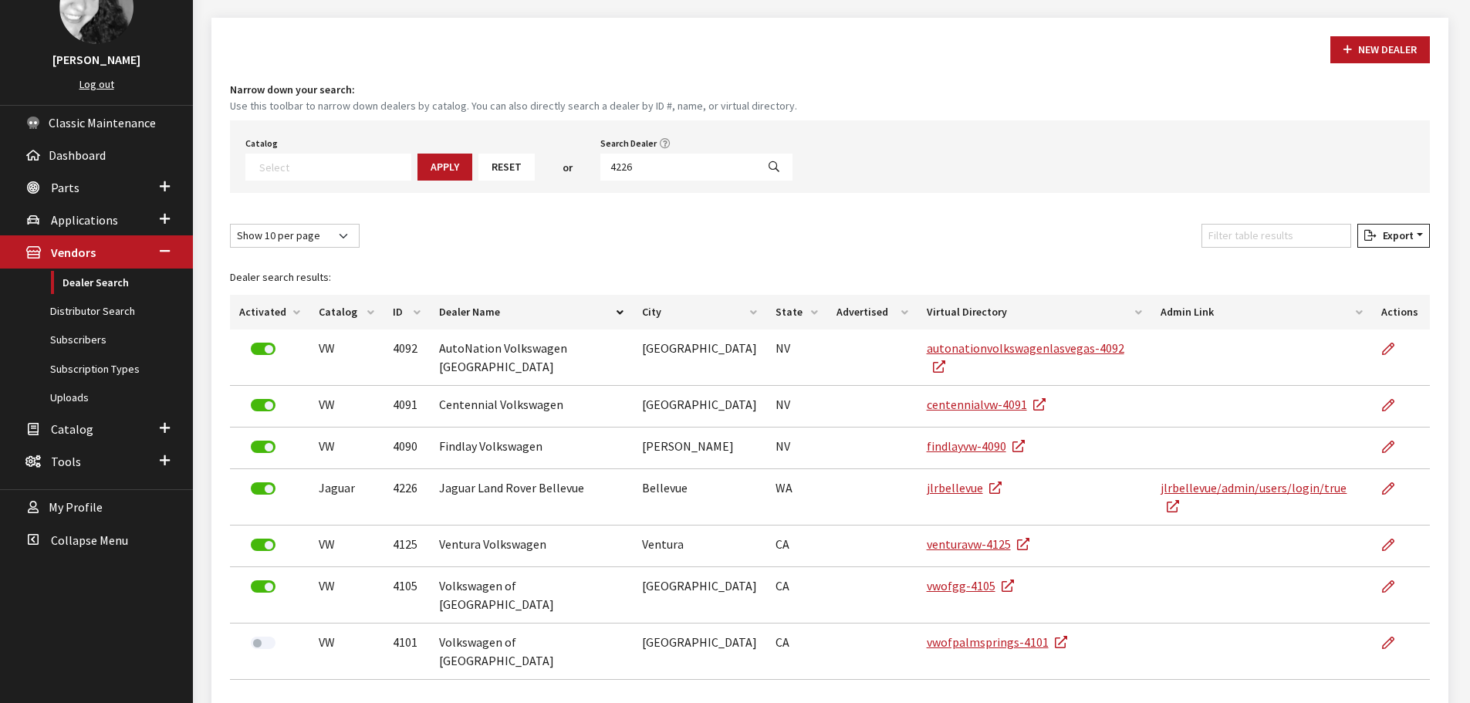
scroll to position [154, 0]
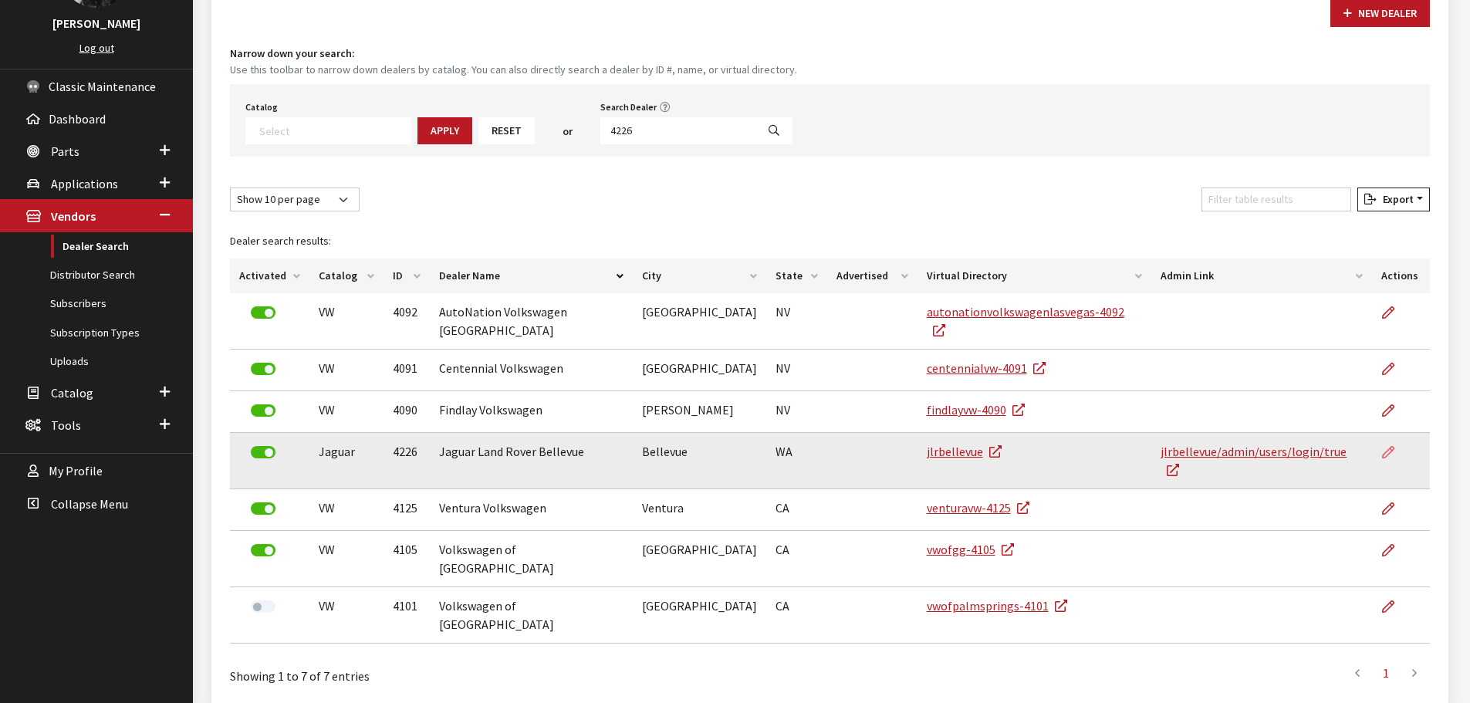
click at [1386, 447] on icon at bounding box center [1388, 453] width 12 height 12
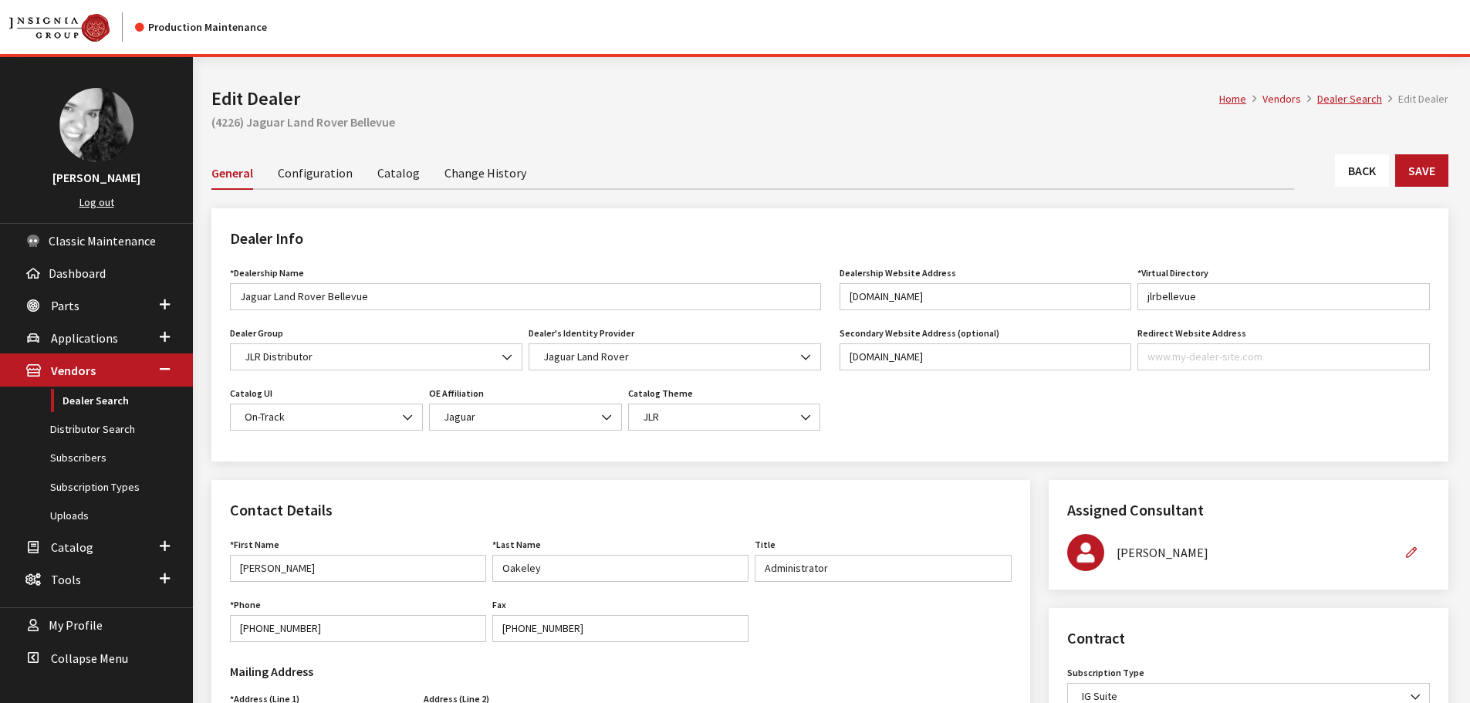
click at [472, 176] on link "Change History" at bounding box center [485, 172] width 82 height 32
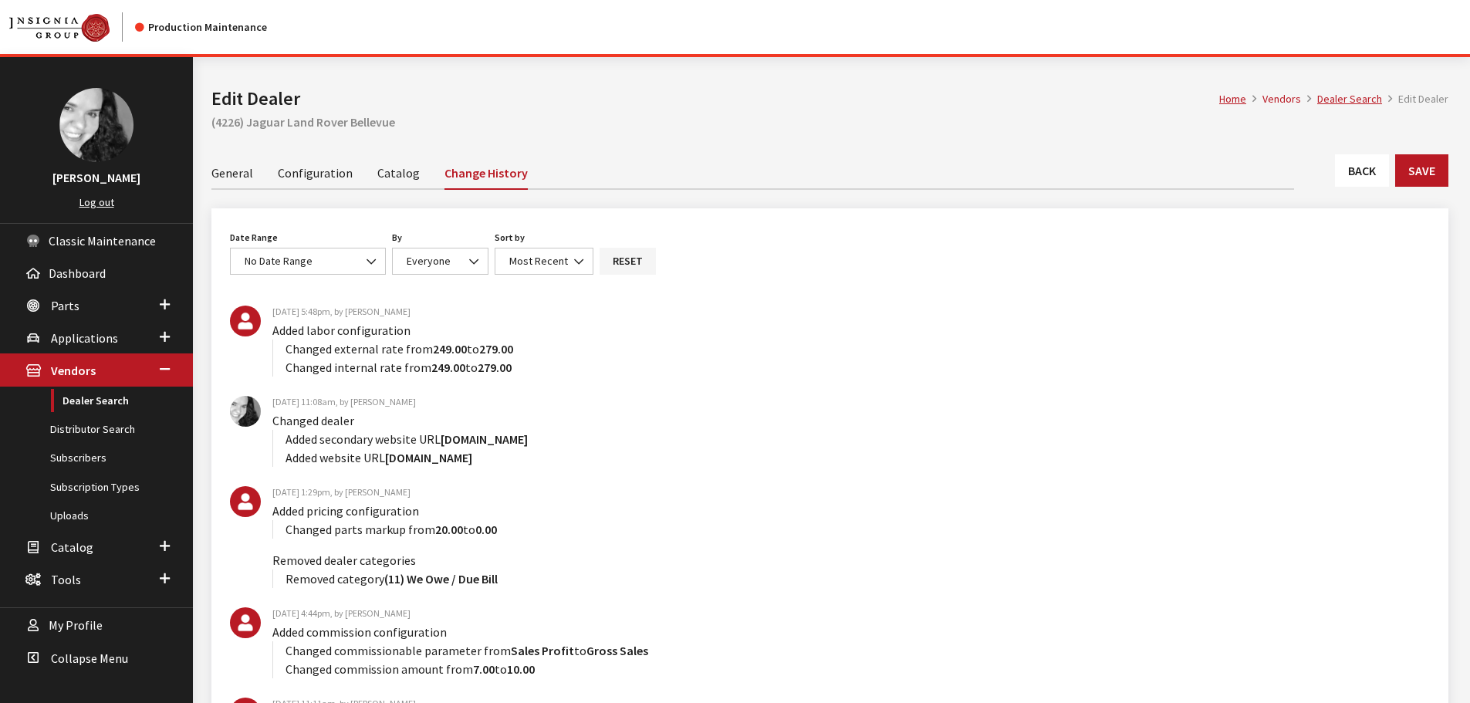
click at [241, 171] on link "General" at bounding box center [232, 172] width 42 height 32
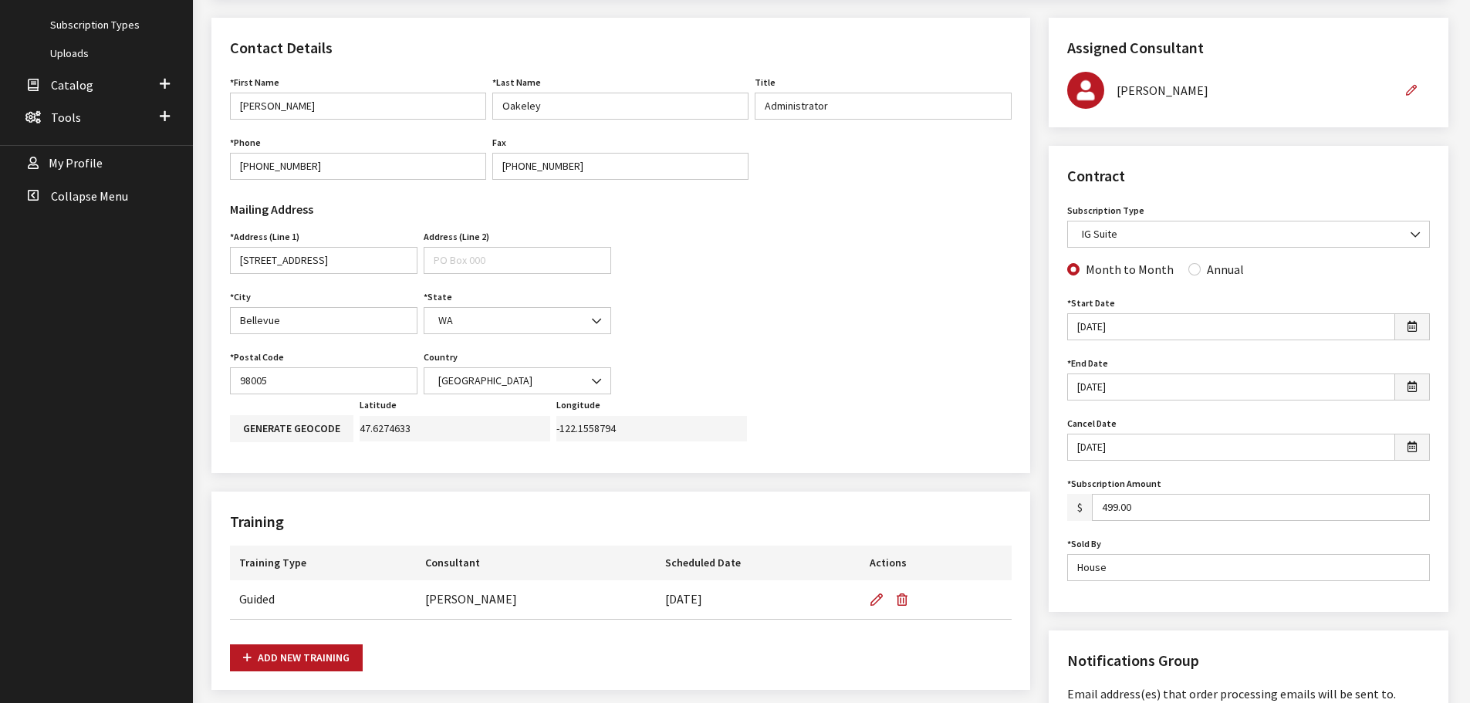
scroll to position [540, 0]
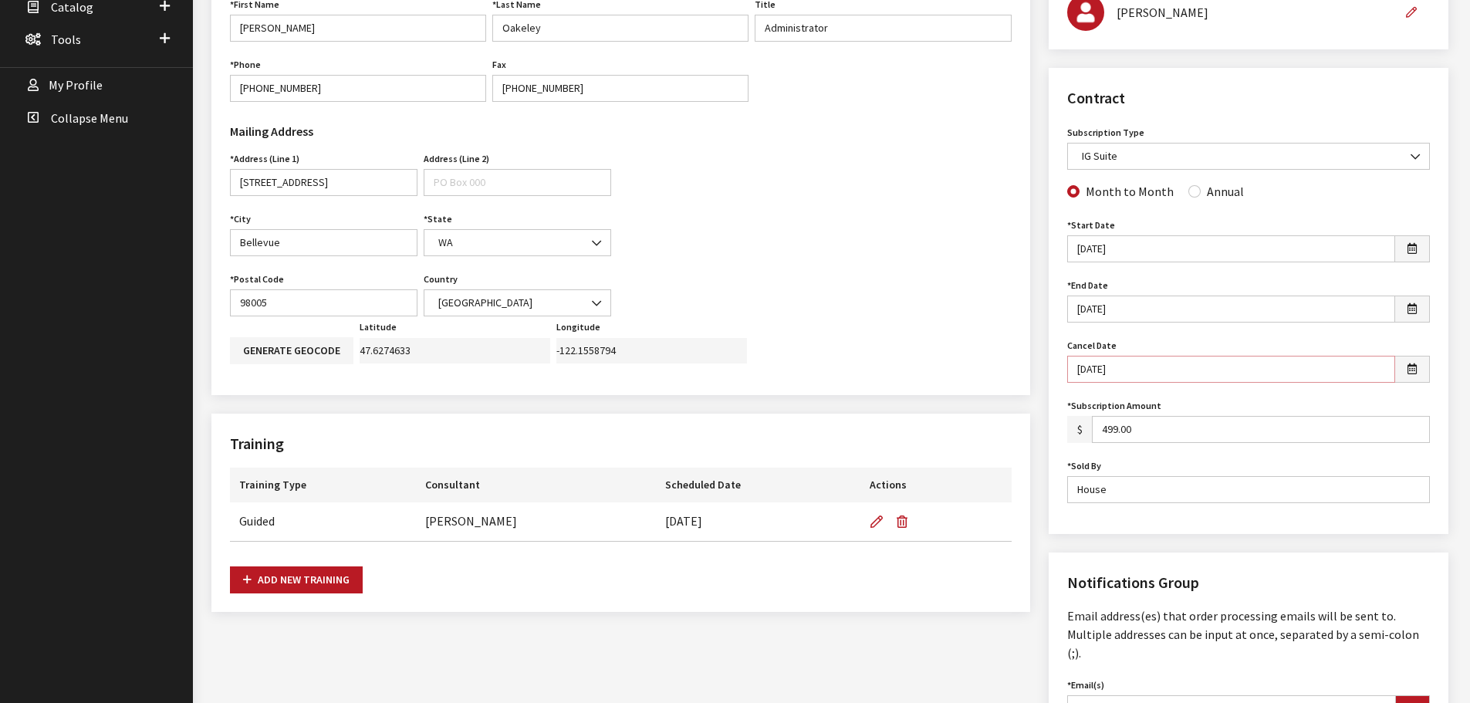
click at [1128, 372] on input "[DATE]" at bounding box center [1231, 369] width 328 height 27
click at [1128, 372] on input "3/12/2024" at bounding box center [1231, 369] width 328 height 27
click at [1061, 299] on div "Contract Subscription Type None assigned IG Suite Self-Guided Accessory Sync OE…" at bounding box center [1248, 301] width 400 height 466
click at [1189, 191] on input "Annual" at bounding box center [1194, 191] width 12 height 12
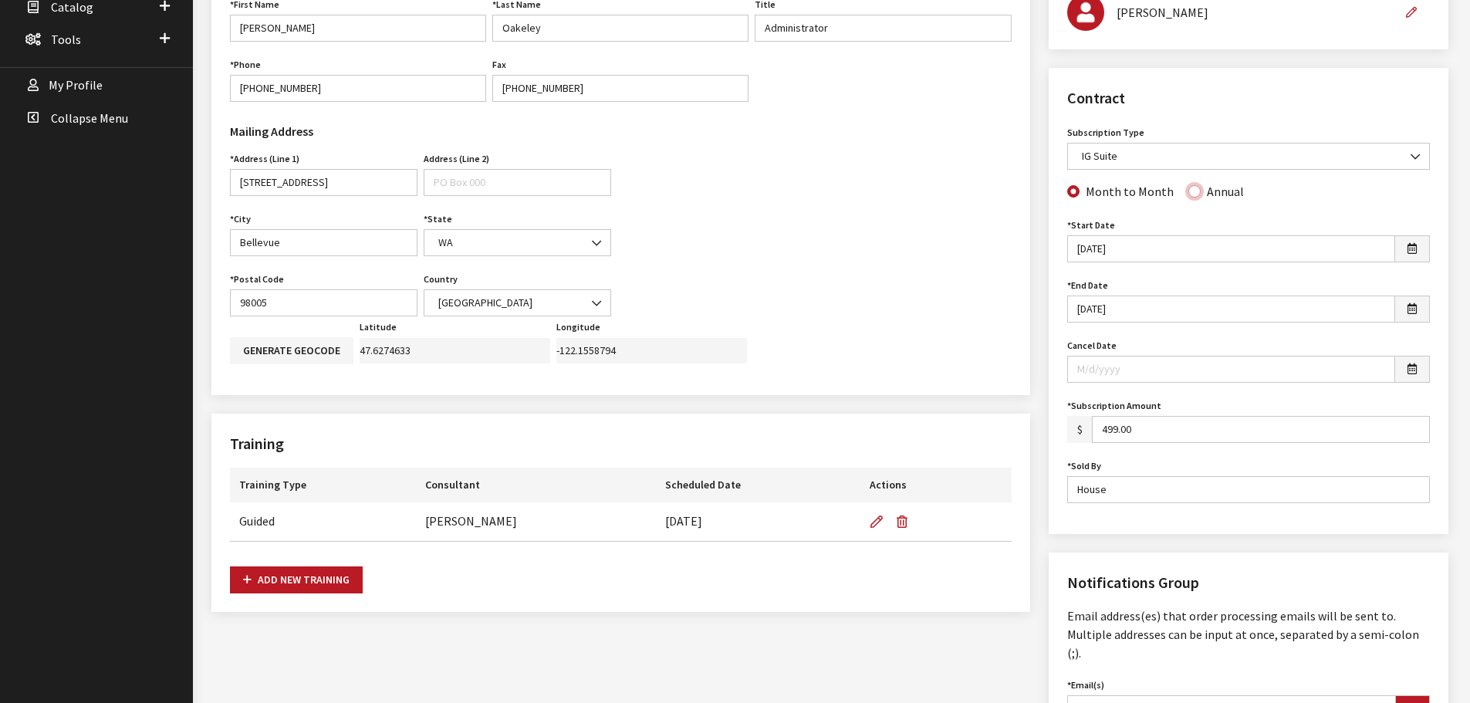
radio input "true"
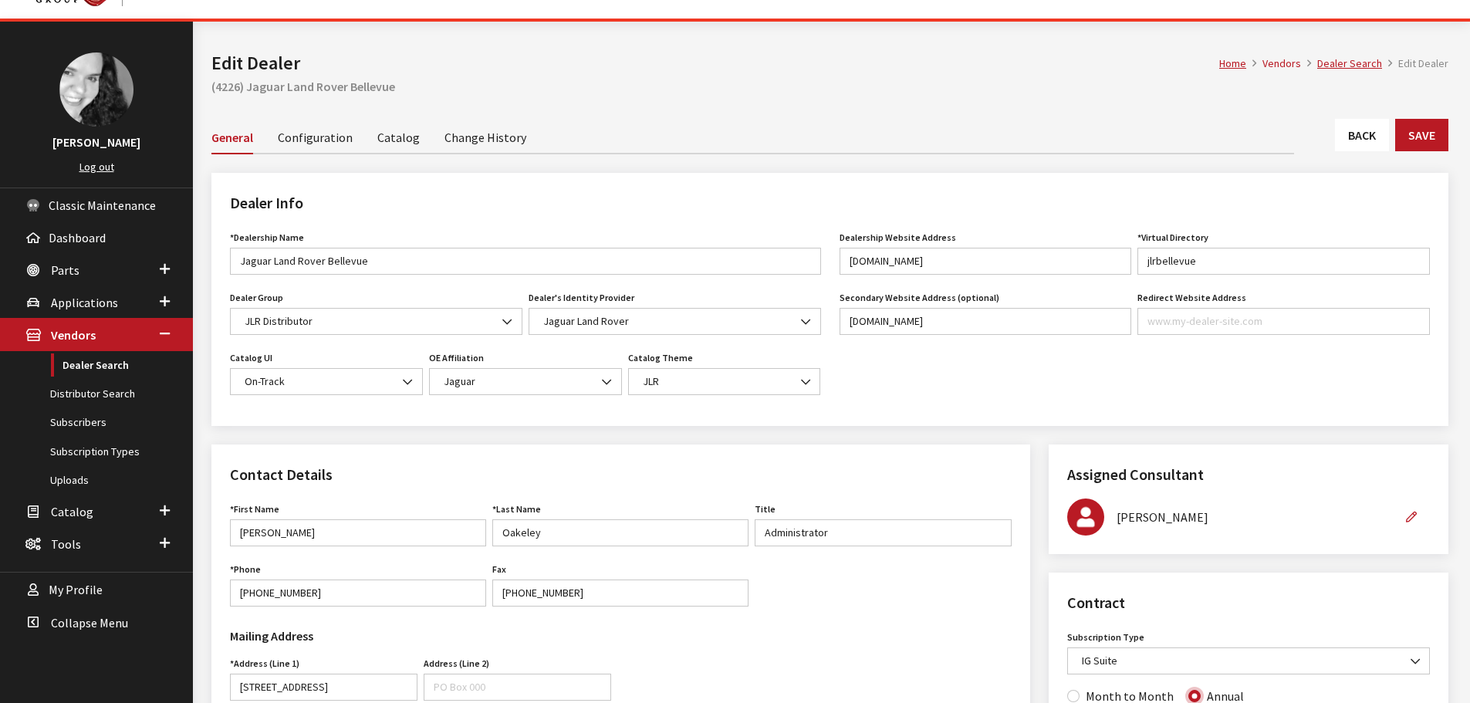
scroll to position [0, 0]
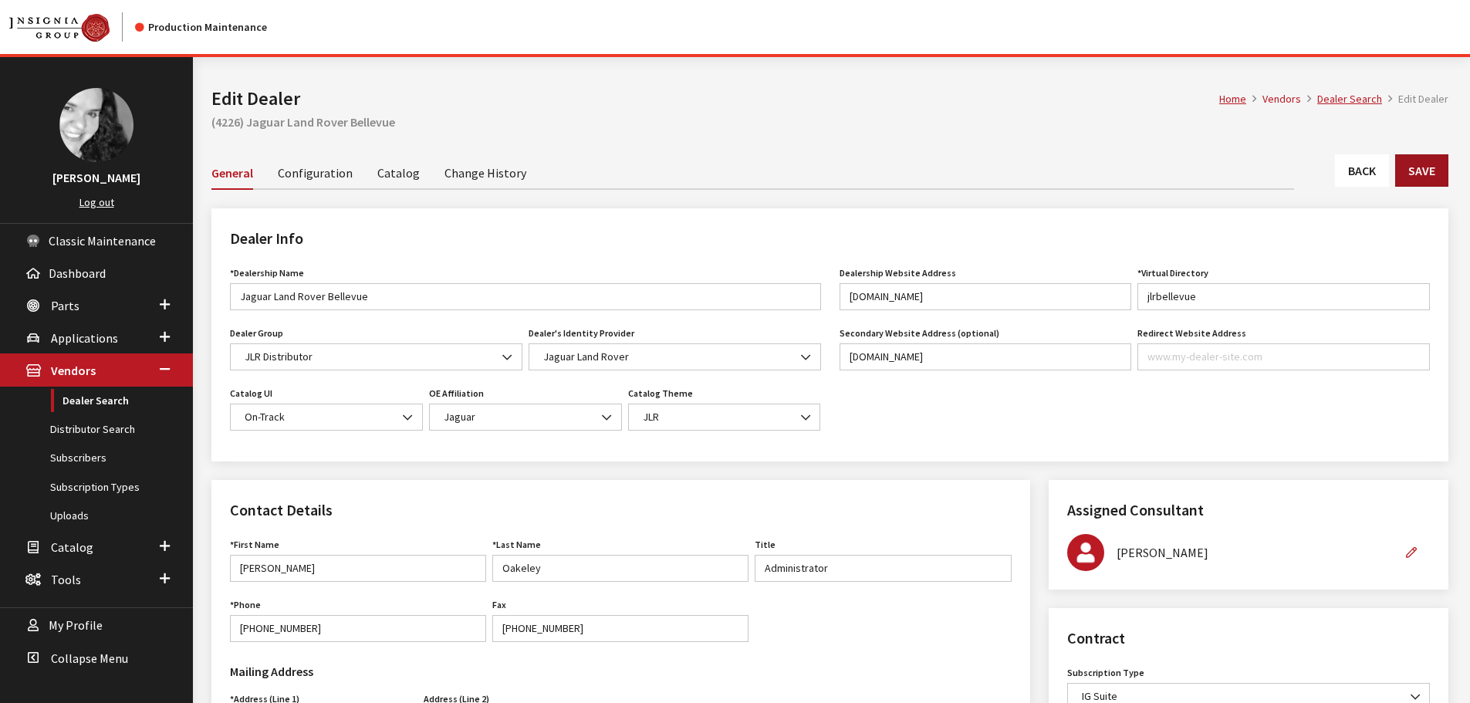
click at [1425, 165] on button "Save" at bounding box center [1421, 170] width 53 height 32
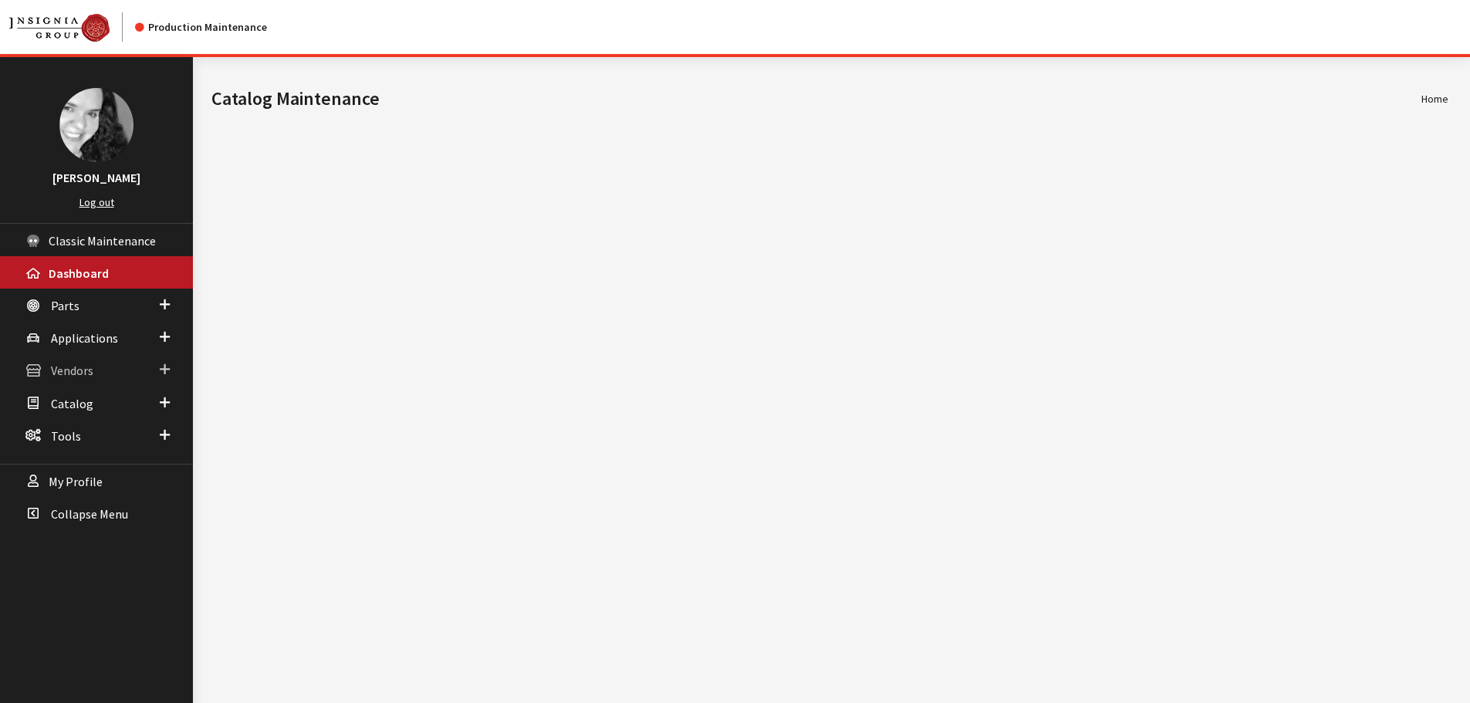
click at [91, 367] on span "Vendors" at bounding box center [72, 370] width 42 height 15
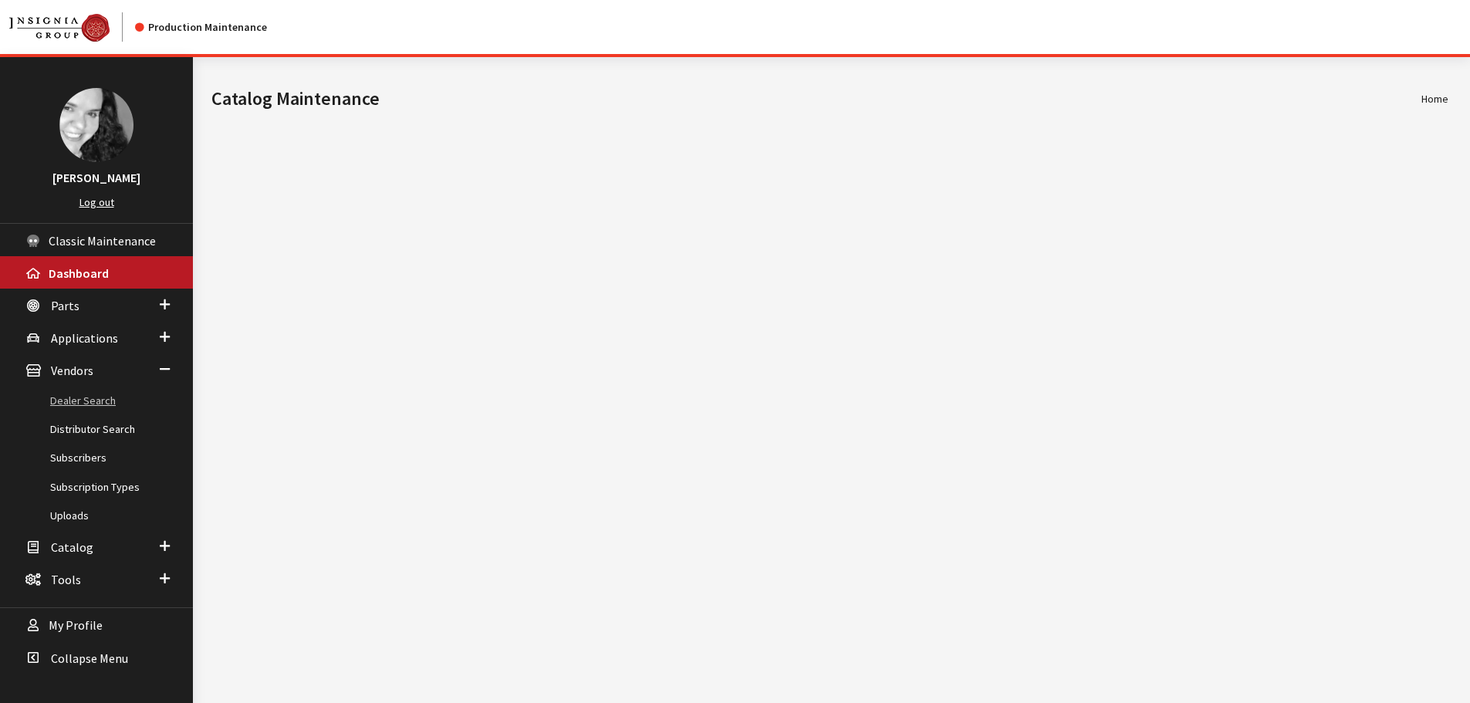
click at [83, 403] on link "Dealer Search" at bounding box center [96, 401] width 193 height 29
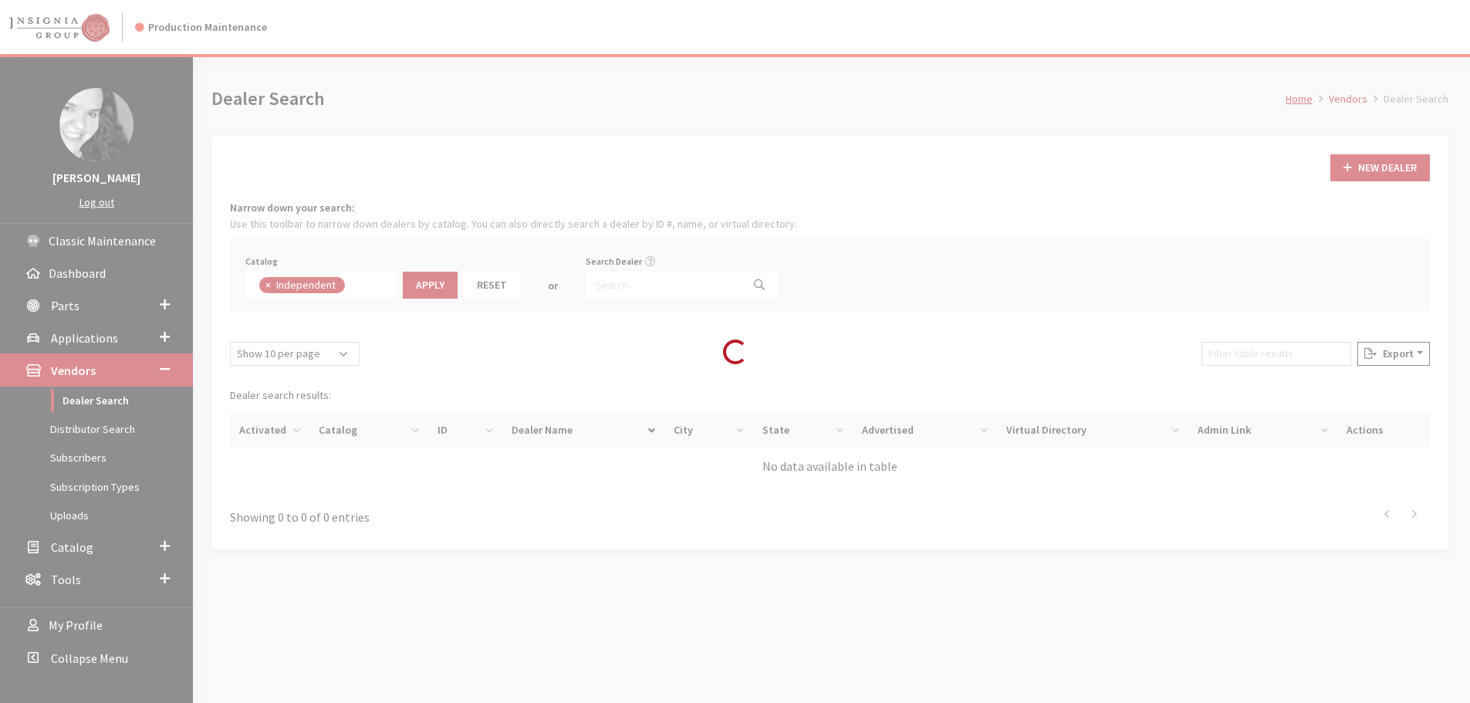
scroll to position [111, 0]
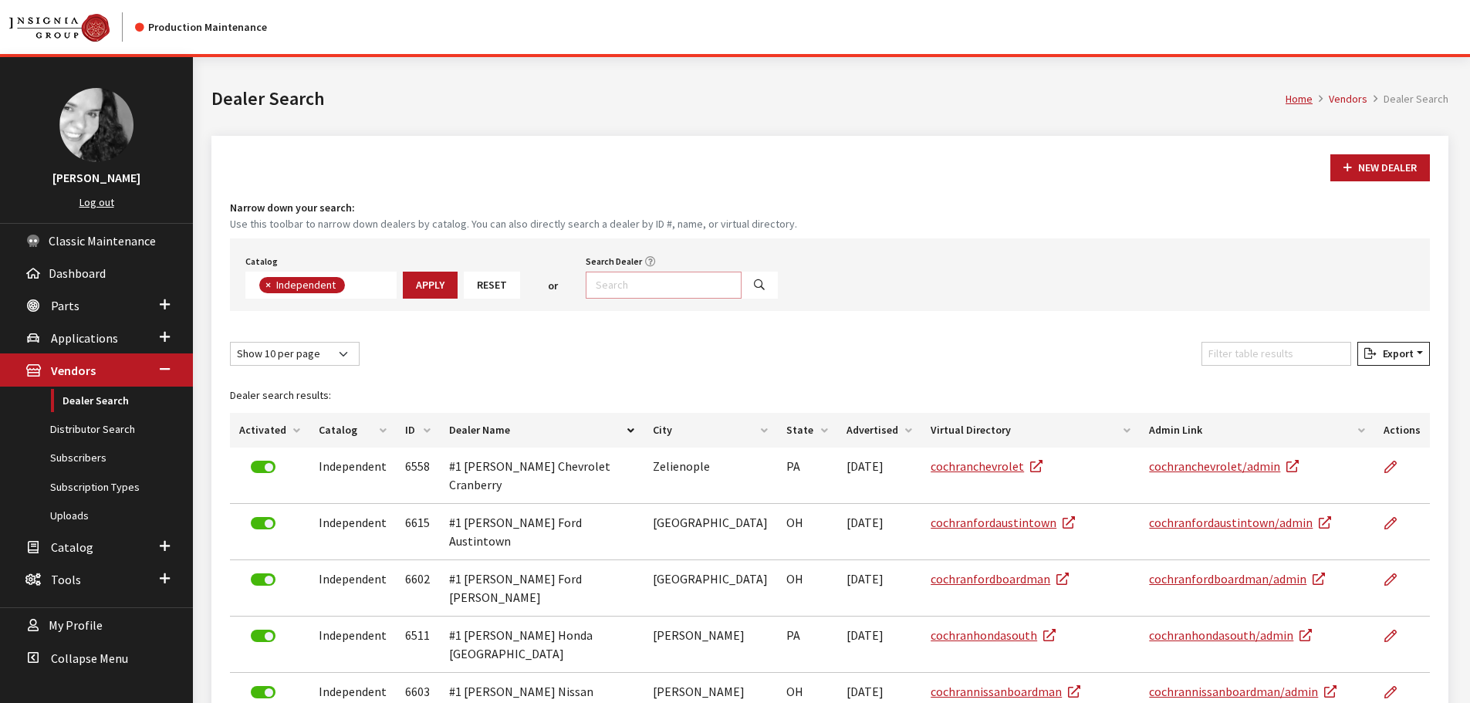
click at [603, 285] on input "Search Dealer" at bounding box center [664, 285] width 156 height 27
type input "4226"
select select
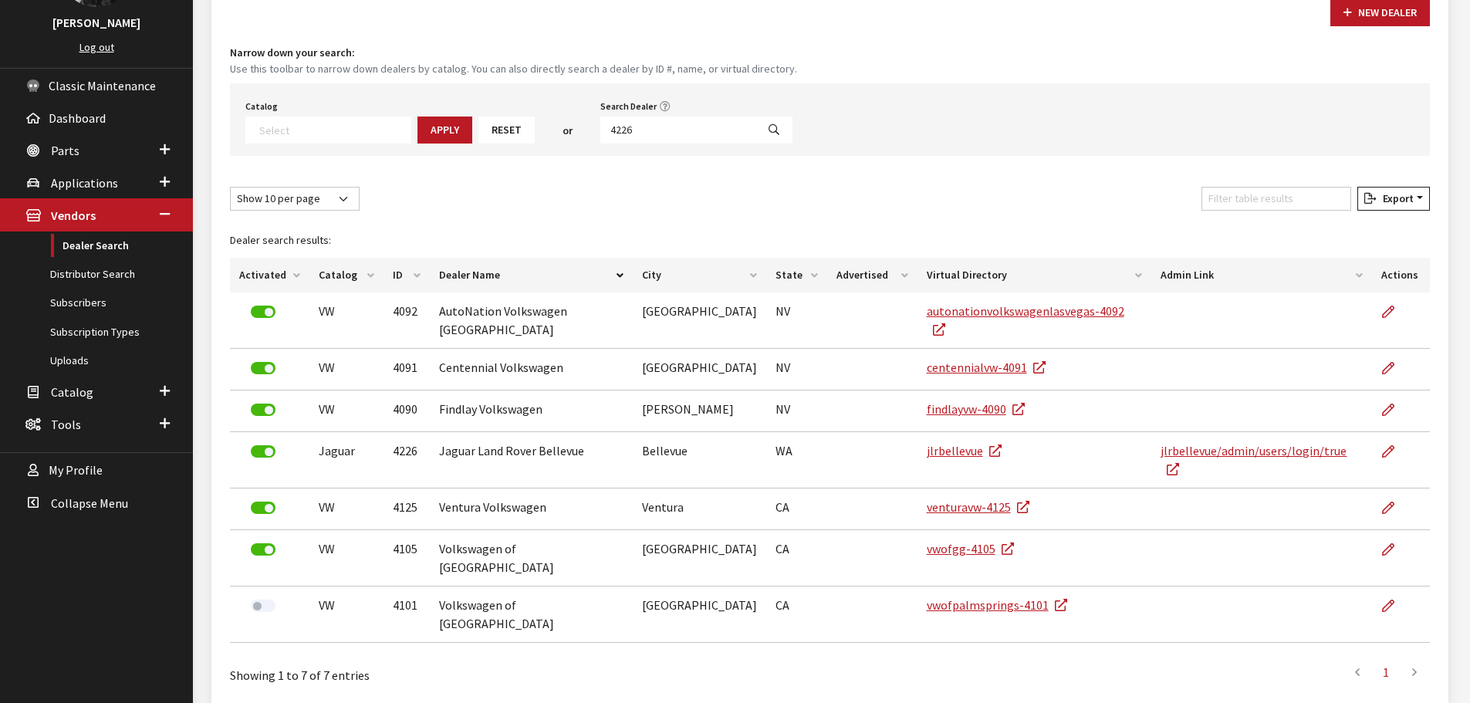
scroll to position [166, 0]
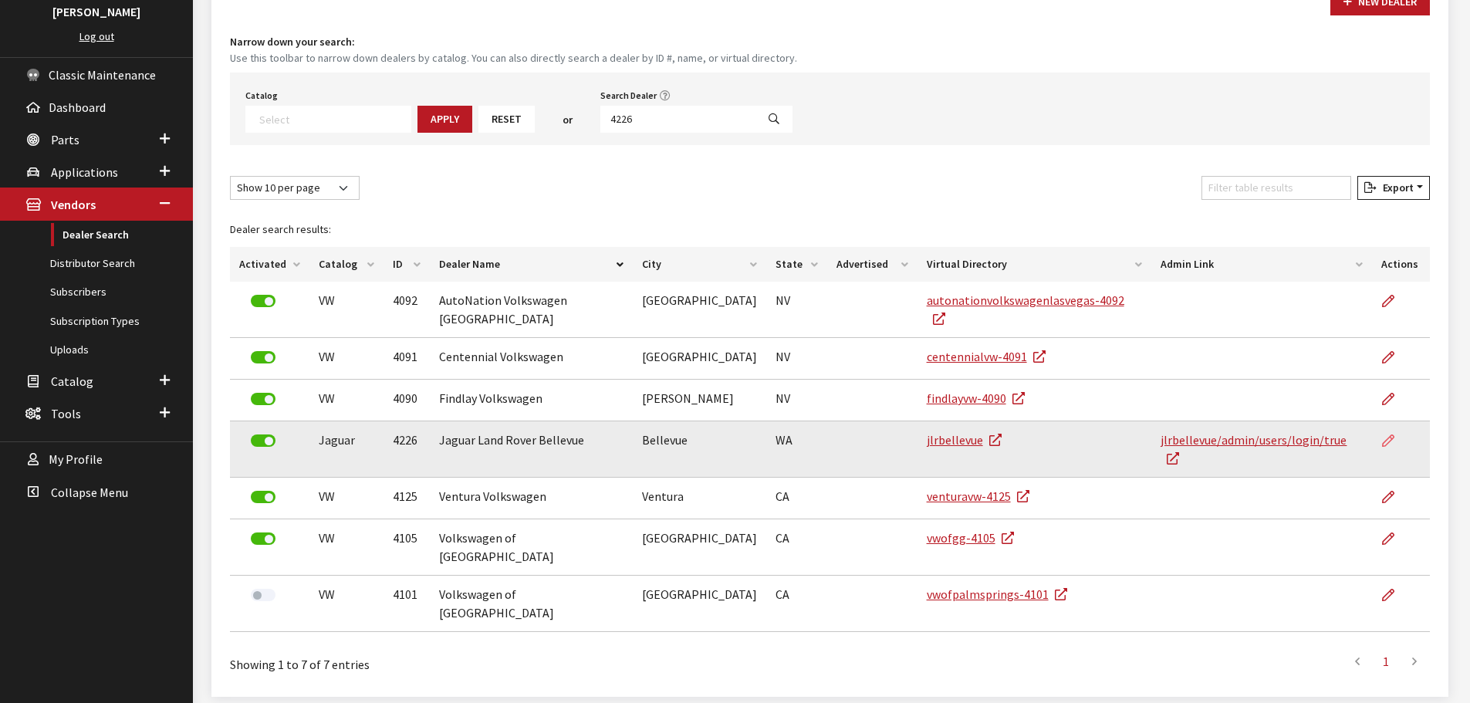
click at [1389, 435] on icon at bounding box center [1388, 441] width 12 height 12
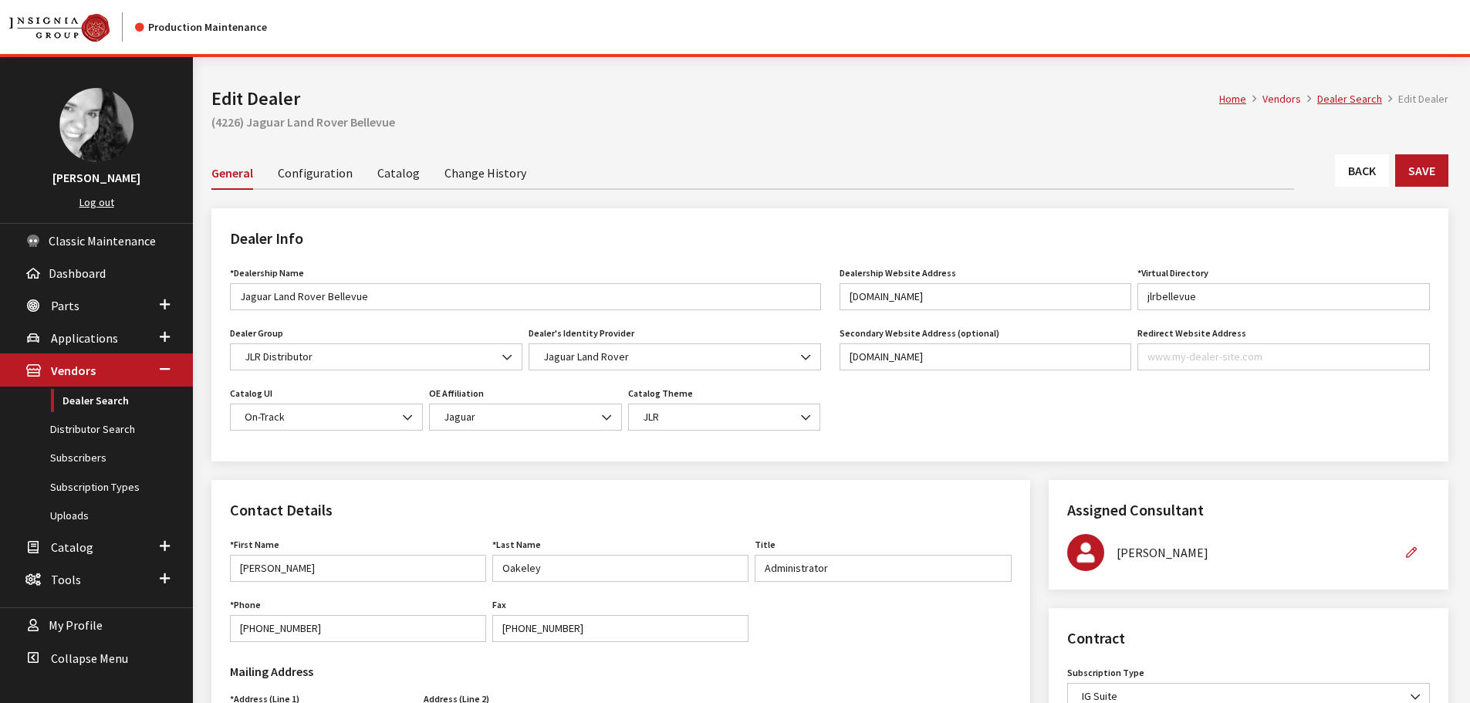
click at [1357, 160] on link "Back" at bounding box center [1362, 170] width 54 height 32
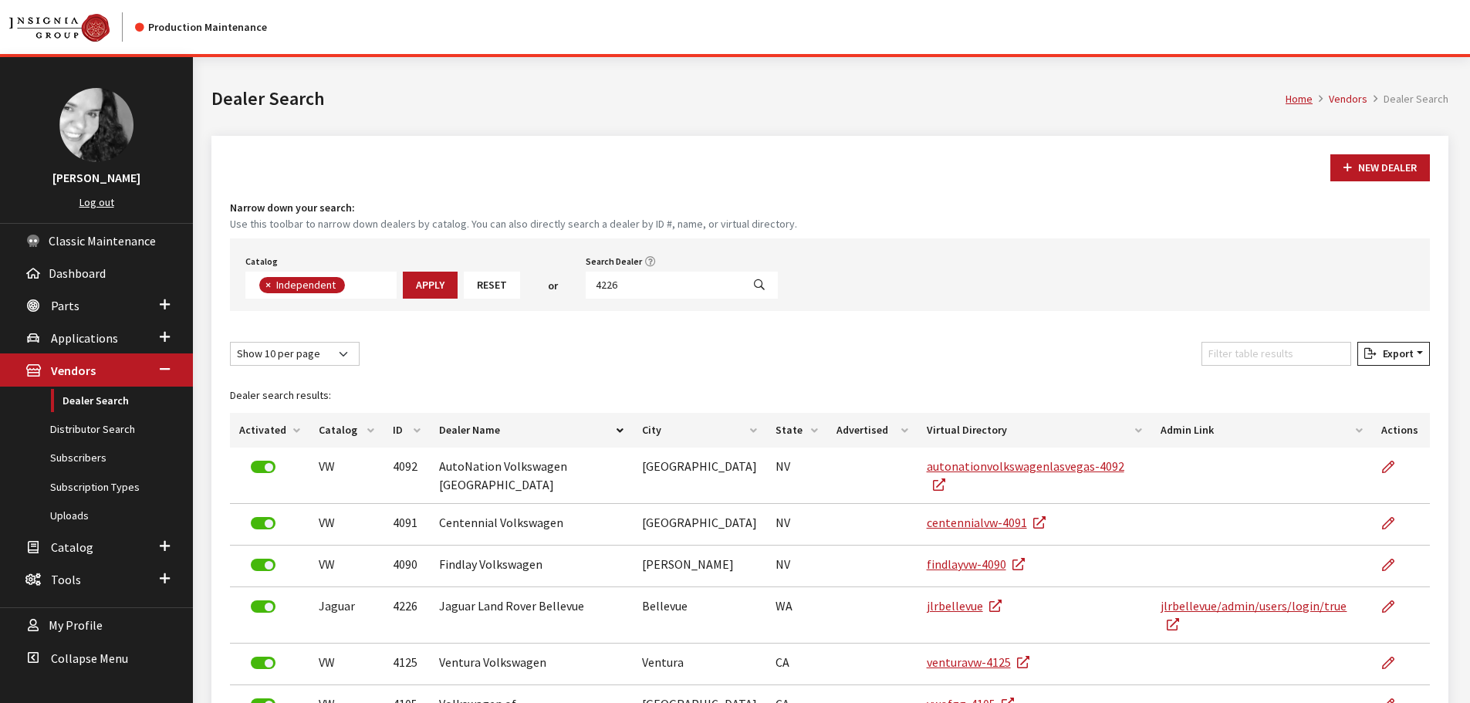
scroll to position [113, 0]
click at [614, 278] on input "4226" at bounding box center [664, 285] width 156 height 27
type input "6508"
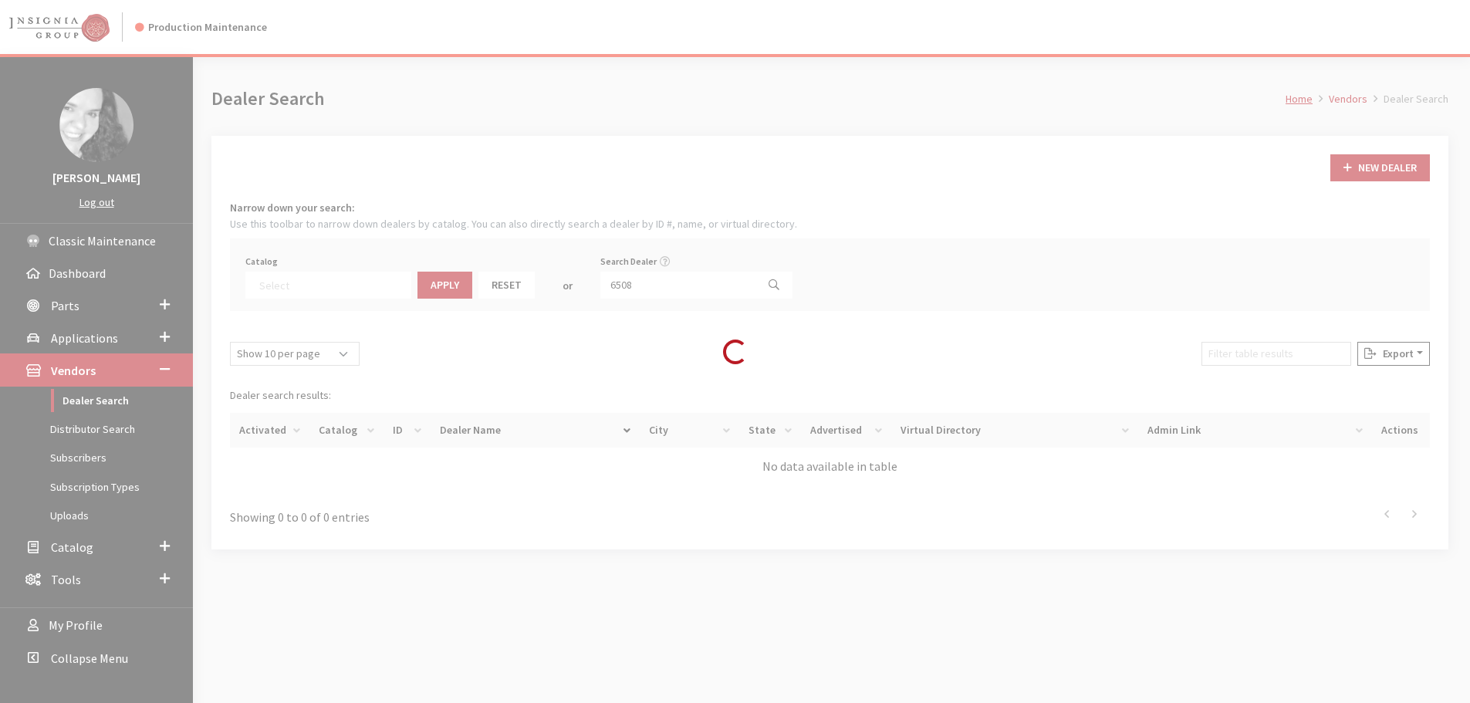
select select
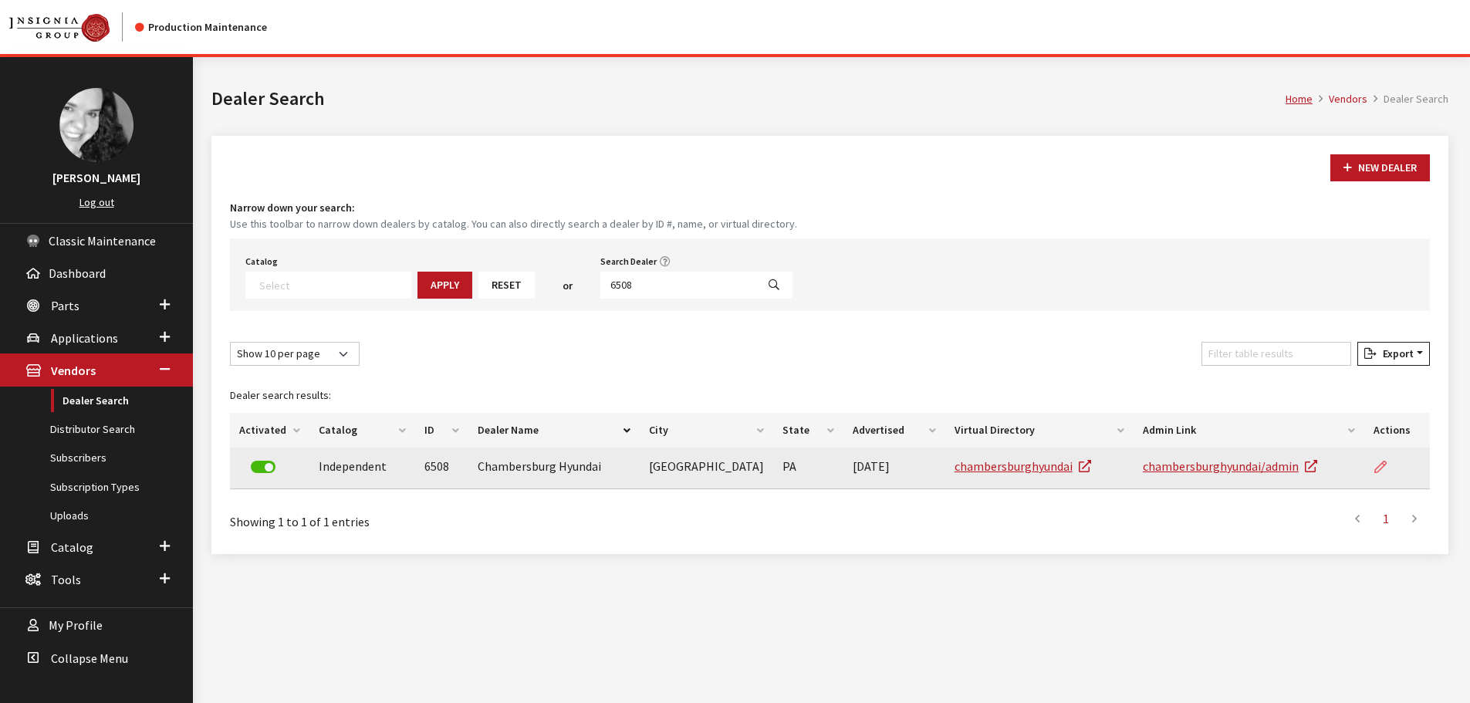
click at [1378, 461] on icon at bounding box center [1380, 467] width 12 height 12
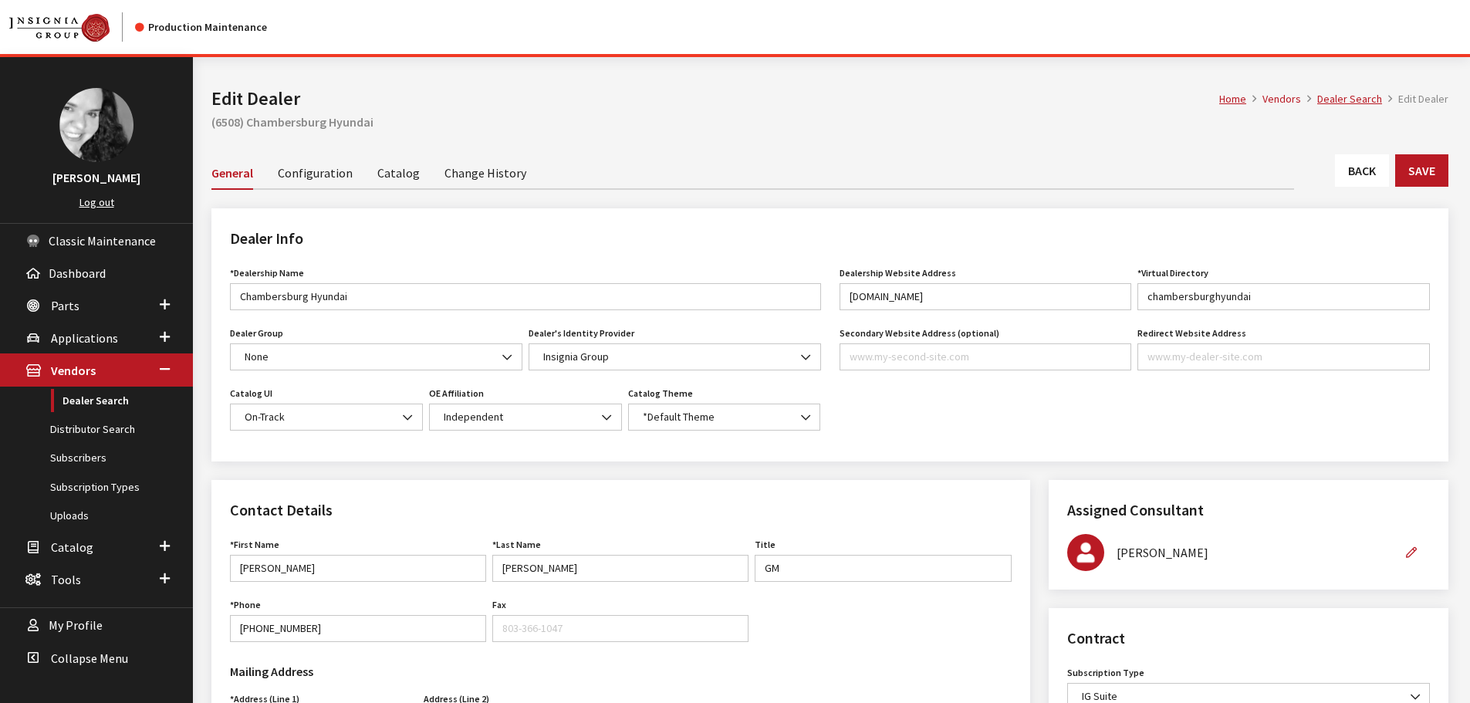
click at [1366, 166] on link "Back" at bounding box center [1362, 170] width 54 height 32
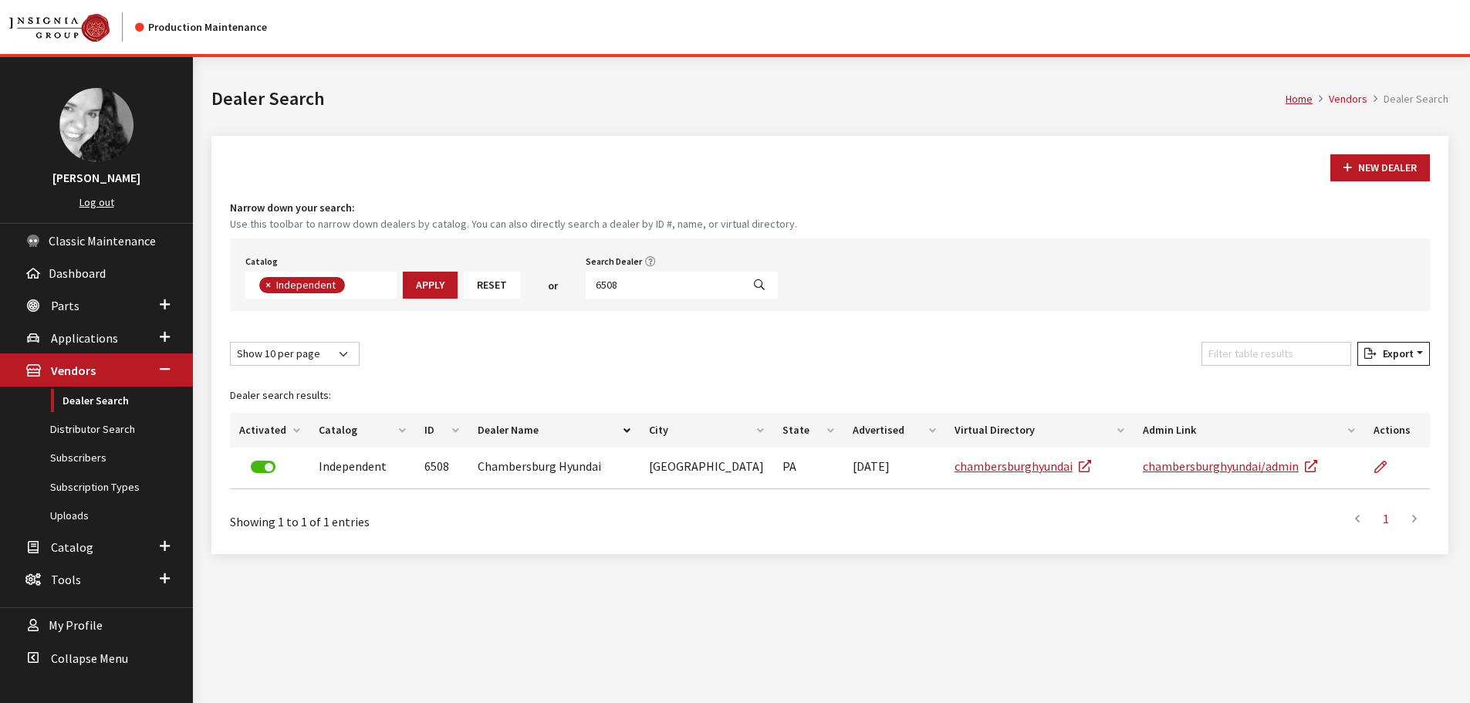
scroll to position [113, 0]
click at [635, 289] on input "6508" at bounding box center [664, 285] width 156 height 27
type input "4226"
select select
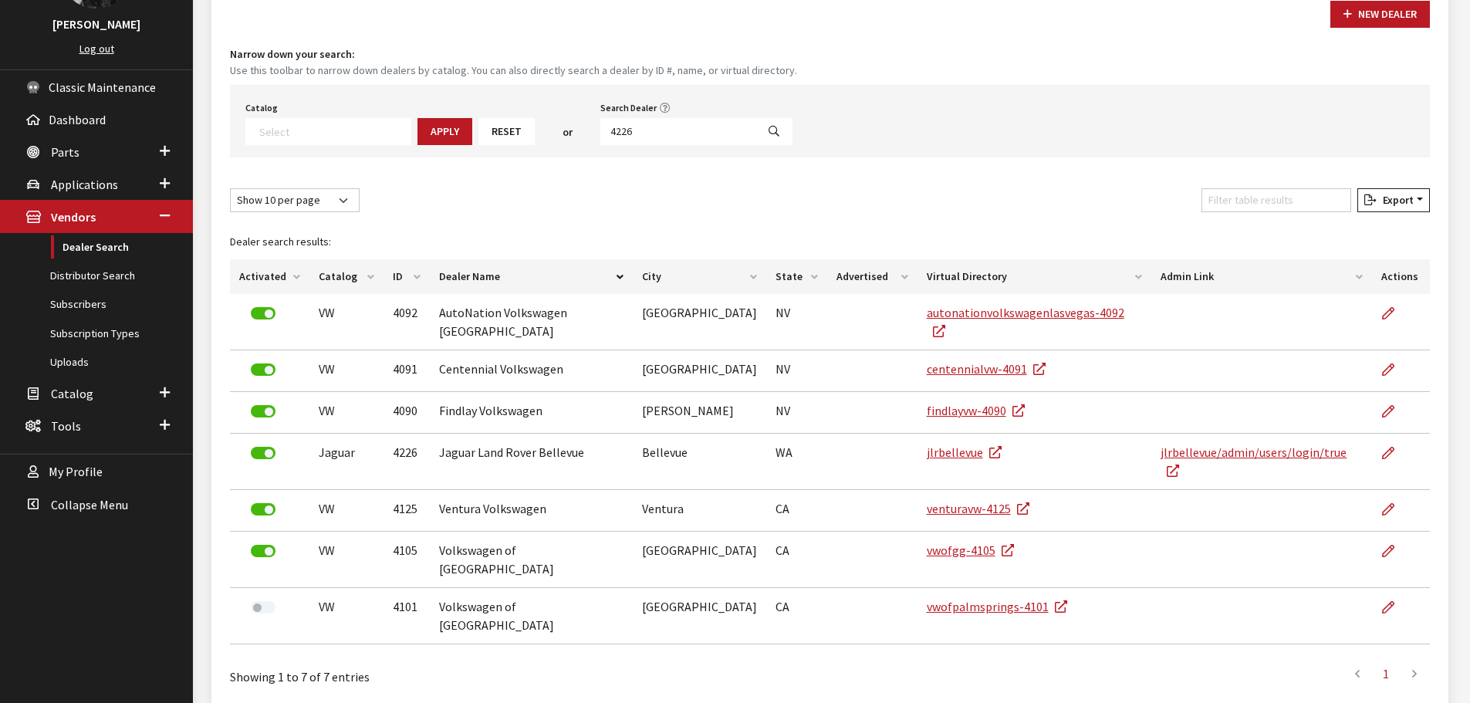
scroll to position [154, 0]
click at [626, 137] on input "4226" at bounding box center [678, 130] width 156 height 27
type input "6511"
select select
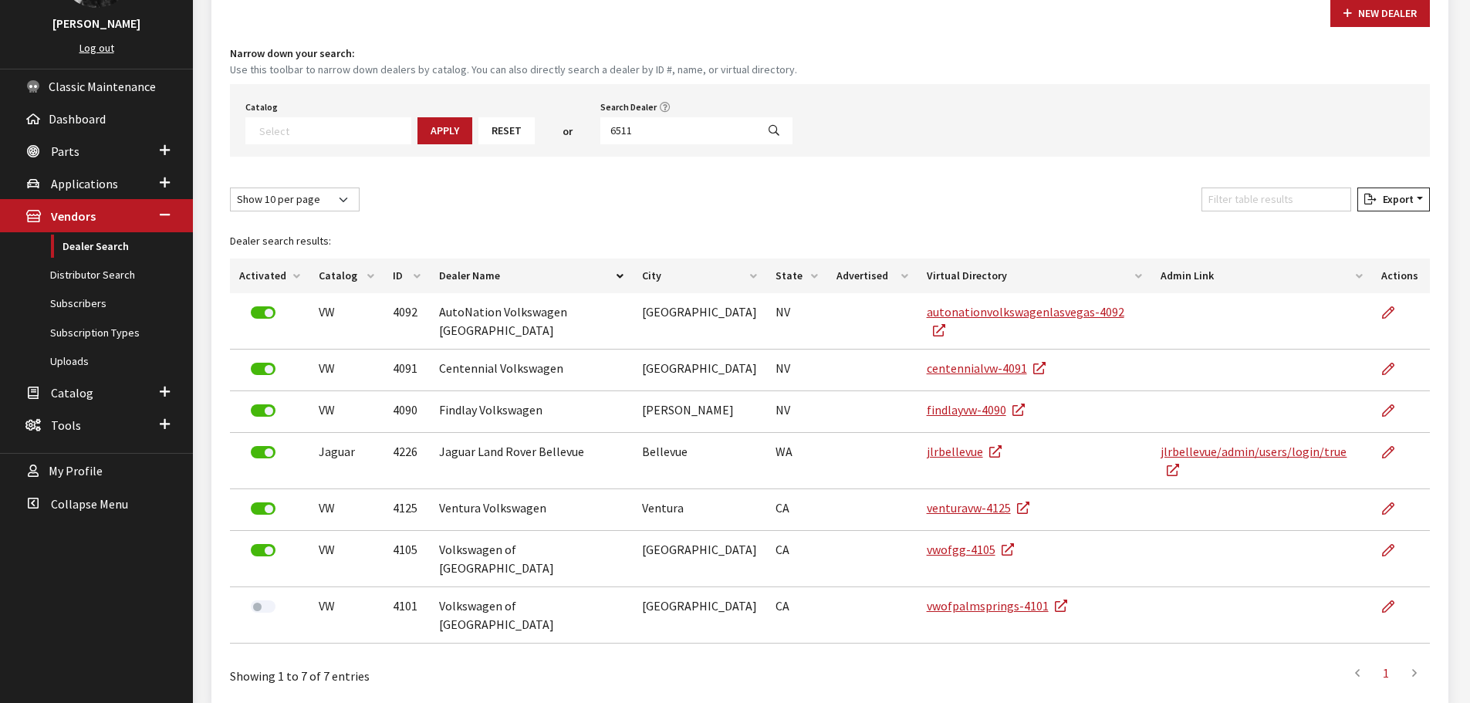
scroll to position [57, 0]
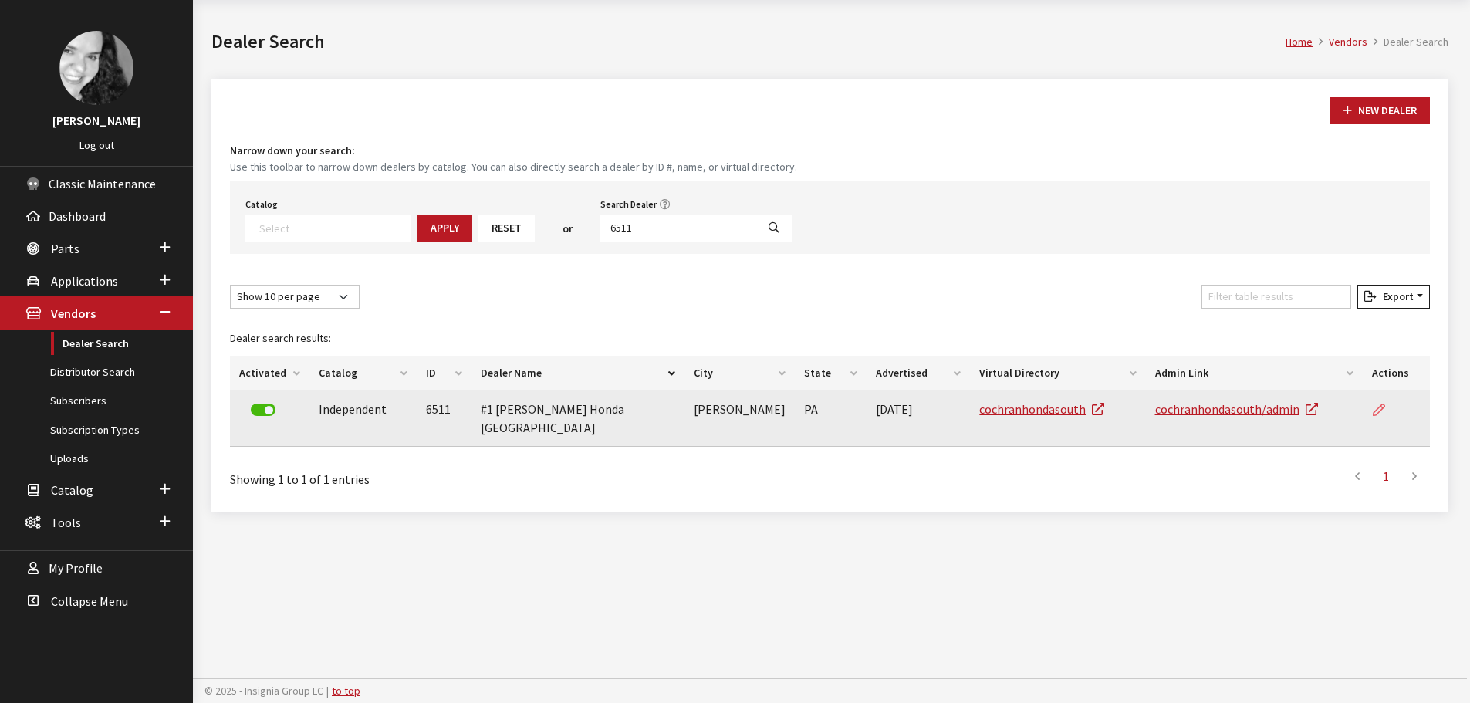
click at [1380, 413] on icon at bounding box center [1378, 410] width 12 height 12
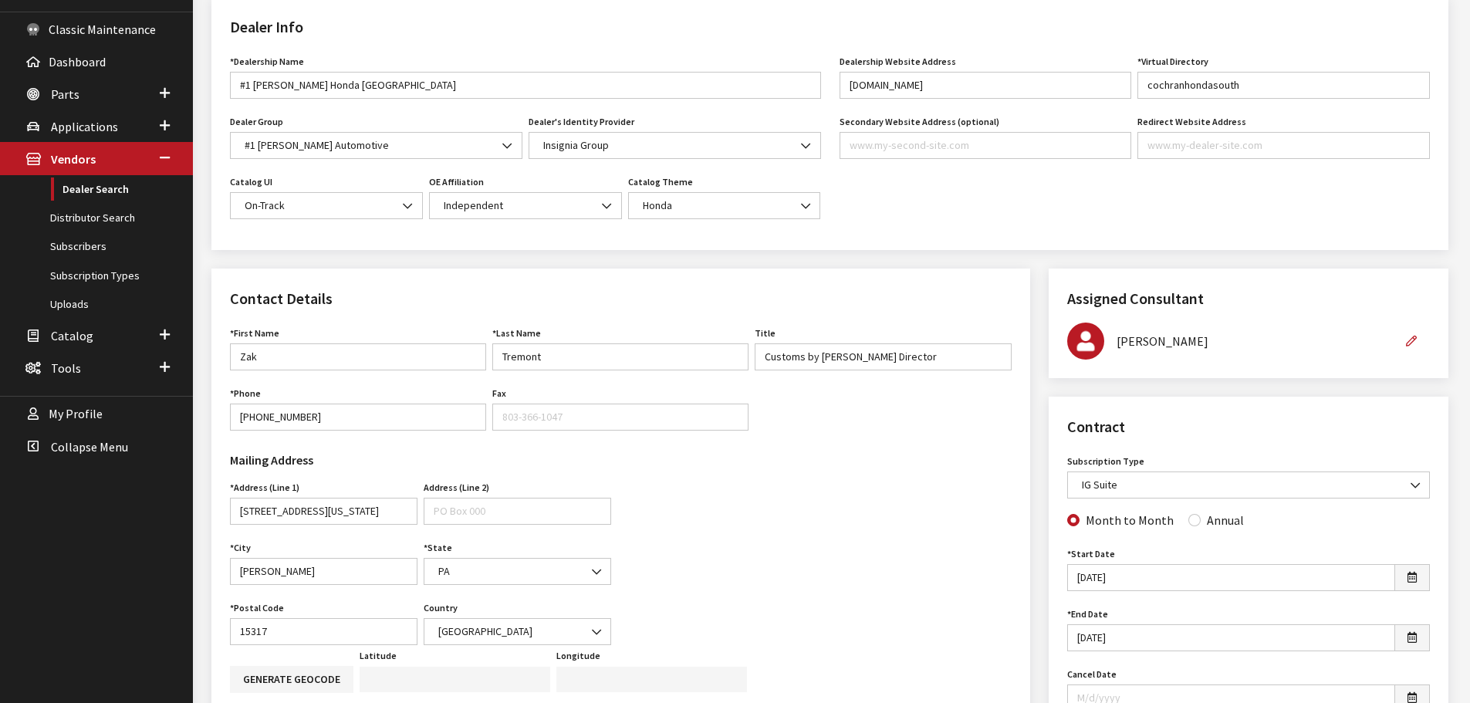
scroll to position [231, 0]
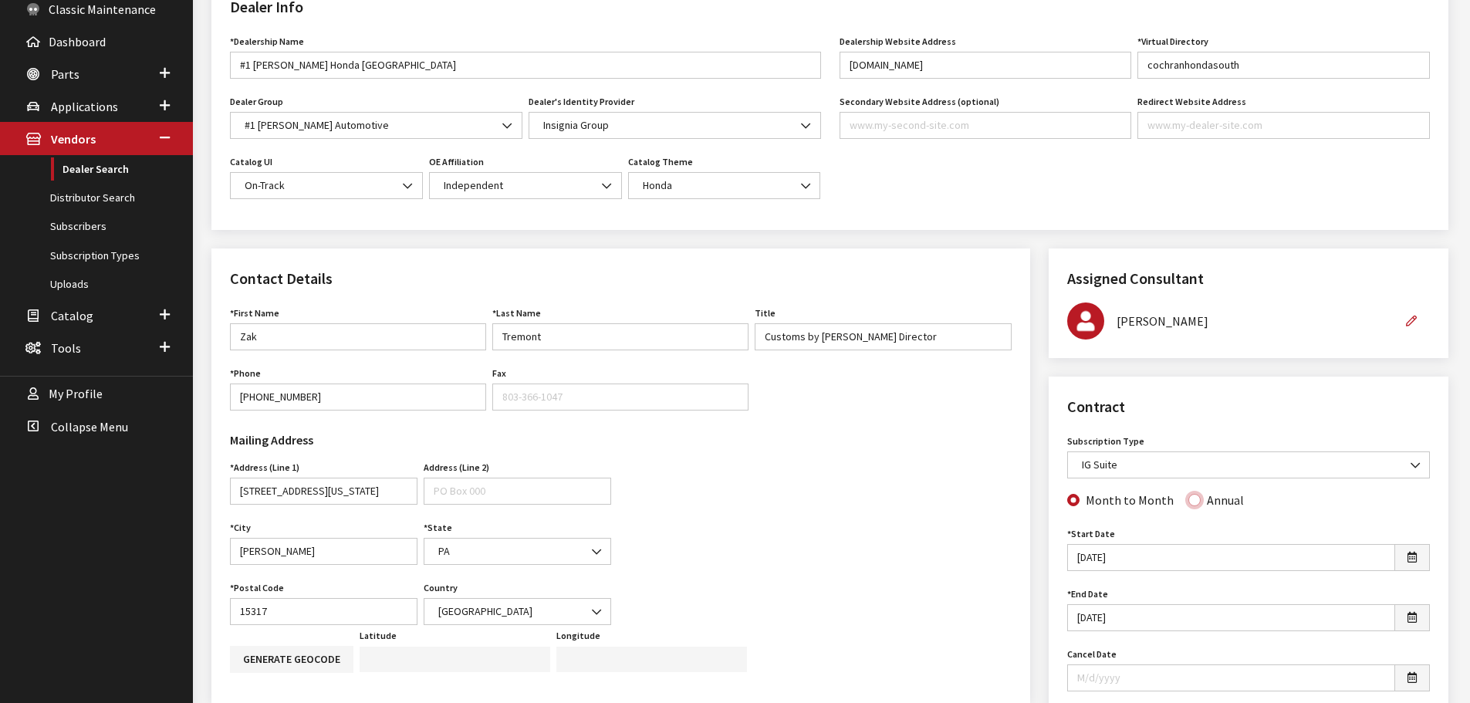
click at [1189, 504] on input "Annual" at bounding box center [1194, 500] width 12 height 12
radio input "true"
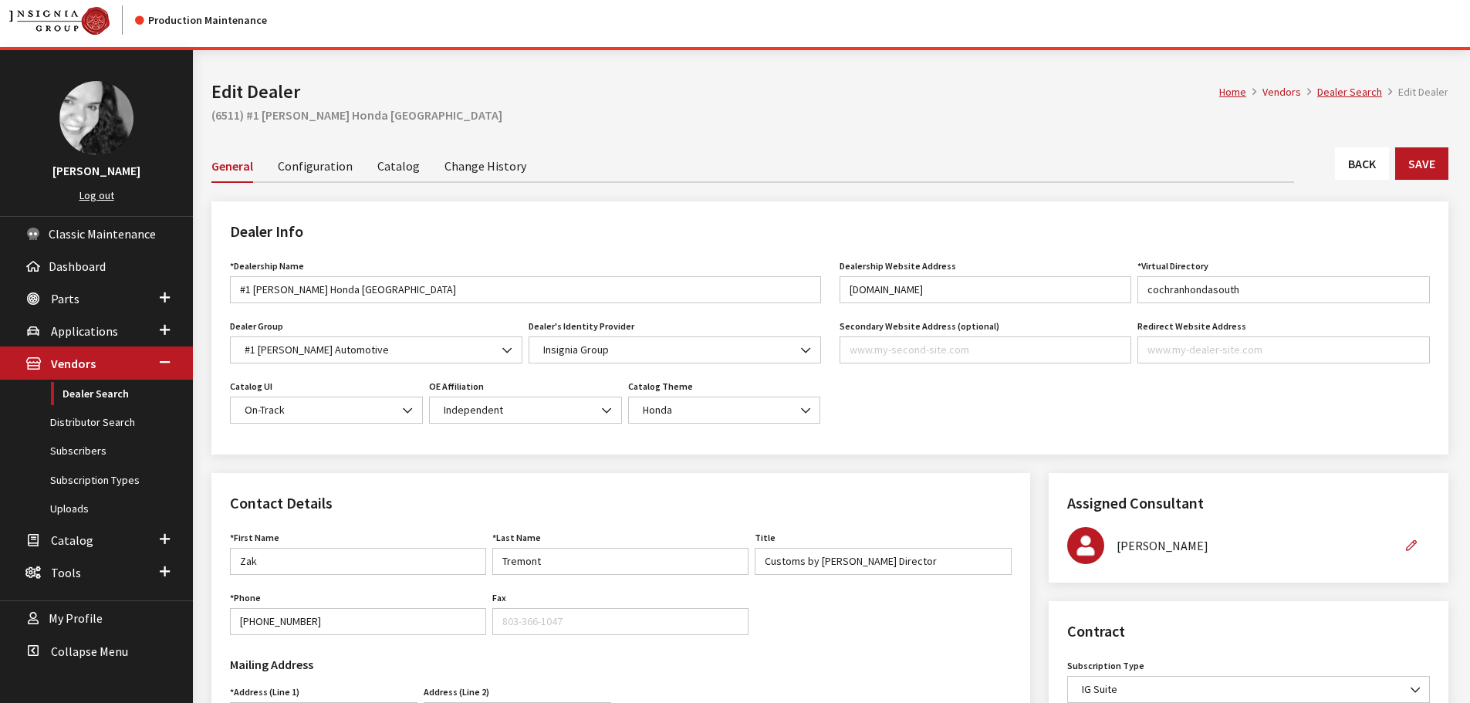
scroll to position [0, 0]
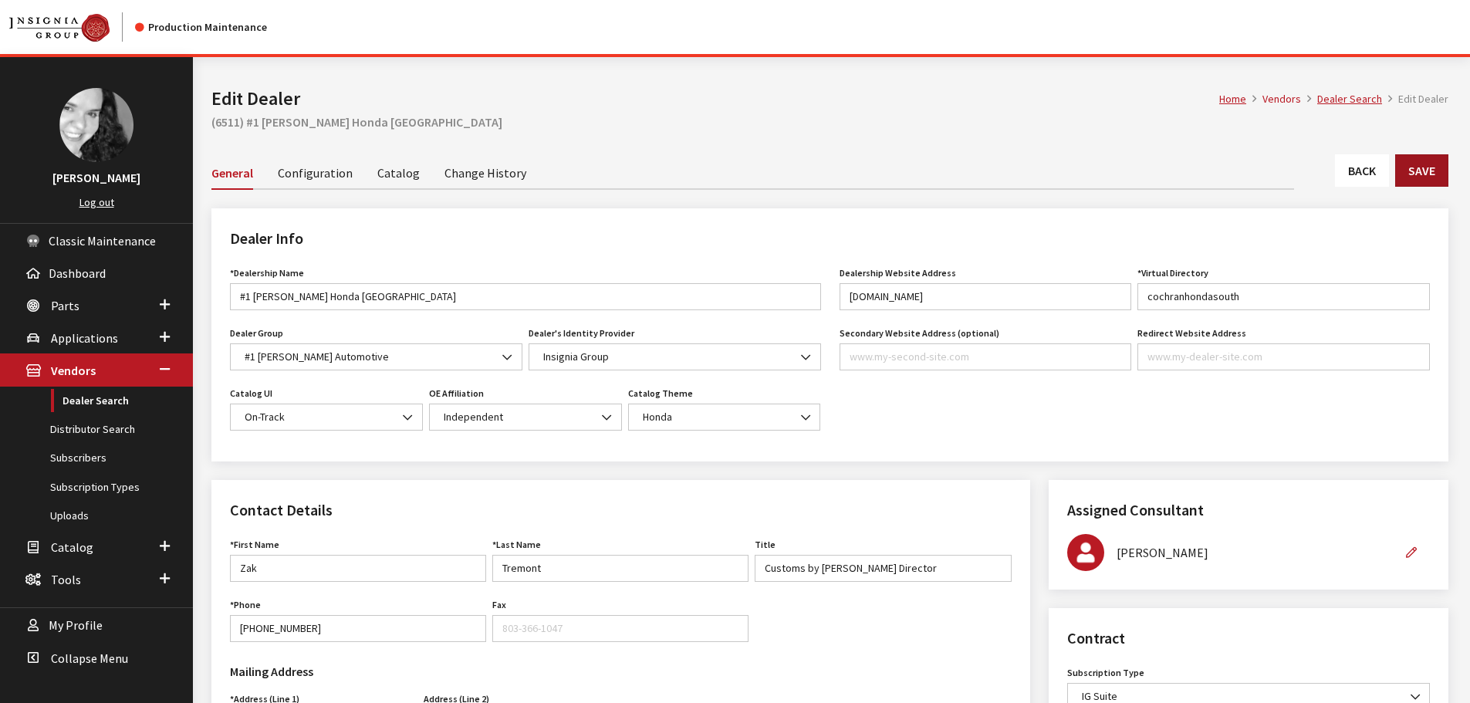
click at [1433, 175] on button "Save" at bounding box center [1421, 170] width 53 height 32
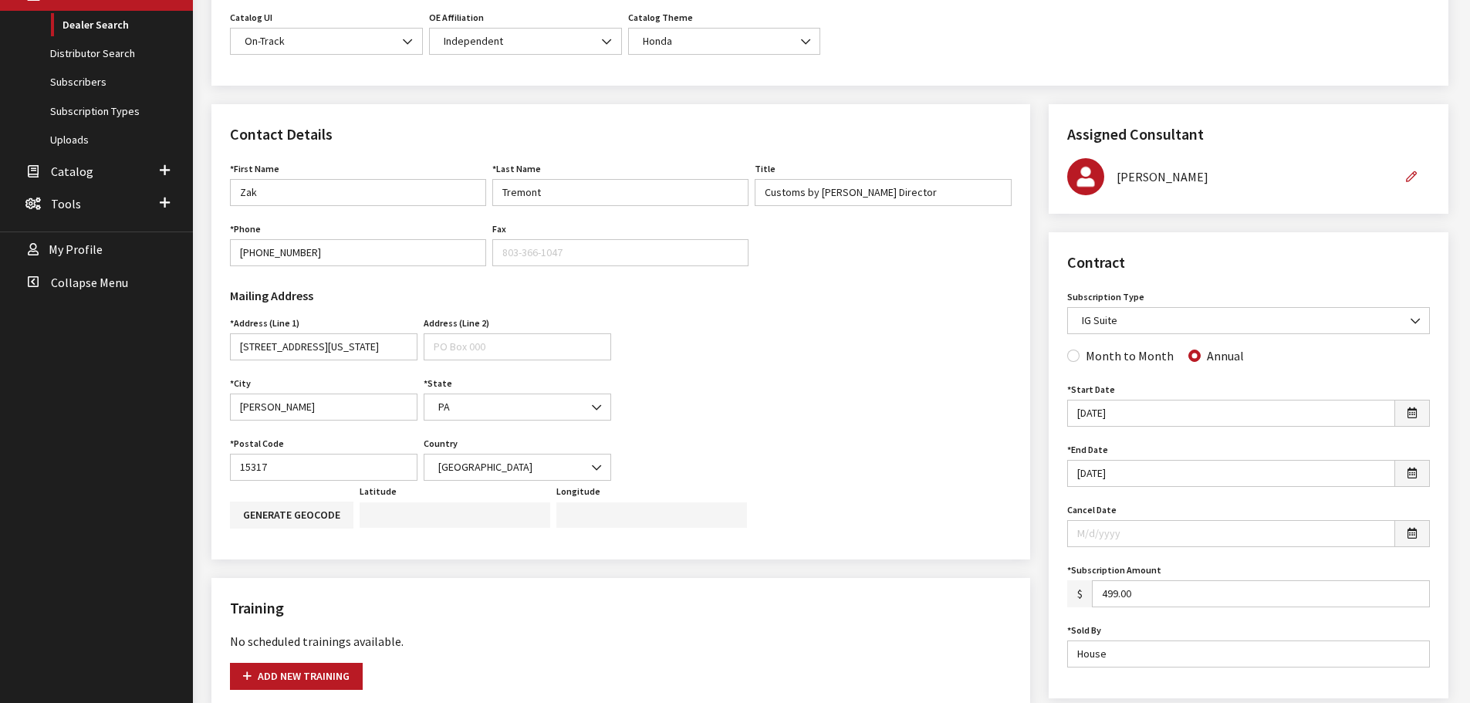
scroll to position [386, 0]
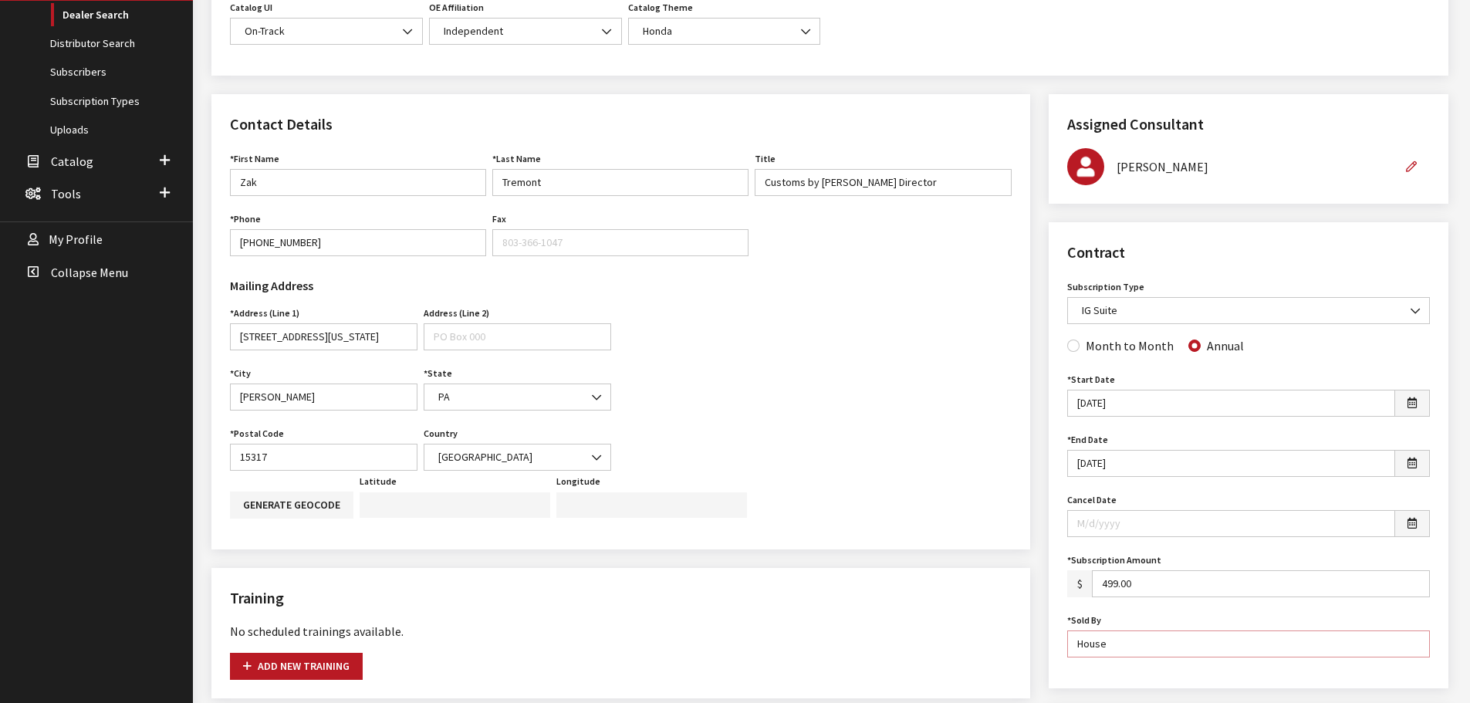
click at [1126, 645] on input "House" at bounding box center [1248, 643] width 363 height 27
type input "Jason Ludwig"
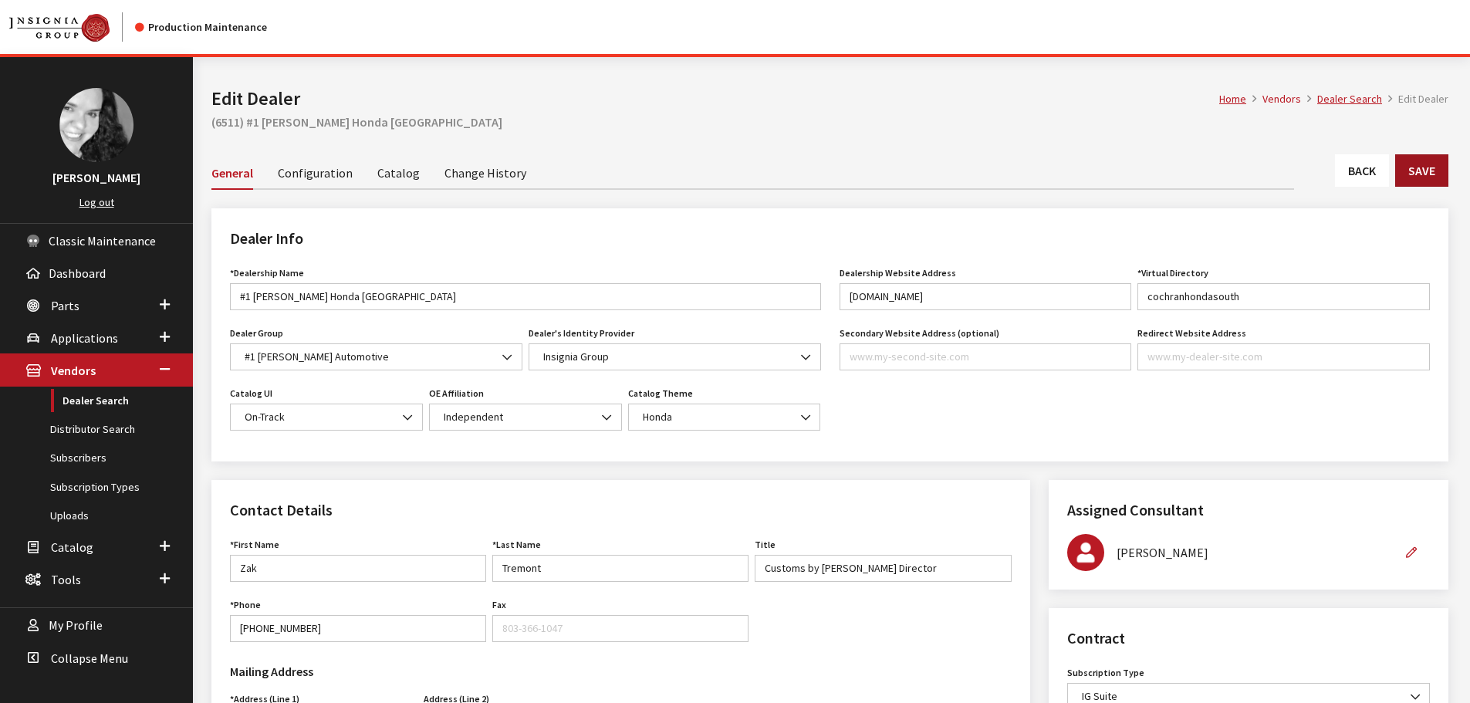
click at [1413, 167] on button "Save" at bounding box center [1421, 170] width 53 height 32
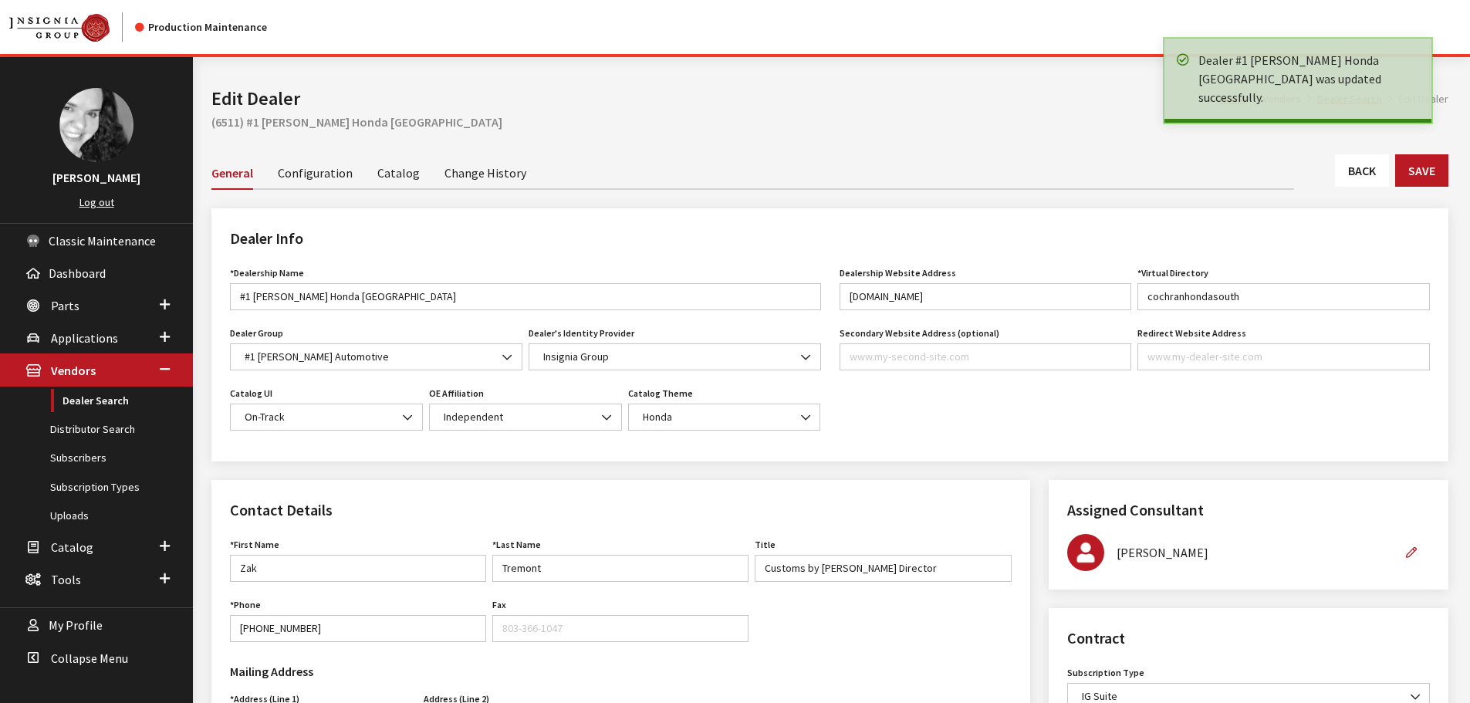
click at [1351, 181] on link "Back" at bounding box center [1362, 170] width 54 height 32
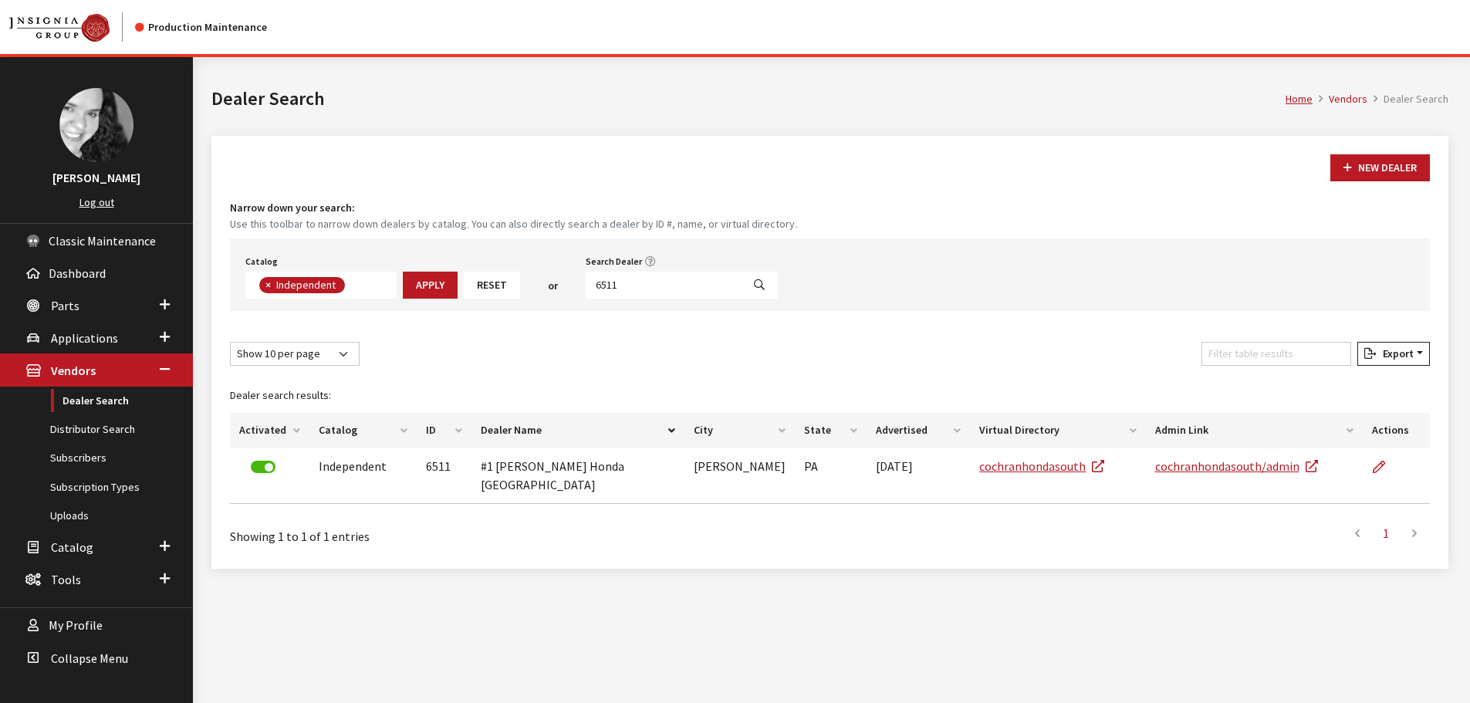
scroll to position [113, 0]
click at [643, 282] on input "6511" at bounding box center [664, 285] width 156 height 27
type input "6512"
select select
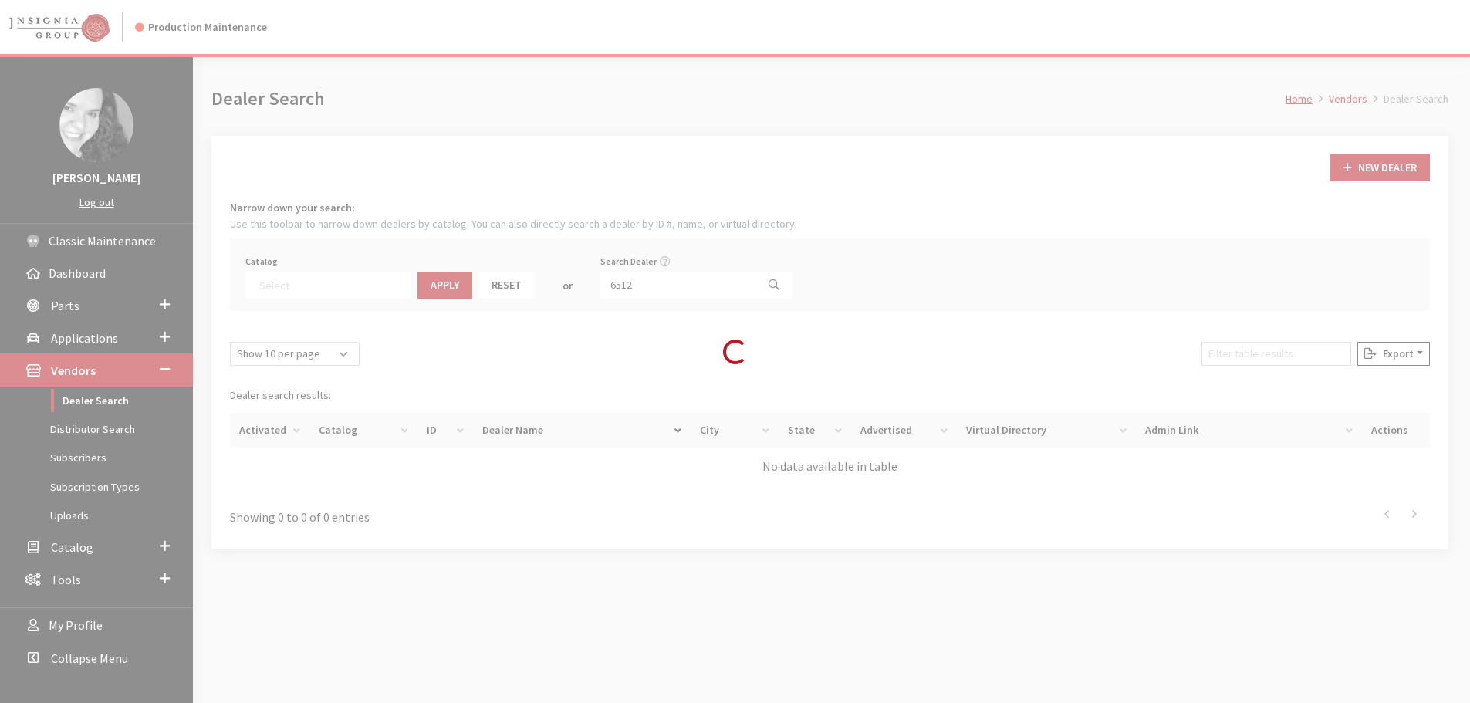
scroll to position [161, 0]
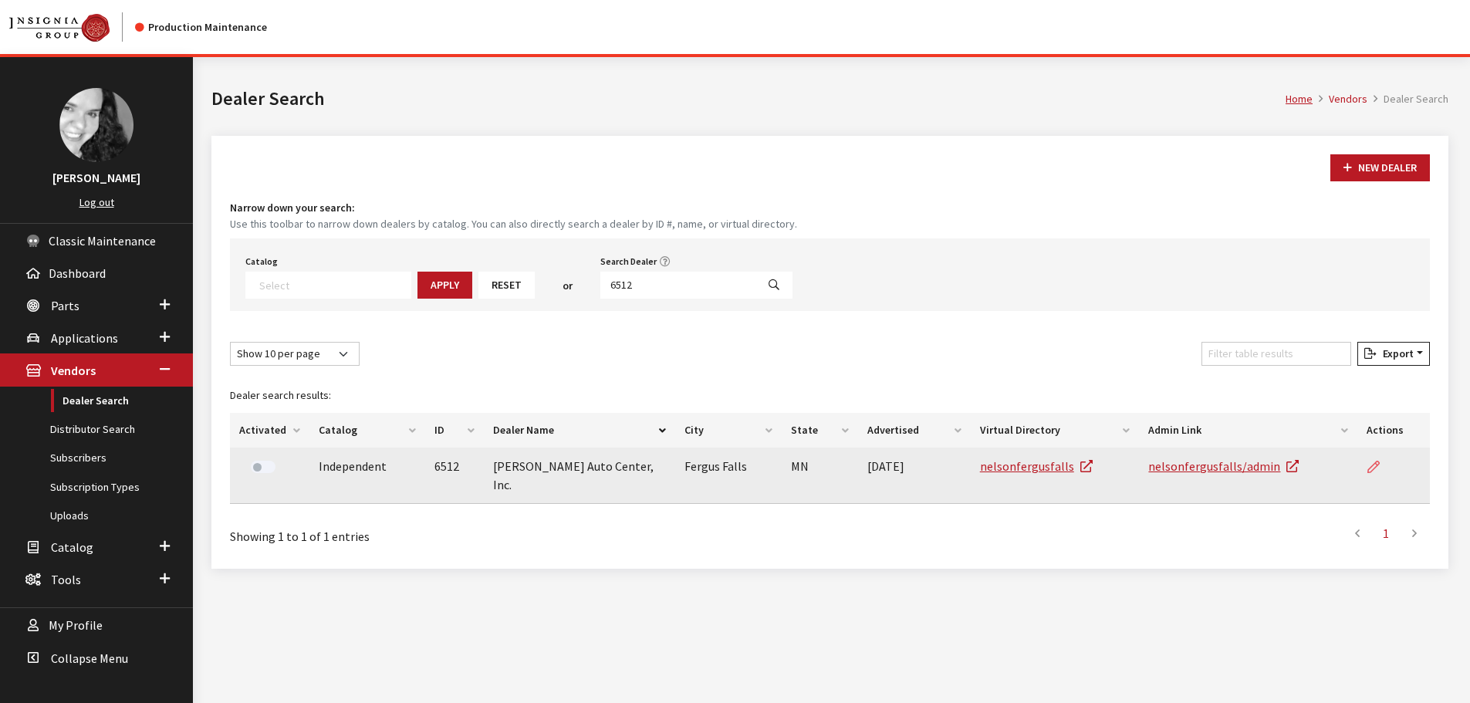
click at [1379, 466] on icon at bounding box center [1373, 467] width 12 height 12
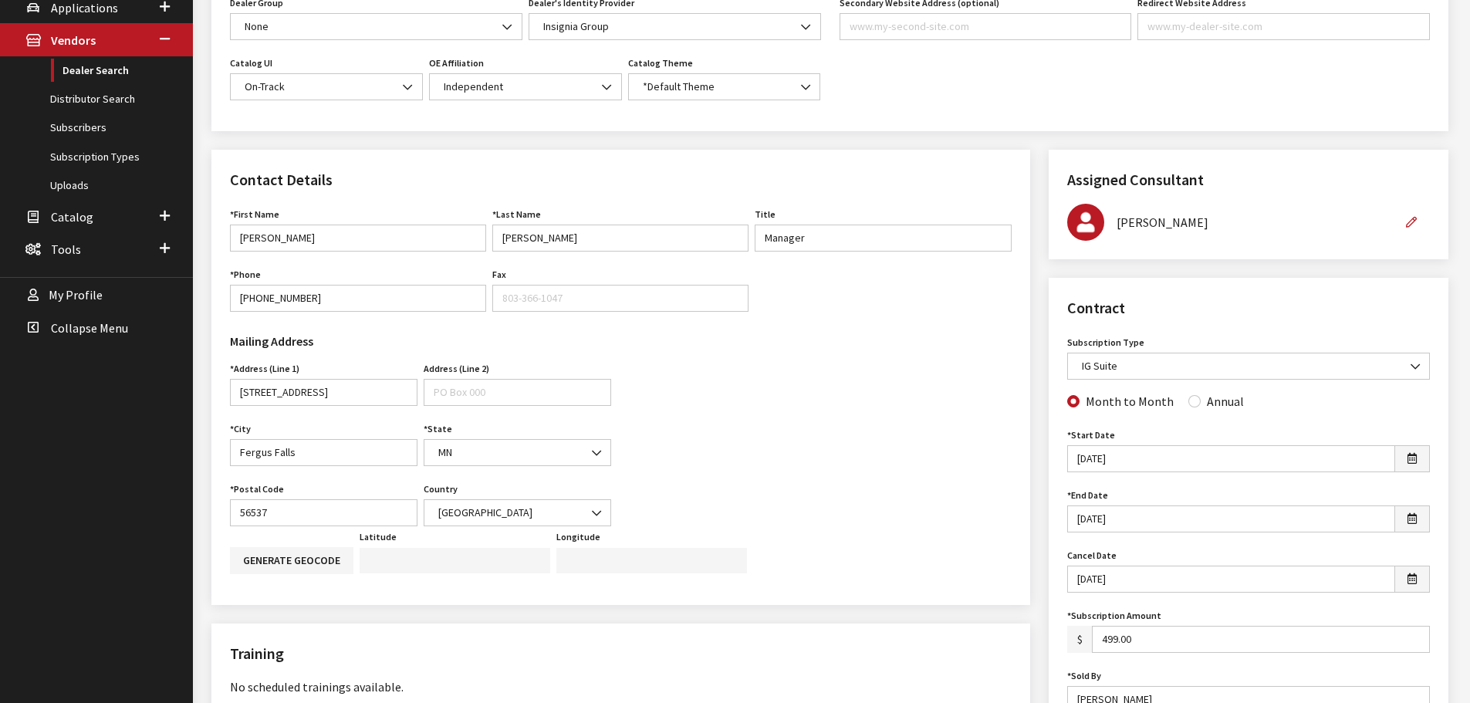
scroll to position [386, 0]
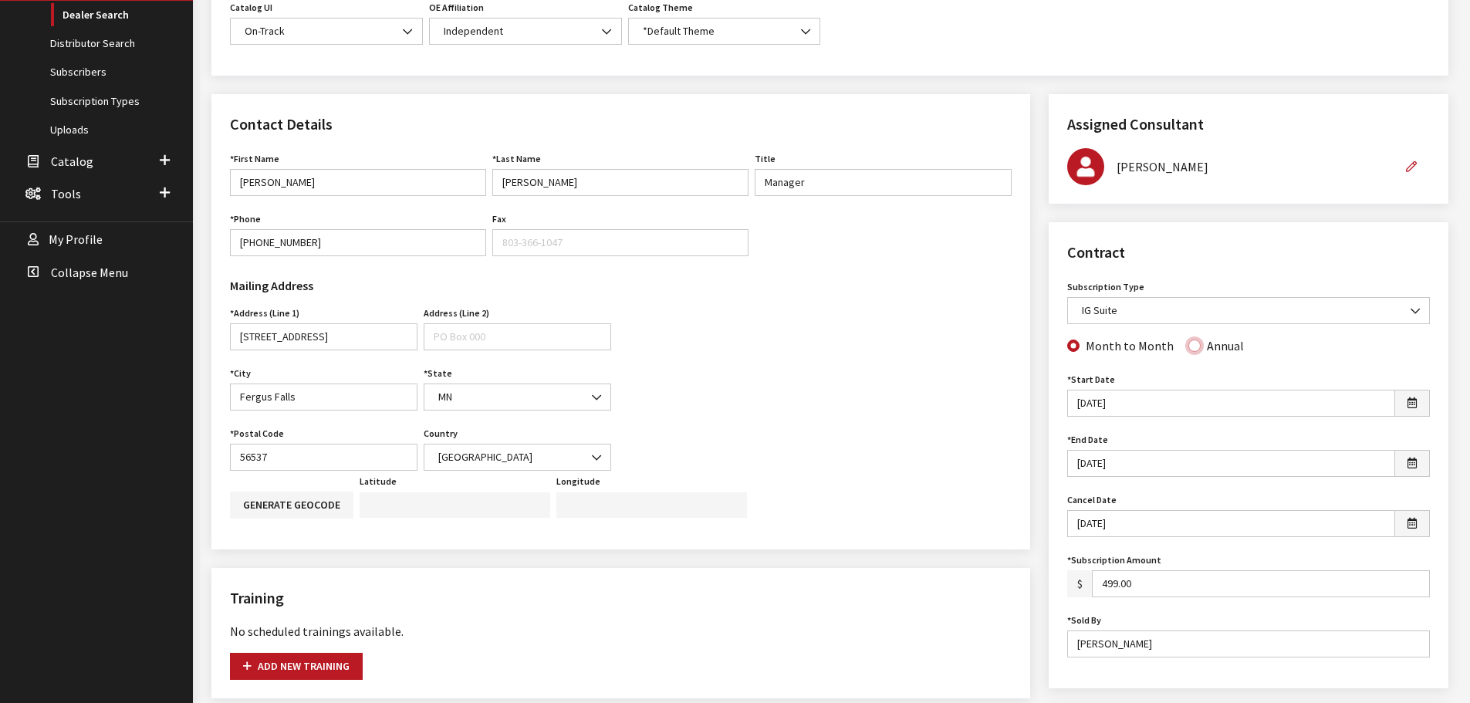
click at [1193, 347] on input "Annual" at bounding box center [1194, 345] width 12 height 12
radio input "true"
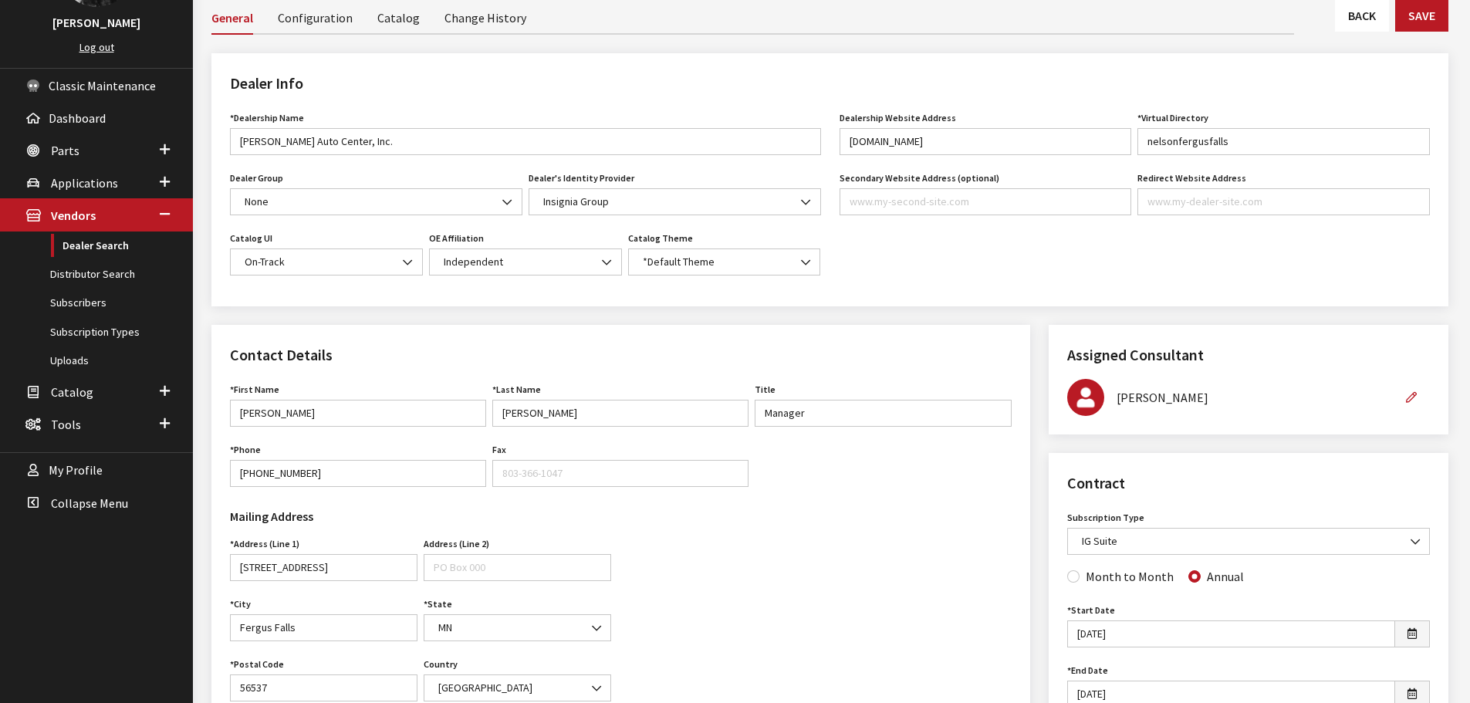
scroll to position [154, 0]
click at [1431, 24] on button "Save" at bounding box center [1421, 16] width 53 height 32
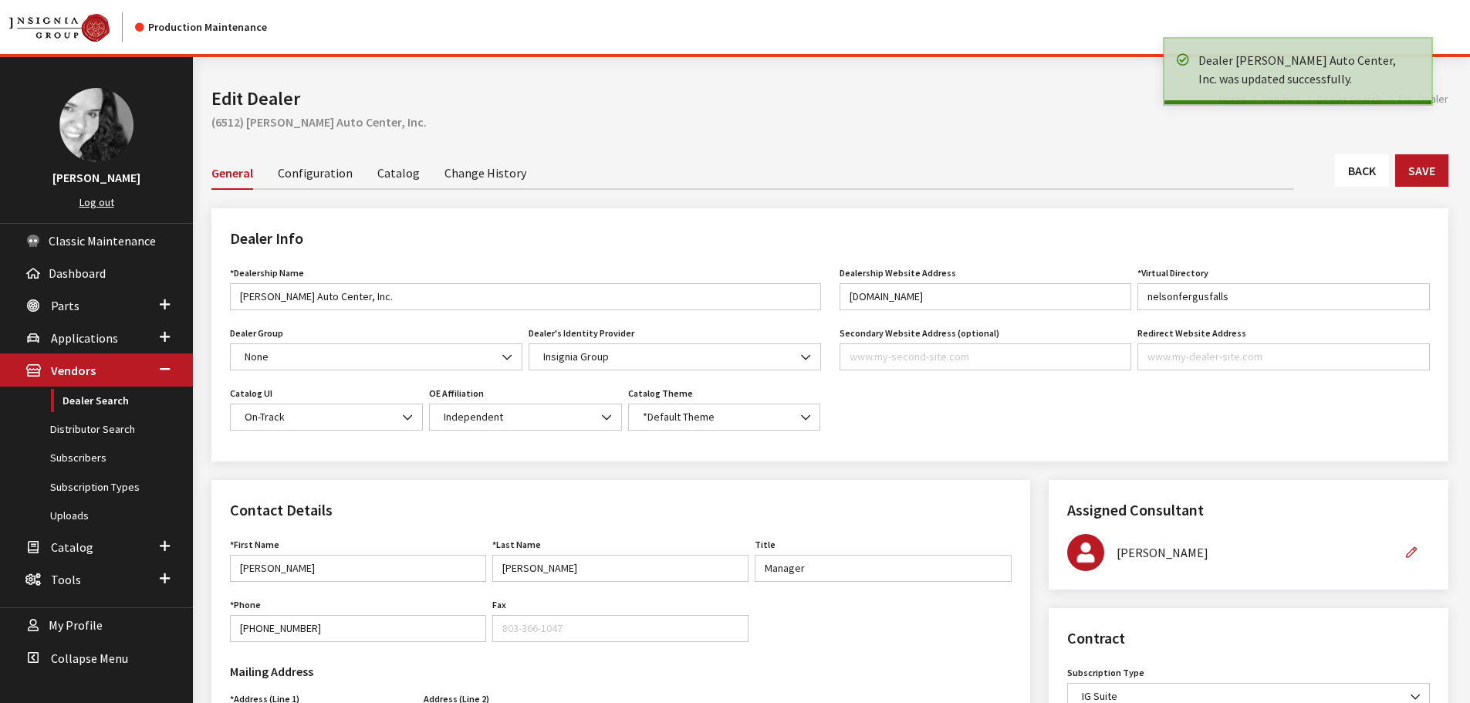
drag, startPoint x: 0, startPoint y: 0, endPoint x: 1362, endPoint y: 170, distance: 1372.3
click at [1362, 170] on link "Back" at bounding box center [1362, 170] width 54 height 32
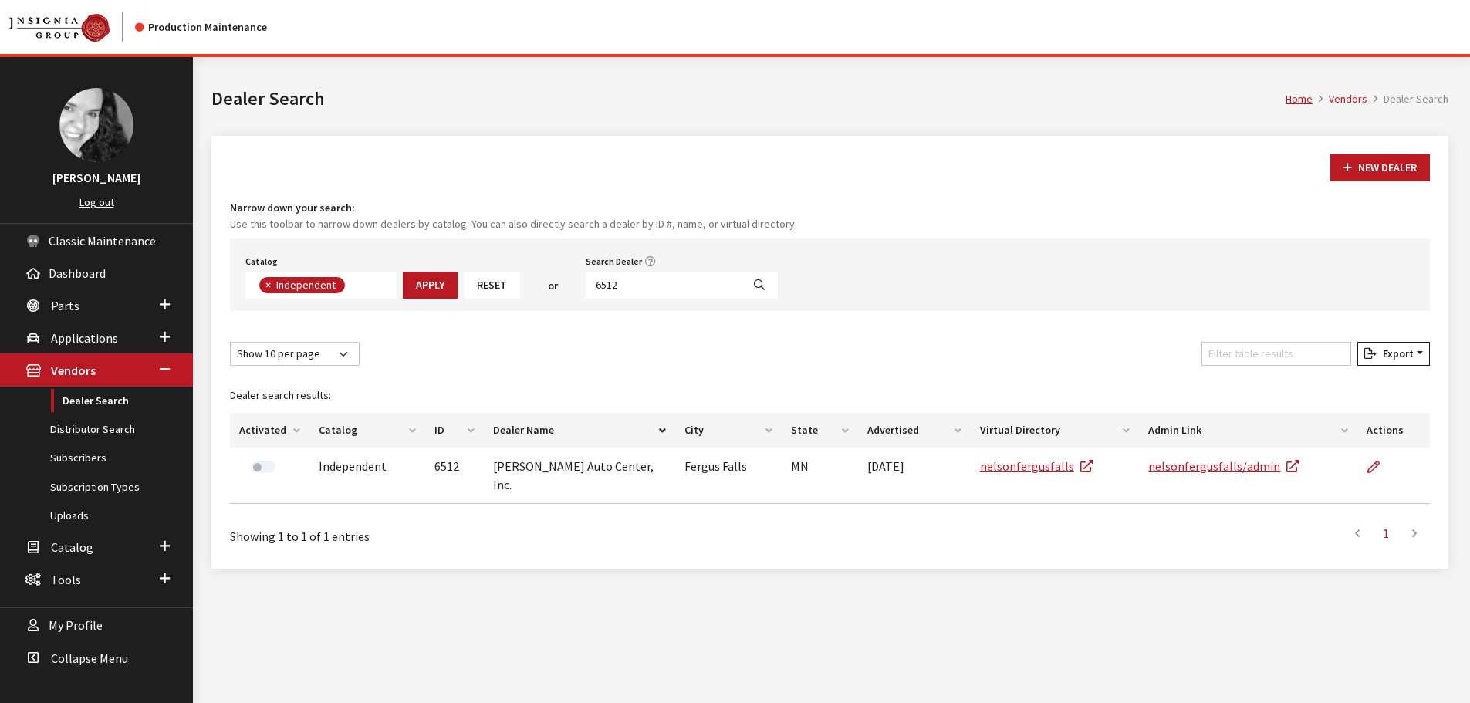
scroll to position [113, 0]
click at [645, 286] on input "6512" at bounding box center [664, 285] width 156 height 27
type input "6517"
select select
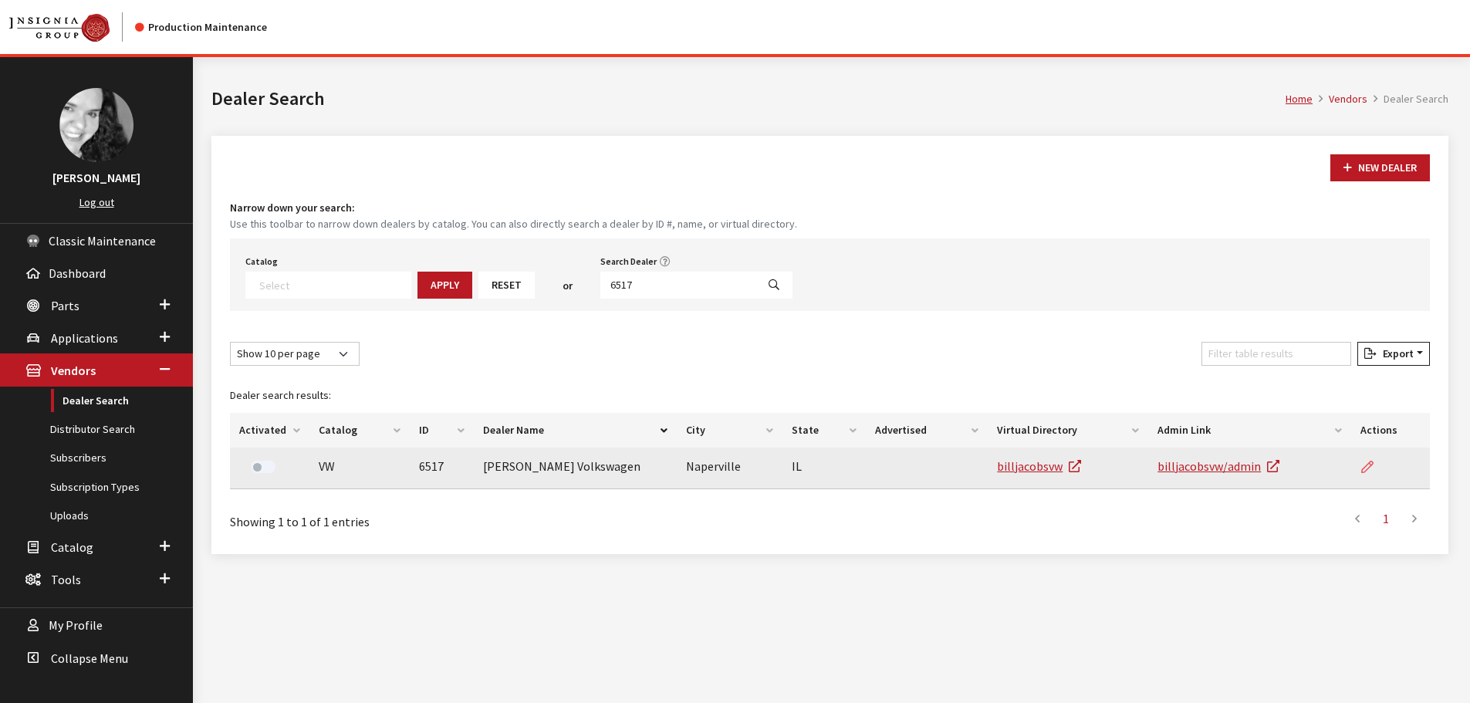
click at [1362, 465] on icon at bounding box center [1367, 467] width 12 height 12
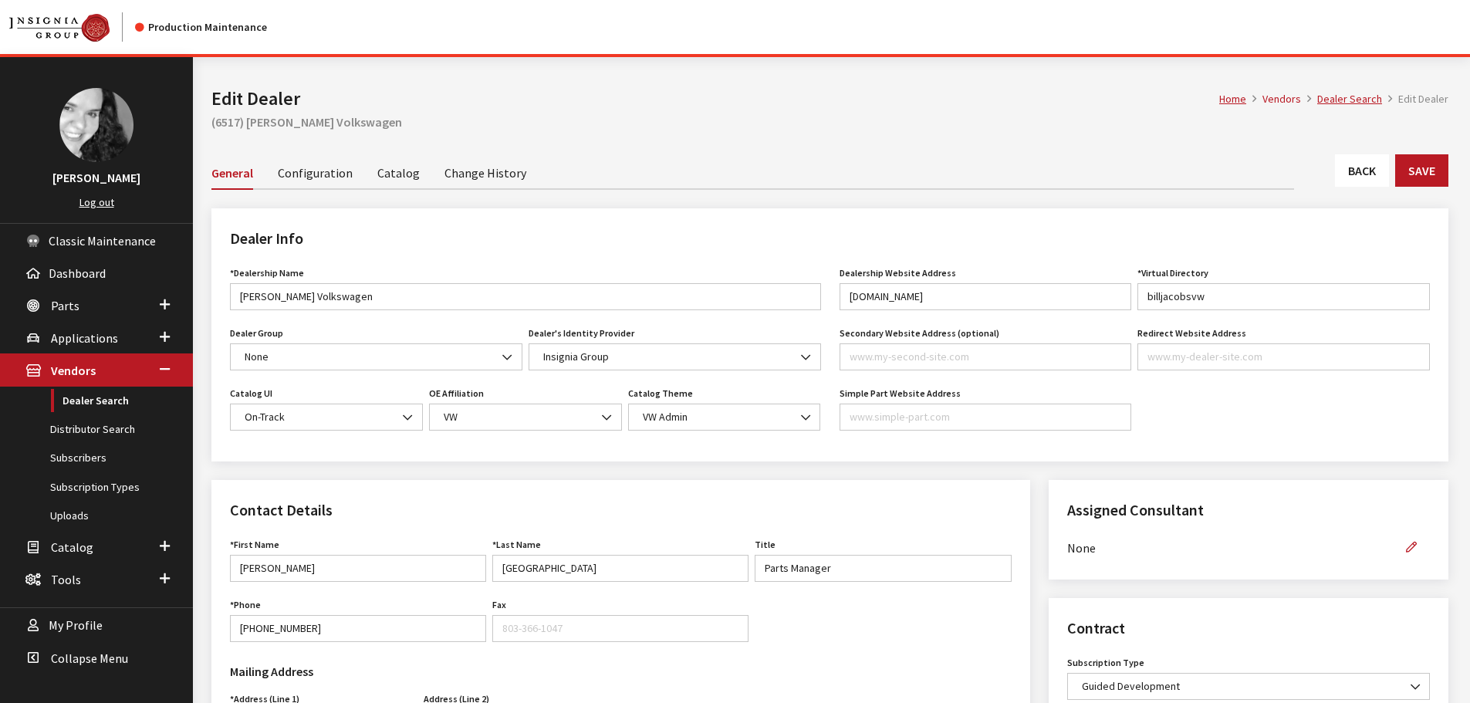
click at [473, 173] on link "Change History" at bounding box center [485, 172] width 82 height 32
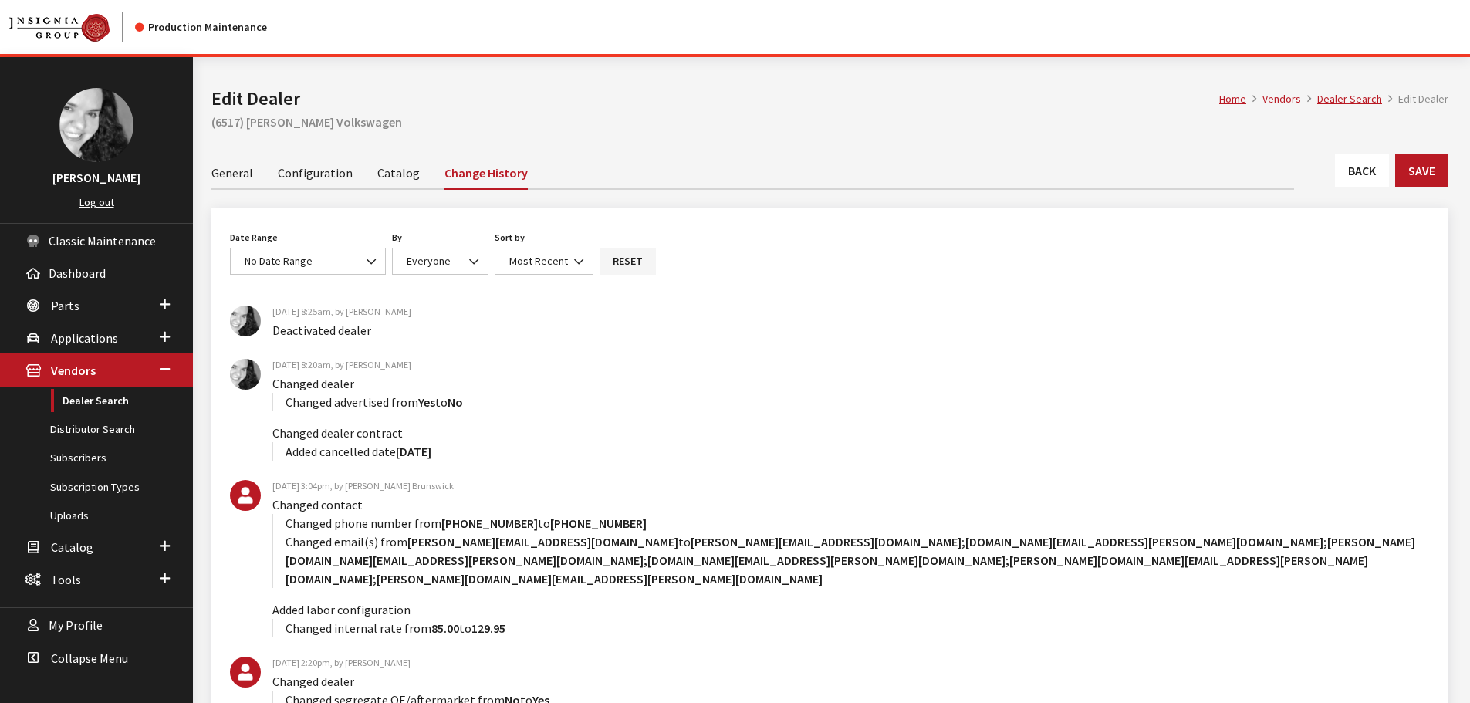
click at [233, 181] on link "General" at bounding box center [232, 172] width 42 height 32
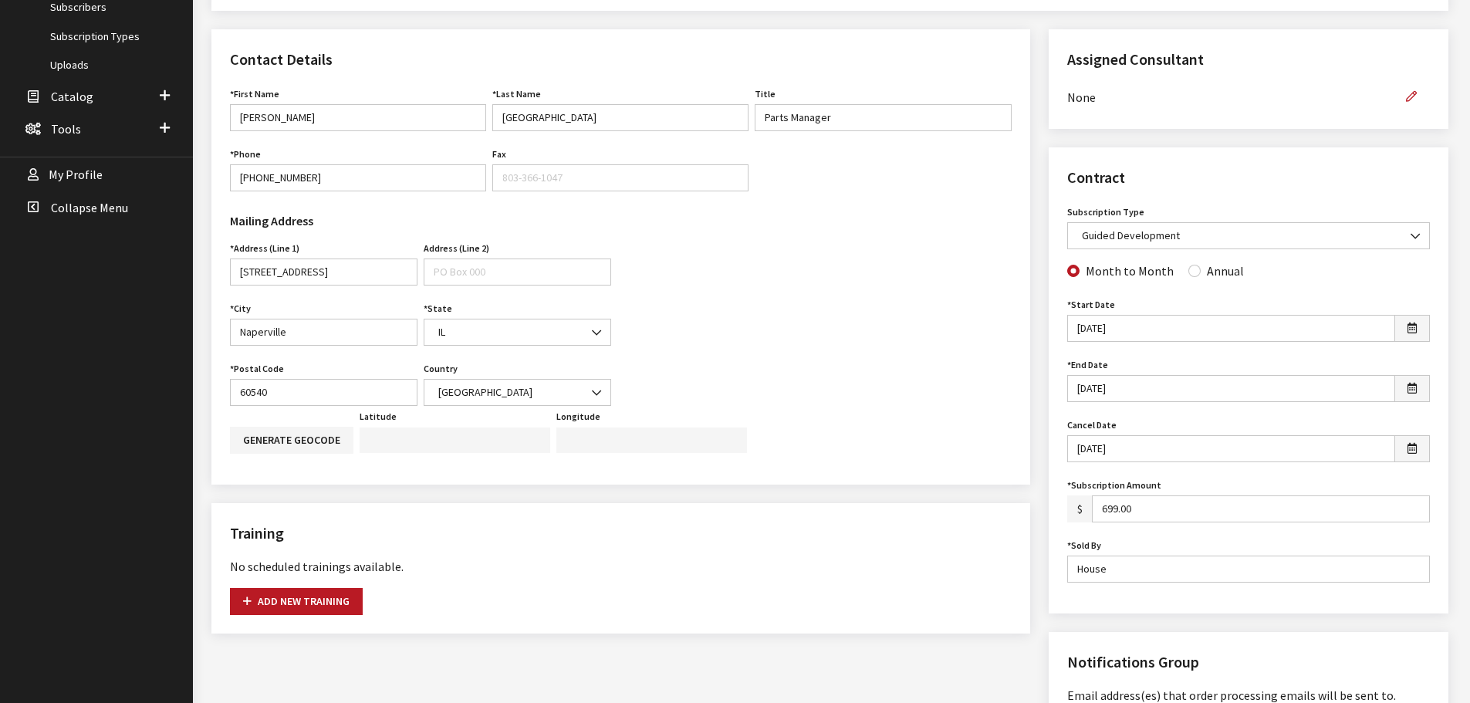
scroll to position [463, 0]
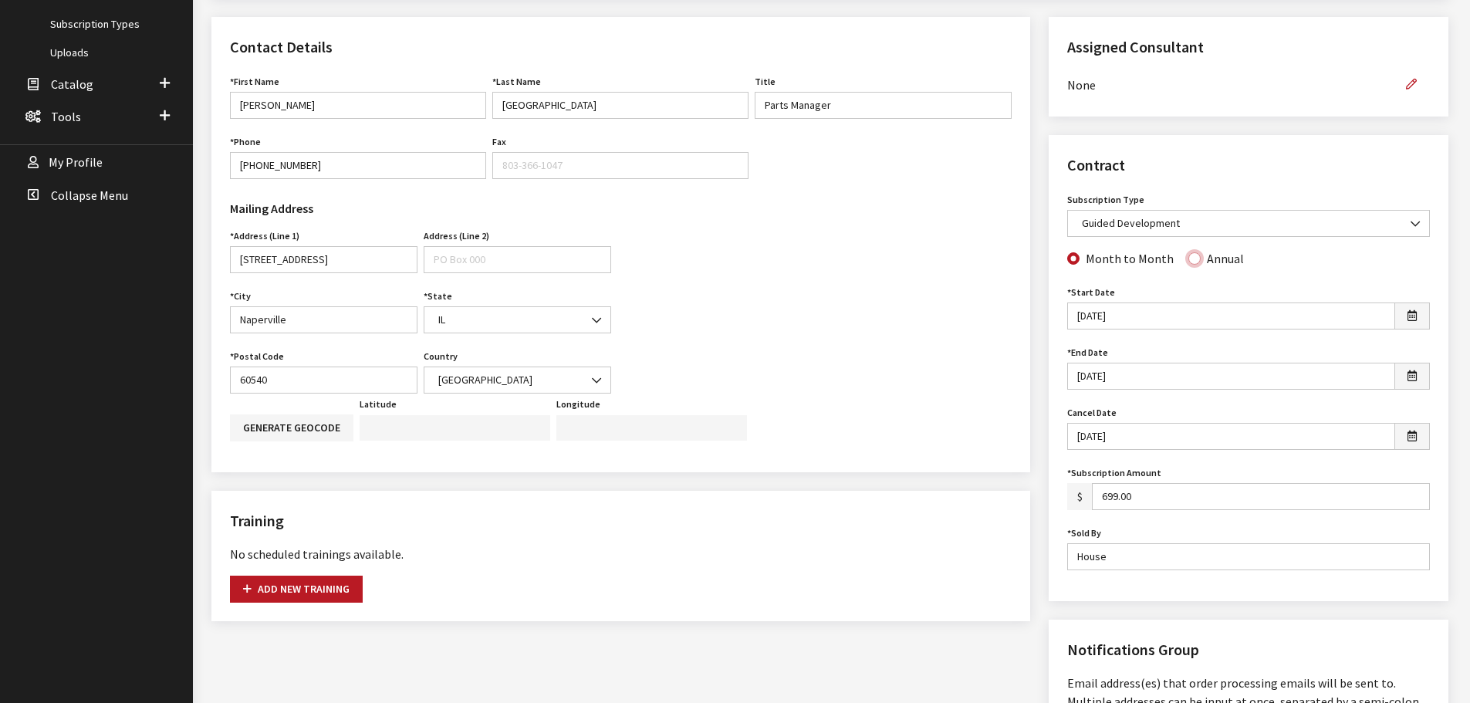
click at [1188, 260] on input "Annual" at bounding box center [1194, 258] width 12 height 12
radio input "true"
click at [1069, 260] on input "Month to Month" at bounding box center [1073, 258] width 12 height 12
radio input "true"
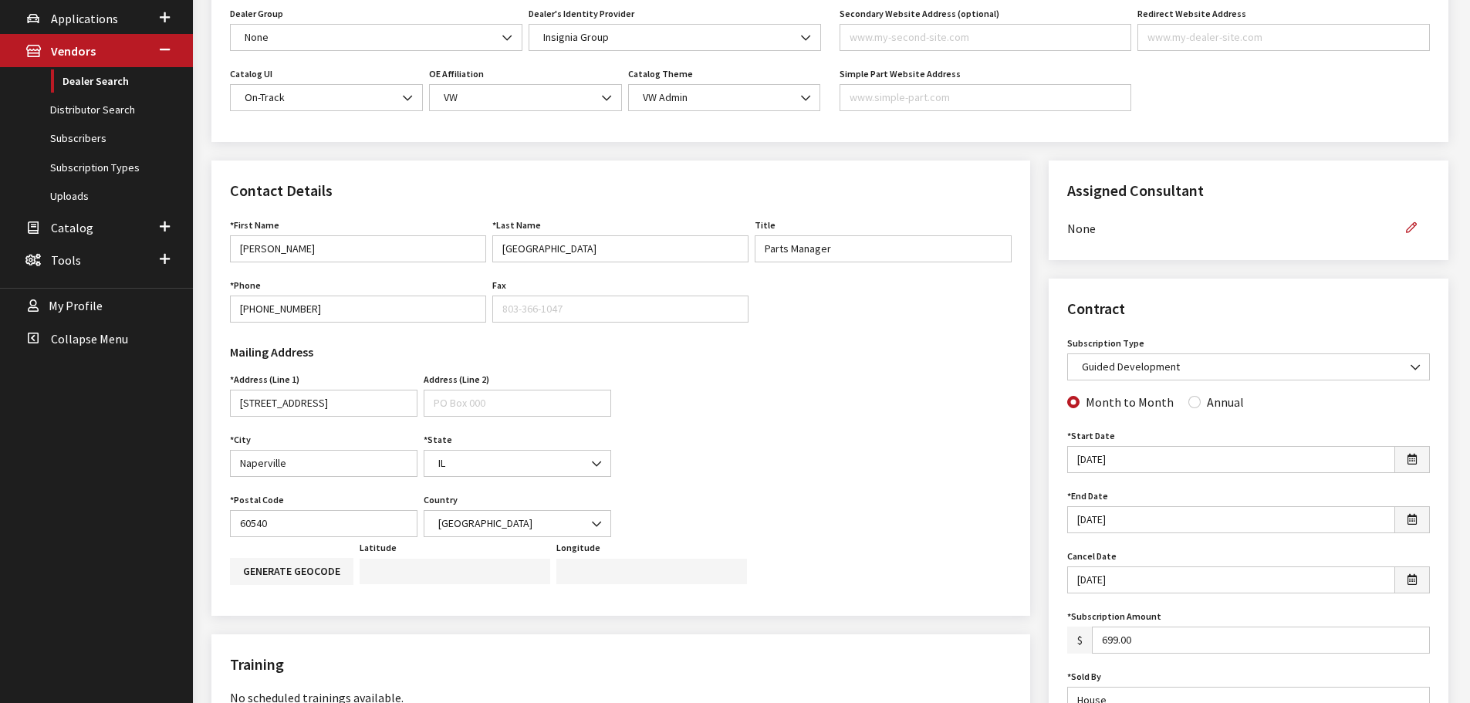
scroll to position [0, 0]
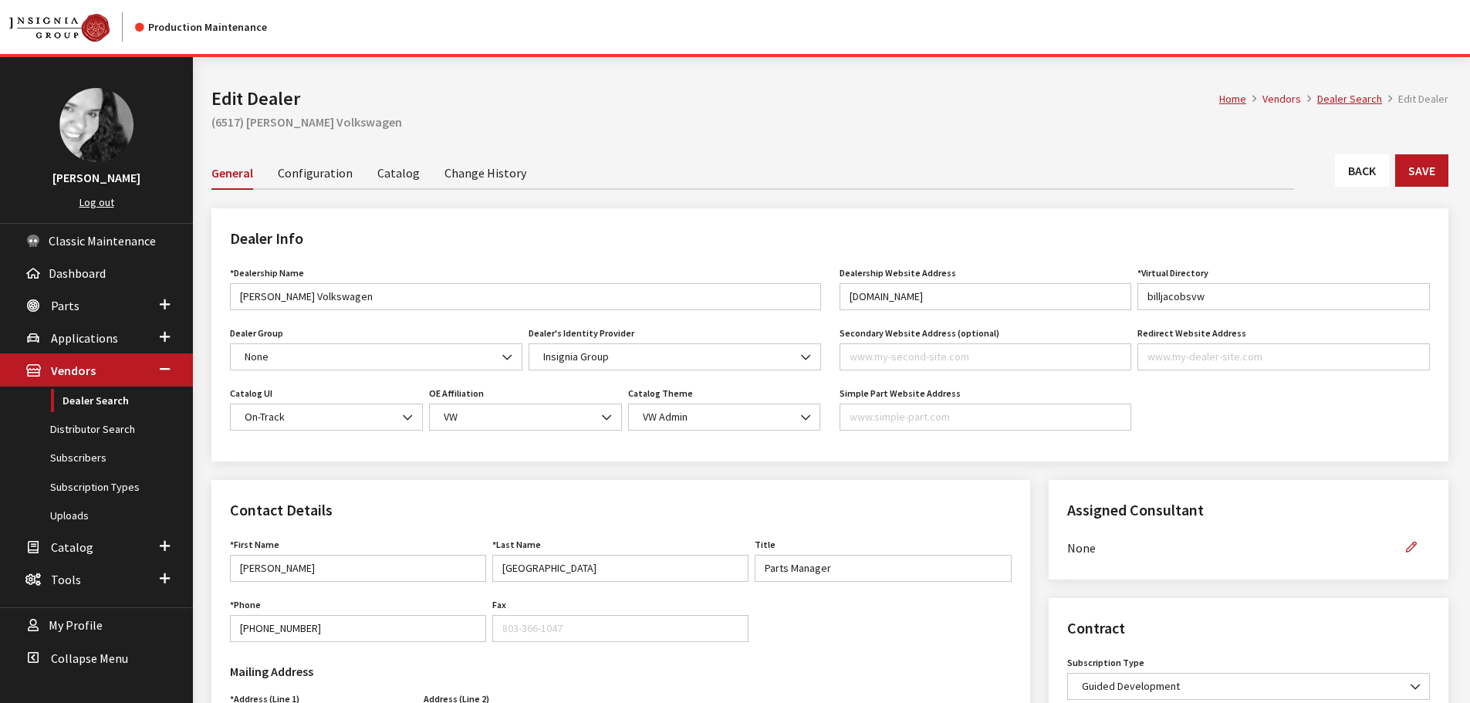
click at [1372, 173] on link "Back" at bounding box center [1362, 170] width 54 height 32
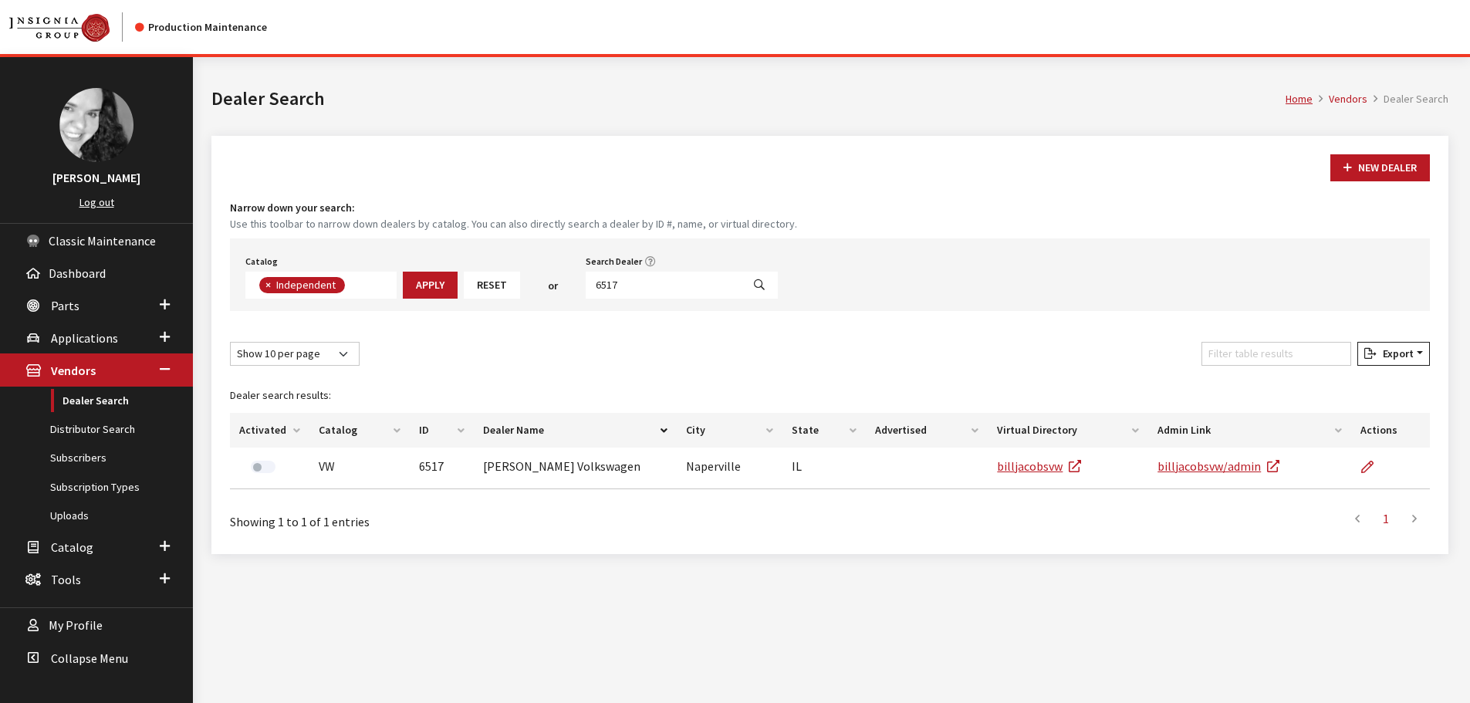
scroll to position [113, 0]
click at [689, 289] on input "6517" at bounding box center [664, 285] width 156 height 27
type input "6516"
select select
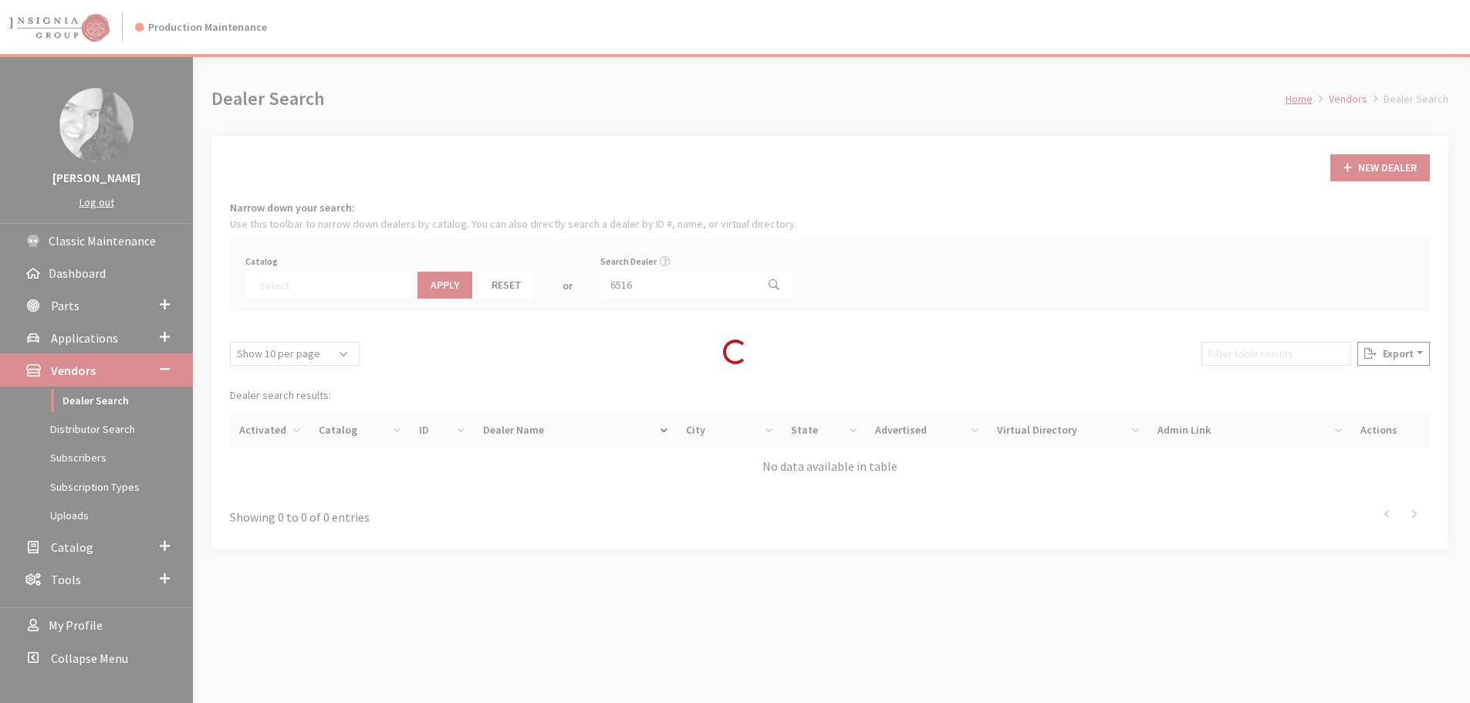
scroll to position [161, 0]
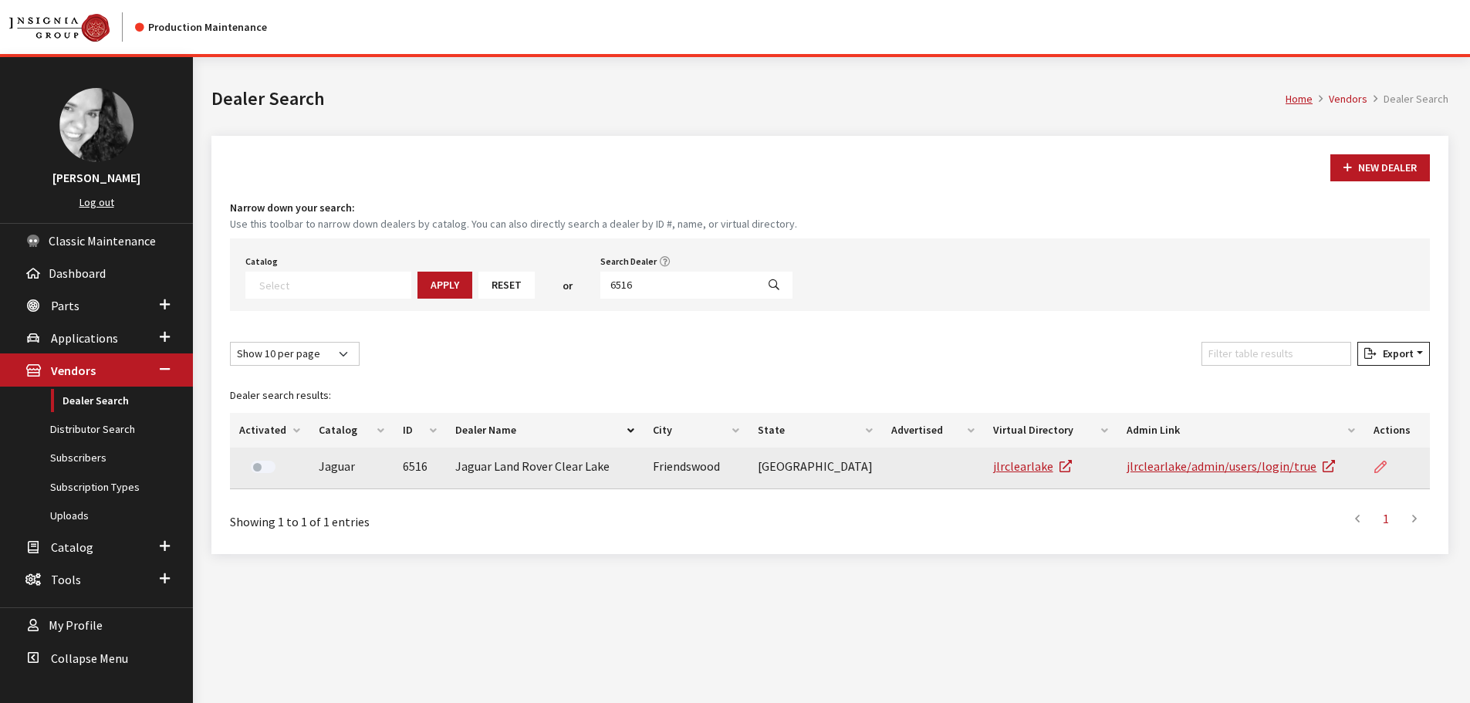
click at [1378, 462] on icon at bounding box center [1380, 467] width 12 height 12
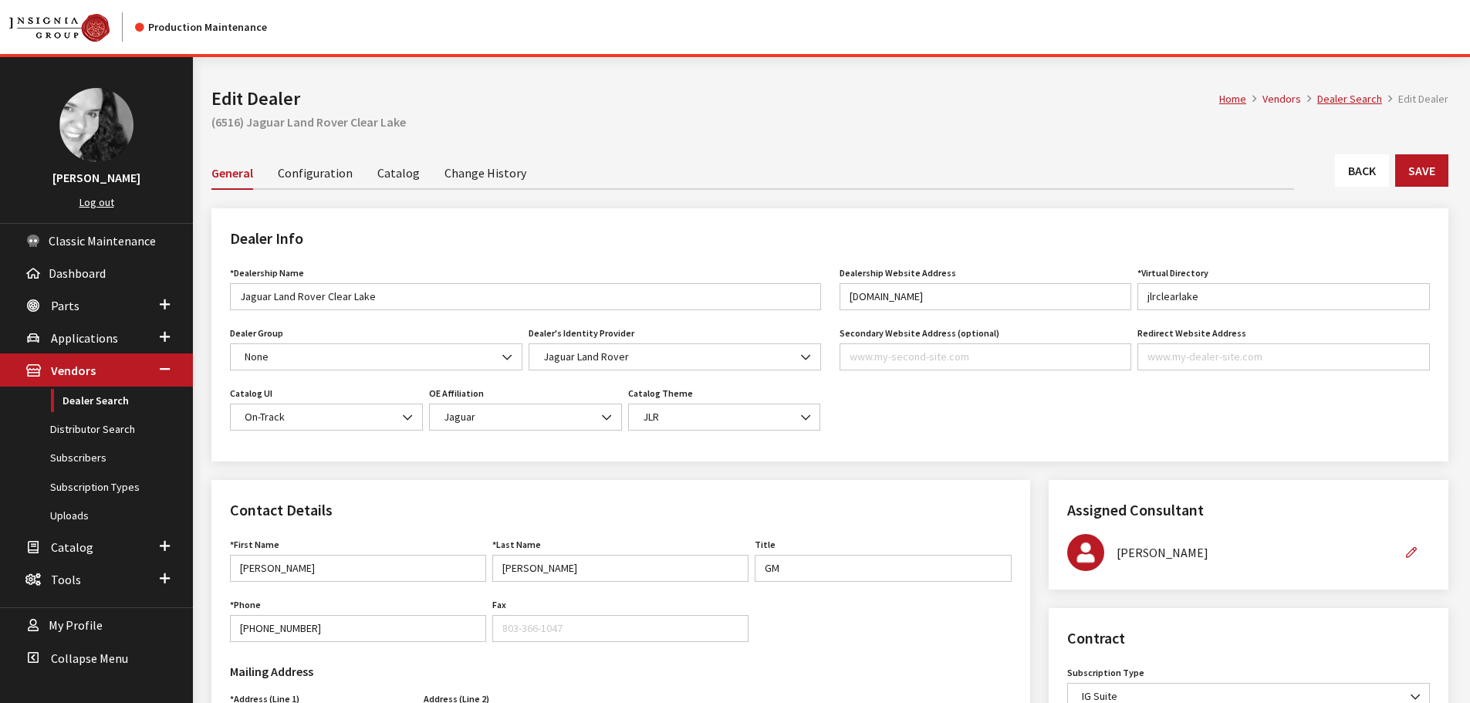
click at [1349, 169] on link "Back" at bounding box center [1362, 170] width 54 height 32
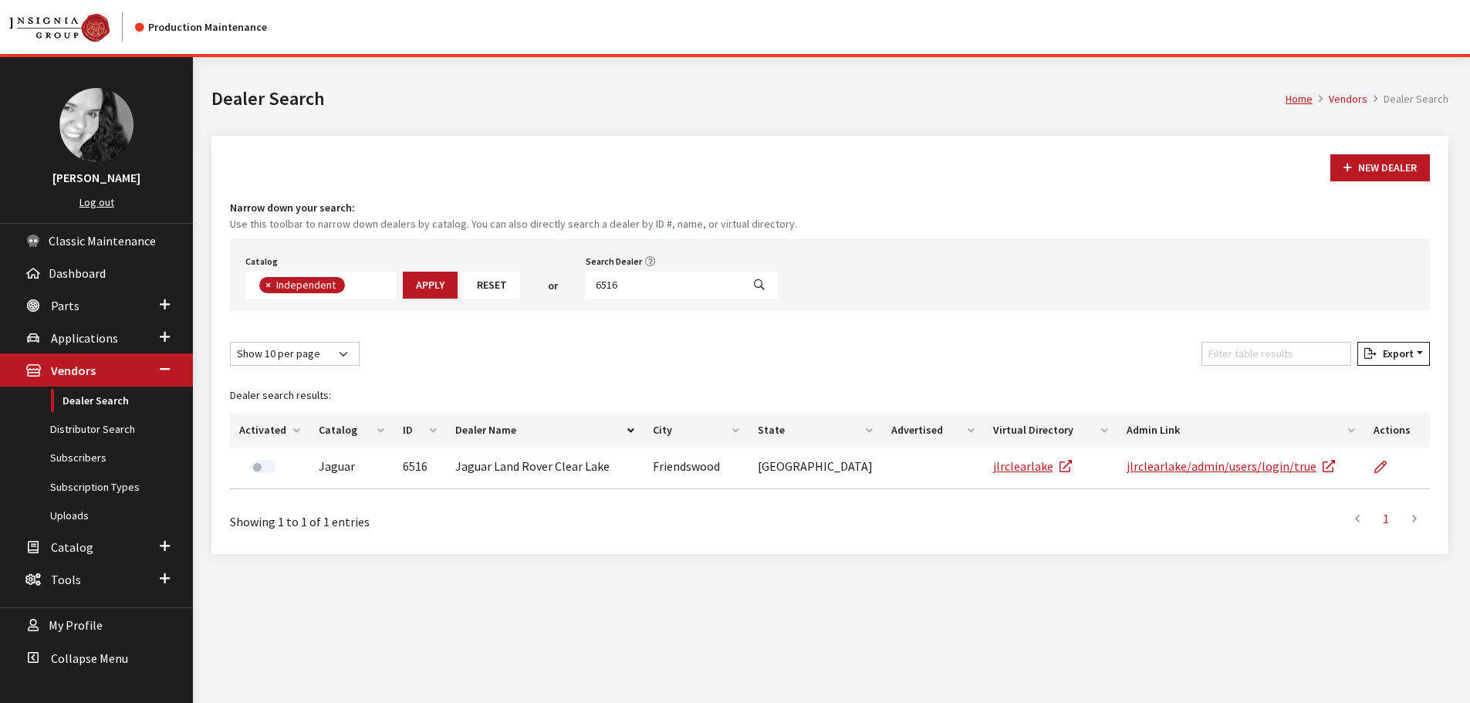
scroll to position [113, 0]
click at [615, 289] on input "6516" at bounding box center [664, 285] width 156 height 27
type input "6521"
select select
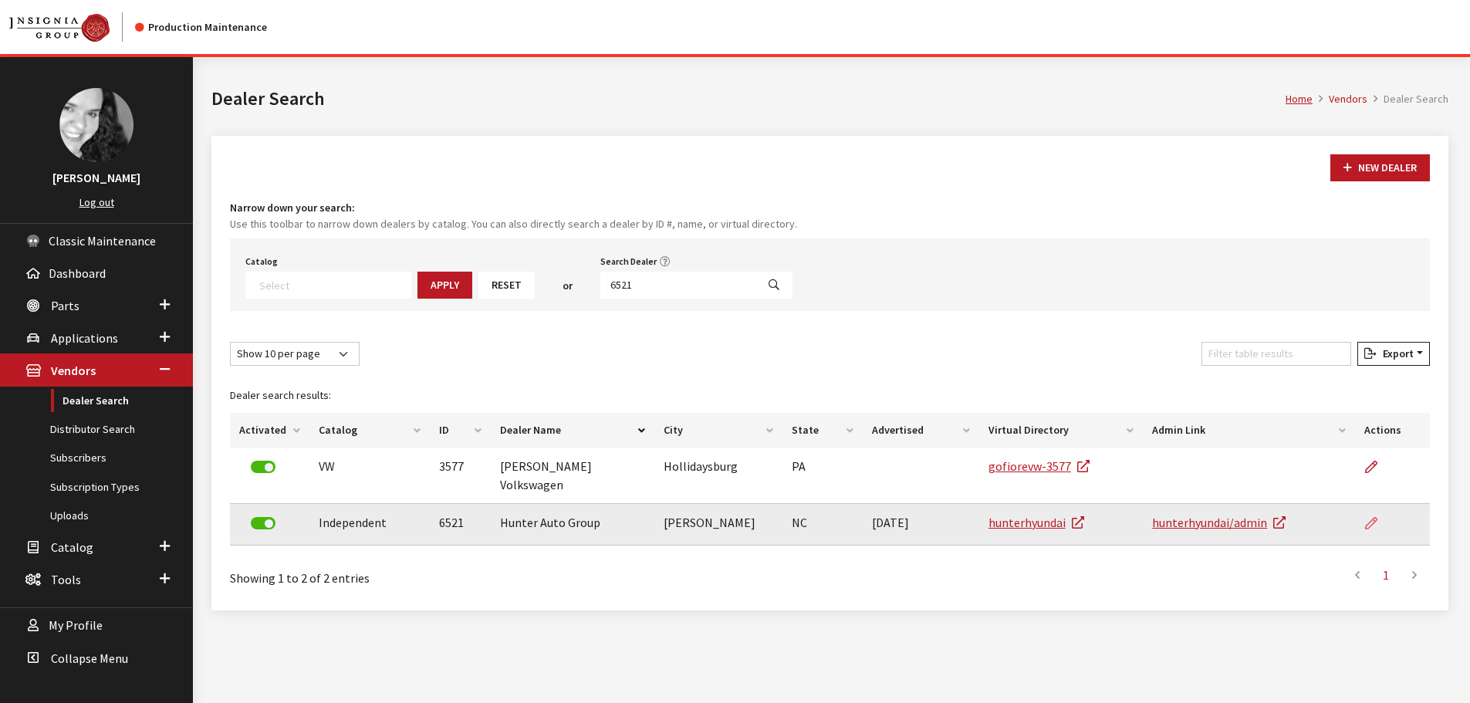
click at [1372, 518] on icon at bounding box center [1371, 524] width 12 height 12
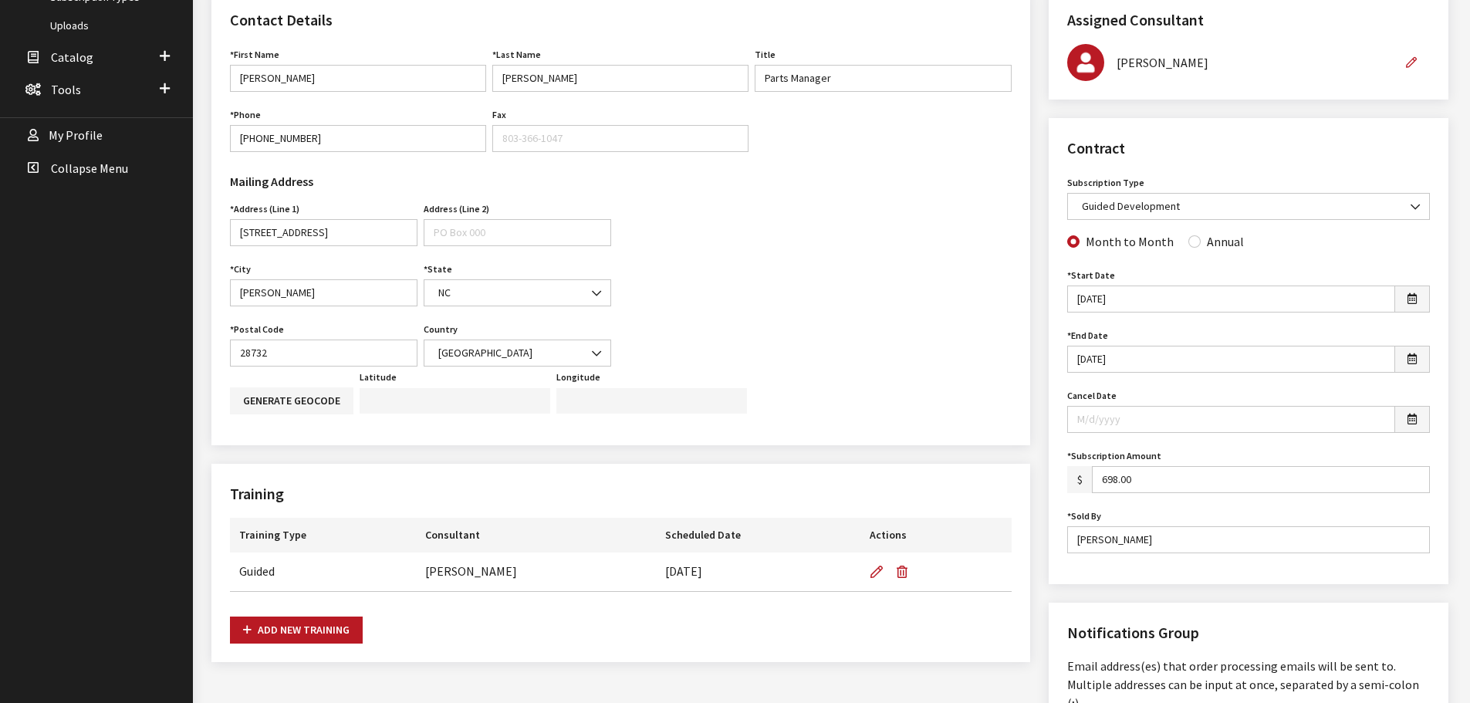
scroll to position [463, 0]
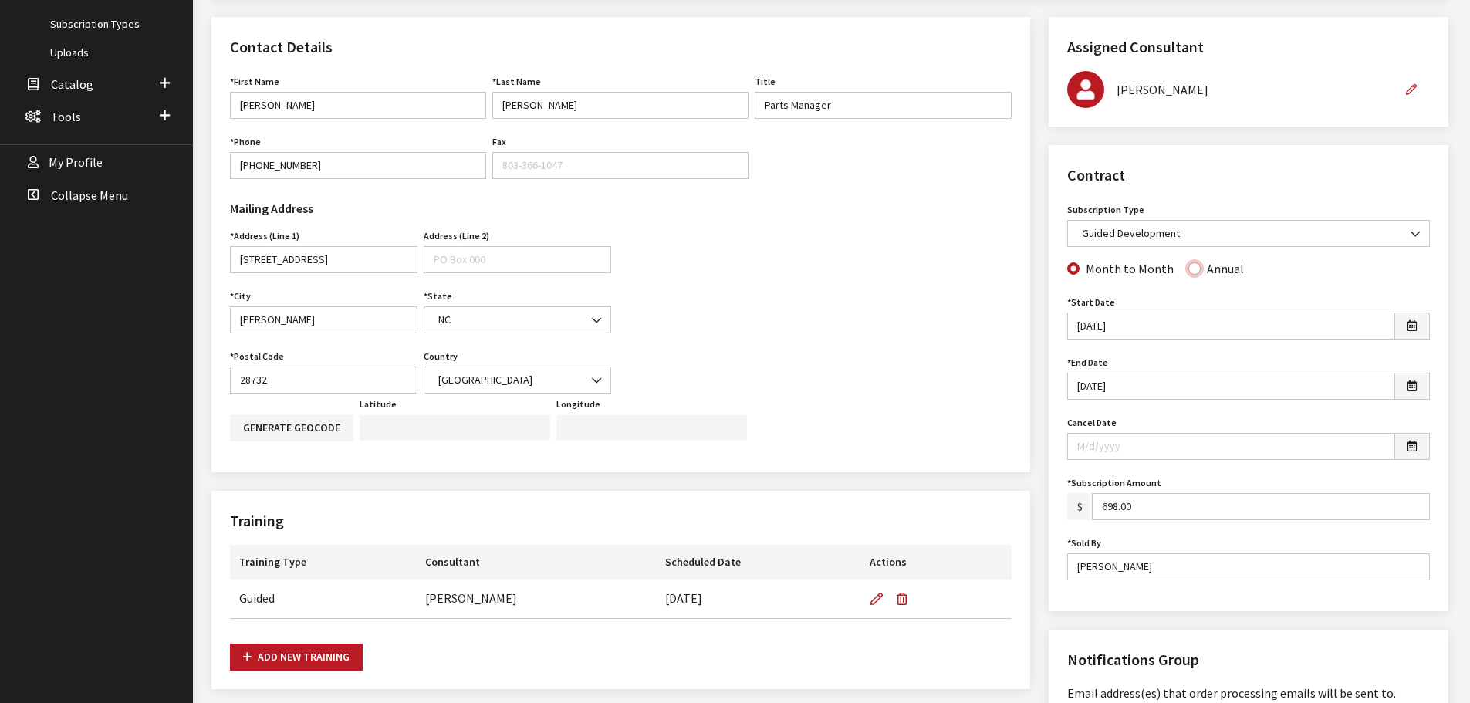
click at [1191, 272] on input "Annual" at bounding box center [1194, 268] width 12 height 12
radio input "true"
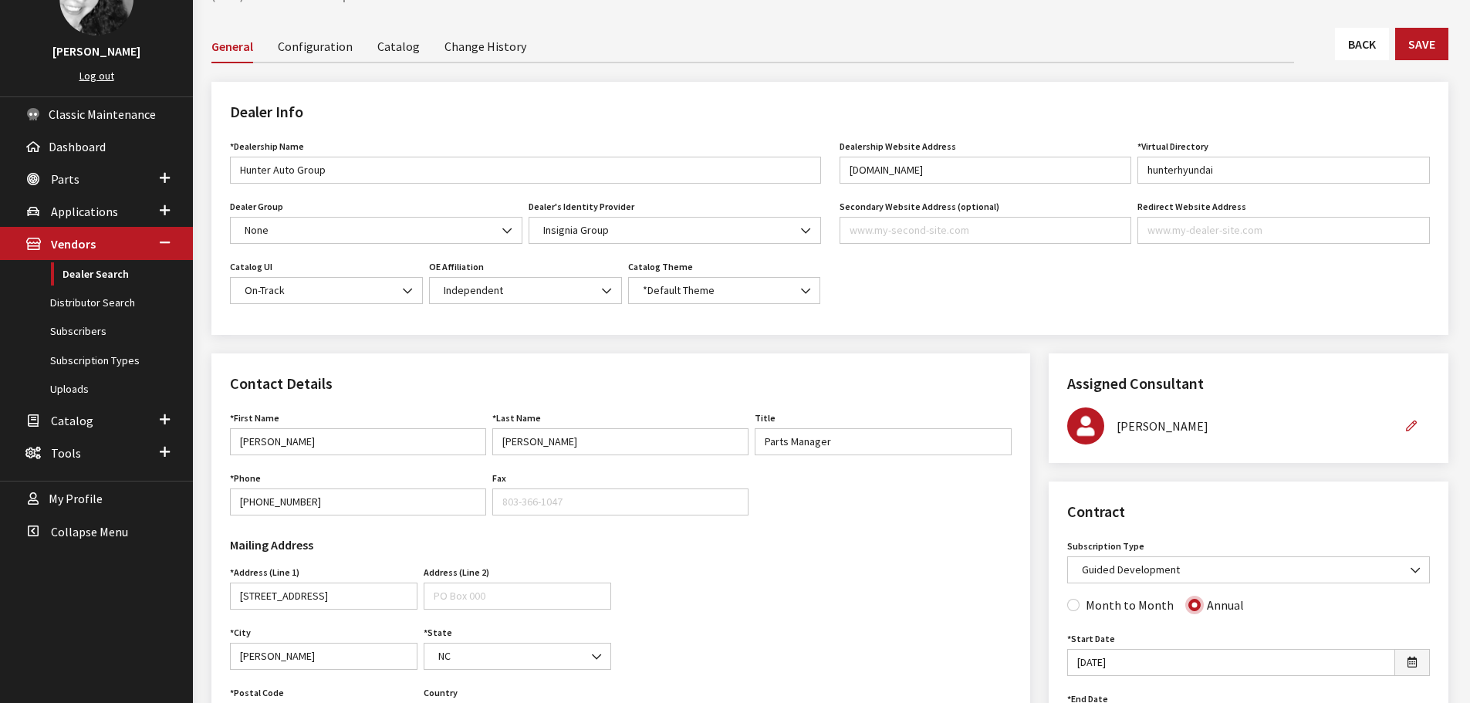
scroll to position [77, 0]
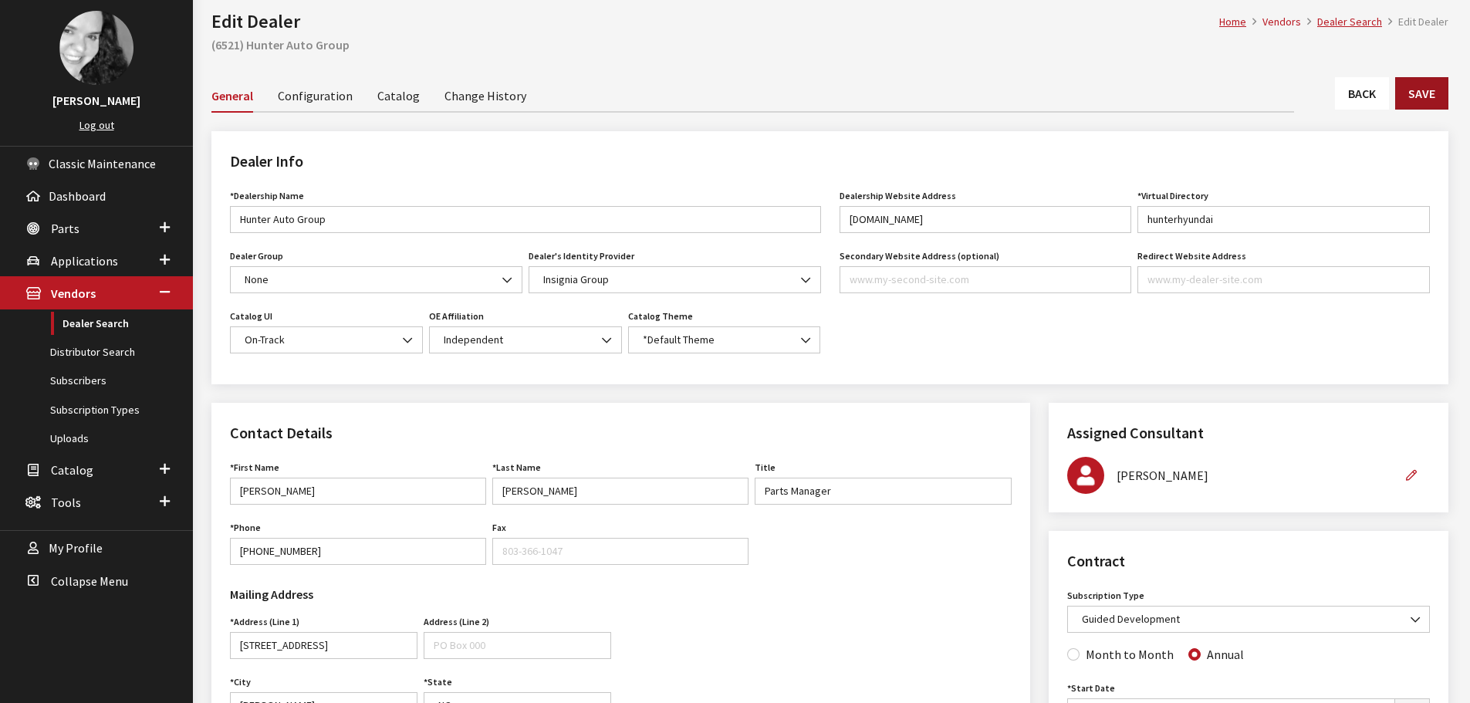
click at [1432, 100] on button "Save" at bounding box center [1421, 93] width 53 height 32
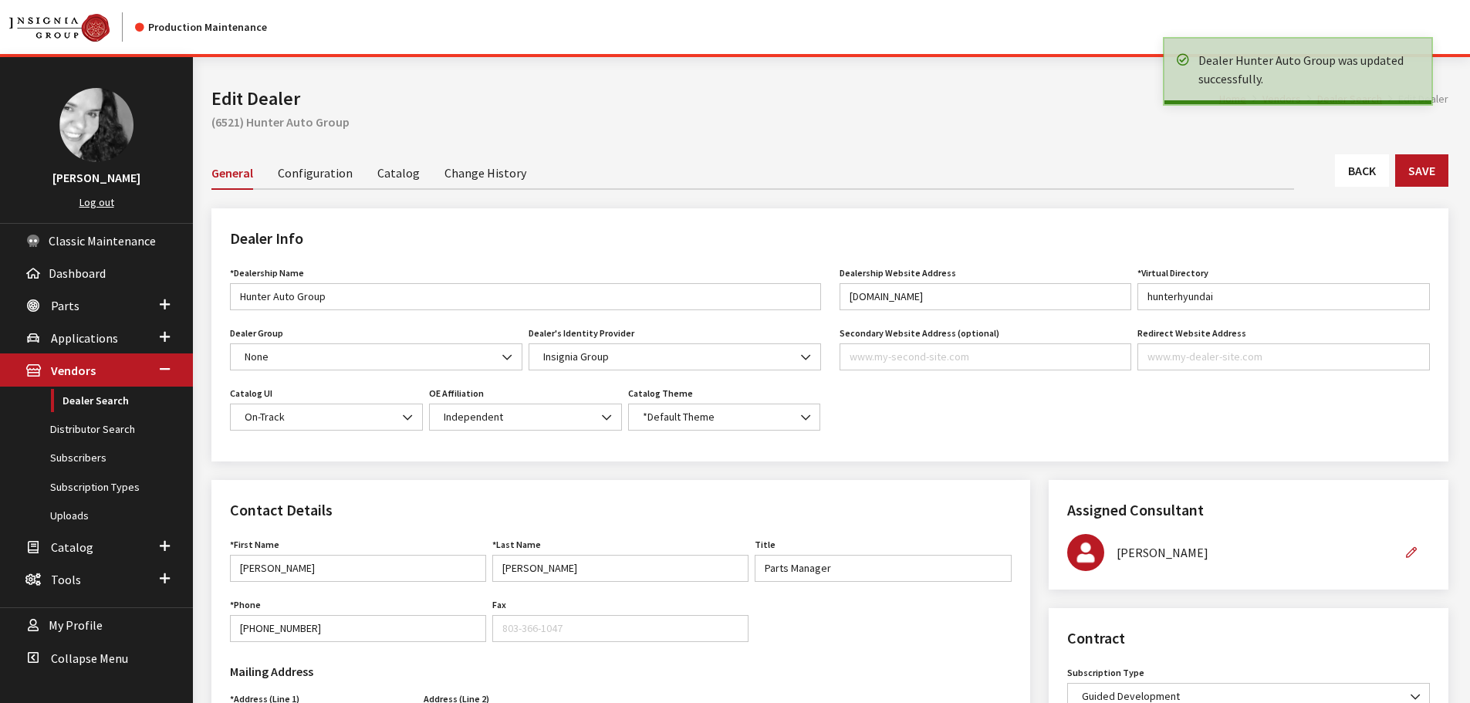
click at [1353, 165] on link "Back" at bounding box center [1362, 170] width 54 height 32
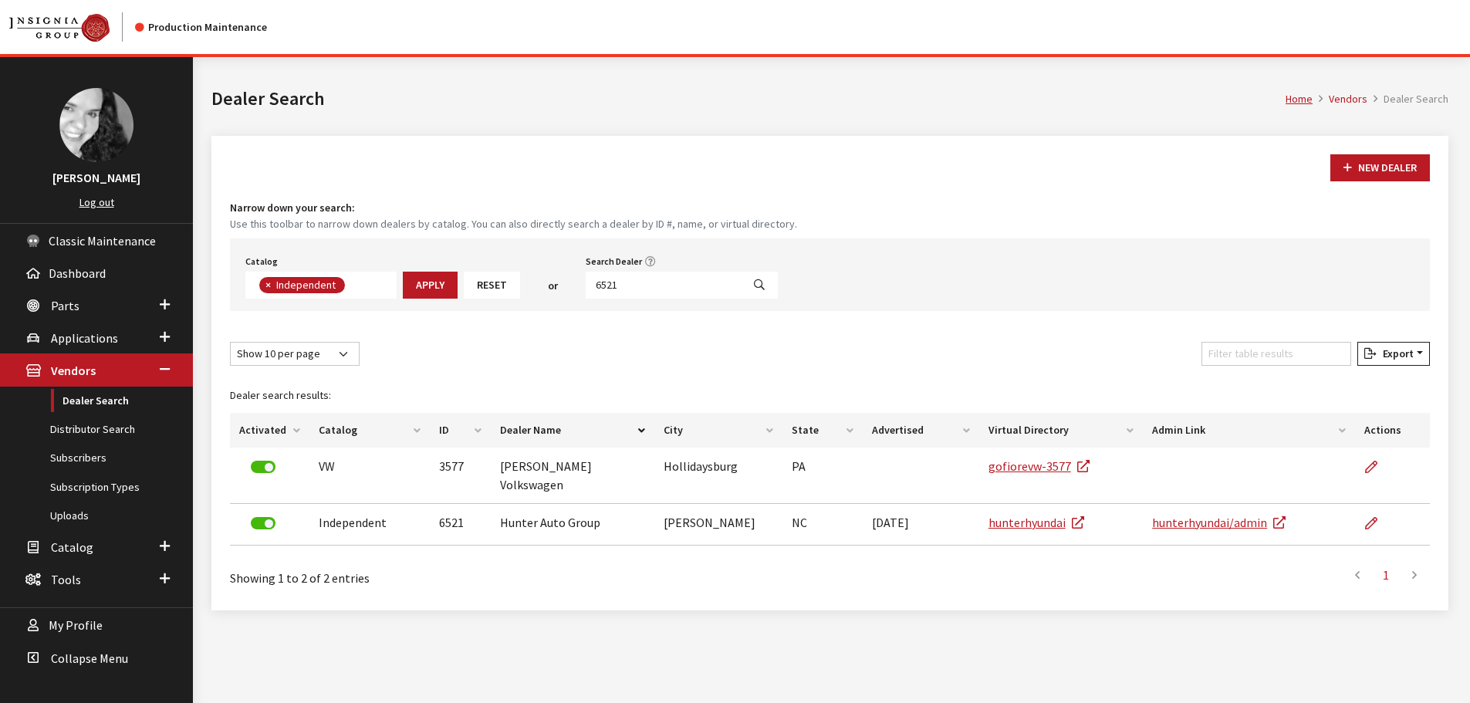
scroll to position [113, 0]
click at [619, 286] on input "6521" at bounding box center [664, 285] width 156 height 27
type input "6532"
select select
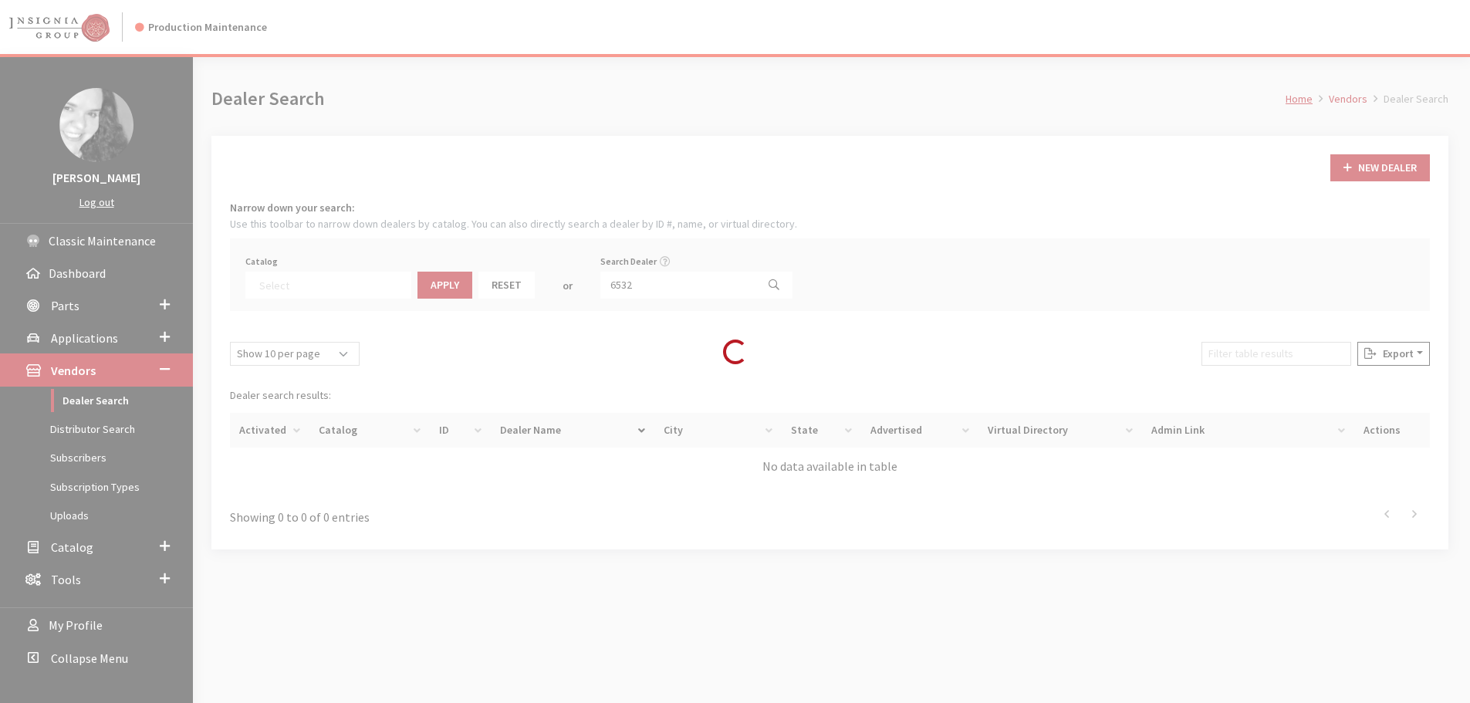
scroll to position [161, 0]
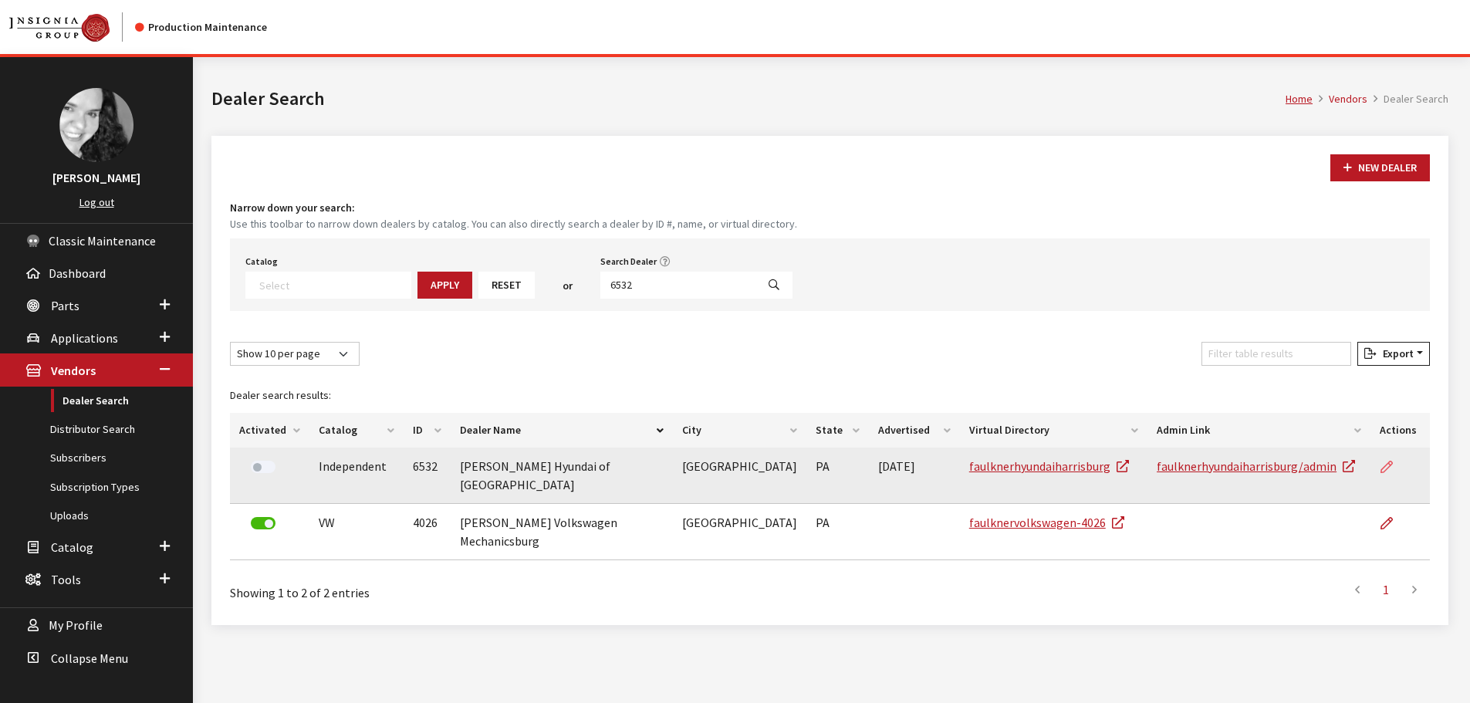
click at [1395, 460] on link at bounding box center [1392, 466] width 26 height 39
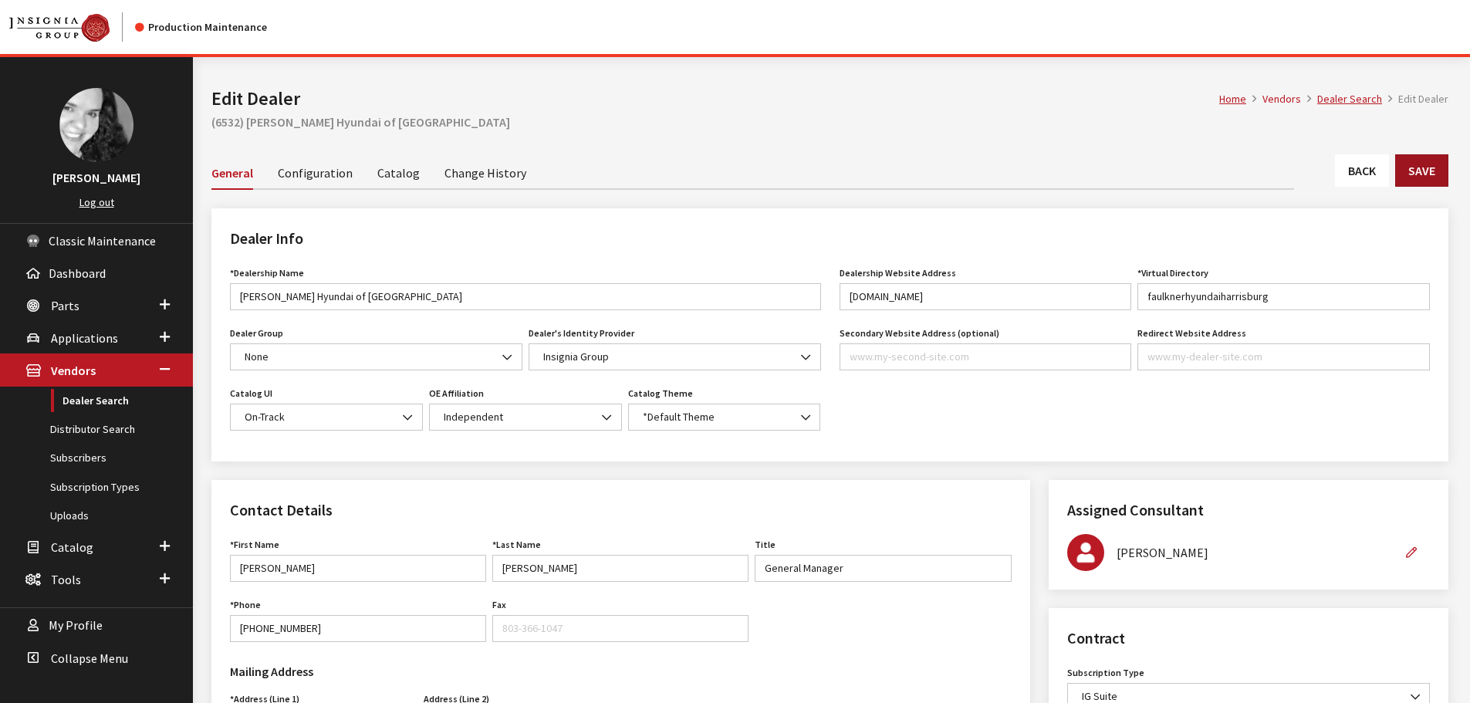
click at [1437, 174] on button "Save" at bounding box center [1421, 170] width 53 height 32
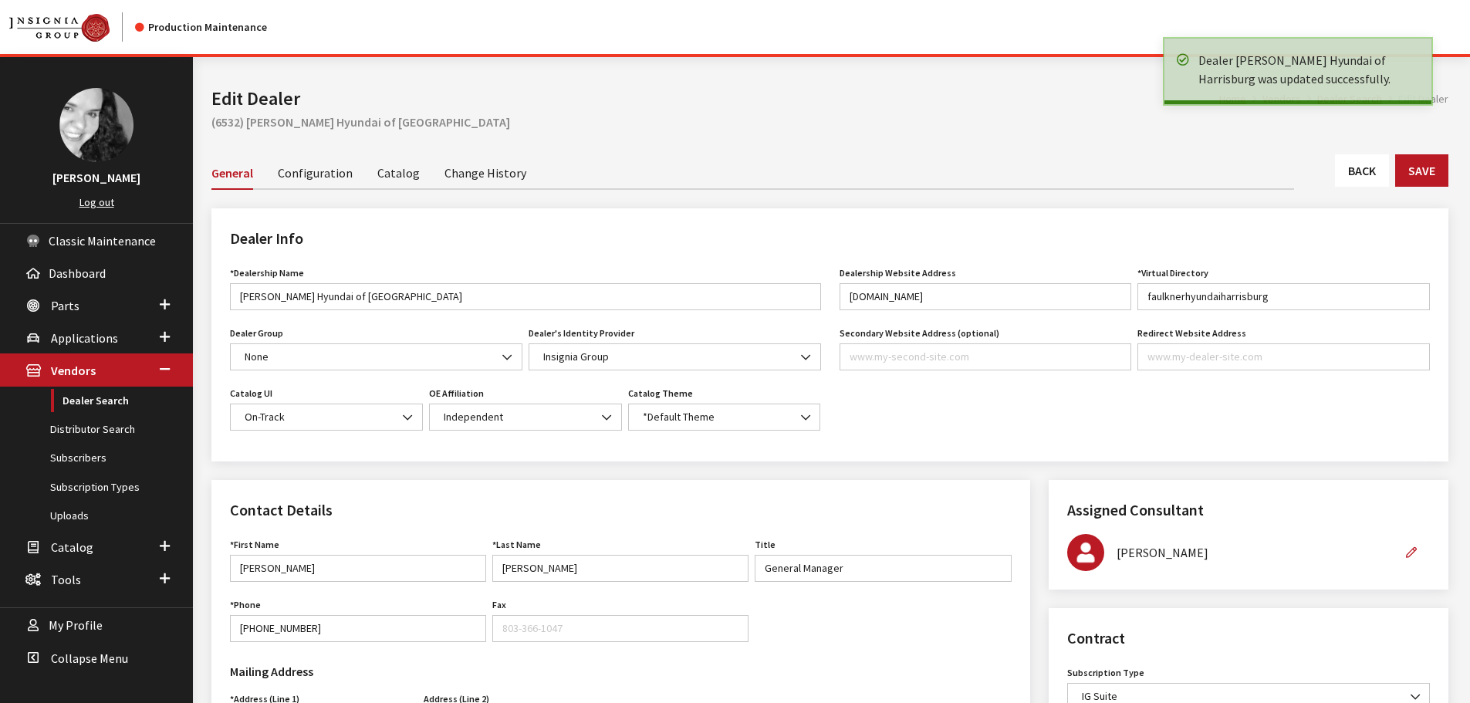
click at [1379, 177] on link "Back" at bounding box center [1362, 170] width 54 height 32
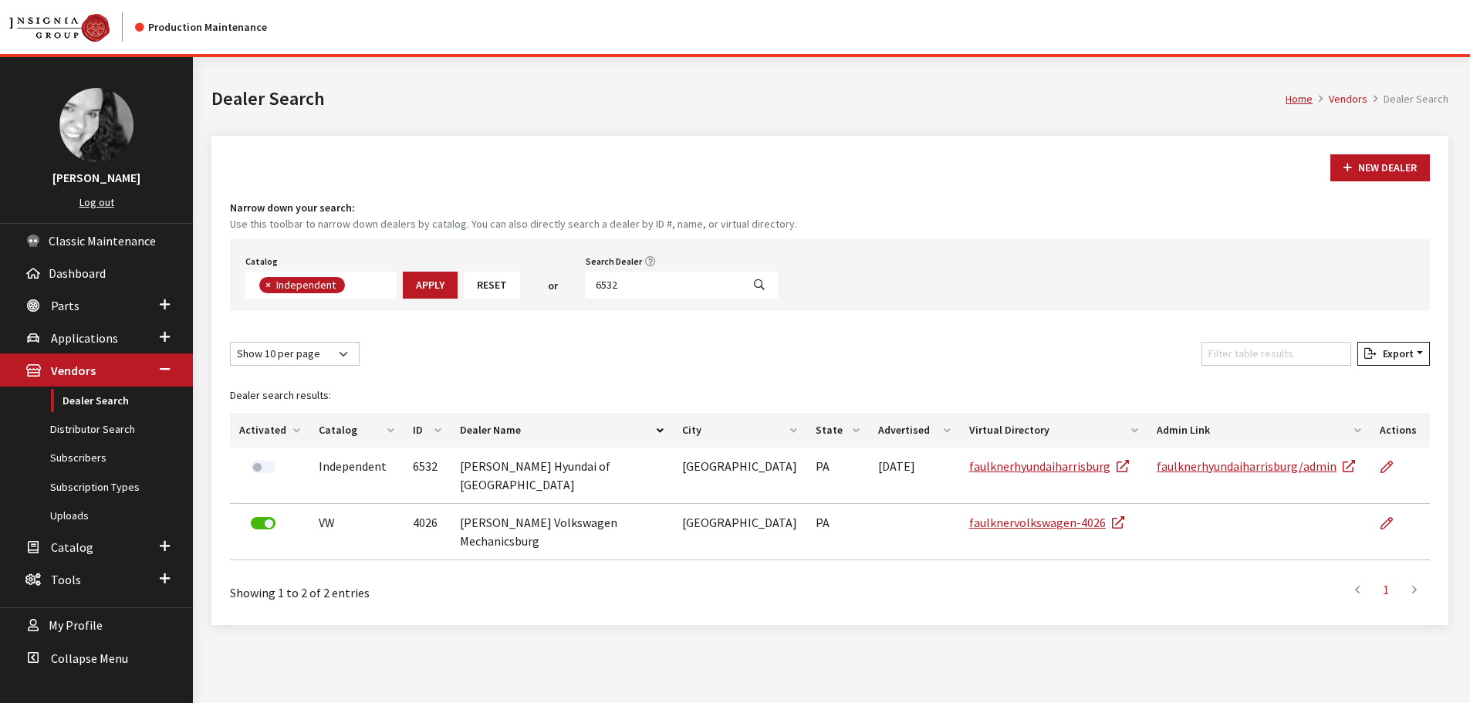
scroll to position [113, 0]
click at [618, 282] on input "6532" at bounding box center [664, 285] width 156 height 27
type input "6534"
select select
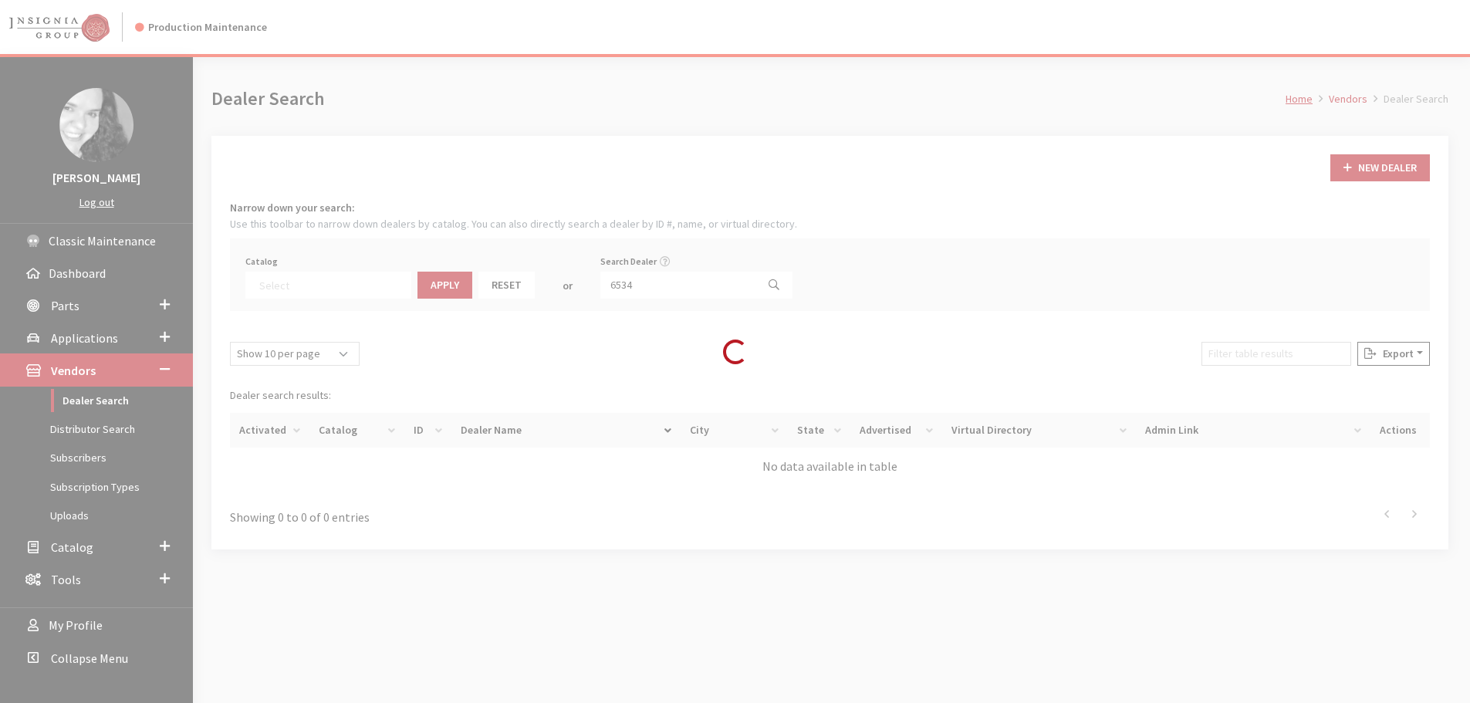
scroll to position [161, 0]
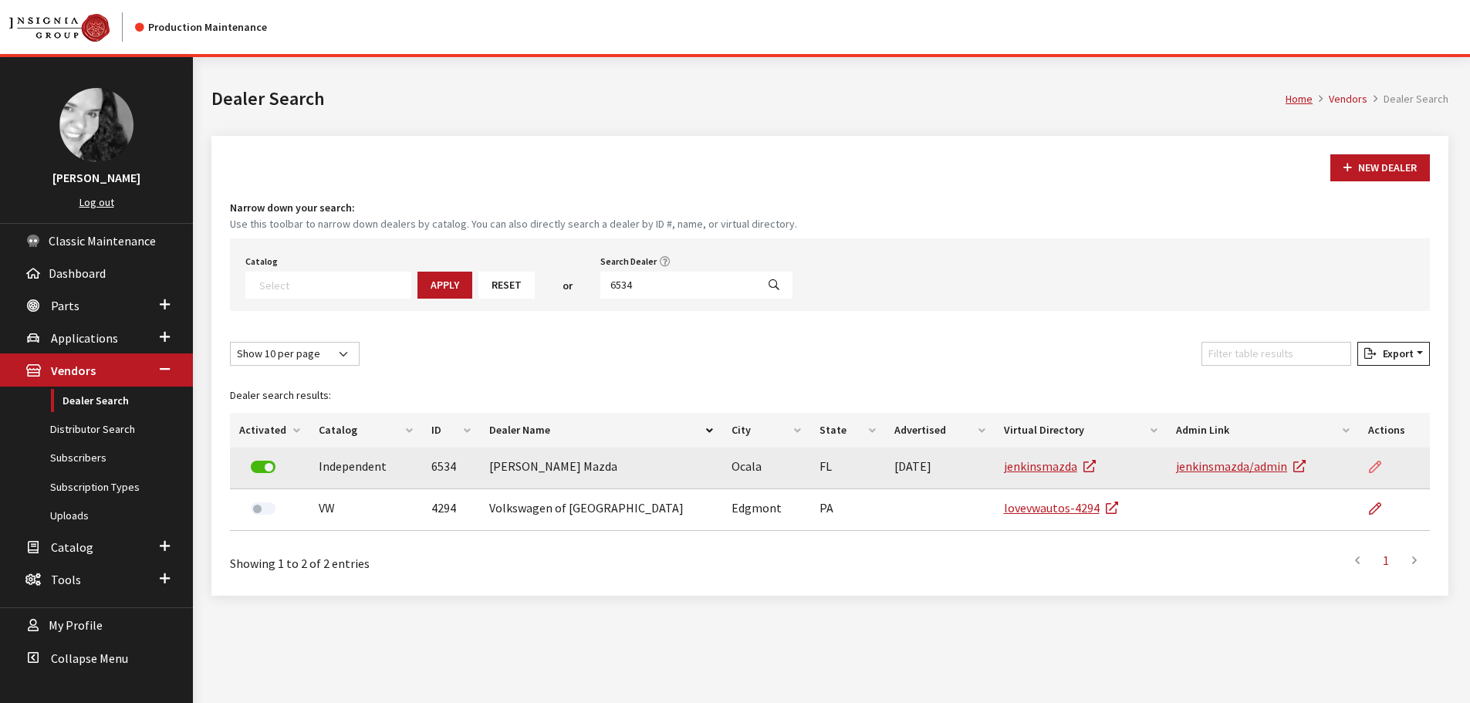
click at [1373, 462] on icon at bounding box center [1375, 467] width 12 height 12
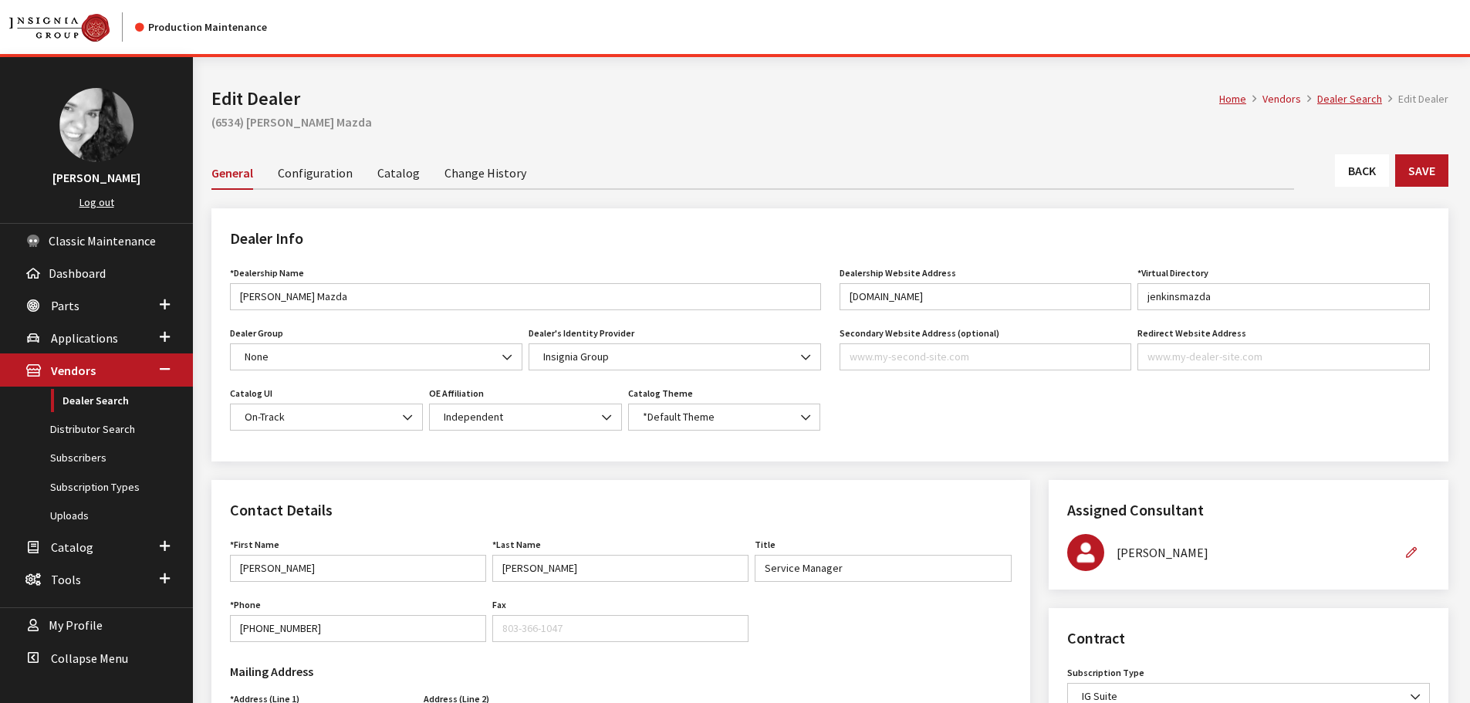
click at [1340, 172] on link "Back" at bounding box center [1362, 170] width 54 height 32
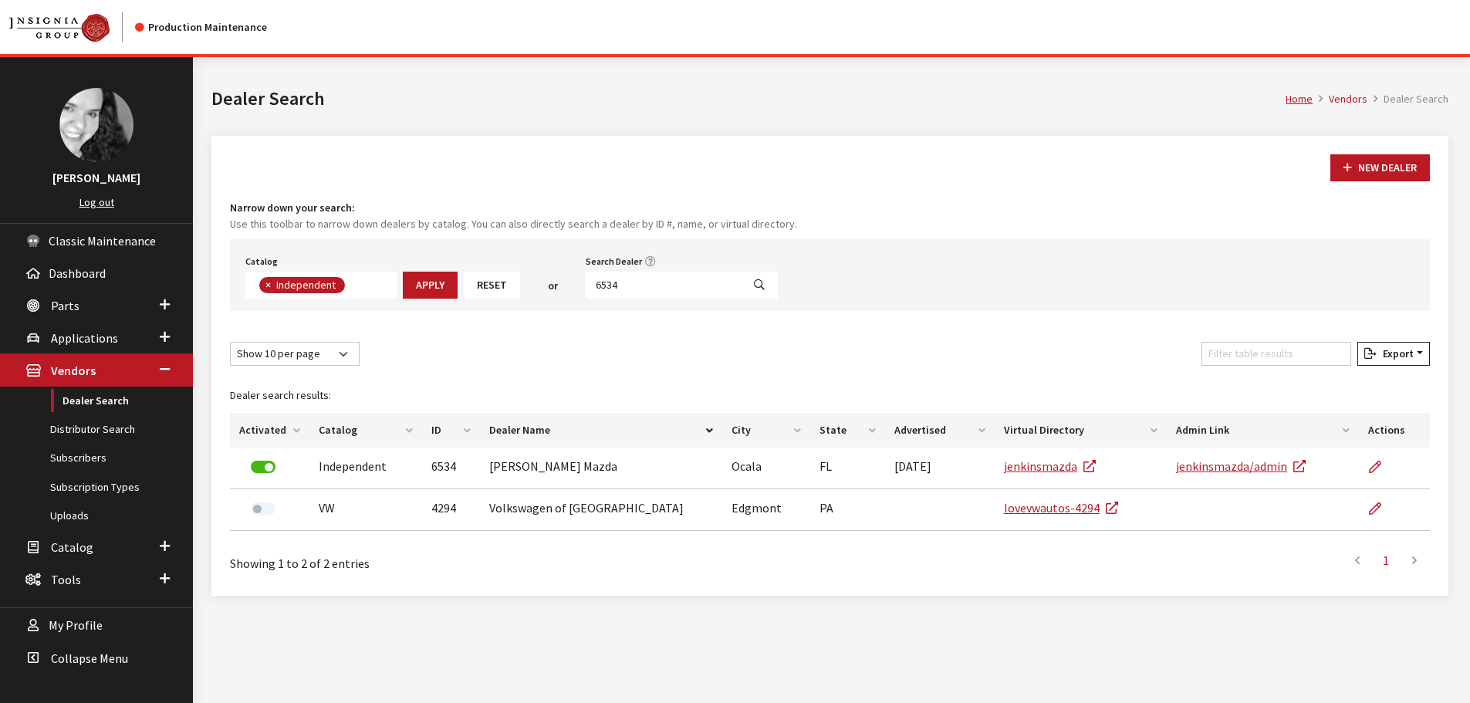
scroll to position [113, 0]
click at [620, 289] on input "6534" at bounding box center [664, 285] width 156 height 27
type input "6541"
select select
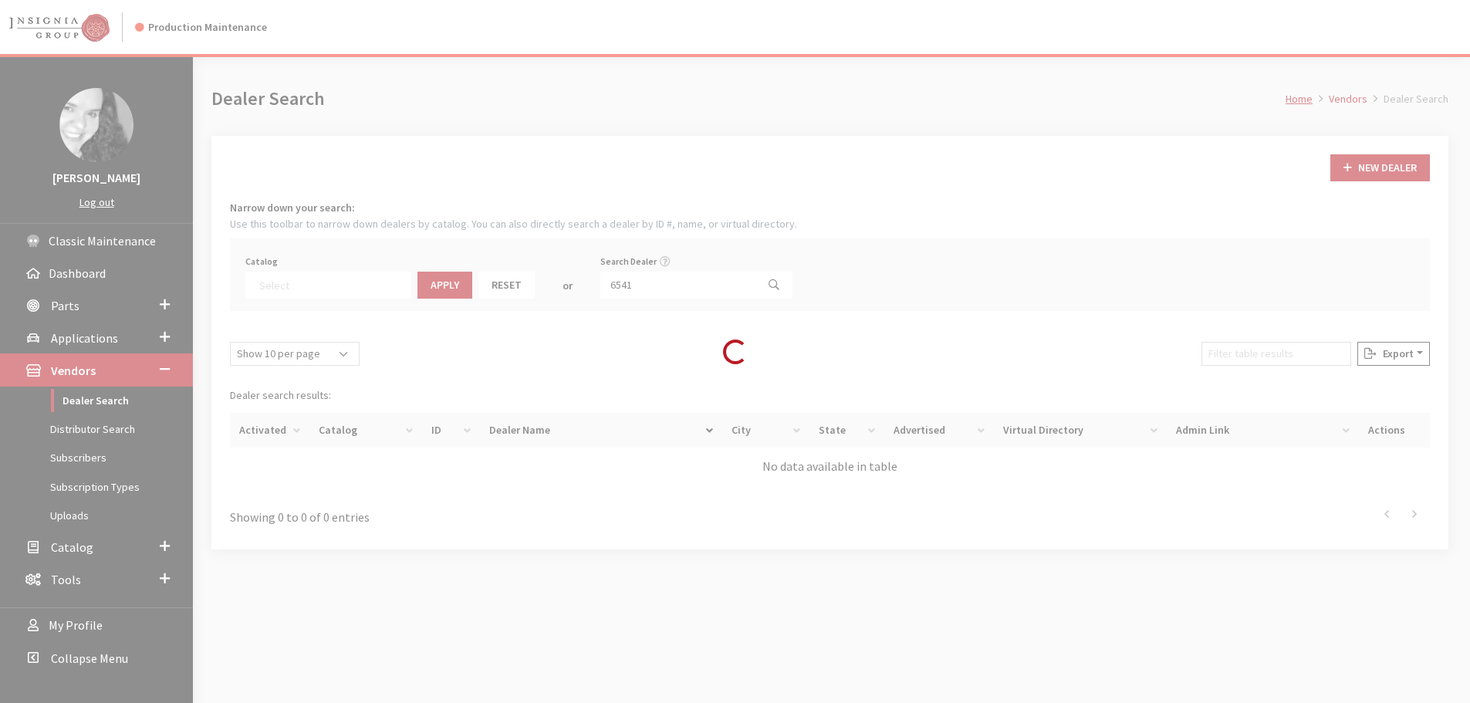
scroll to position [161, 0]
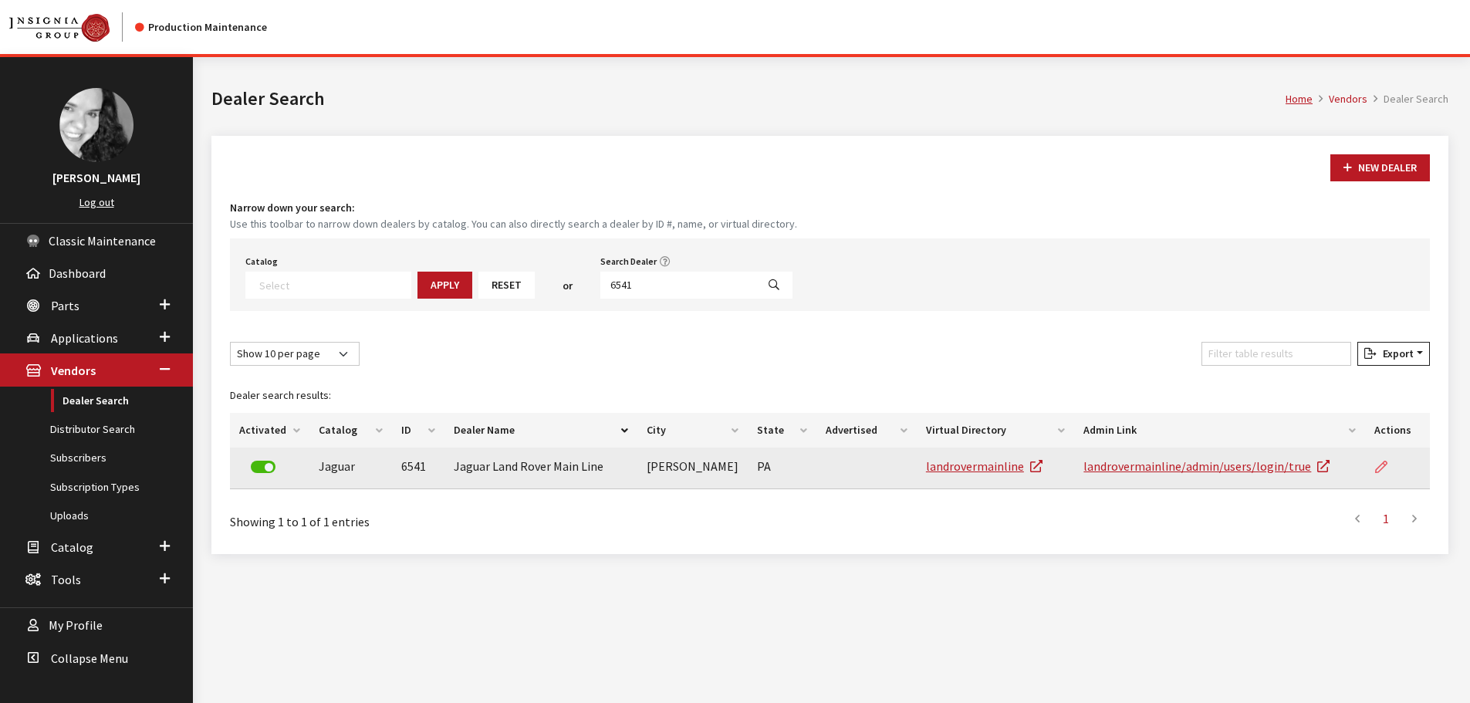
click at [1379, 469] on icon at bounding box center [1381, 467] width 12 height 12
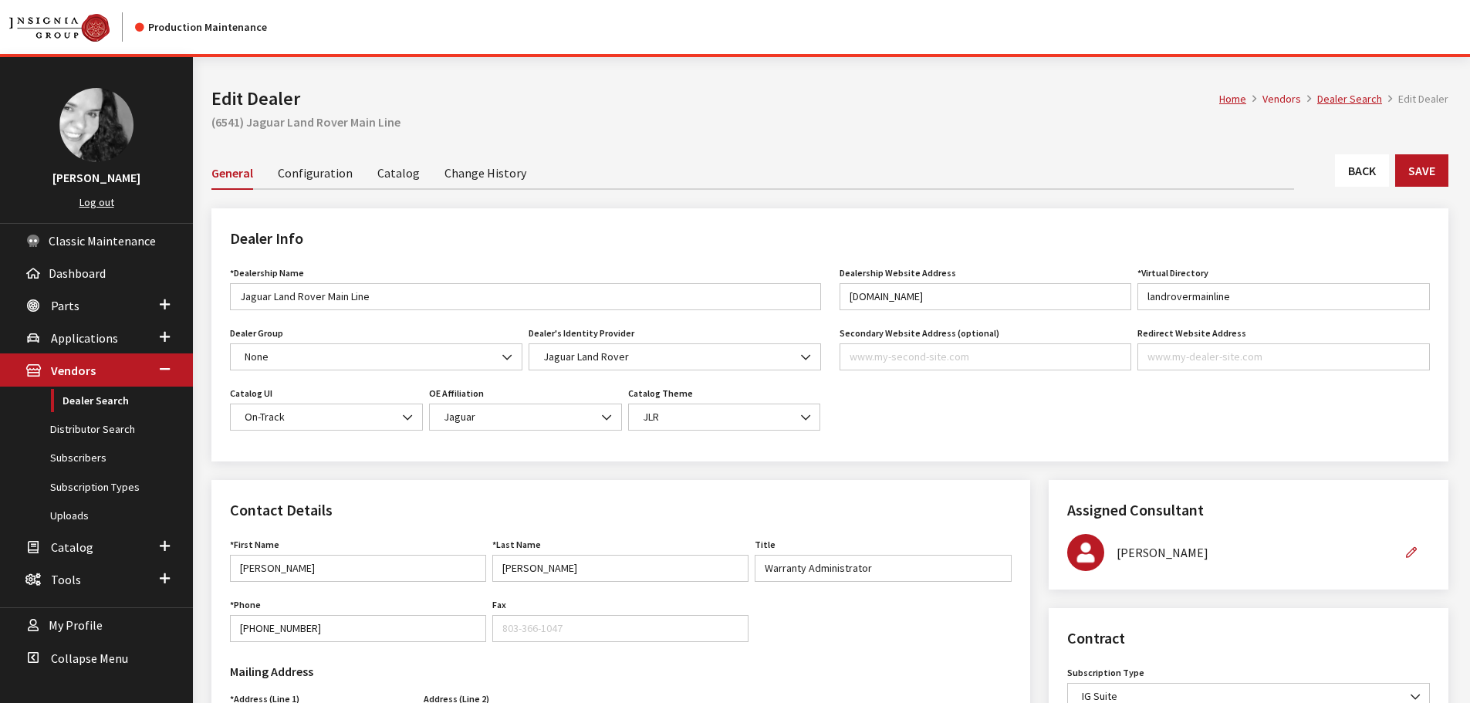
click at [1357, 174] on link "Back" at bounding box center [1362, 170] width 54 height 32
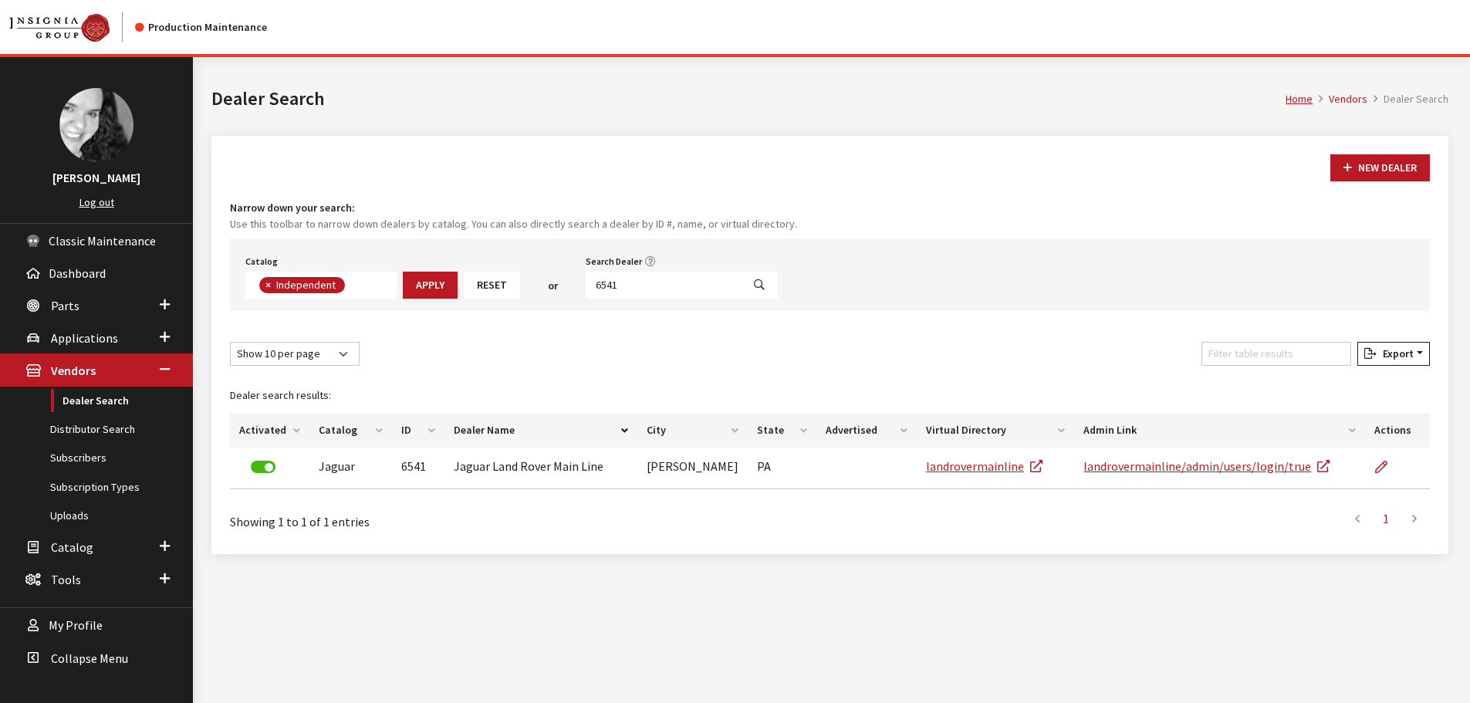
scroll to position [113, 0]
click at [625, 285] on input "6541" at bounding box center [664, 285] width 156 height 27
type input "6543"
select select
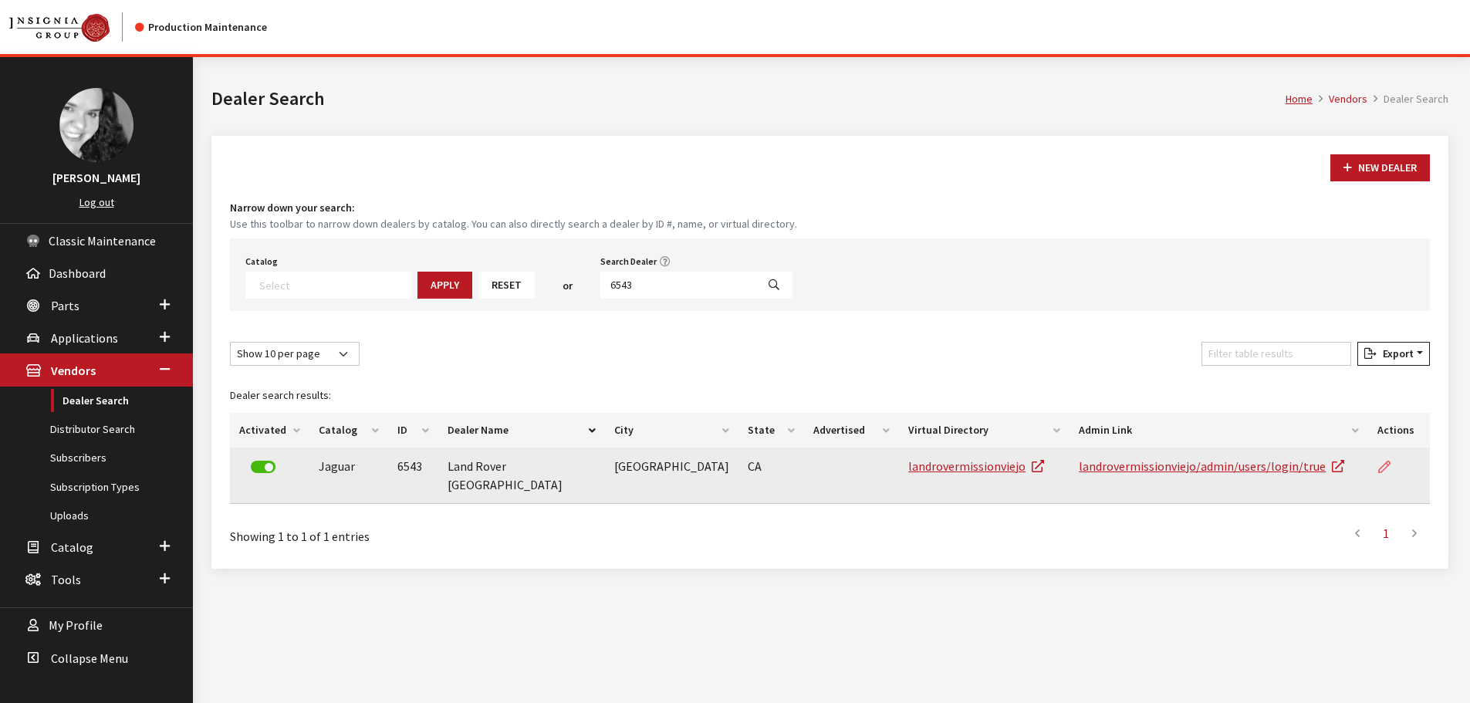
click at [1381, 468] on icon at bounding box center [1384, 467] width 12 height 12
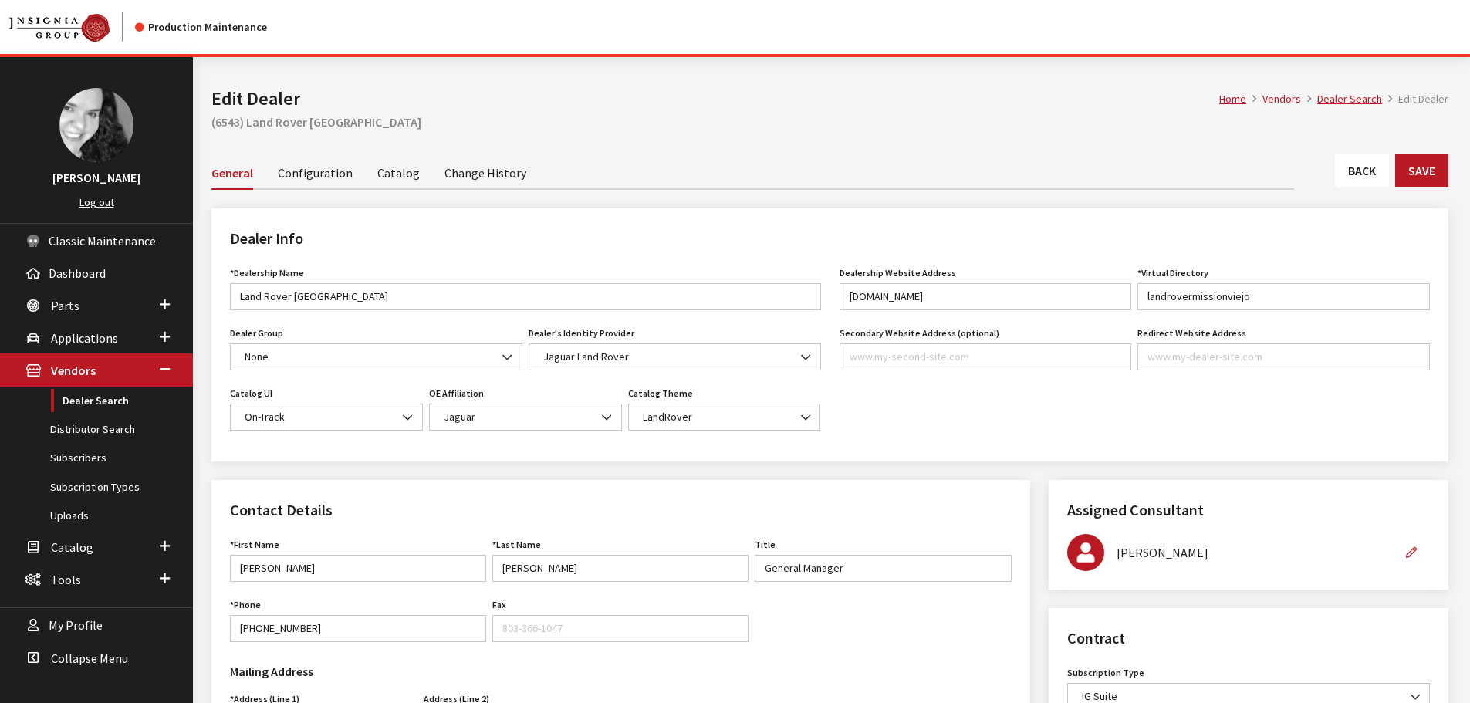
click at [1360, 170] on link "Back" at bounding box center [1362, 170] width 54 height 32
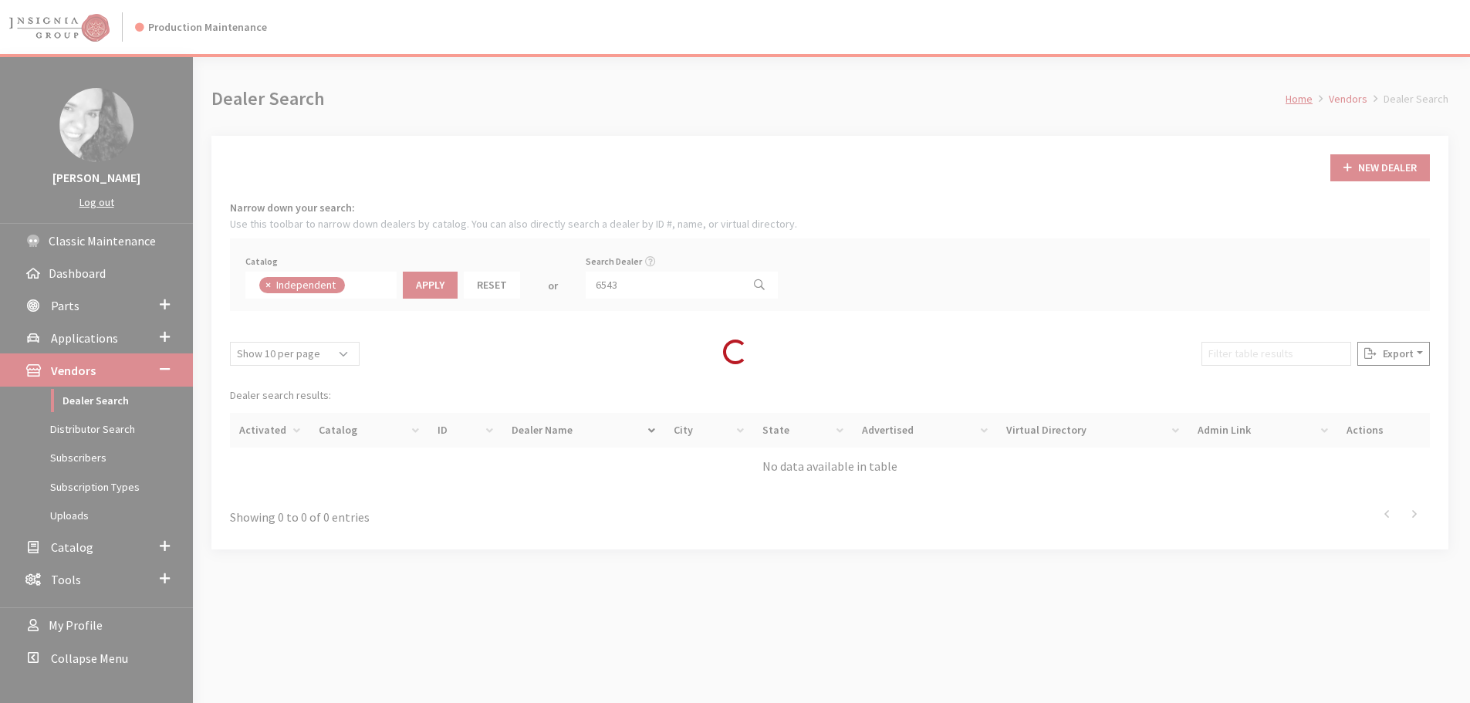
scroll to position [113, 0]
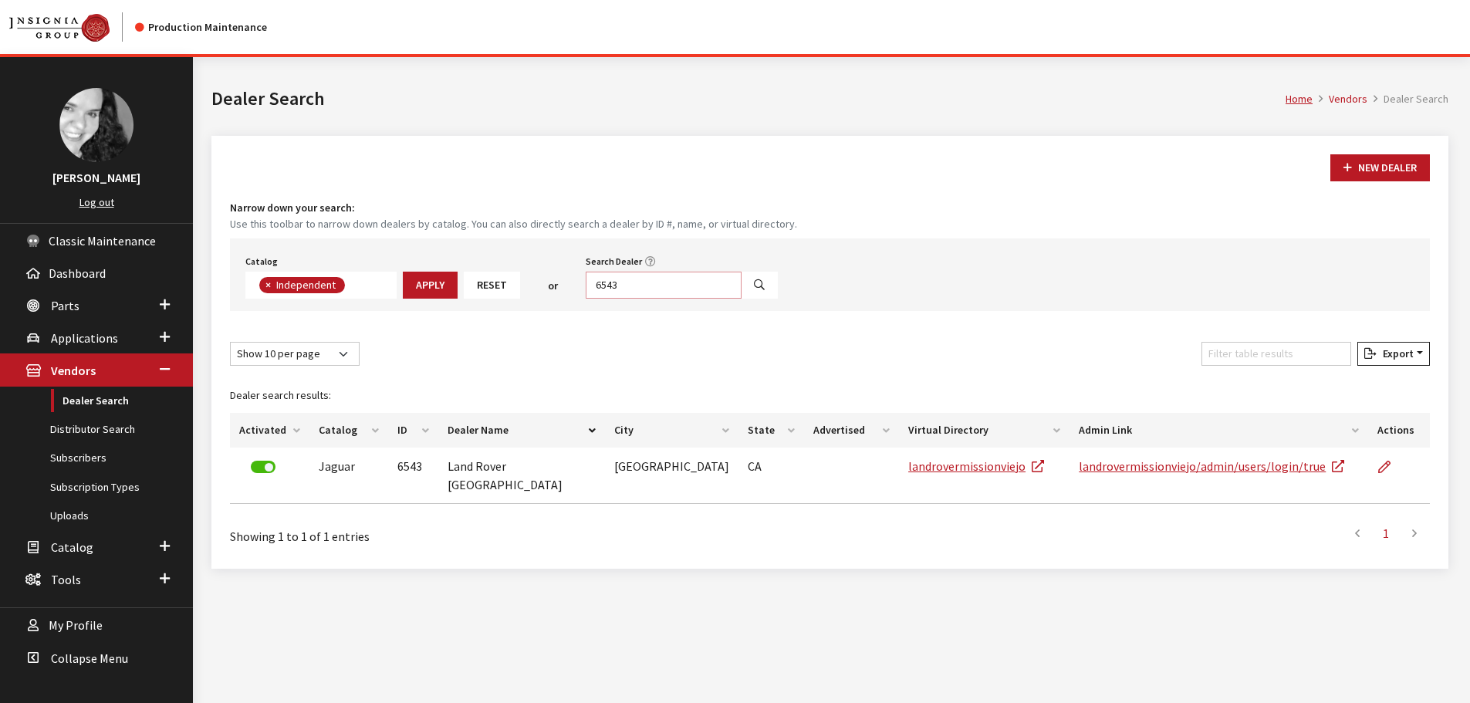
click at [626, 285] on input "6543" at bounding box center [664, 285] width 156 height 27
type input "6545"
select select
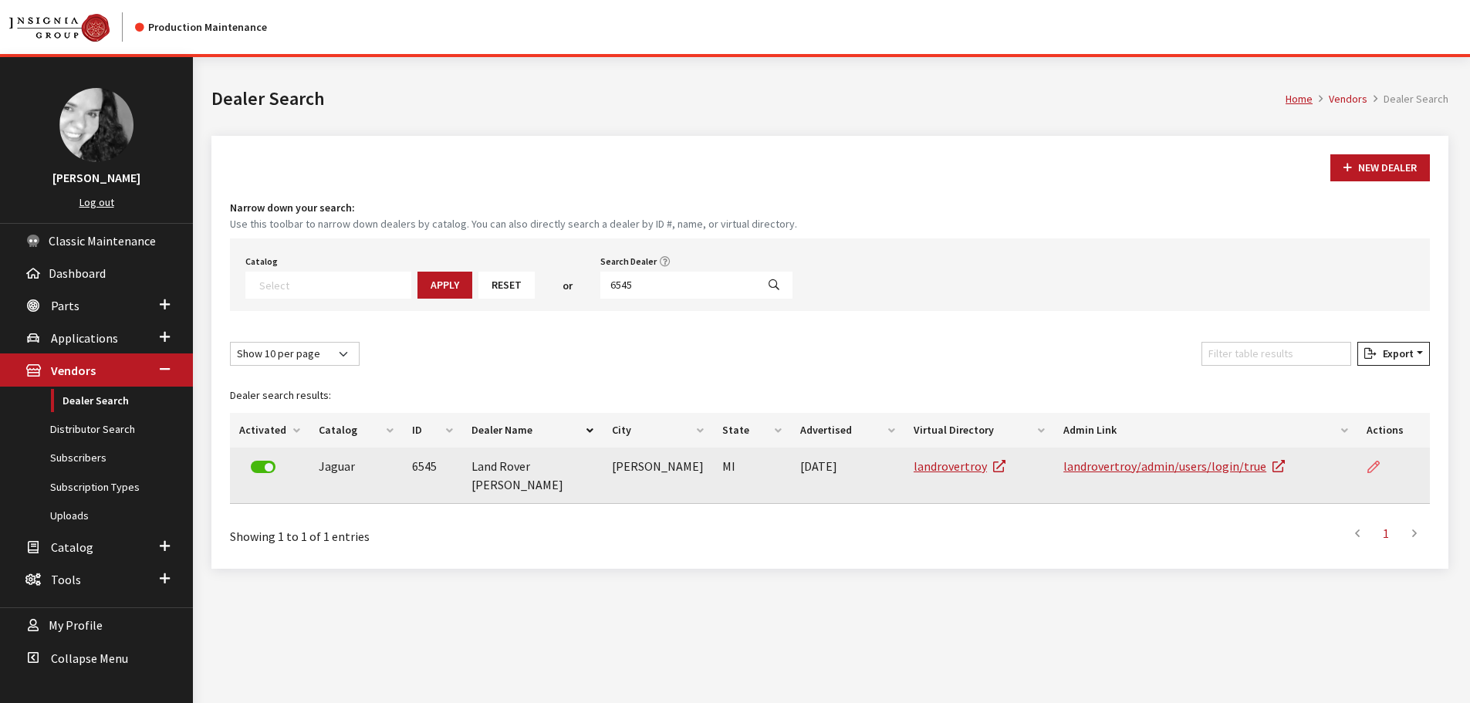
click at [1376, 469] on icon at bounding box center [1373, 467] width 12 height 12
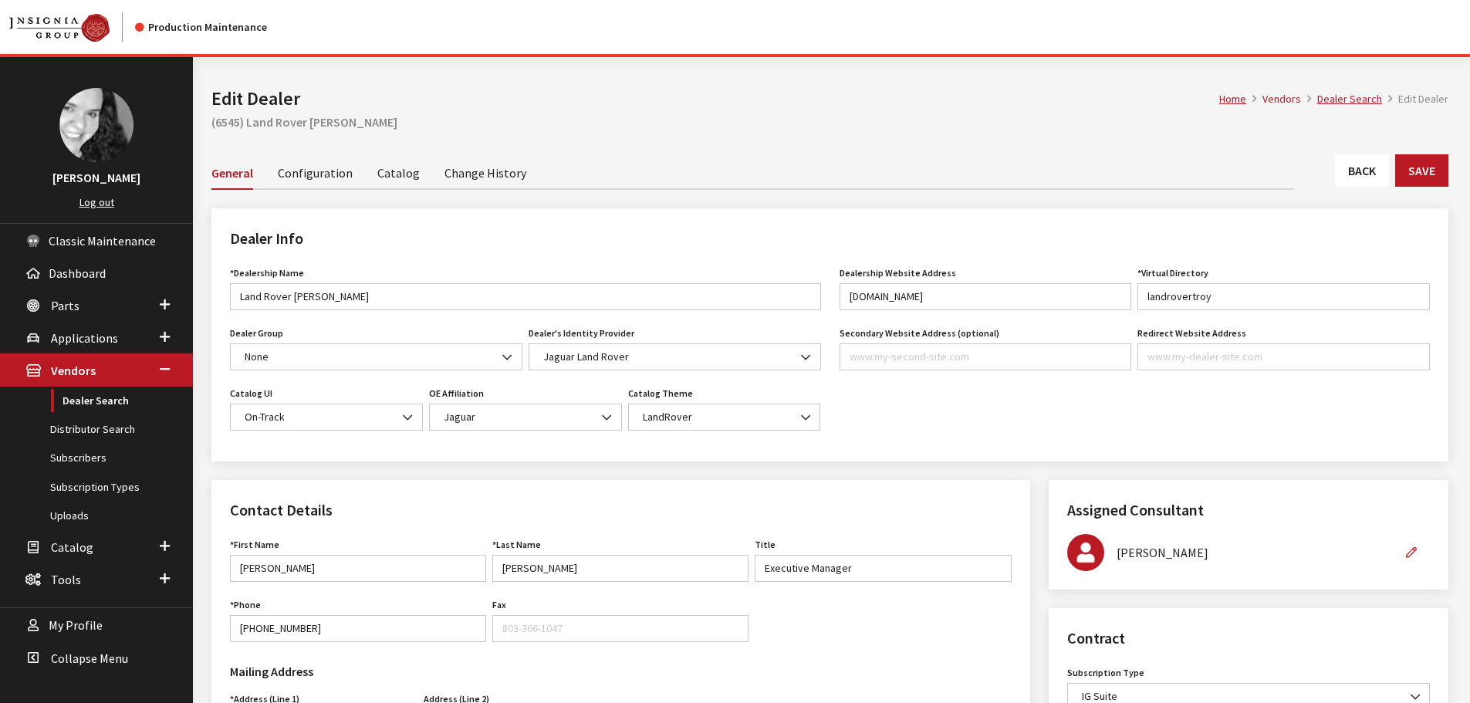
click at [1374, 175] on link "Back" at bounding box center [1362, 170] width 54 height 32
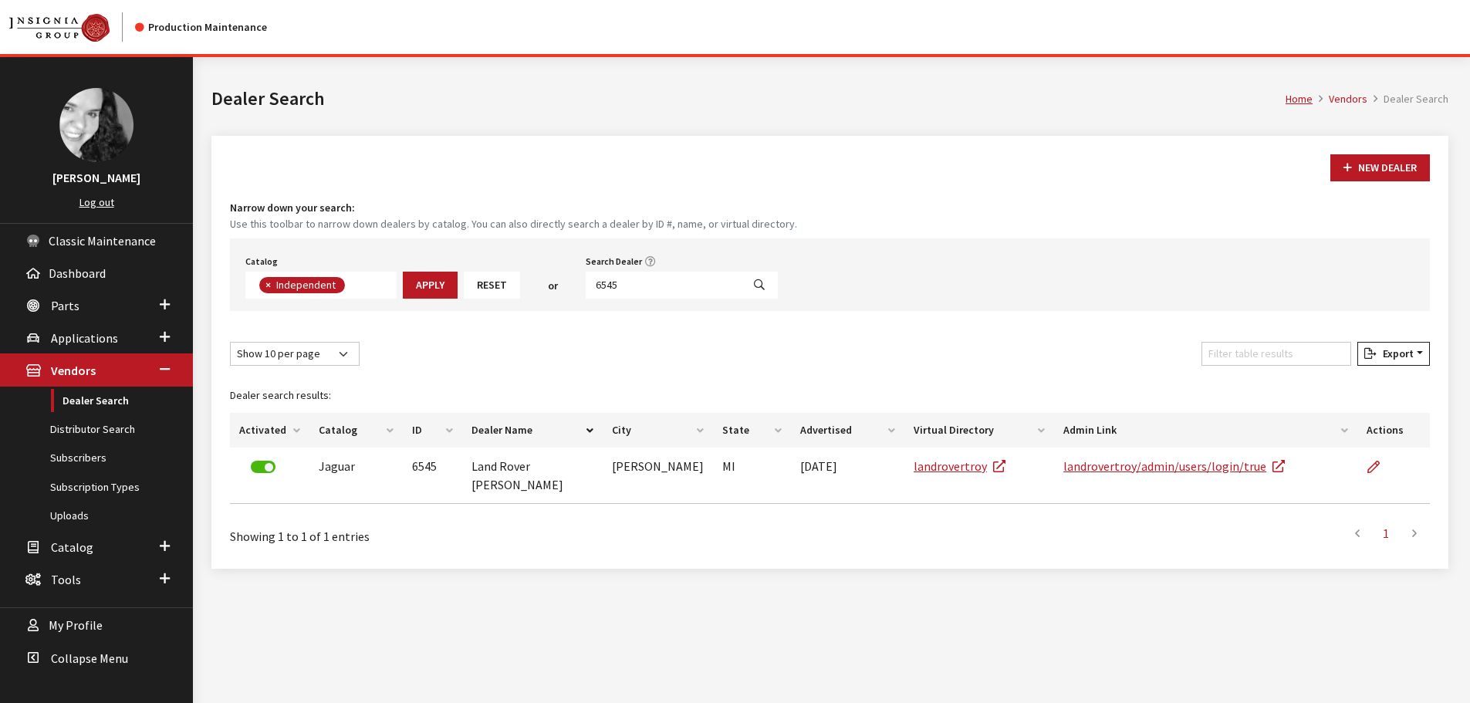
scroll to position [113, 0]
click at [628, 281] on input "6545" at bounding box center [664, 285] width 156 height 27
type input "6548"
select select
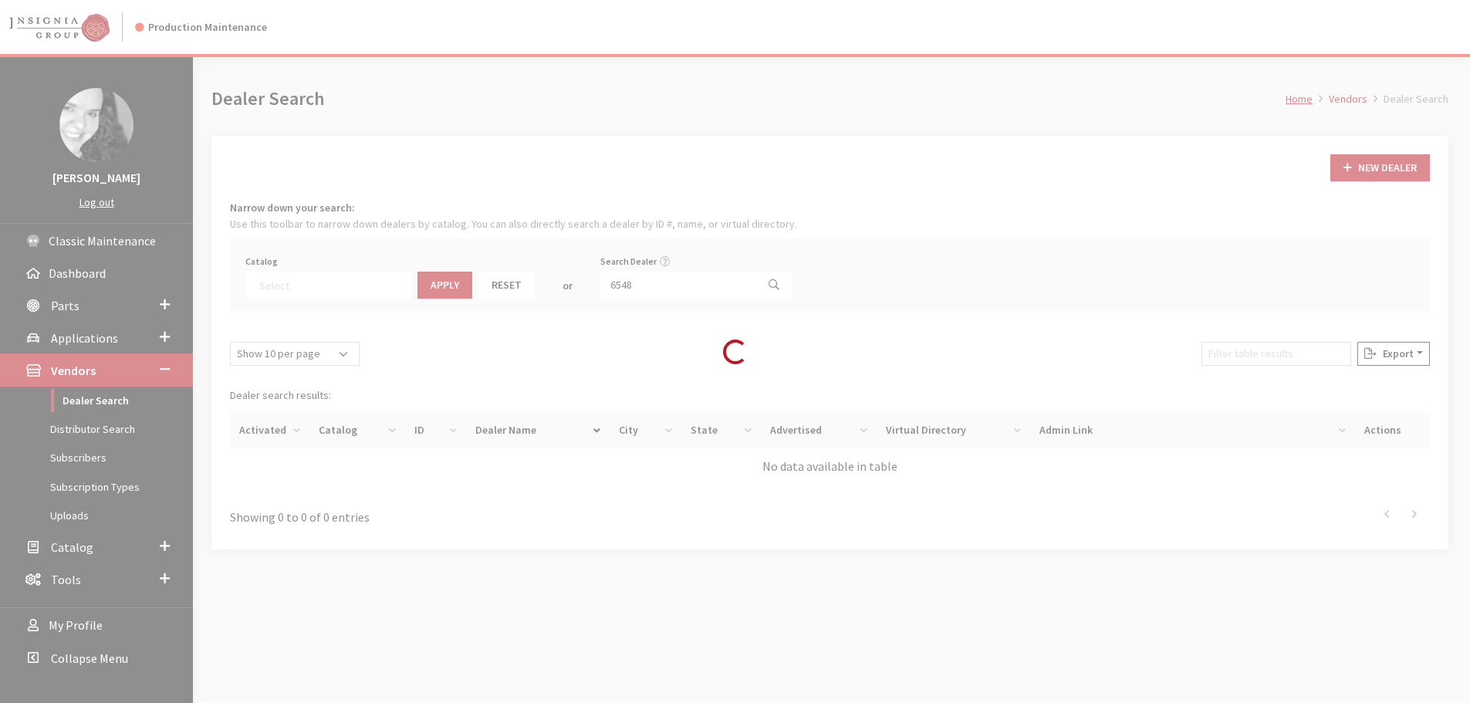
scroll to position [161, 0]
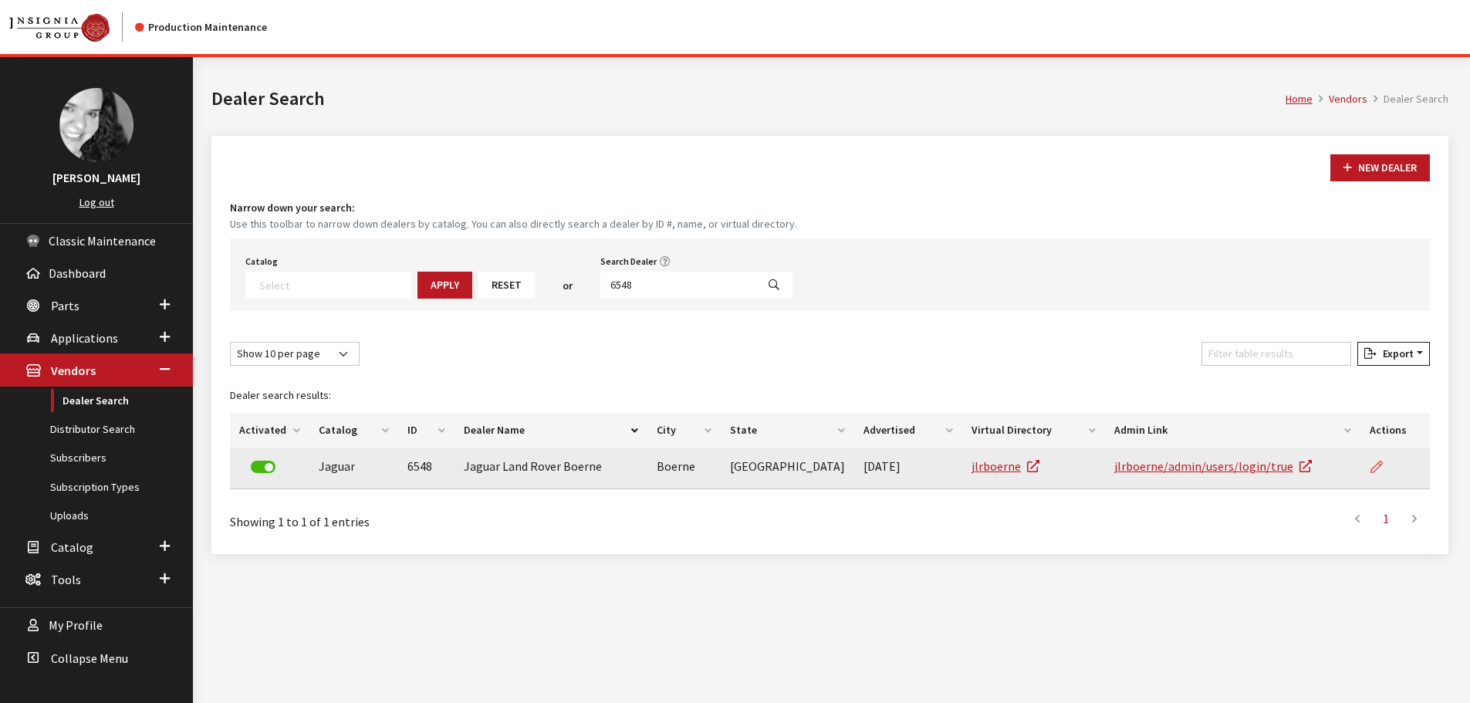
click at [1372, 466] on icon at bounding box center [1376, 467] width 12 height 12
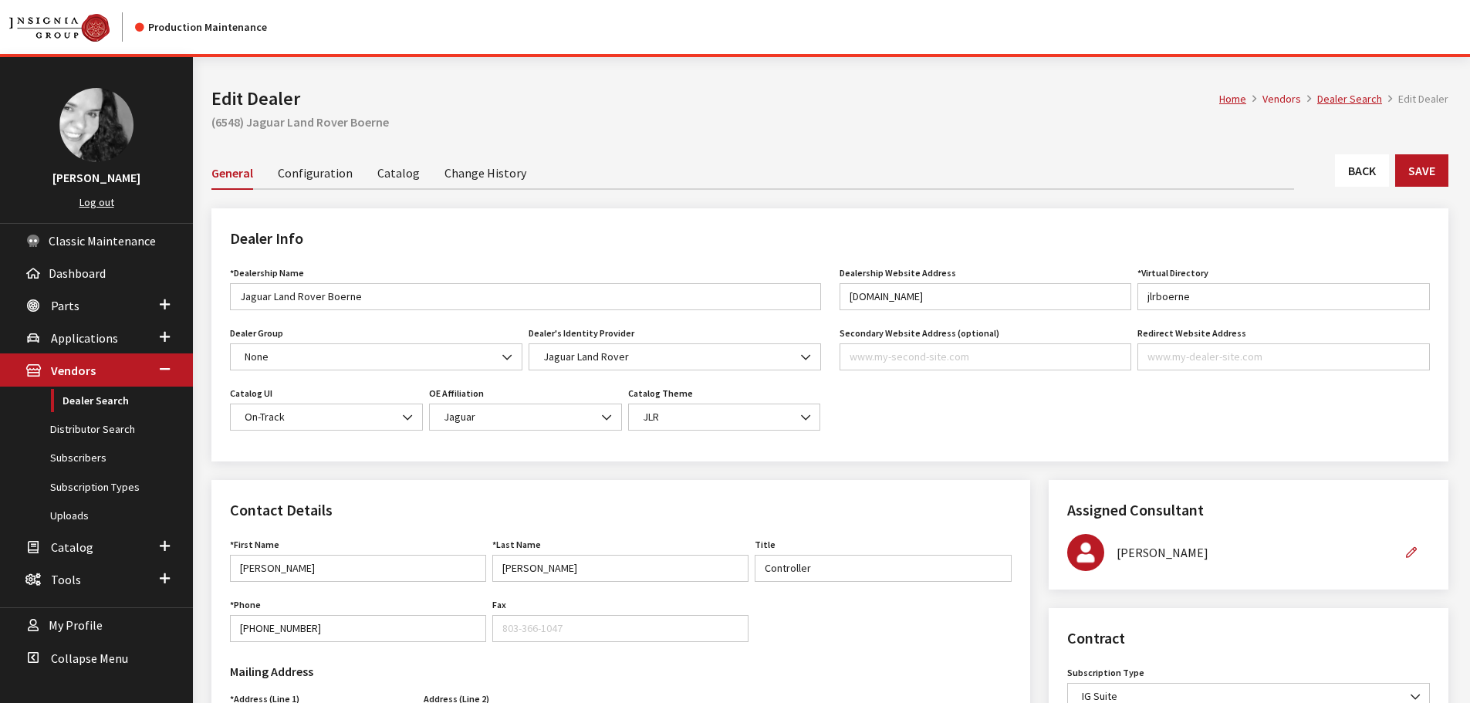
click at [1361, 167] on link "Back" at bounding box center [1362, 170] width 54 height 32
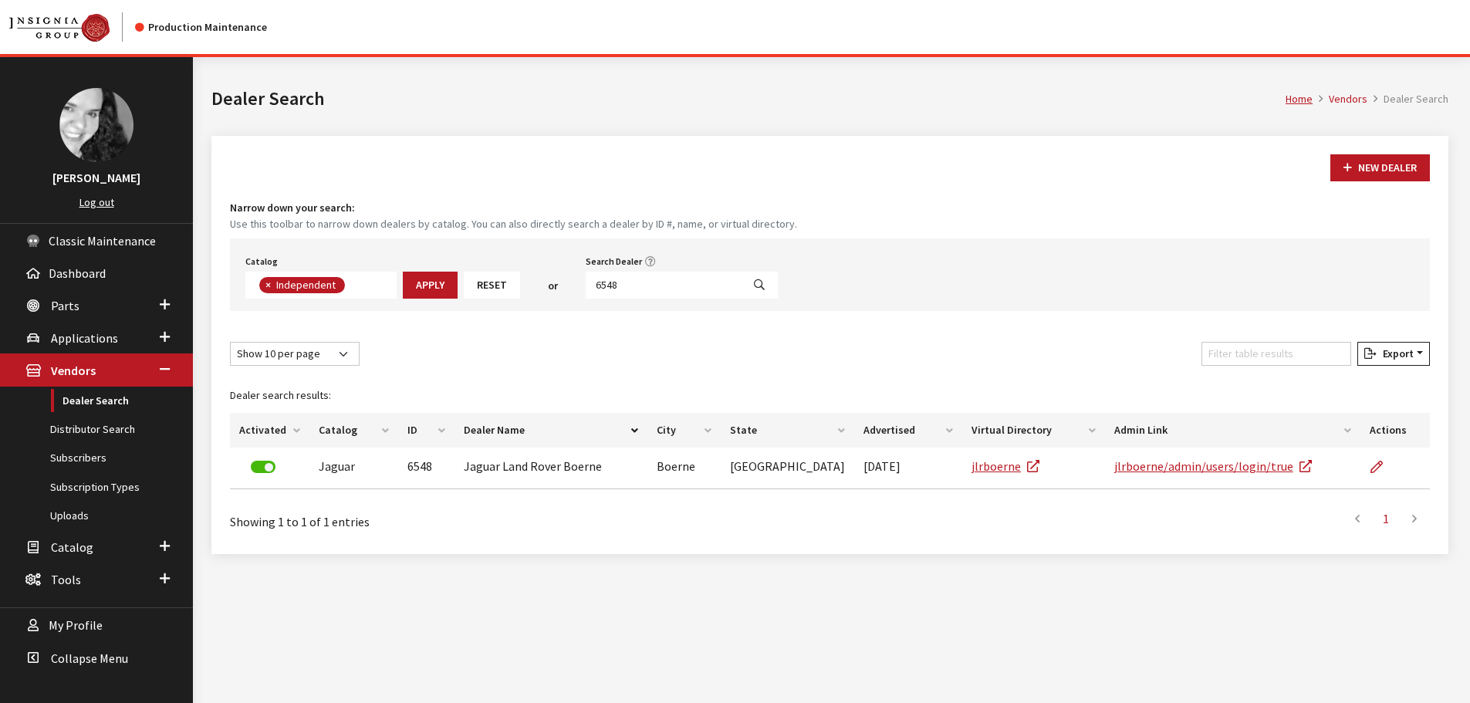
scroll to position [113, 0]
click at [644, 287] on input "6548" at bounding box center [664, 285] width 156 height 27
type input "6553"
select select
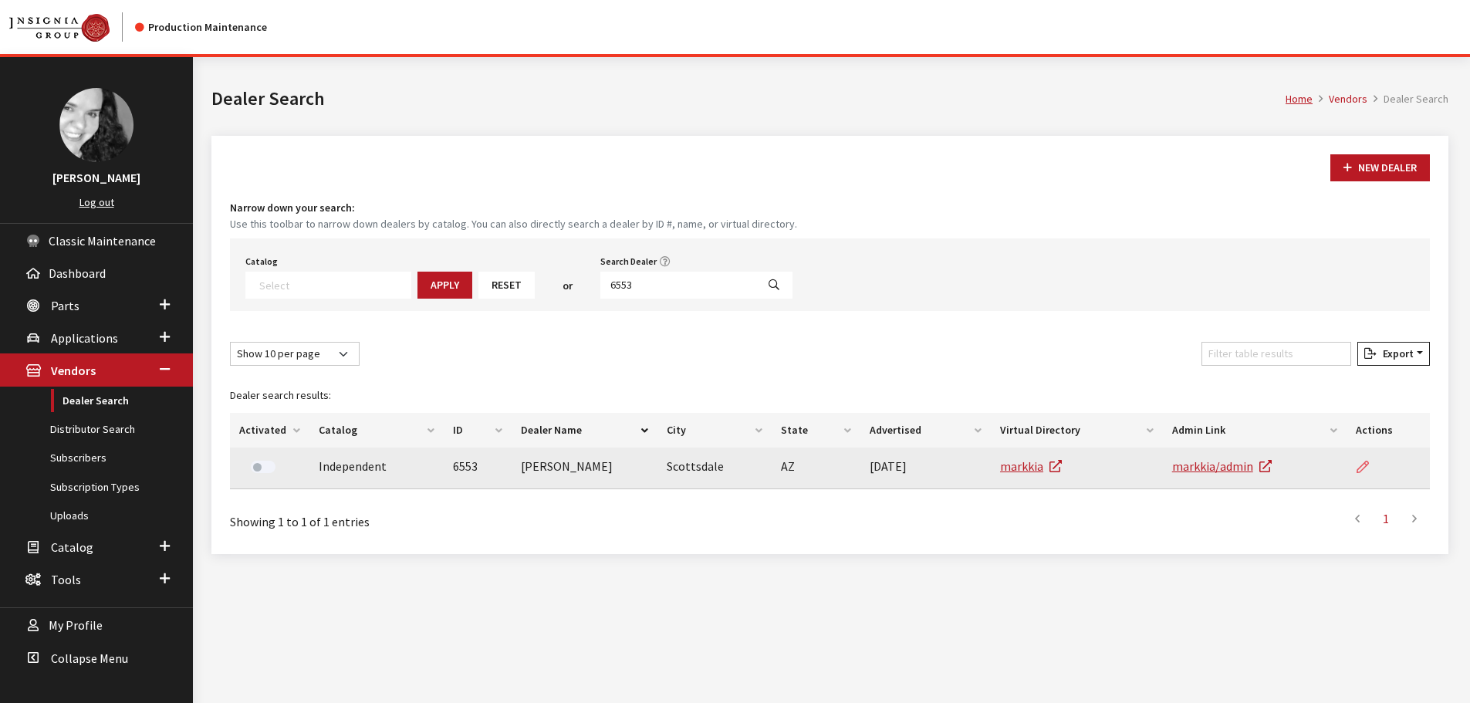
click at [1362, 467] on icon at bounding box center [1362, 467] width 12 height 12
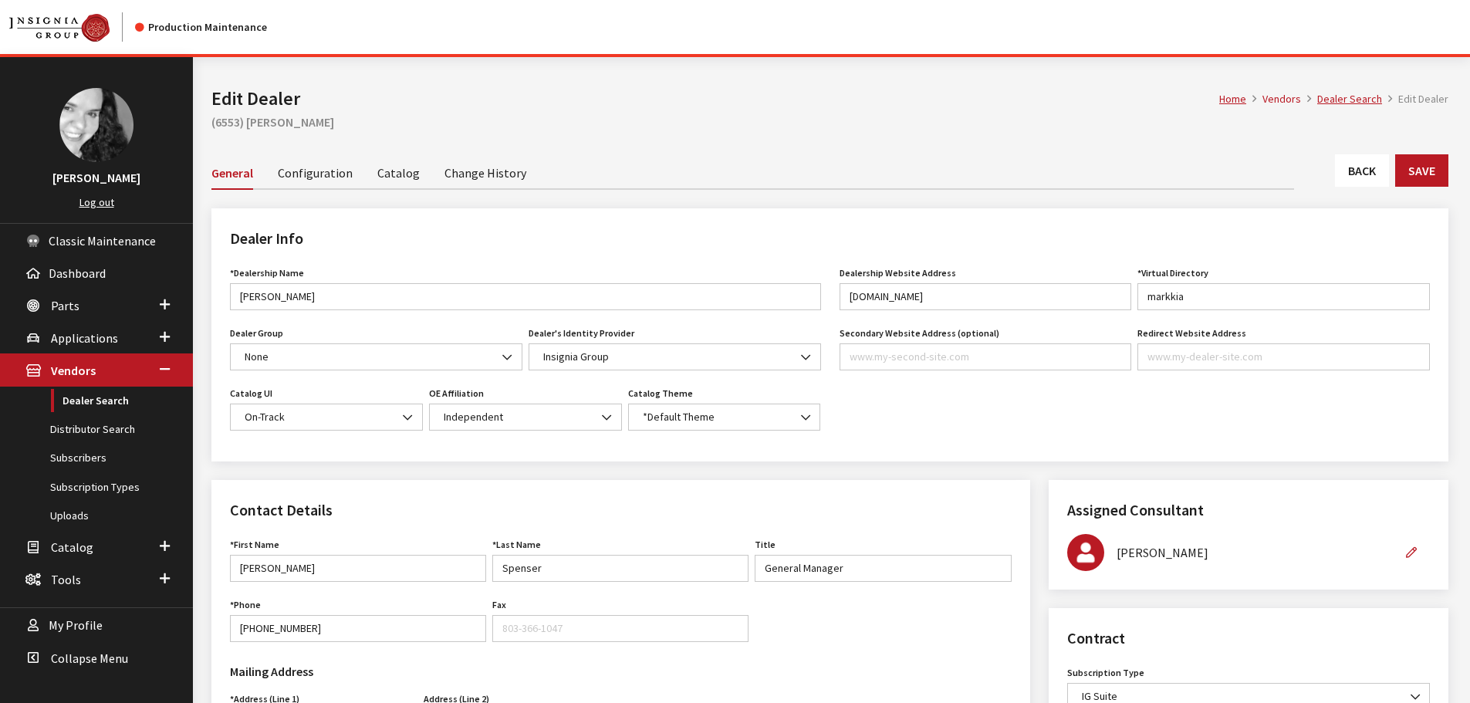
click at [1367, 177] on link "Back" at bounding box center [1362, 170] width 54 height 32
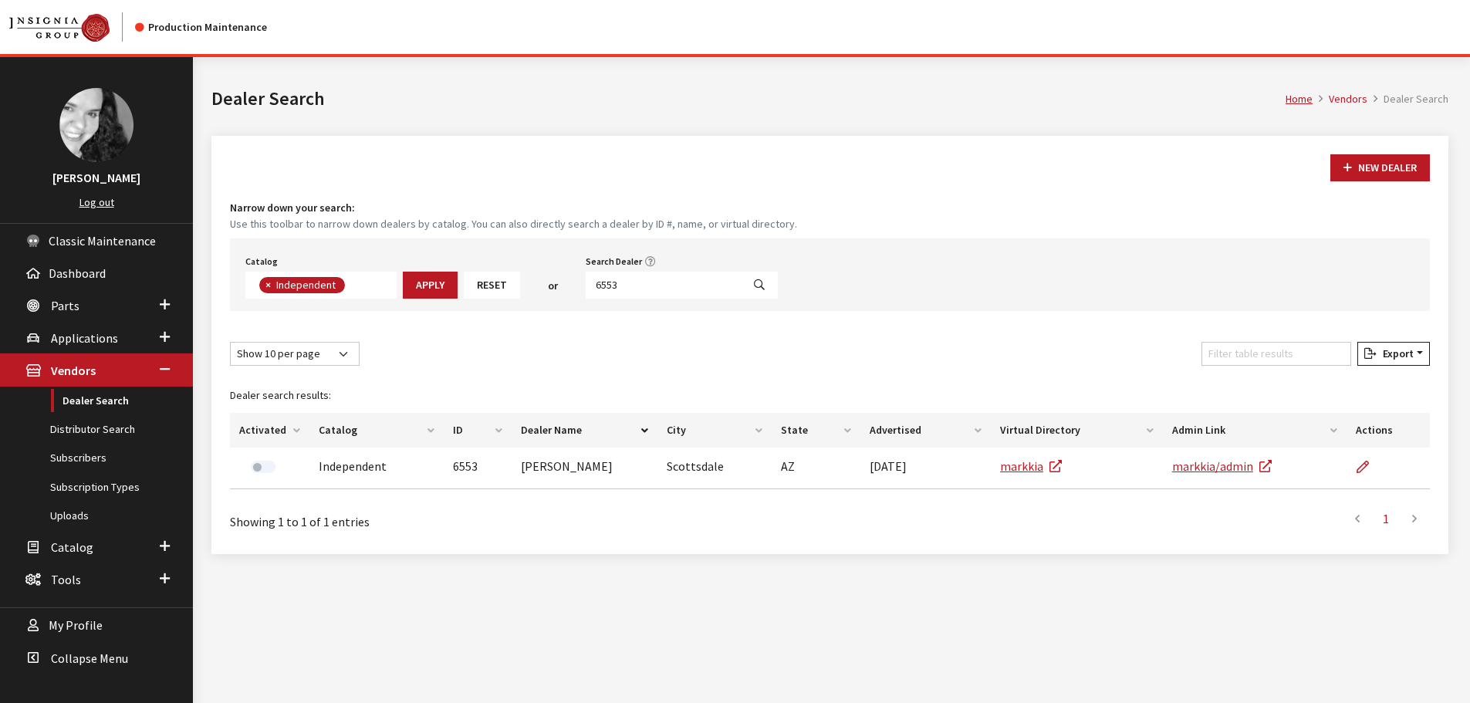
scroll to position [113, 0]
click at [619, 284] on input "6553" at bounding box center [664, 285] width 156 height 27
type input "6554"
select select
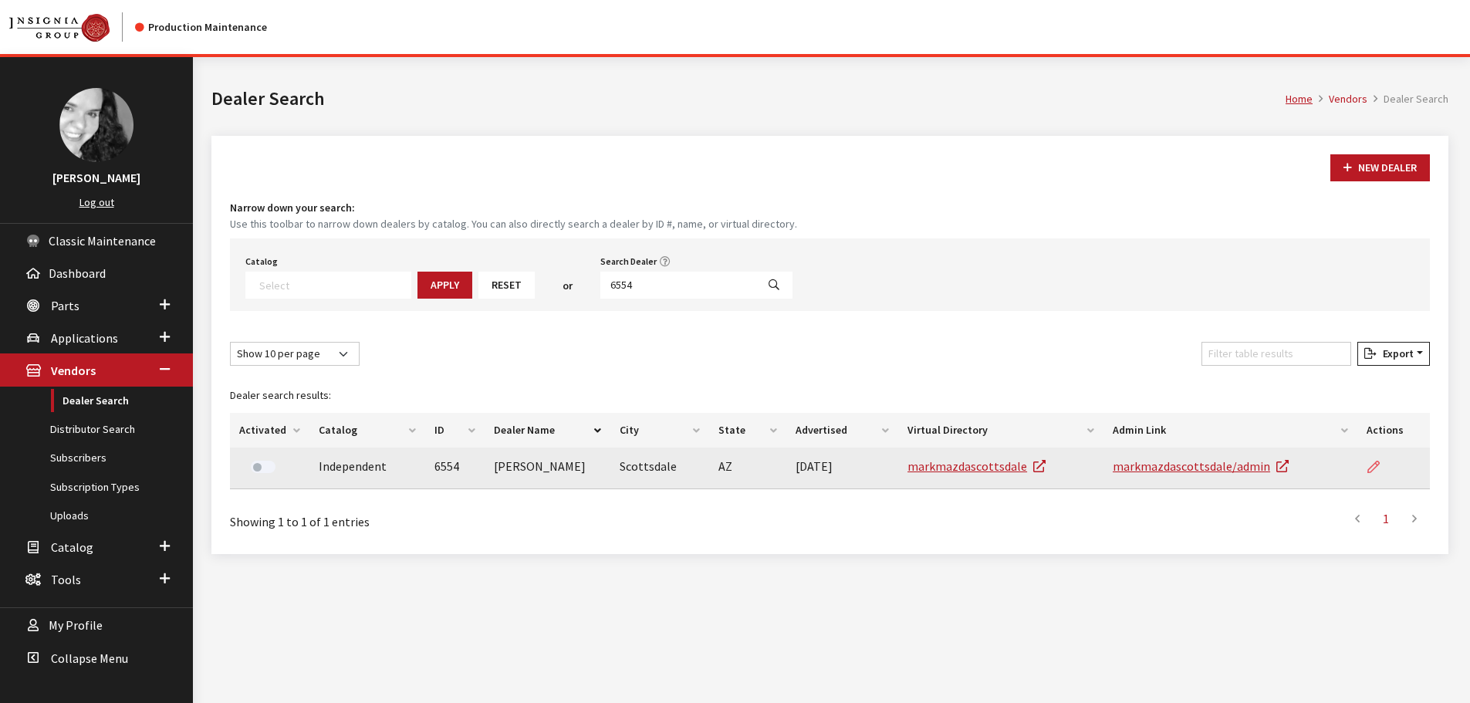
click at [1380, 467] on link at bounding box center [1379, 466] width 26 height 39
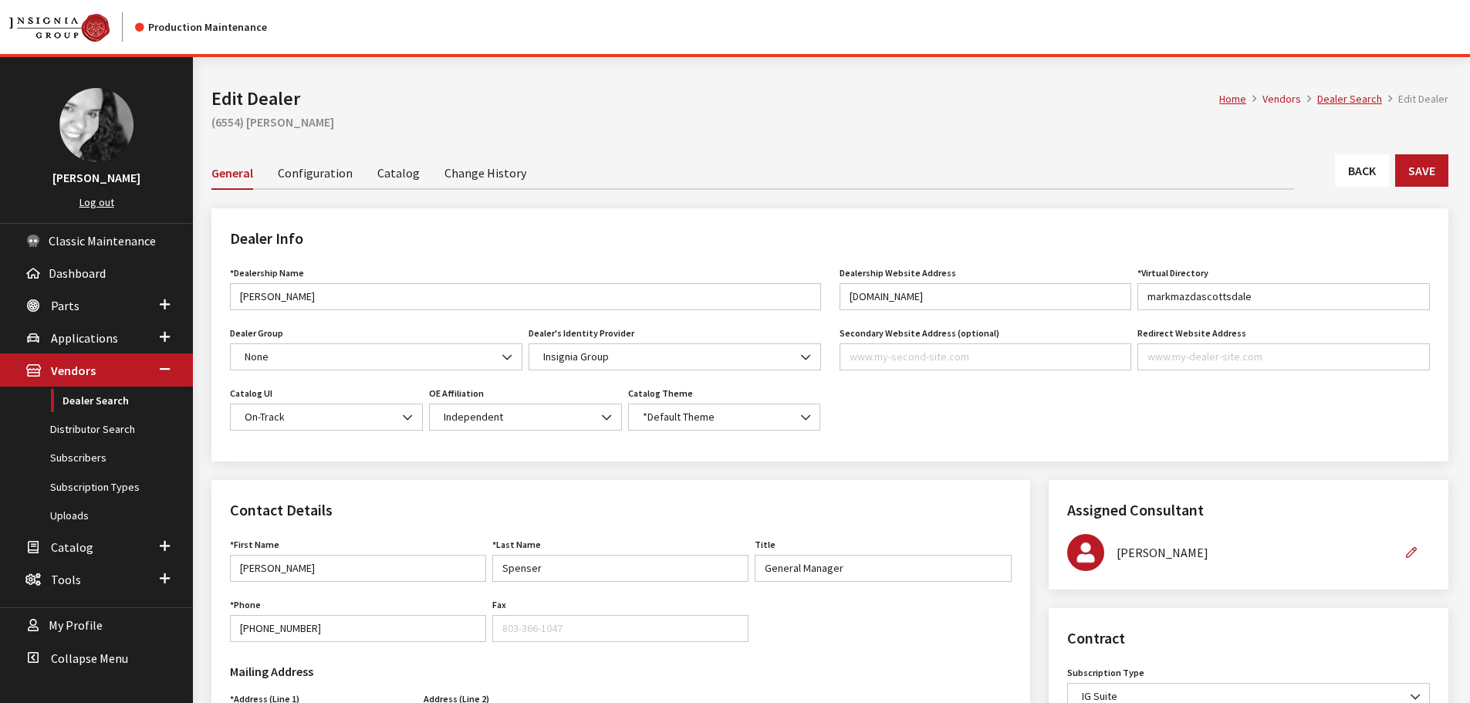
click at [1373, 179] on link "Back" at bounding box center [1362, 170] width 54 height 32
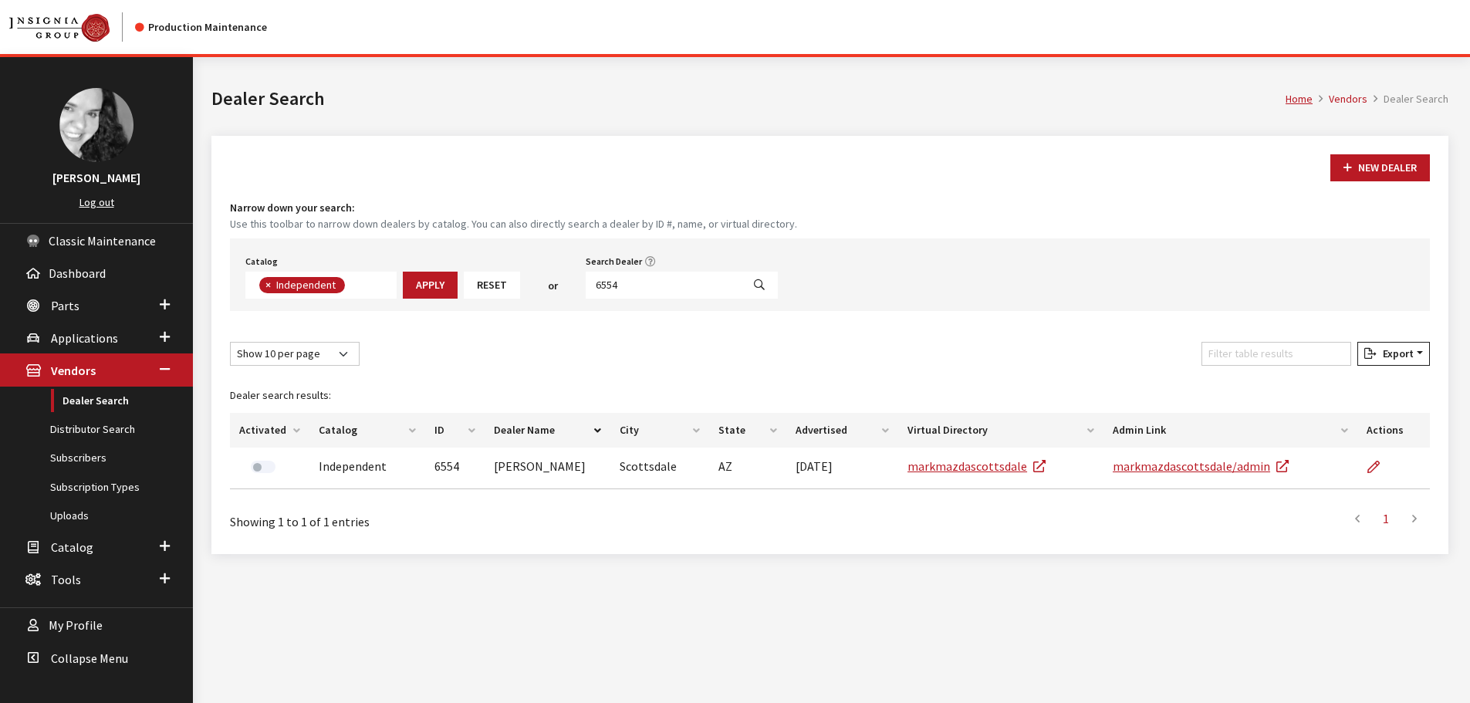
scroll to position [113, 0]
click at [661, 281] on input "6554" at bounding box center [664, 285] width 156 height 27
type input "6555"
select select
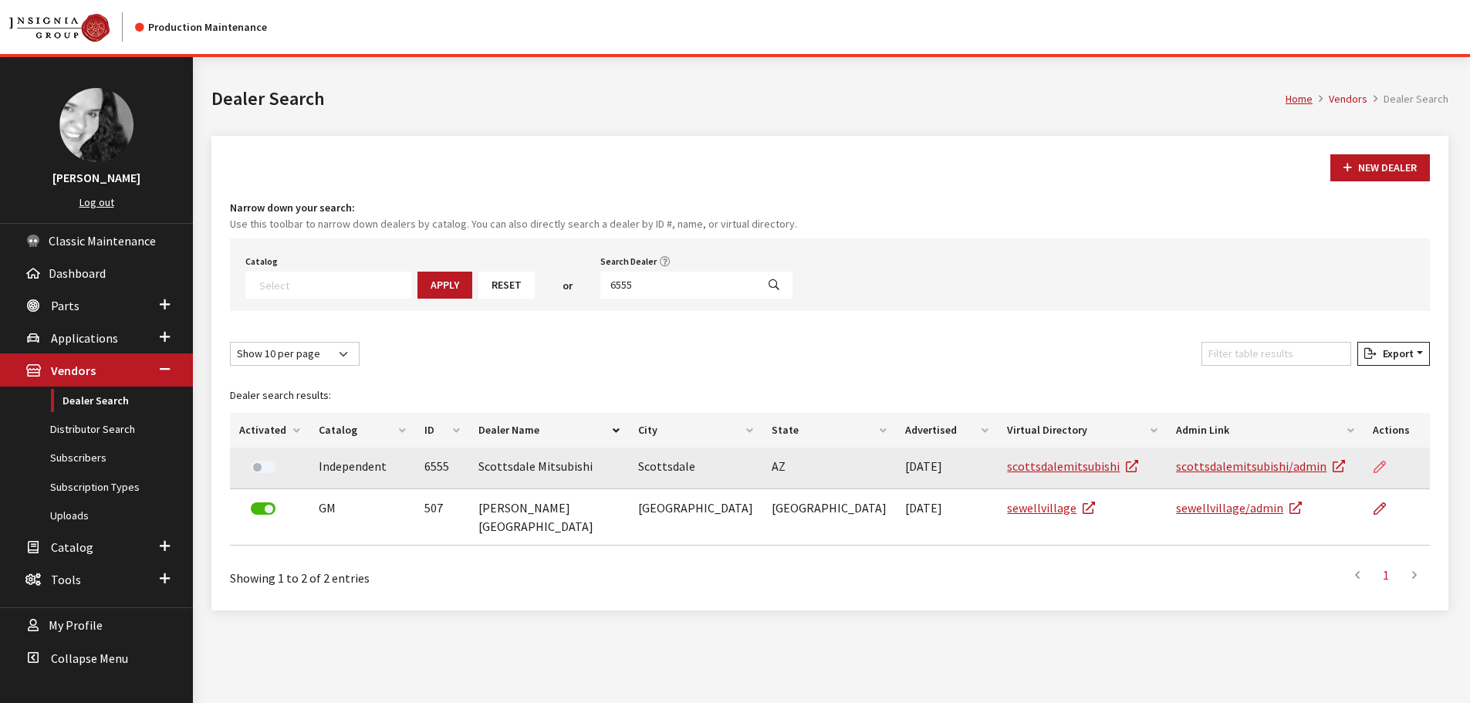
click at [1382, 467] on link at bounding box center [1385, 466] width 26 height 39
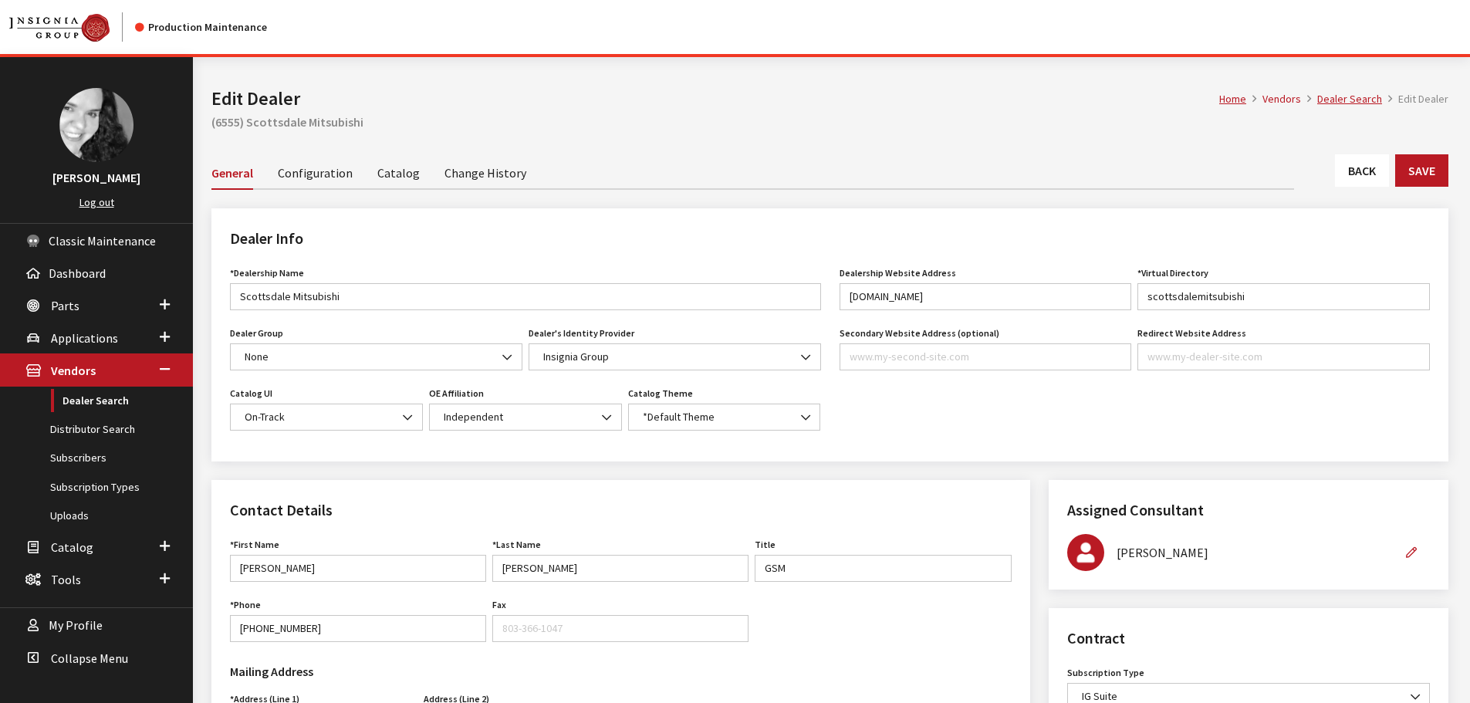
click at [1355, 171] on link "Back" at bounding box center [1362, 170] width 54 height 32
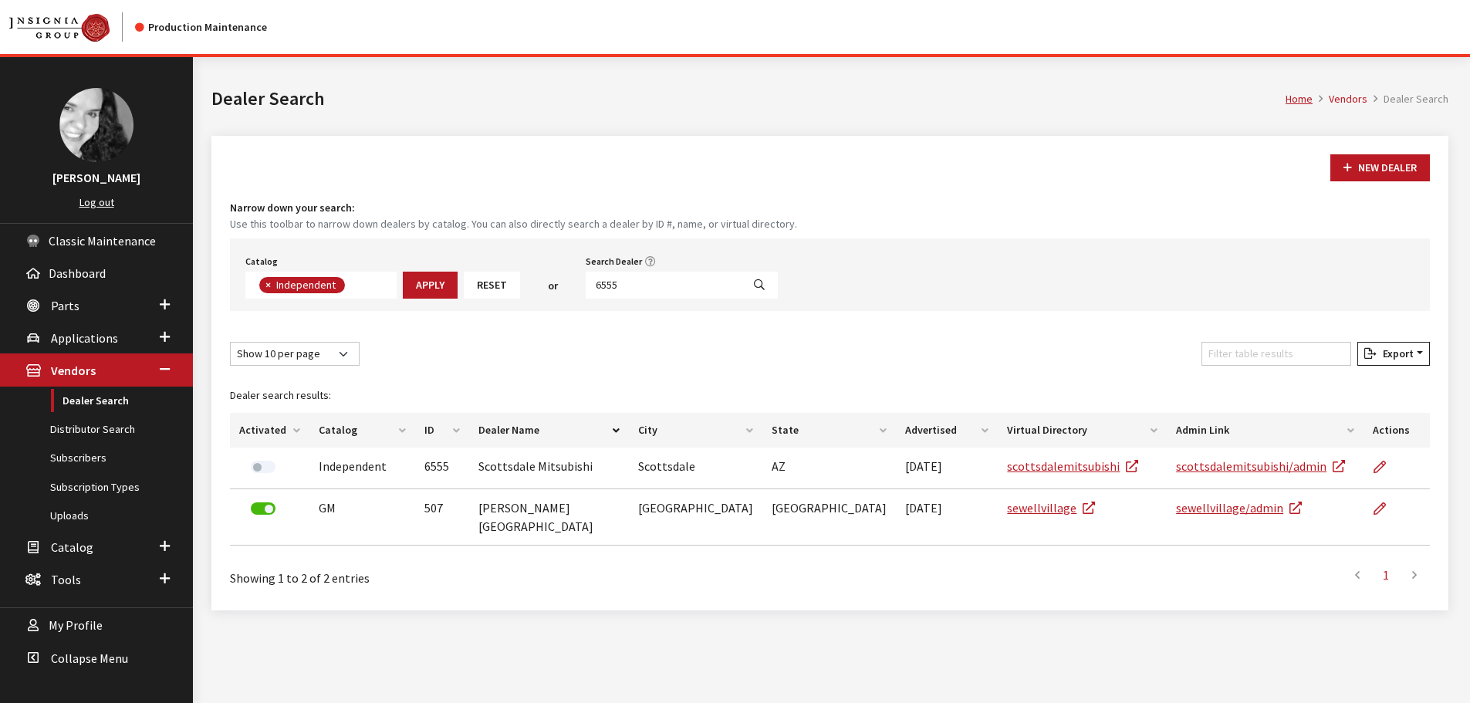
scroll to position [113, 0]
click at [612, 286] on input "6555" at bounding box center [664, 285] width 156 height 27
type input "6558"
select select
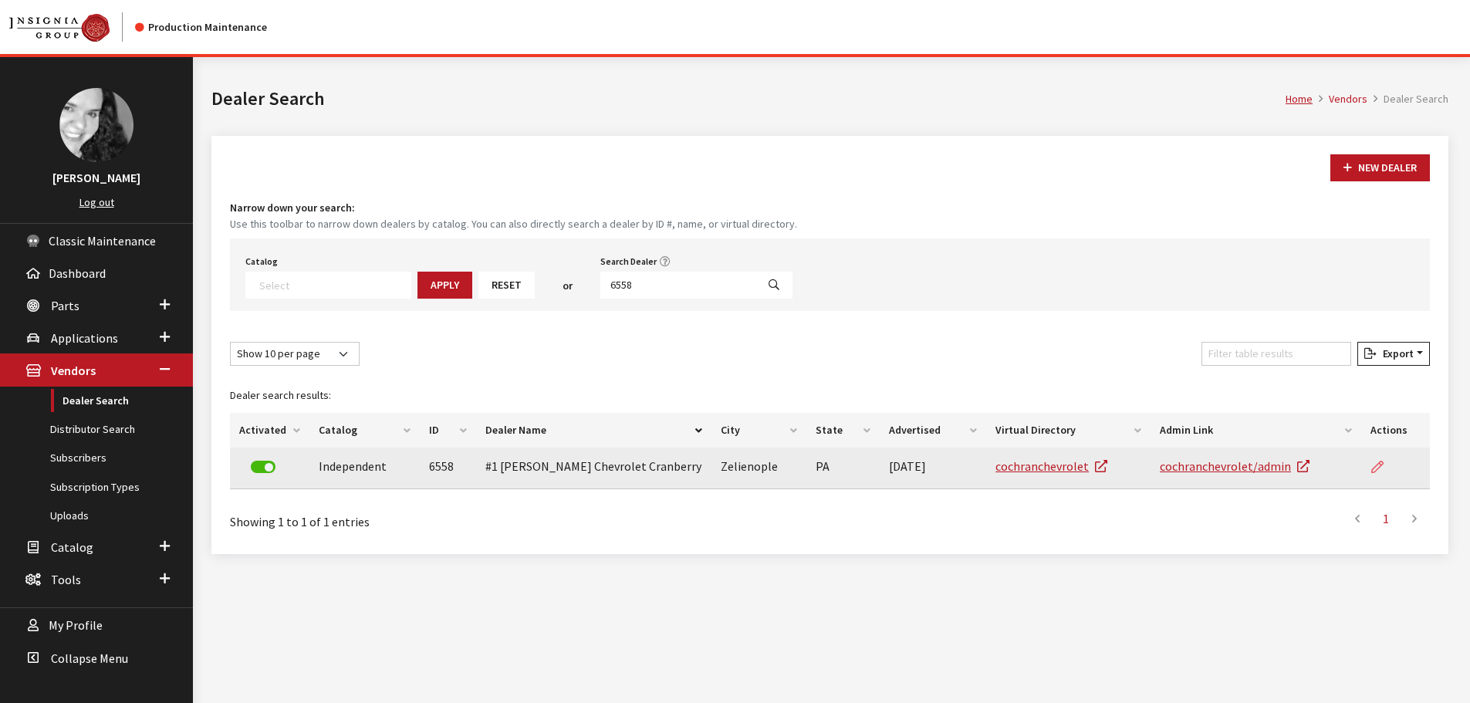
click at [1384, 468] on link at bounding box center [1383, 466] width 26 height 39
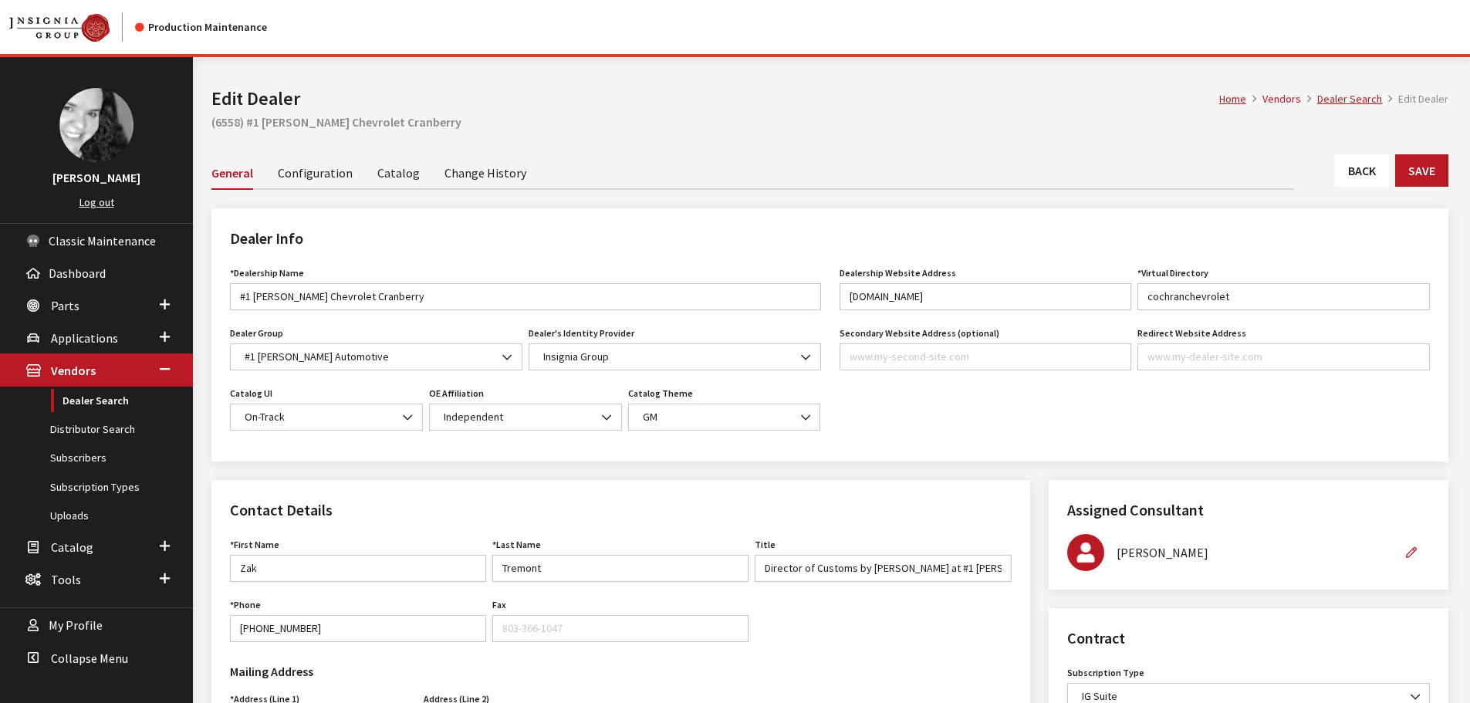
click at [1364, 169] on link "Back" at bounding box center [1362, 170] width 54 height 32
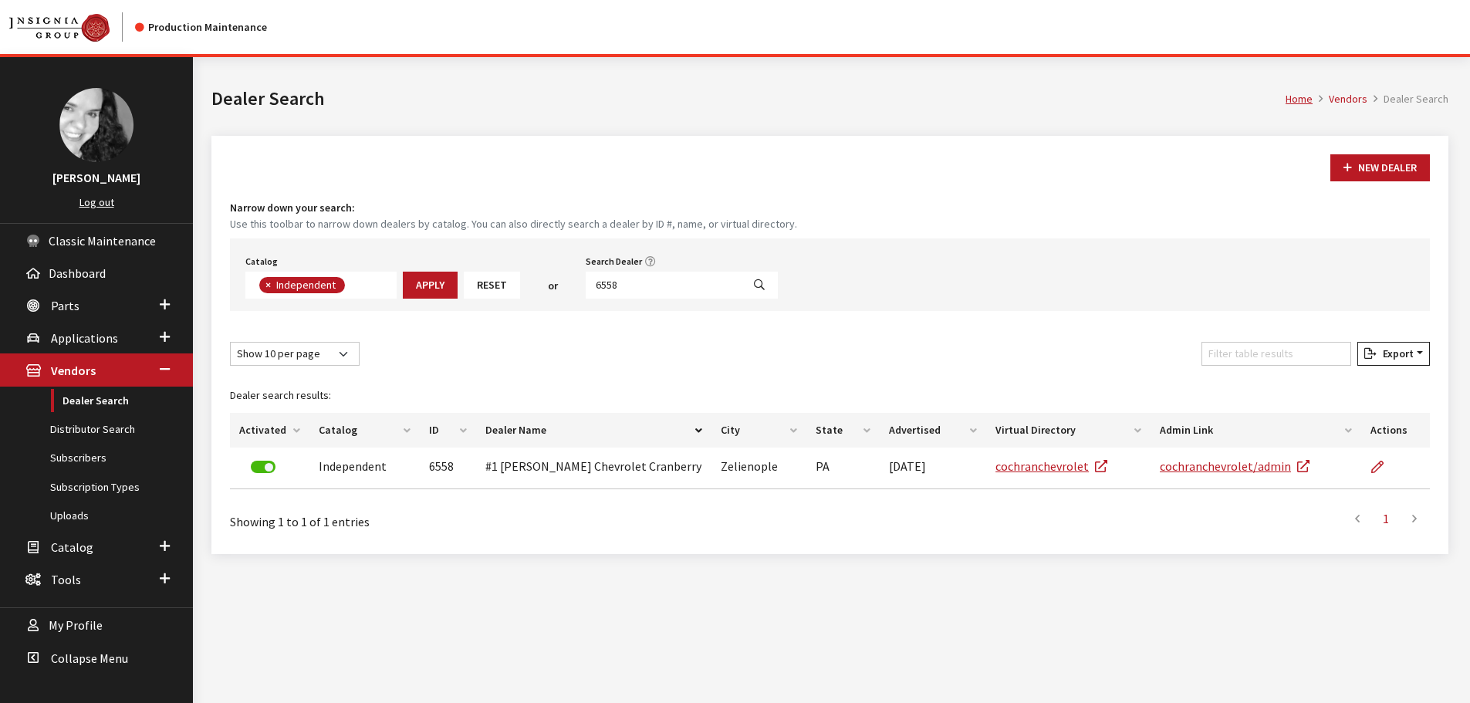
scroll to position [113, 0]
click at [630, 289] on input "6558" at bounding box center [664, 285] width 156 height 27
type input "6562"
select select
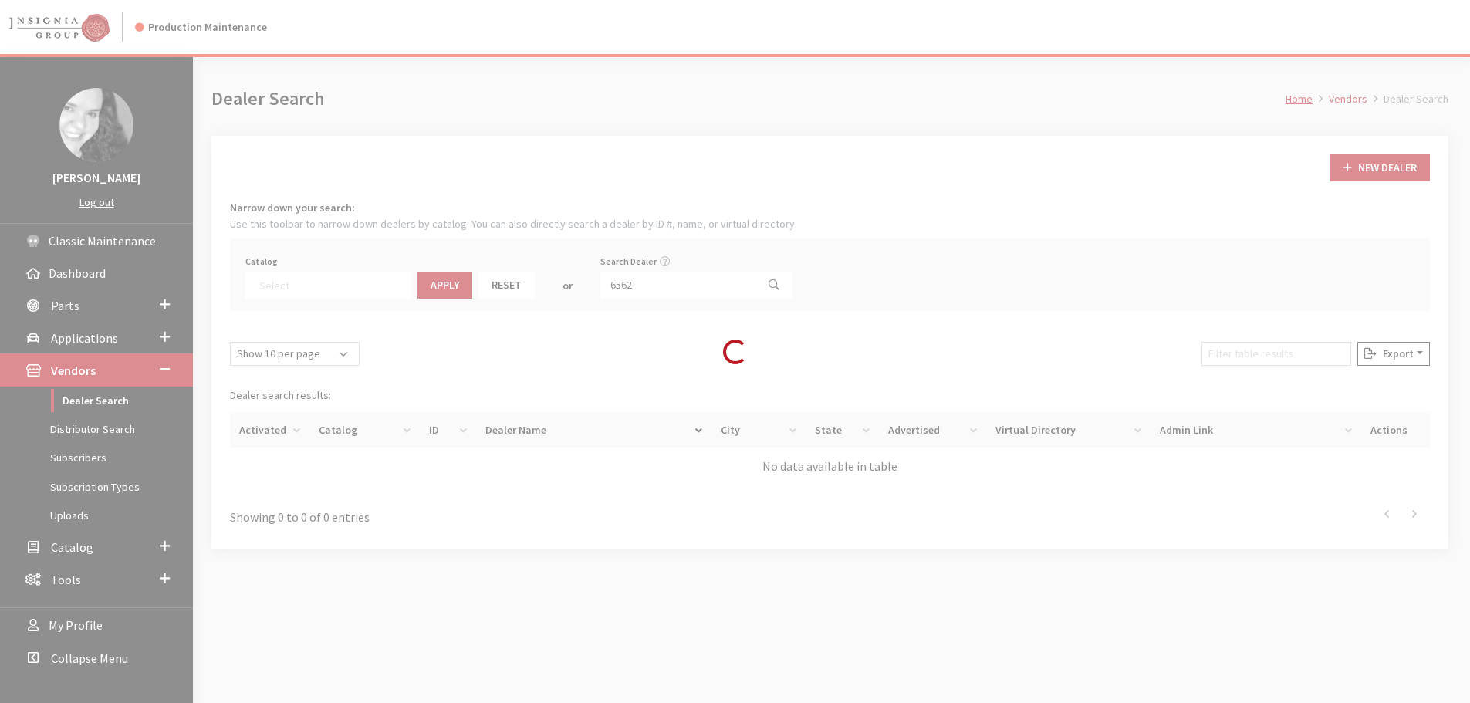
scroll to position [161, 0]
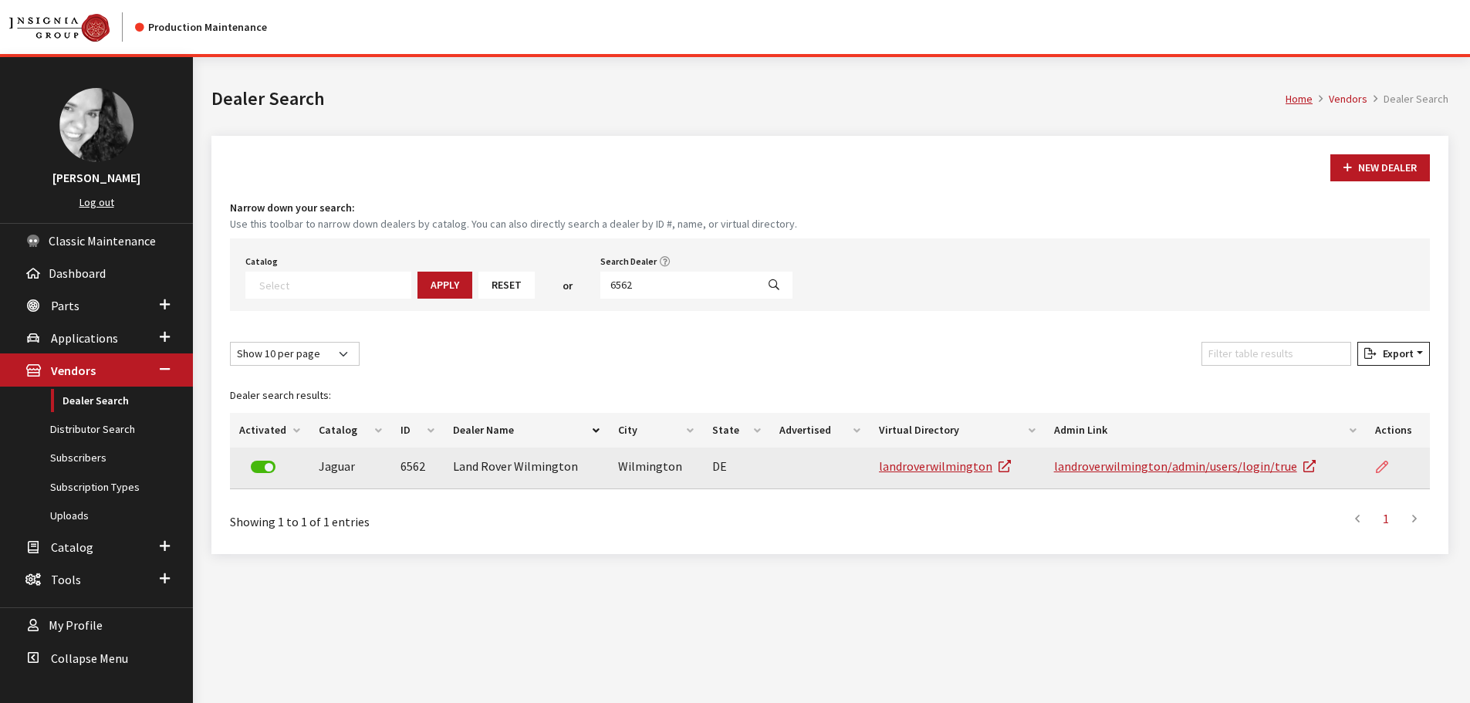
click at [1376, 465] on icon at bounding box center [1382, 467] width 12 height 12
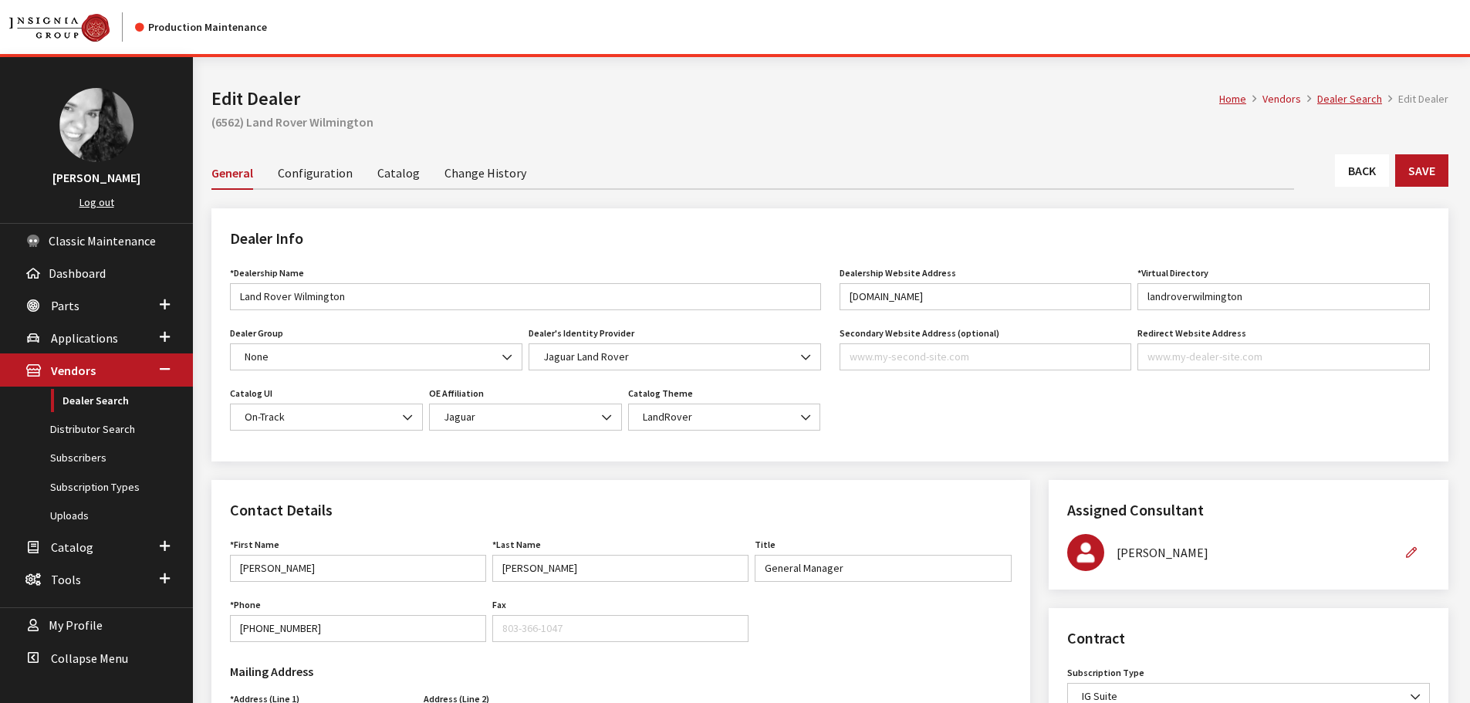
click at [1349, 168] on link "Back" at bounding box center [1362, 170] width 54 height 32
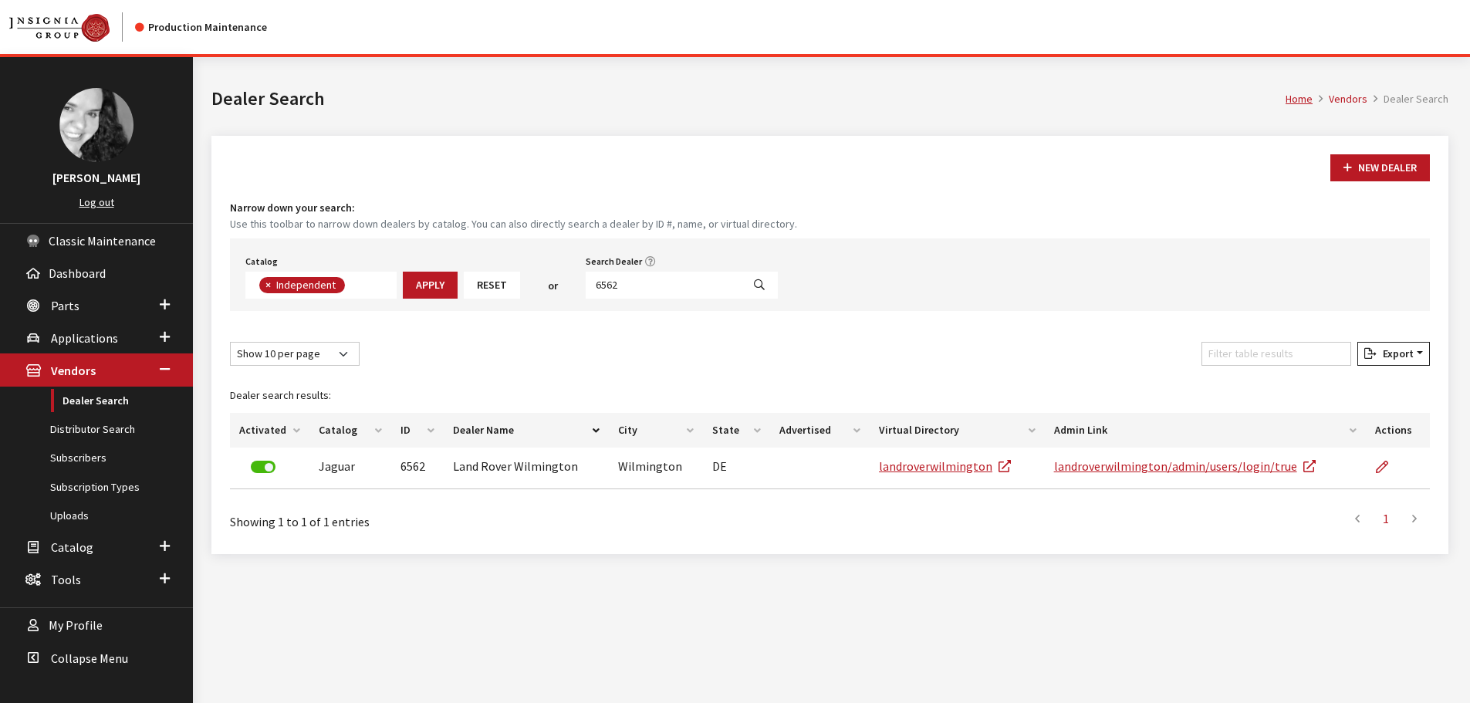
scroll to position [113, 0]
click at [627, 285] on input "6562" at bounding box center [664, 285] width 156 height 27
type input "6563"
select select
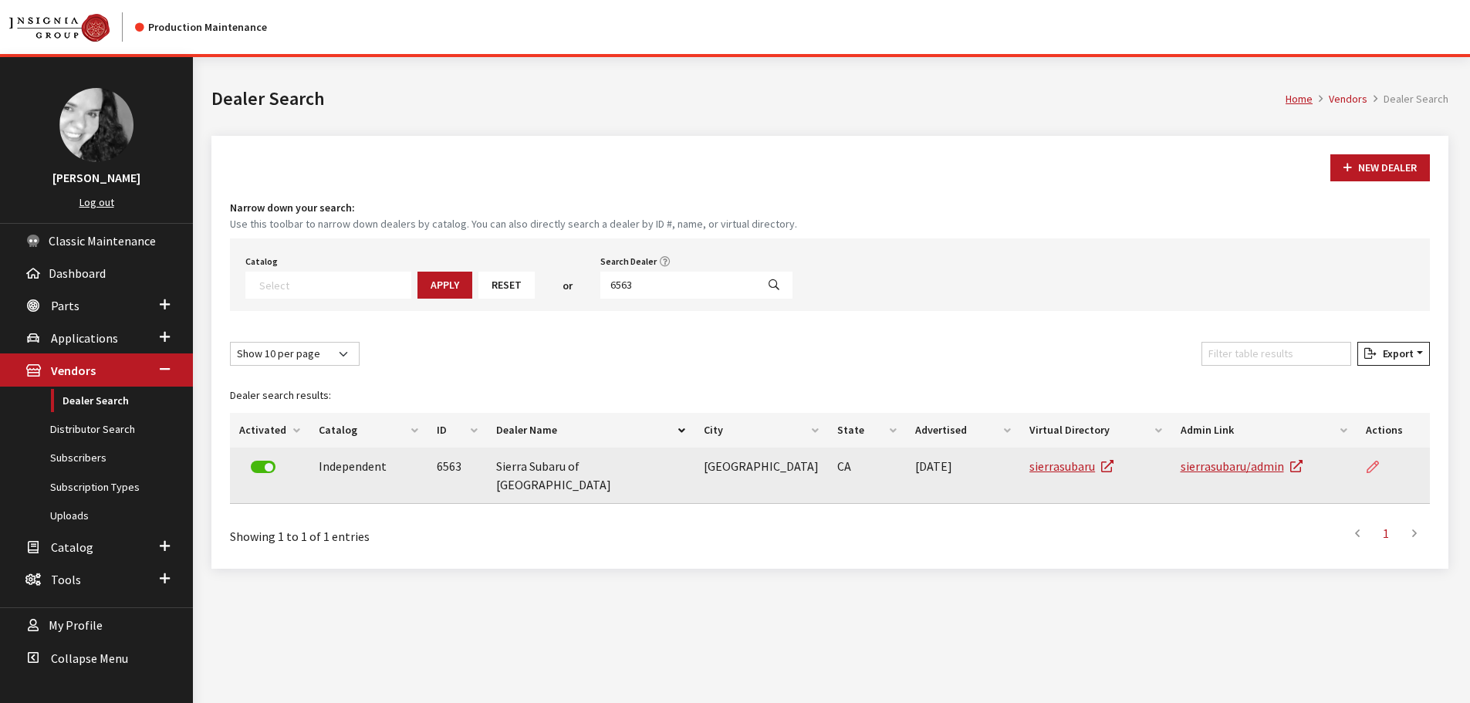
click at [1374, 465] on icon at bounding box center [1372, 467] width 12 height 12
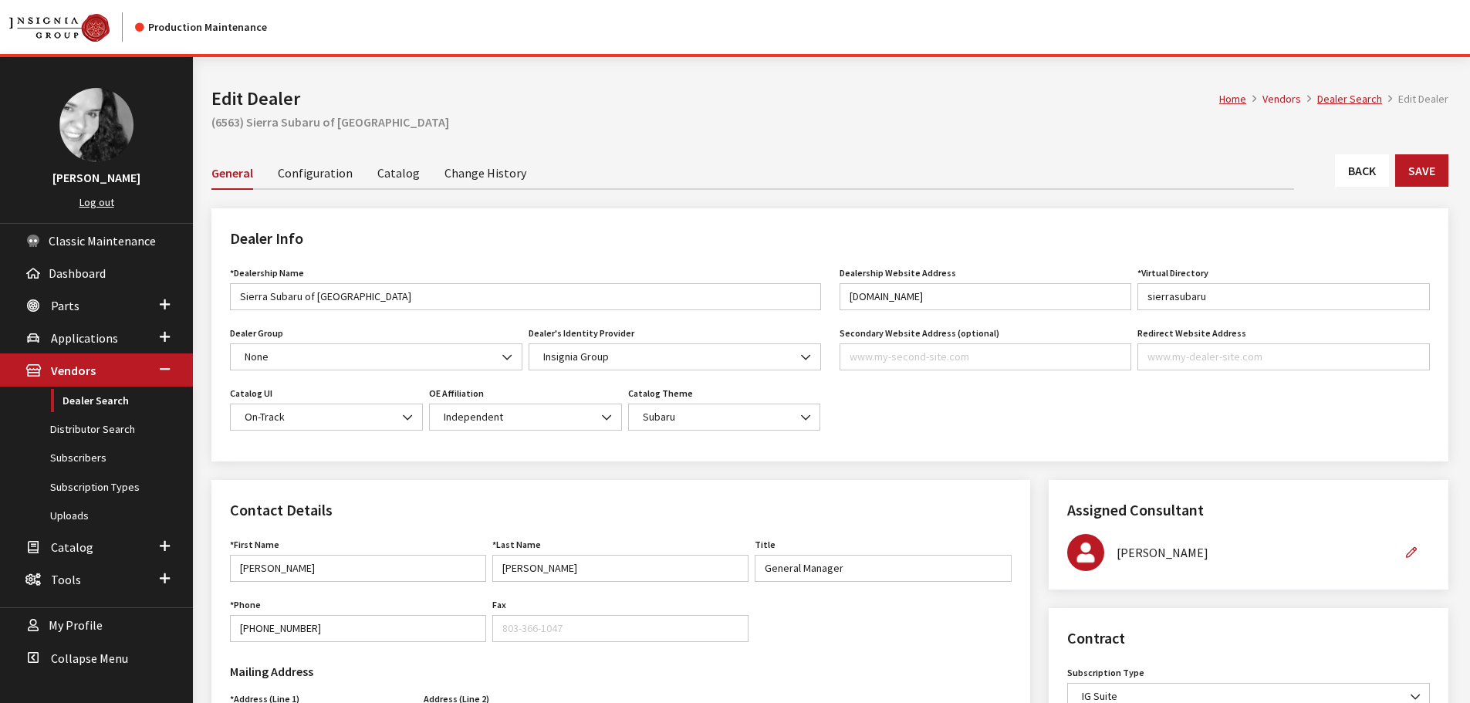
click at [1341, 166] on link "Back" at bounding box center [1362, 170] width 54 height 32
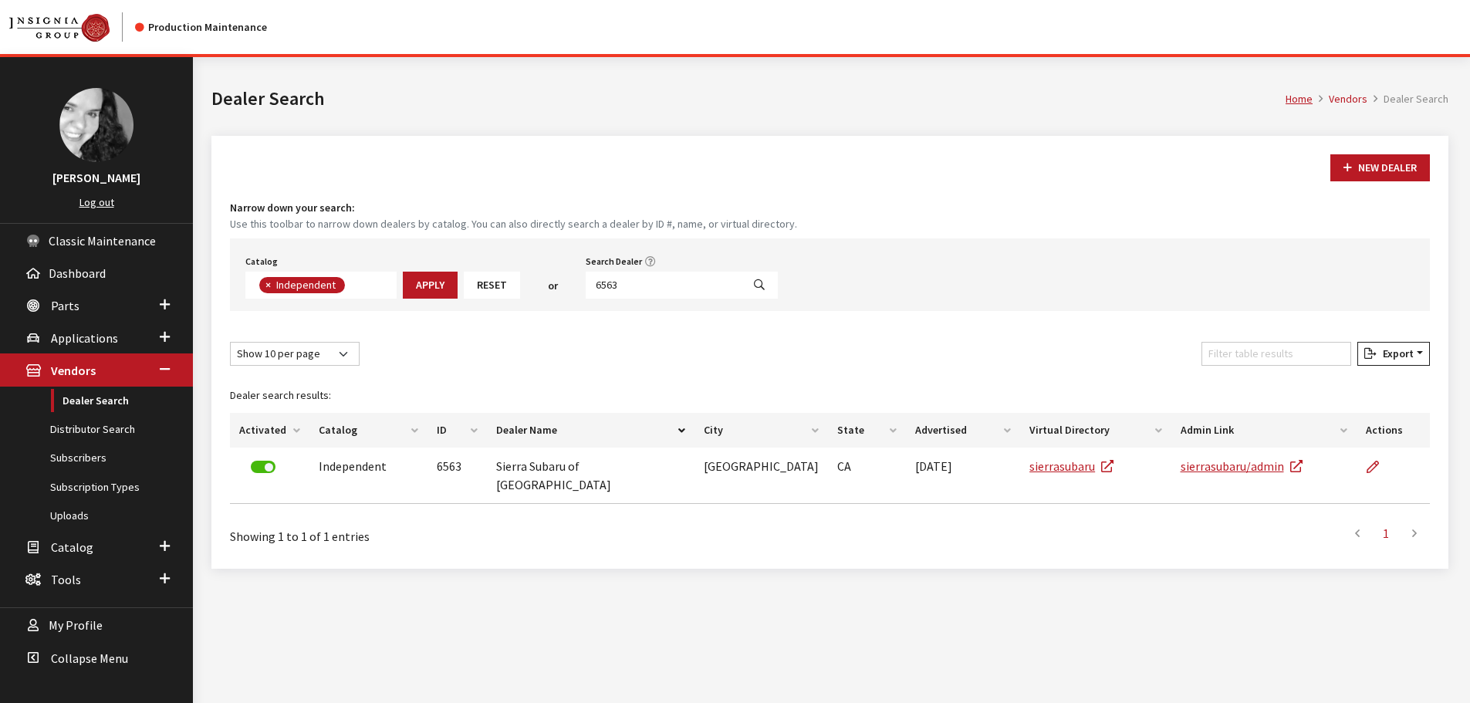
scroll to position [113, 0]
click at [650, 292] on input "6563" at bounding box center [664, 285] width 156 height 27
type input "6564"
select select
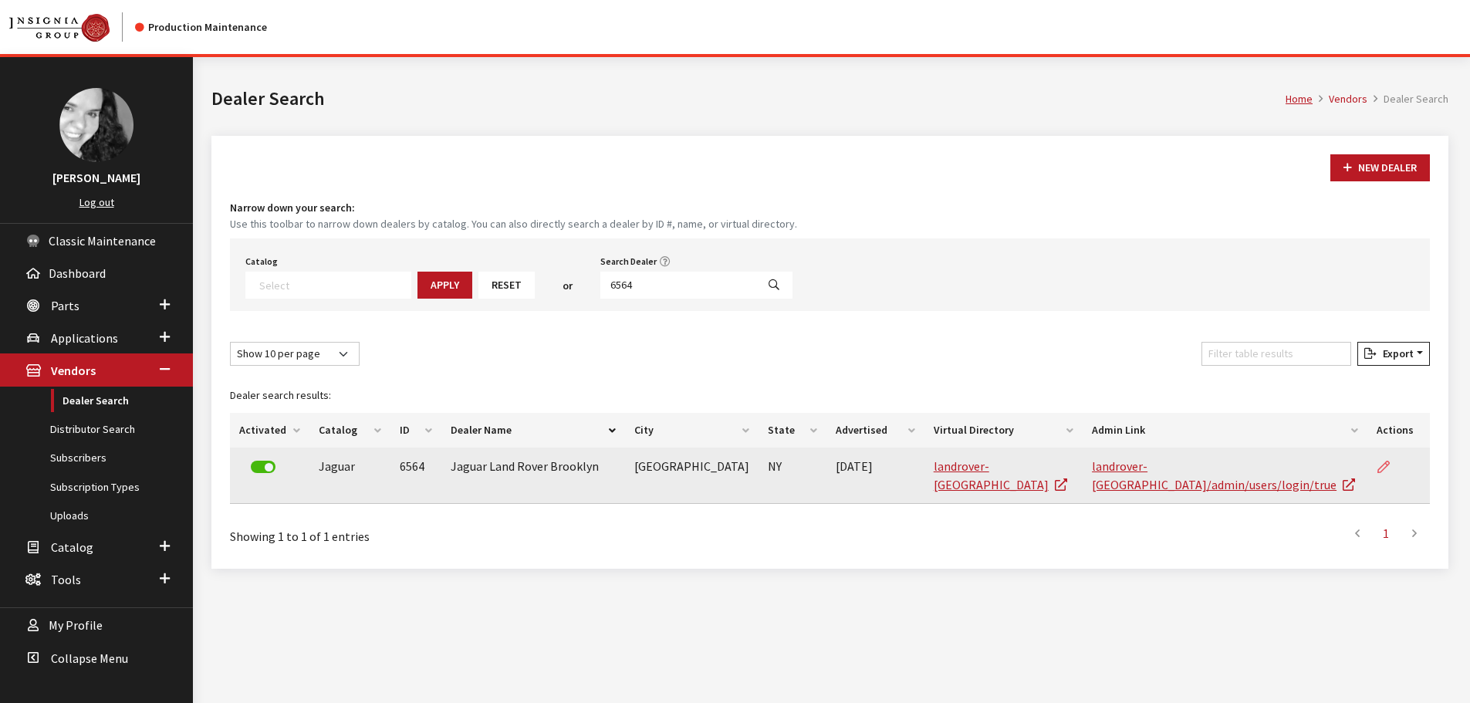
click at [1382, 464] on icon at bounding box center [1383, 467] width 12 height 12
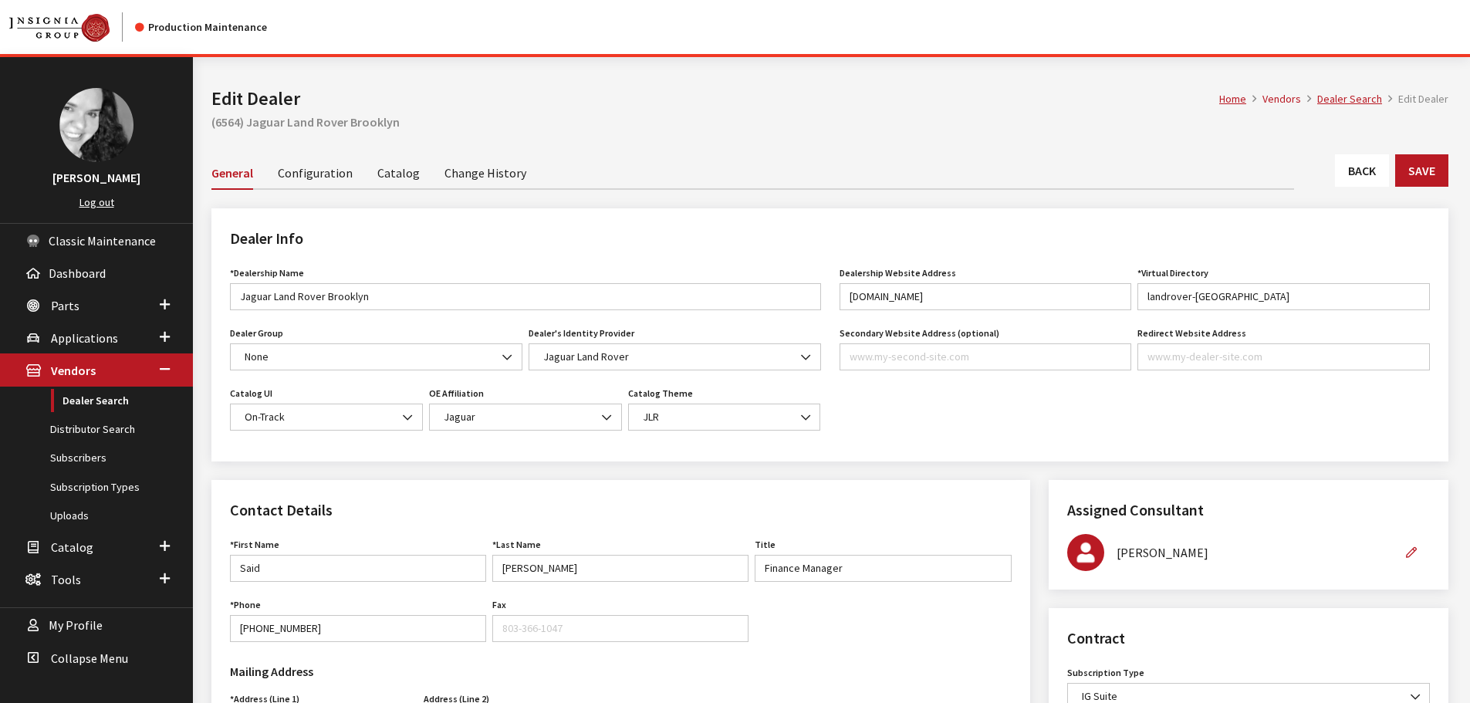
click at [1359, 168] on link "Back" at bounding box center [1362, 170] width 54 height 32
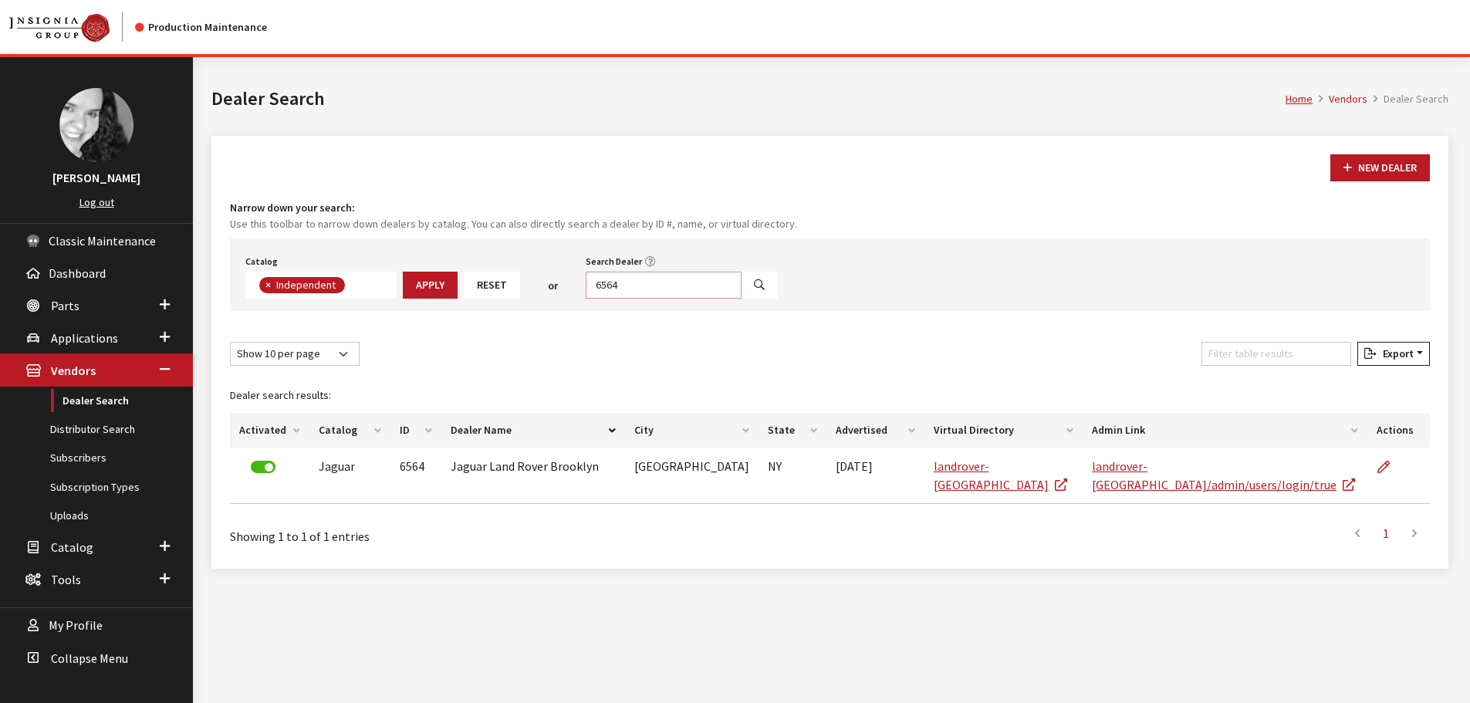
scroll to position [113, 0]
click at [629, 283] on input "6564" at bounding box center [664, 285] width 156 height 27
type input "6566"
select select
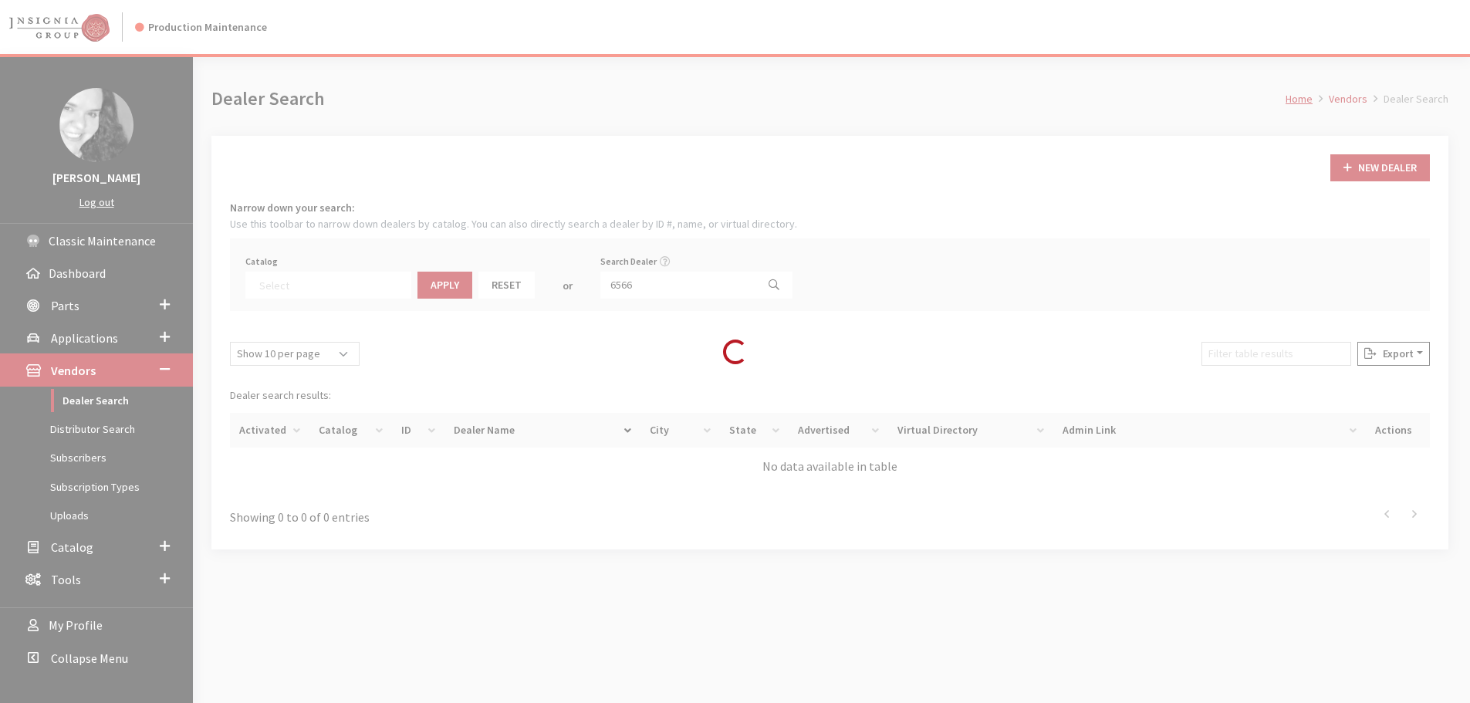
scroll to position [161, 0]
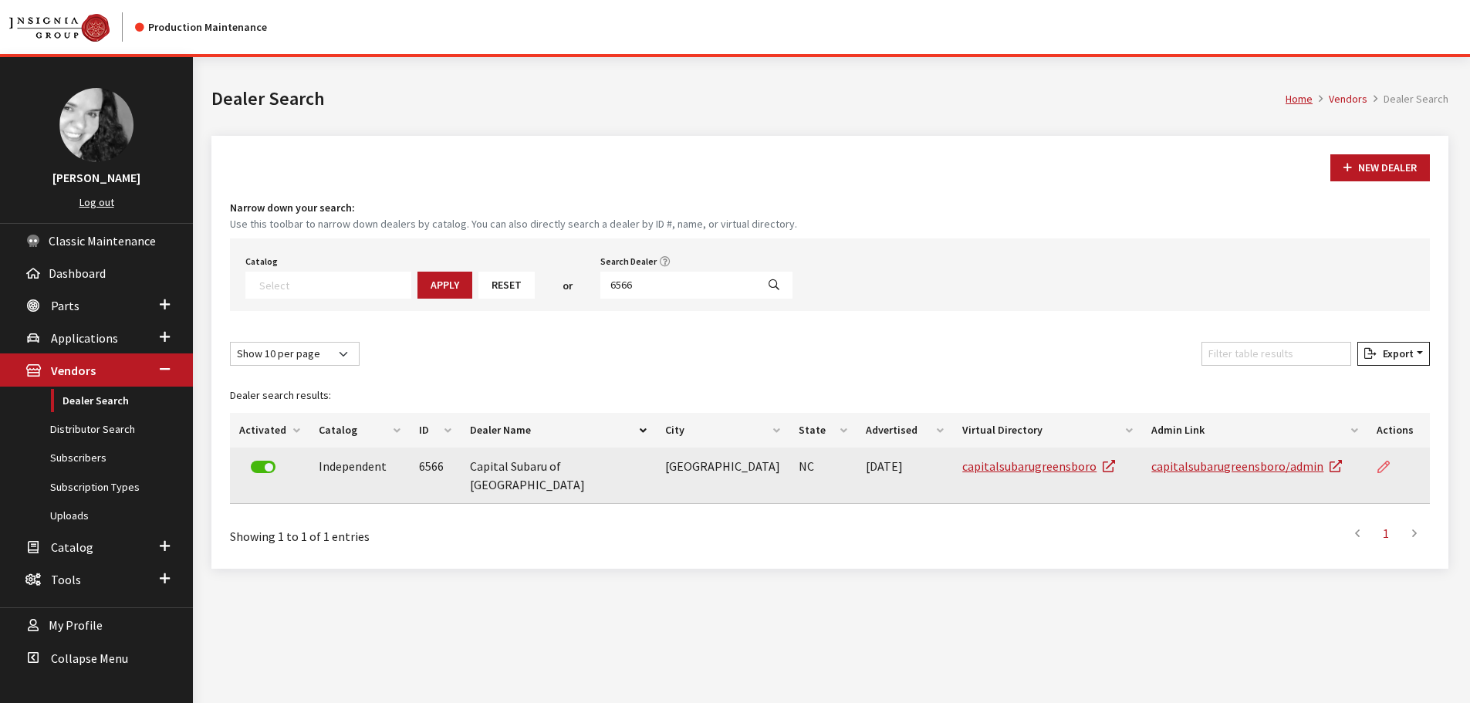
click at [1385, 466] on icon at bounding box center [1383, 467] width 12 height 12
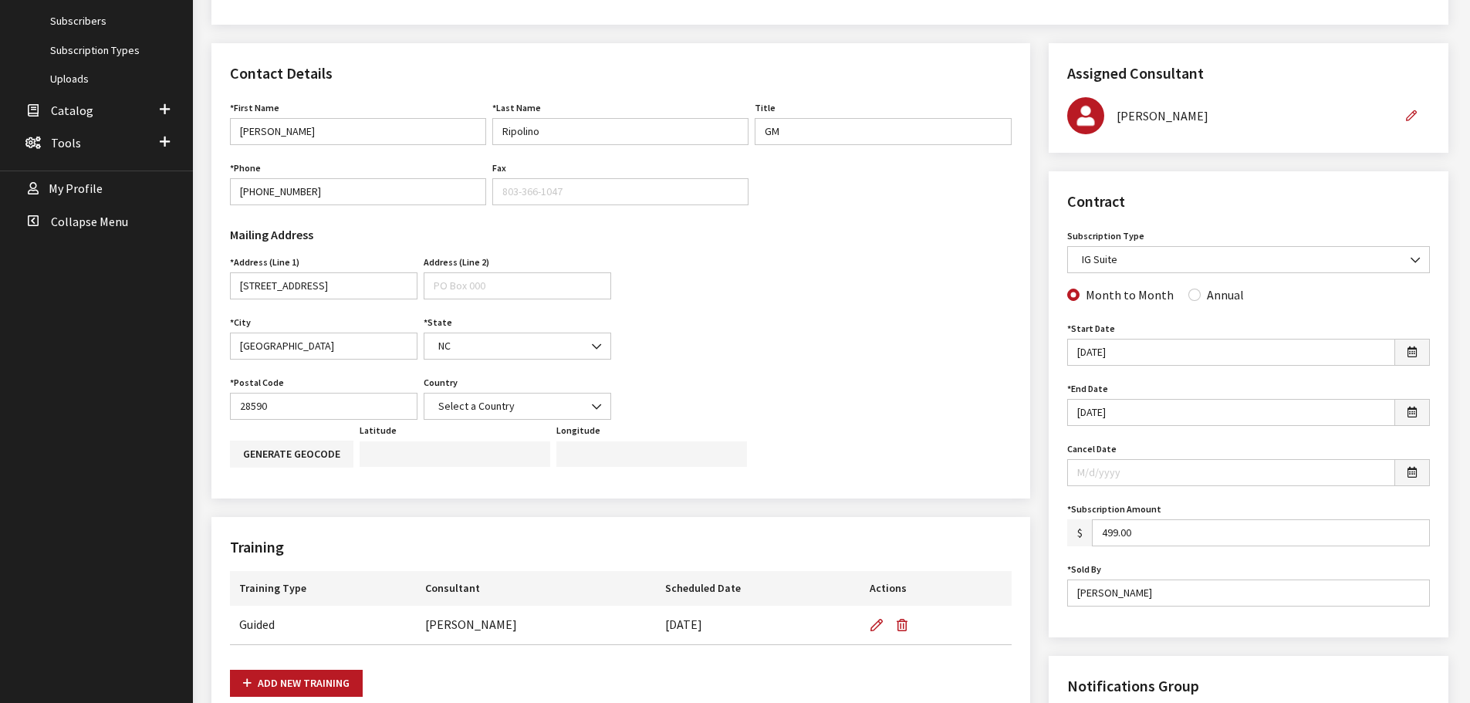
scroll to position [463, 0]
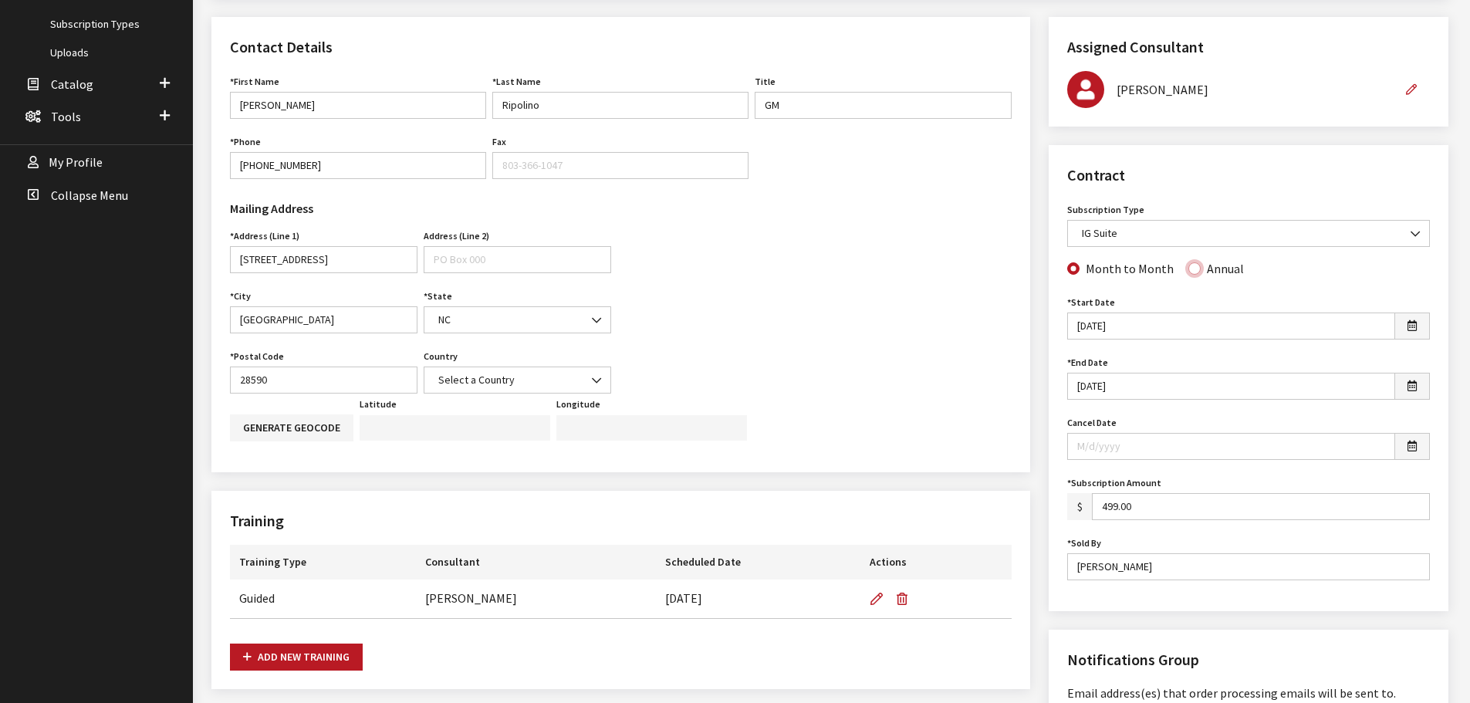
click at [1188, 268] on input "Annual" at bounding box center [1194, 268] width 12 height 12
radio input "true"
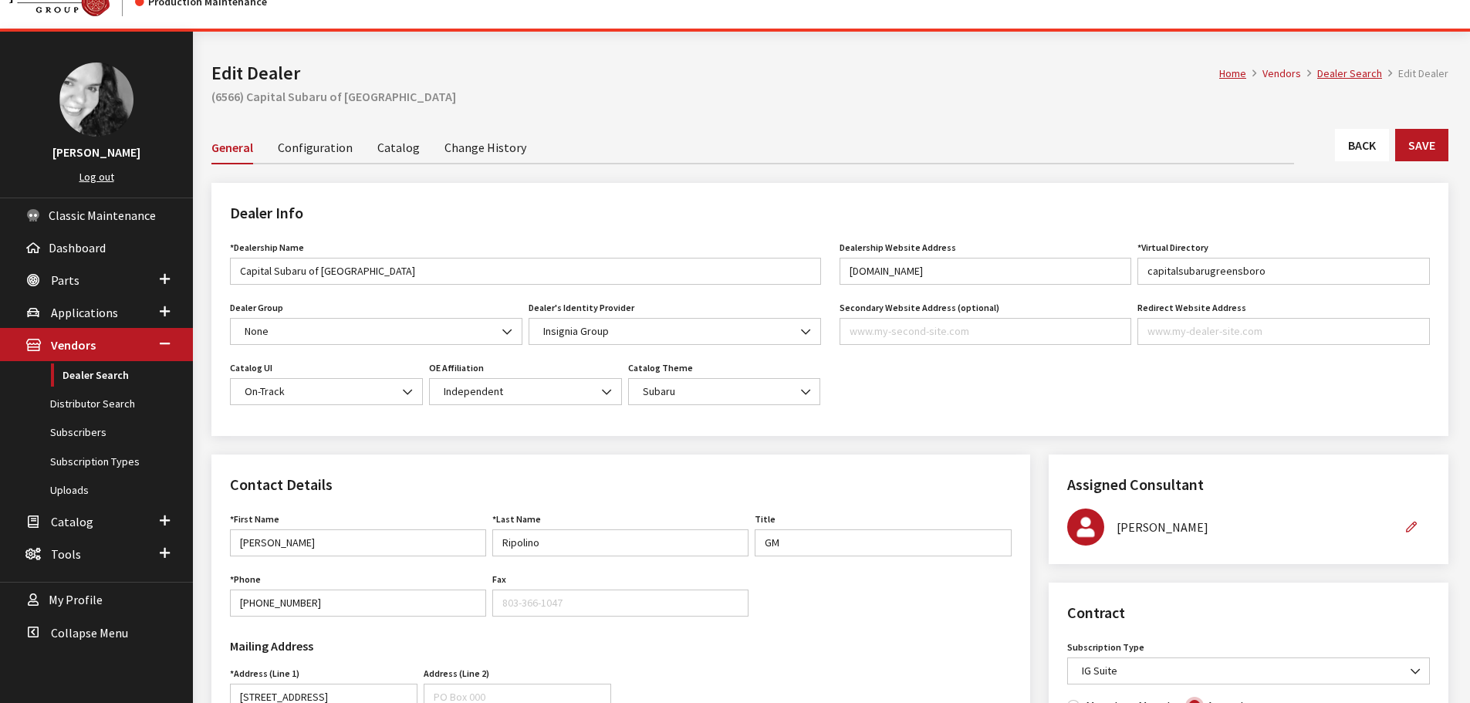
scroll to position [0, 0]
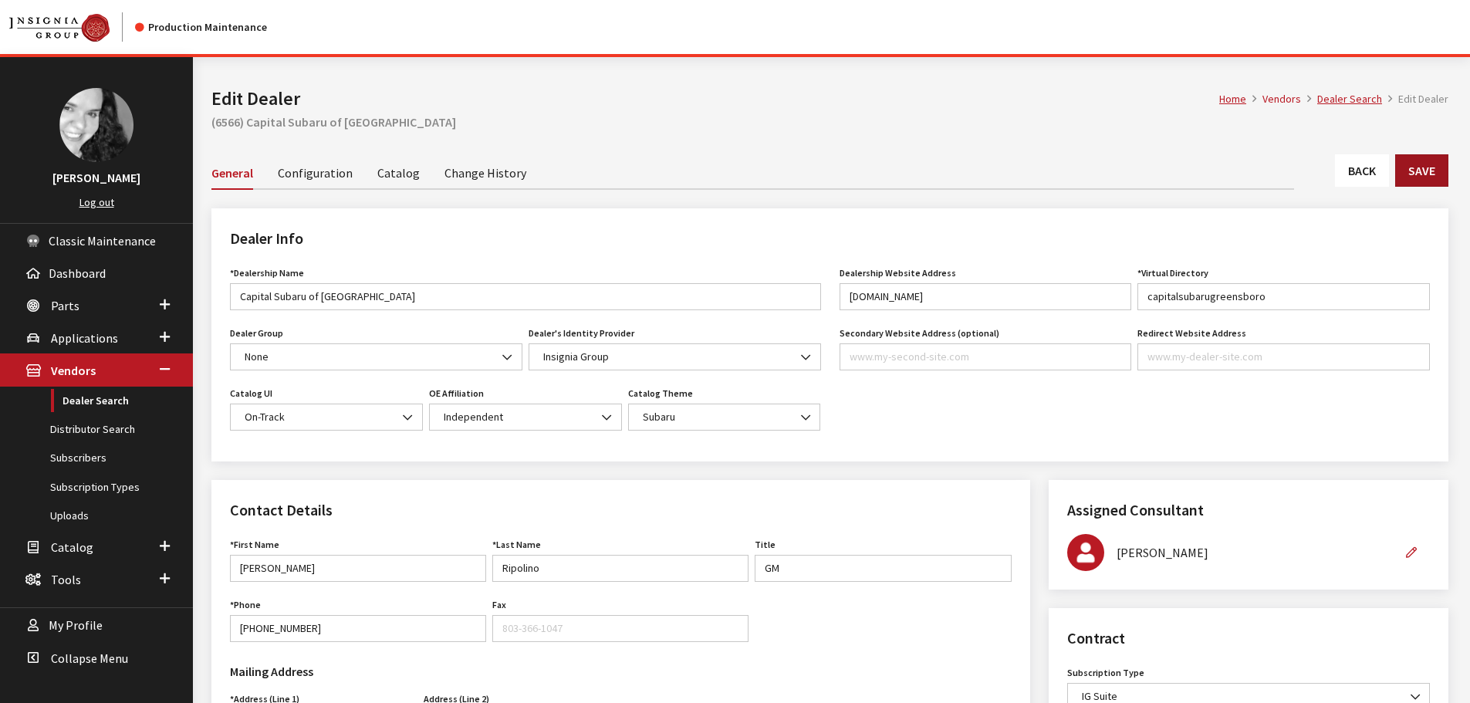
click at [1416, 172] on button "Save" at bounding box center [1421, 170] width 53 height 32
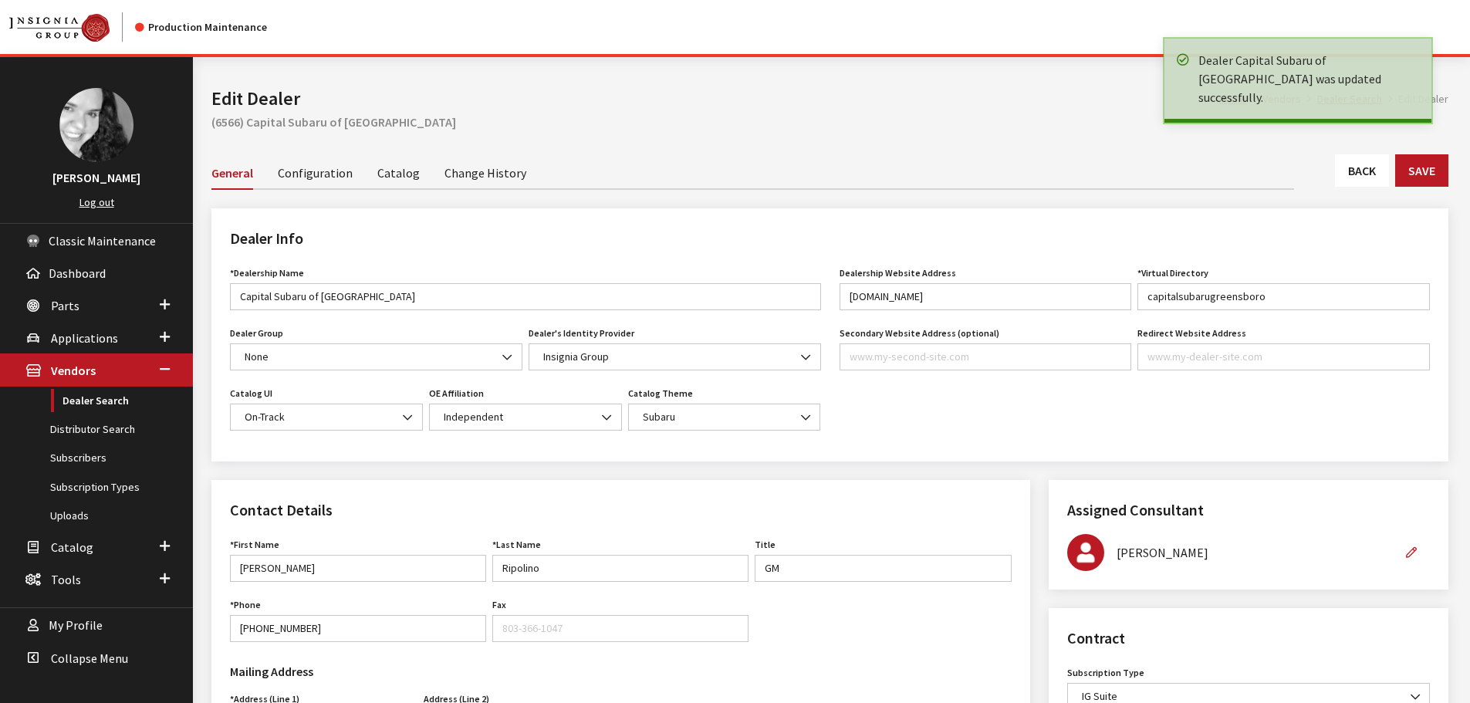
click at [1369, 177] on link "Back" at bounding box center [1362, 170] width 54 height 32
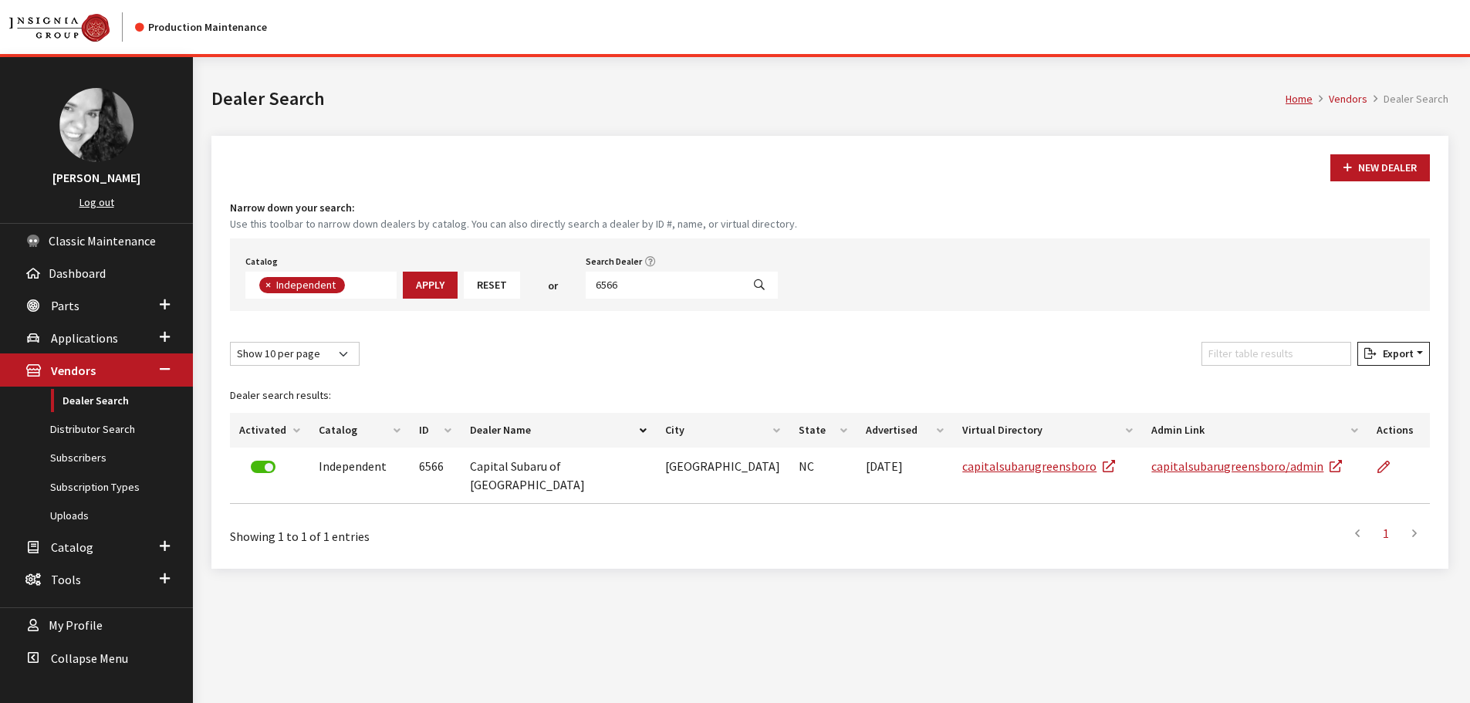
scroll to position [113, 0]
